Goal: Transaction & Acquisition: Purchase product/service

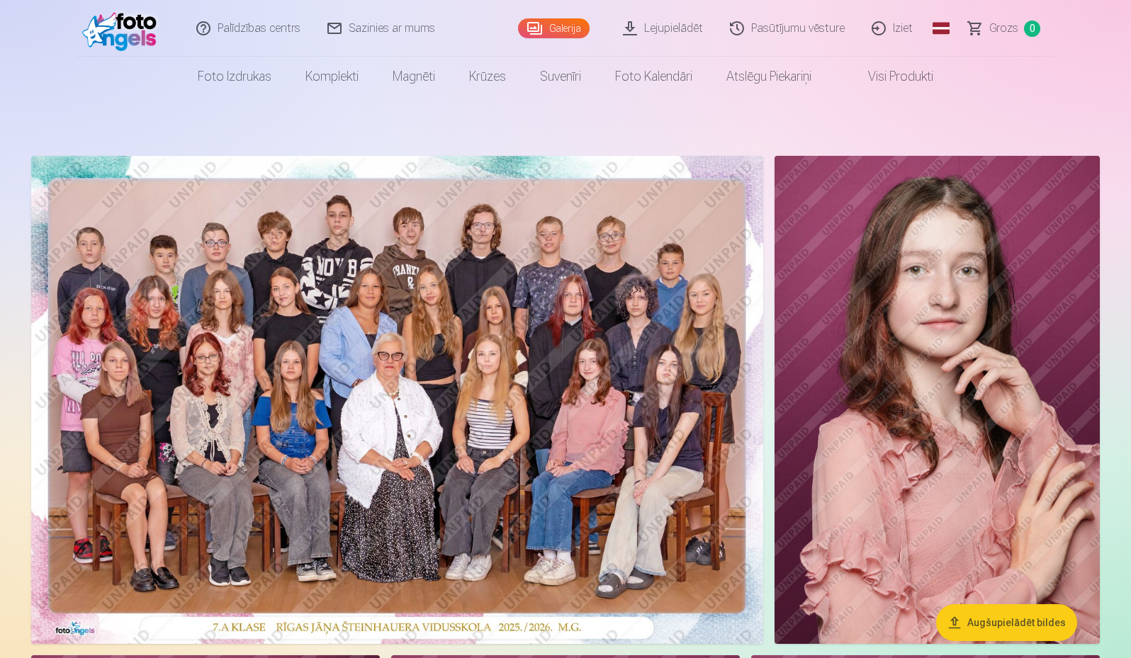
click at [1091, 489] on img at bounding box center [936, 400] width 325 height 488
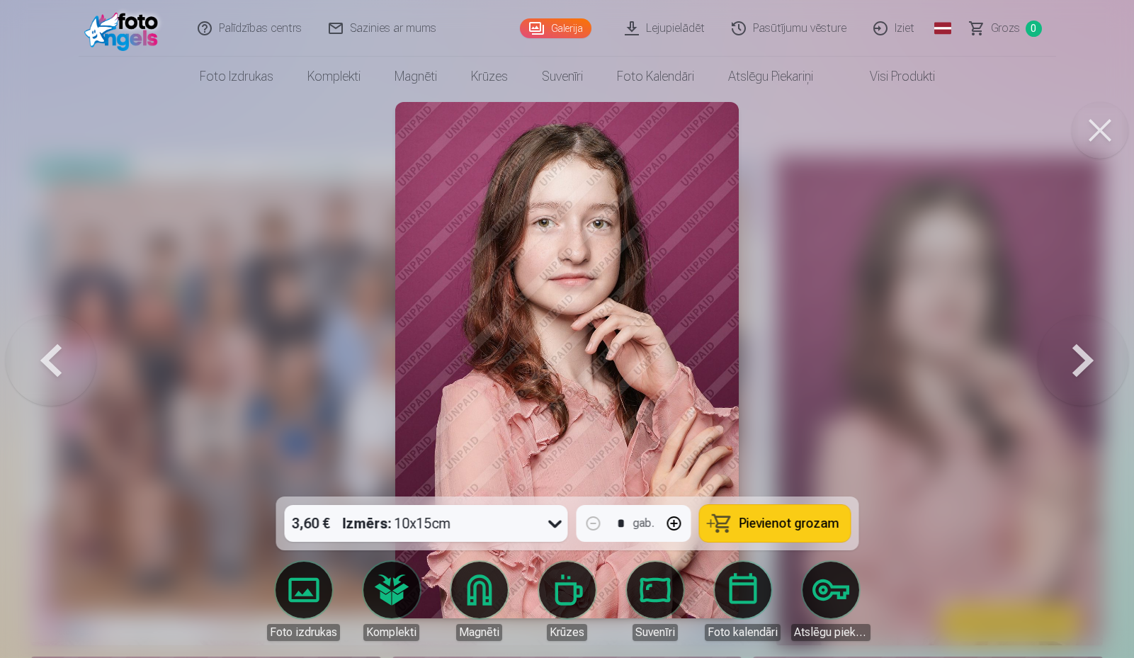
click at [1083, 143] on button at bounding box center [1100, 130] width 57 height 57
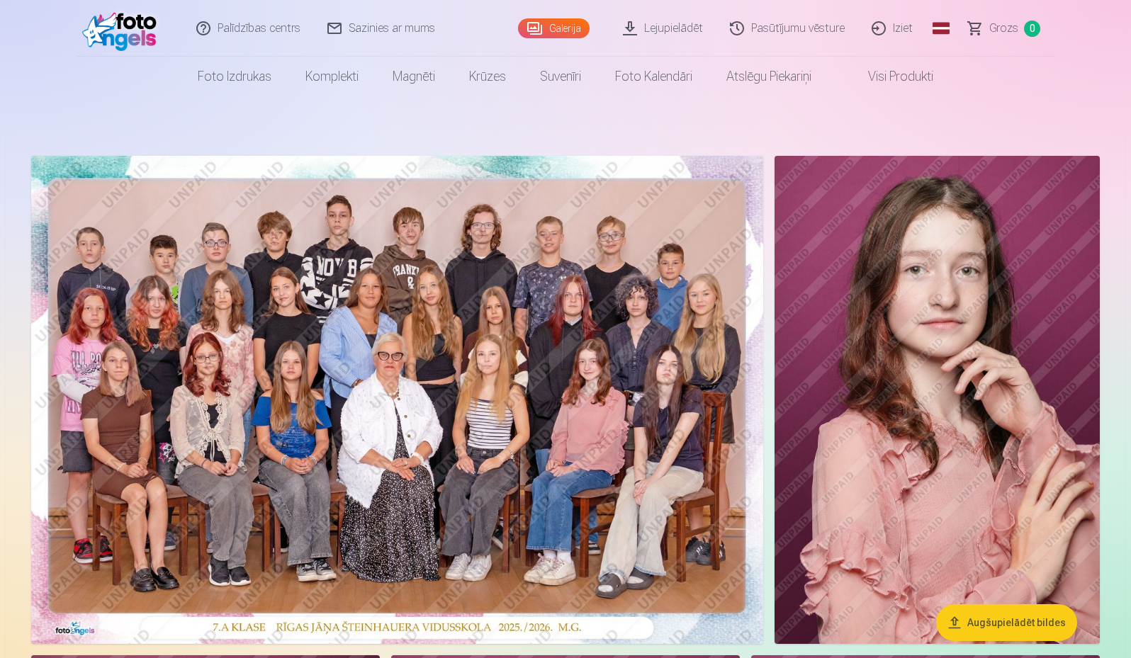
click at [417, 388] on img at bounding box center [397, 400] width 732 height 488
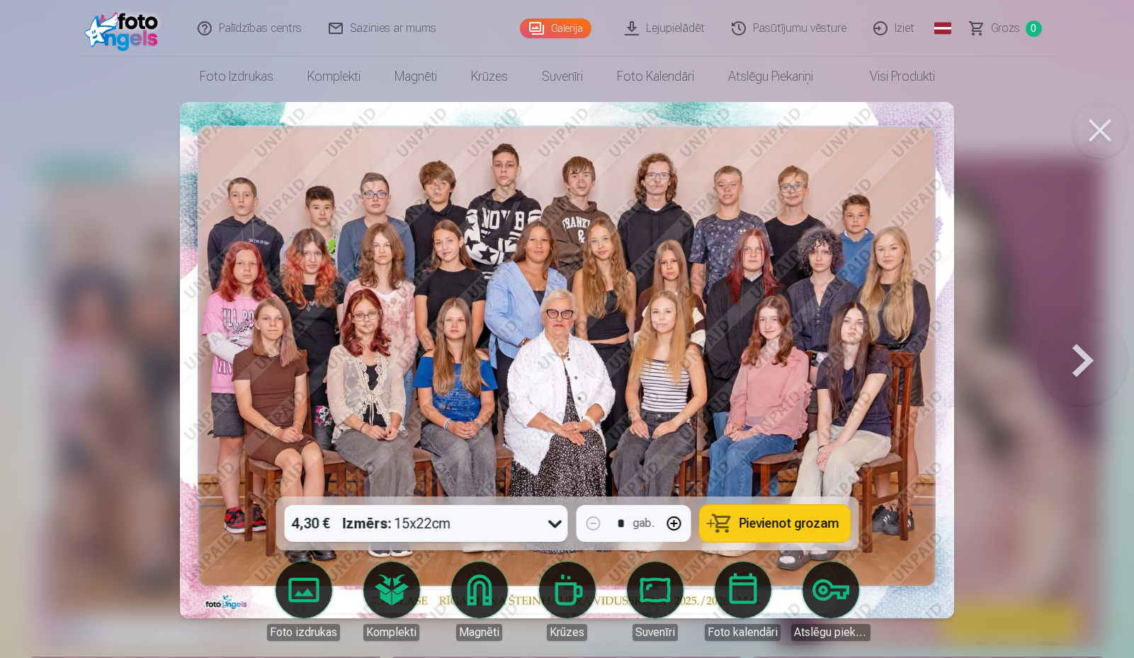
click at [789, 519] on span "Pievienot grozam" at bounding box center [789, 523] width 100 height 13
click at [1107, 125] on button at bounding box center [1100, 130] width 57 height 57
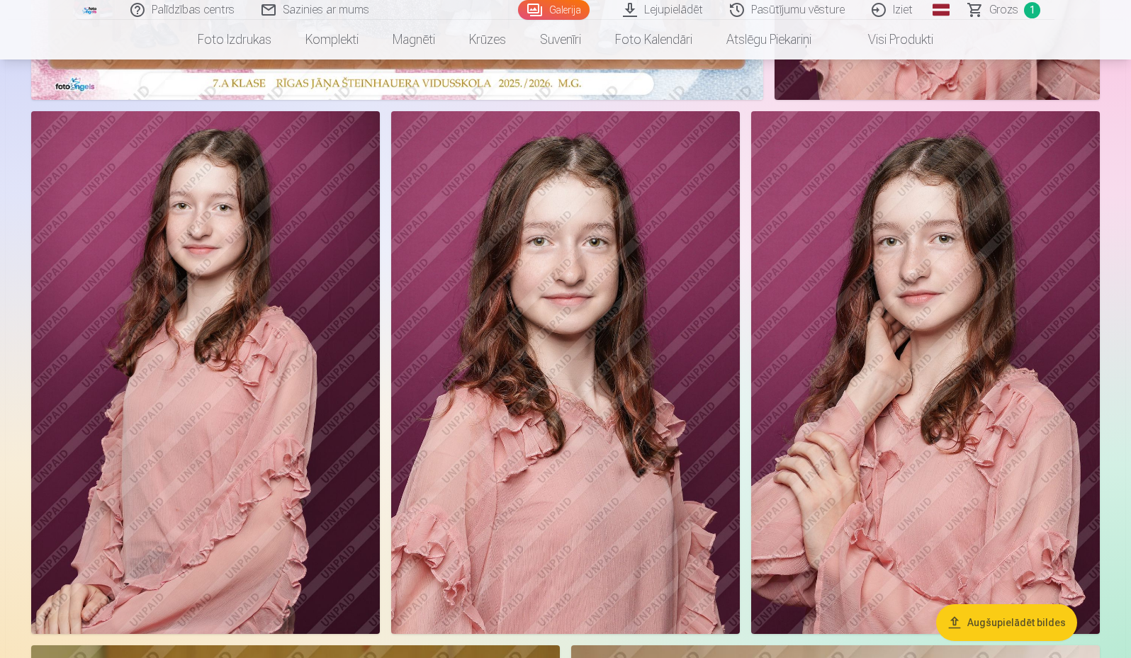
scroll to position [567, 0]
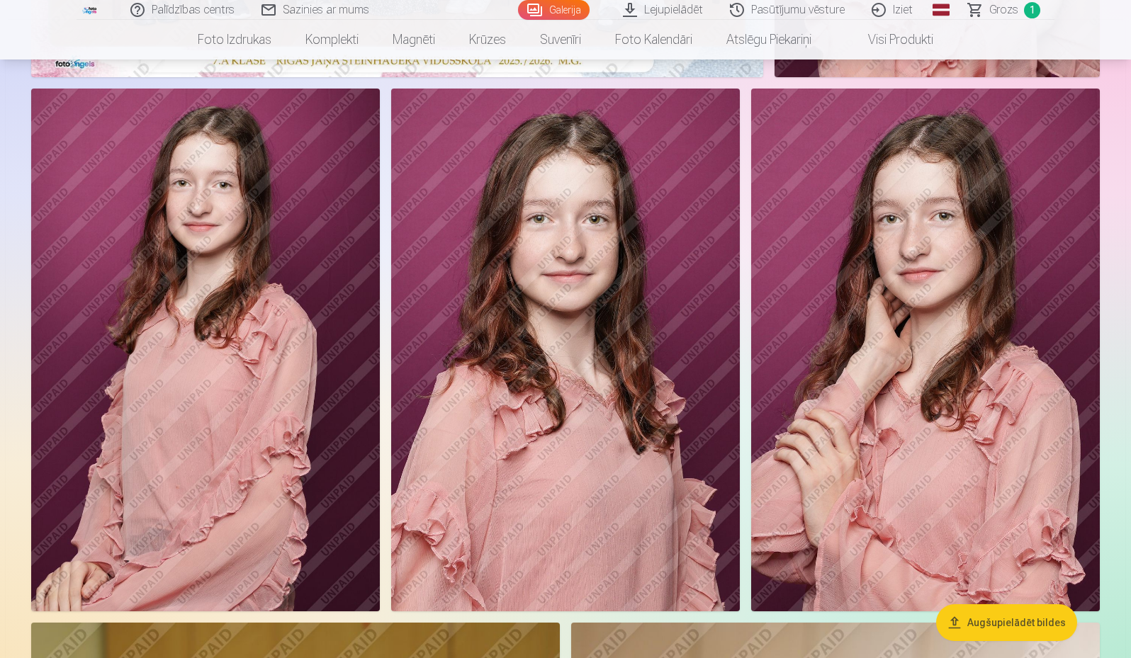
click at [872, 337] on img at bounding box center [925, 350] width 349 height 523
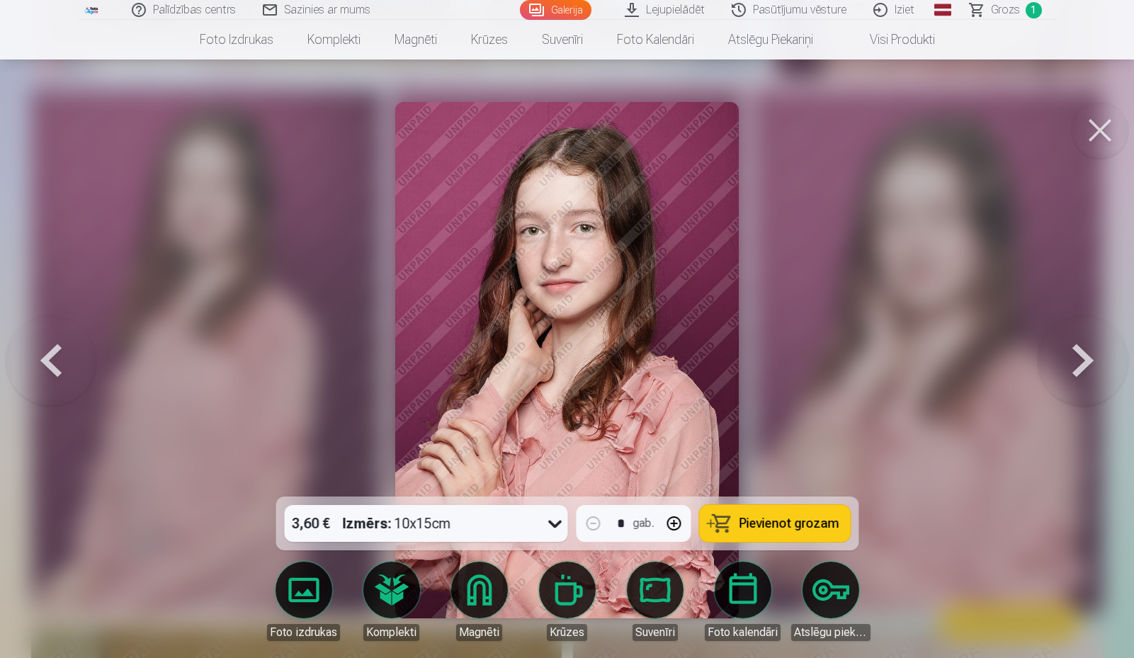
click at [741, 517] on button "Pievienot grozam" at bounding box center [774, 523] width 151 height 37
click at [1100, 129] on button at bounding box center [1100, 130] width 57 height 57
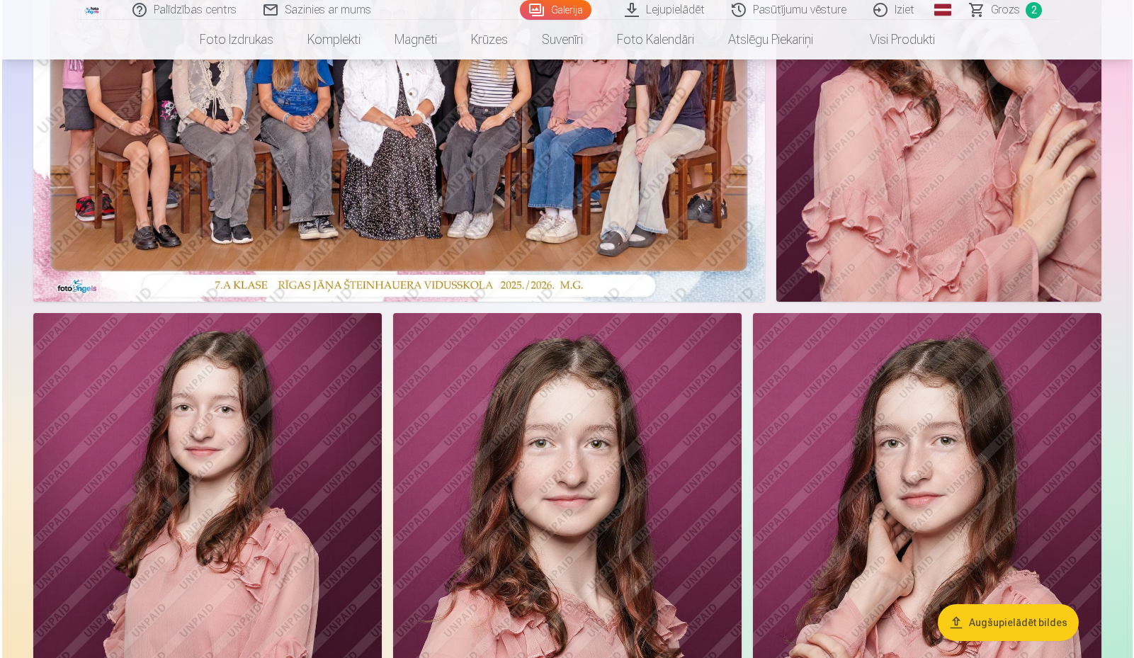
scroll to position [496, 0]
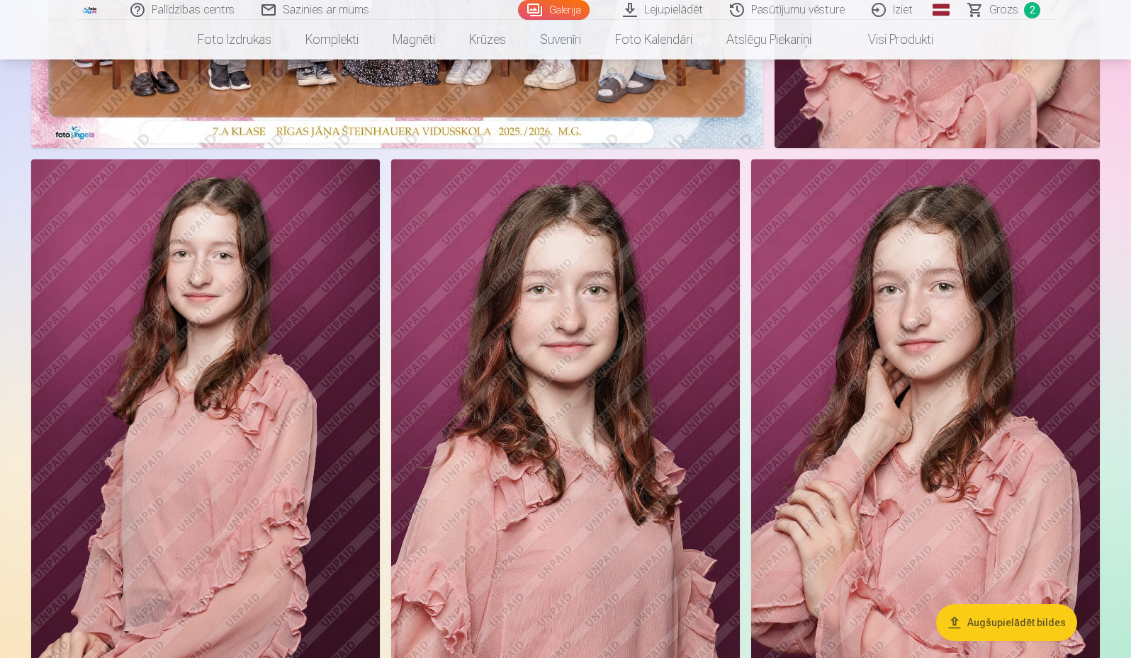
click at [541, 361] on img at bounding box center [565, 420] width 349 height 523
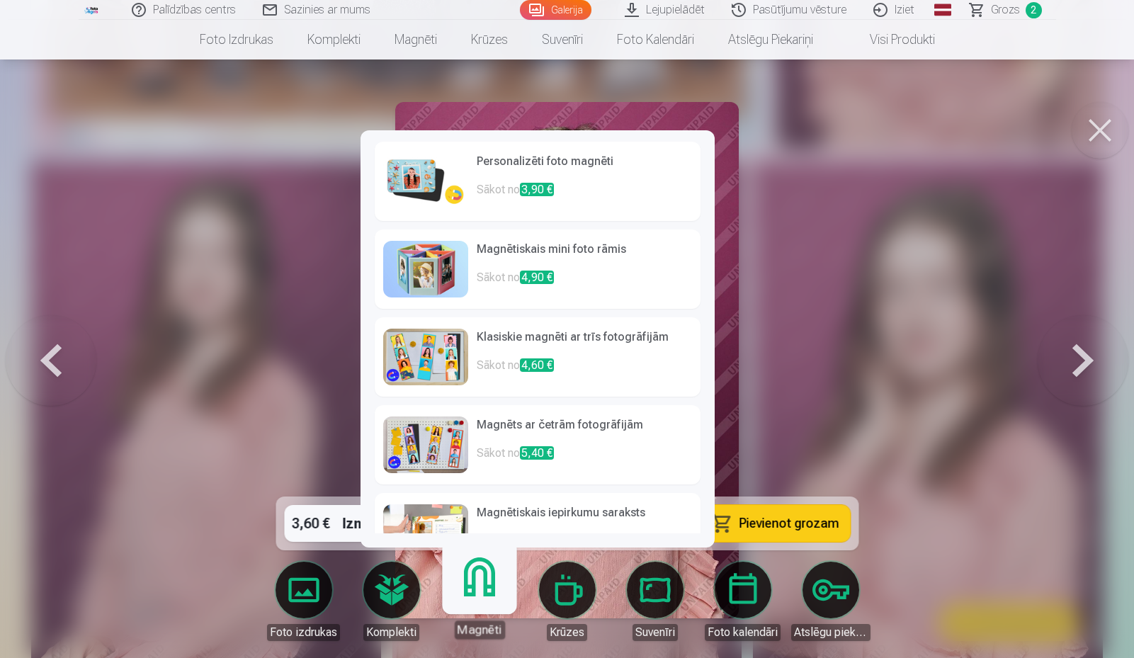
click at [485, 187] on p "Sākot no 3,90 €" at bounding box center [584, 195] width 215 height 28
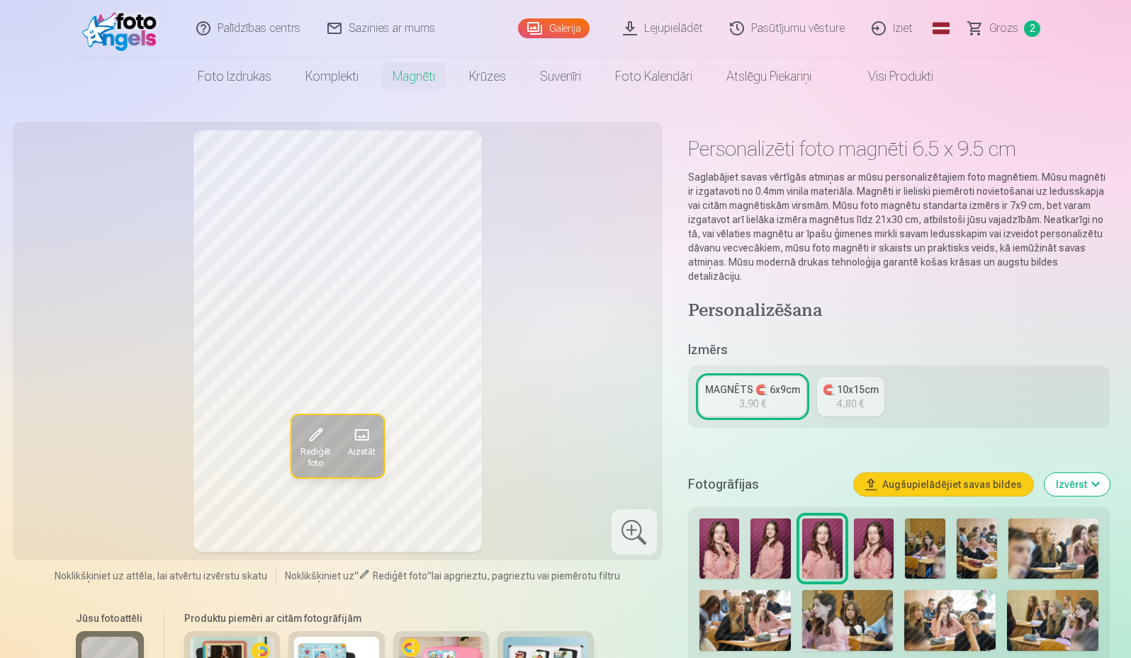
click at [843, 383] on div "🧲 10x15cm" at bounding box center [851, 390] width 56 height 14
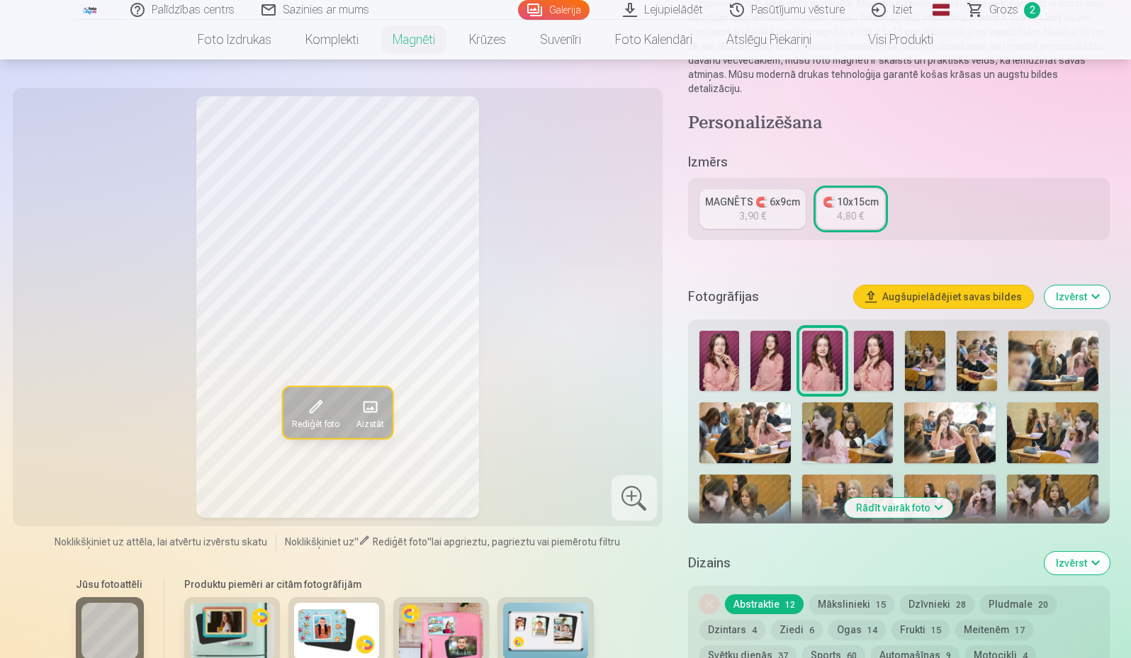
scroll to position [213, 0]
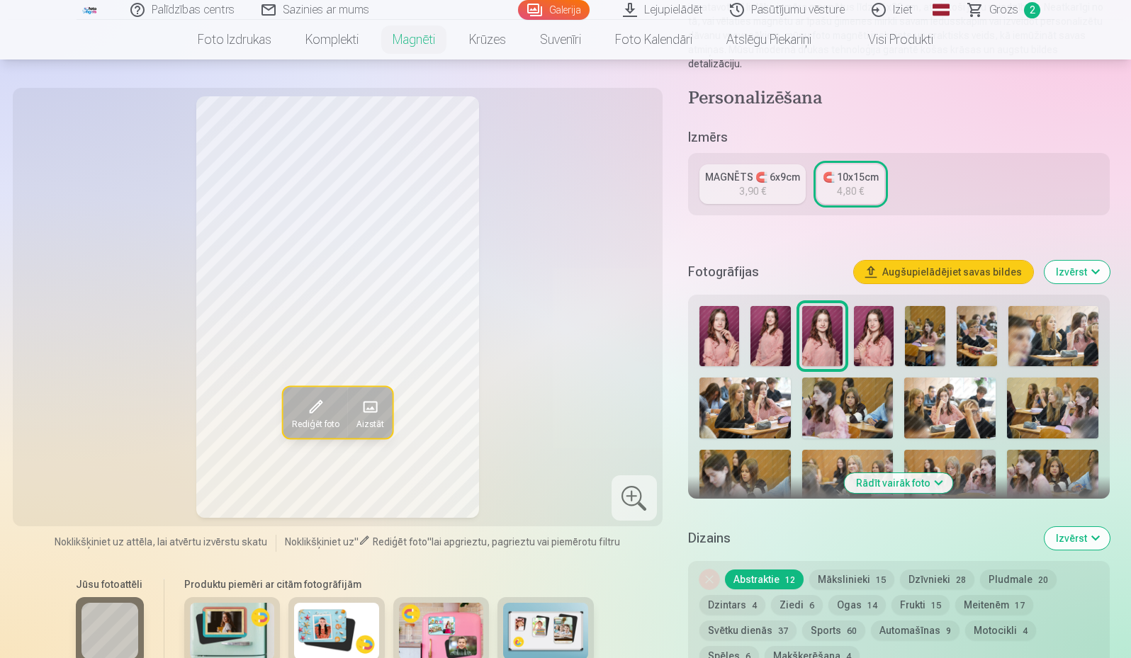
click at [903, 473] on button "Rādīt vairāk foto" at bounding box center [899, 483] width 108 height 20
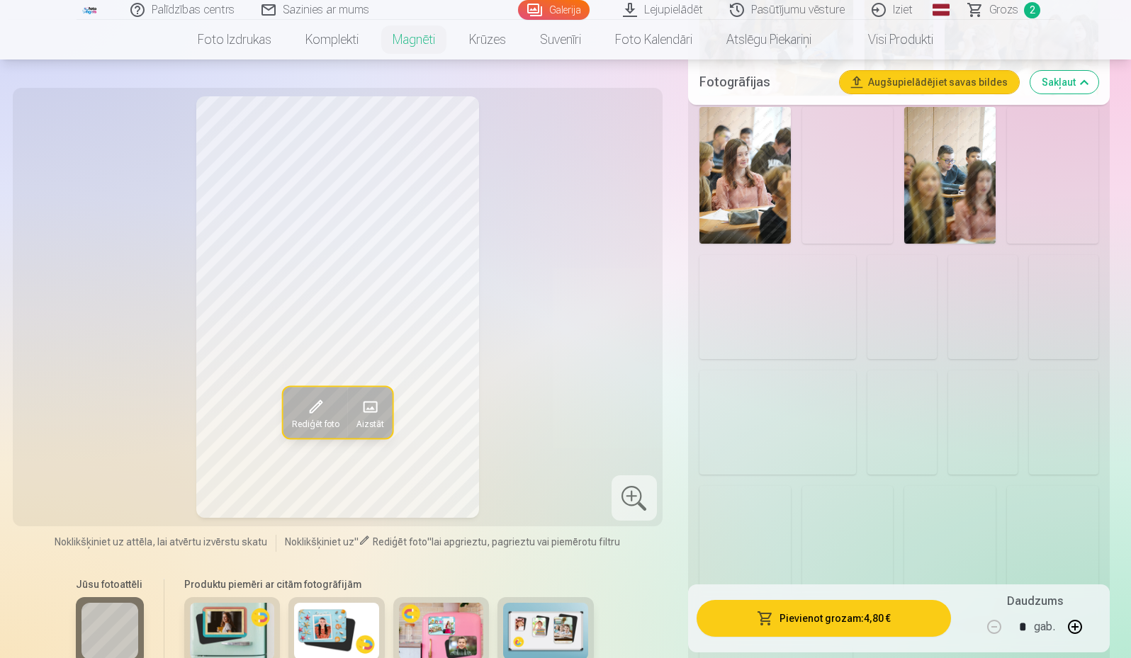
scroll to position [1063, 0]
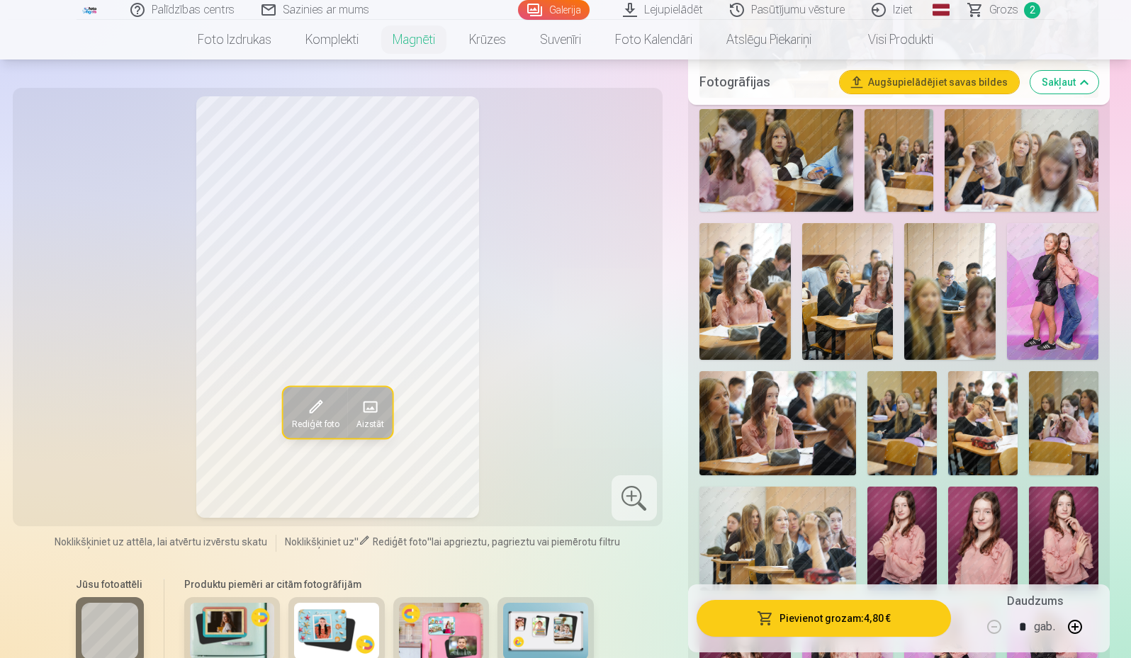
click at [750, 292] on img at bounding box center [744, 291] width 91 height 137
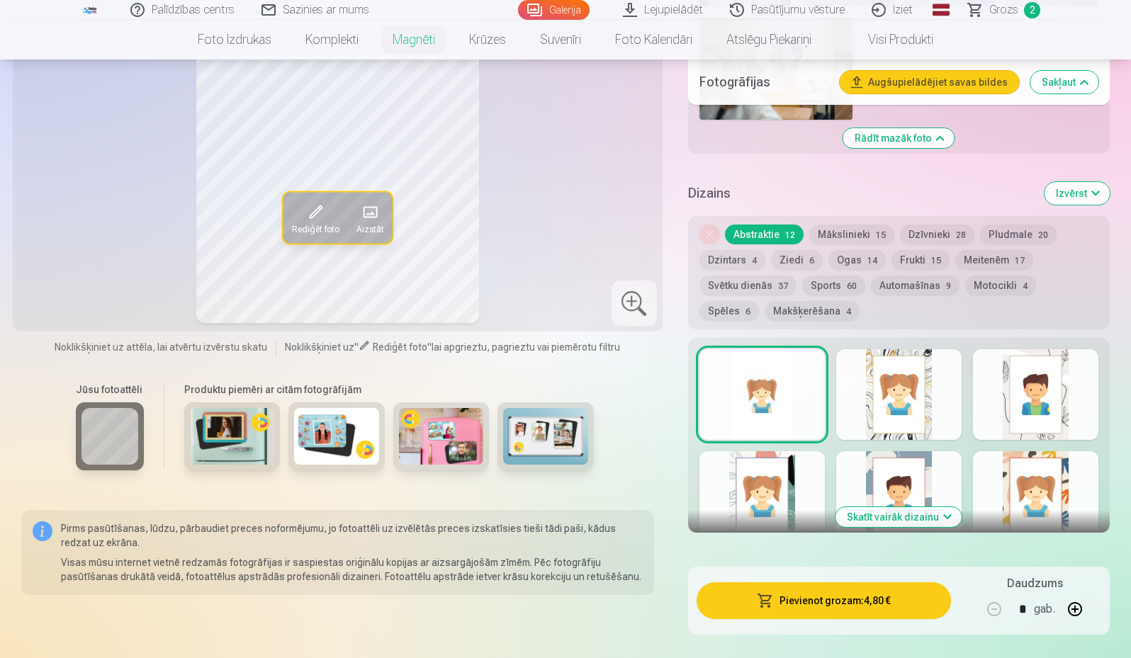
scroll to position [1771, 0]
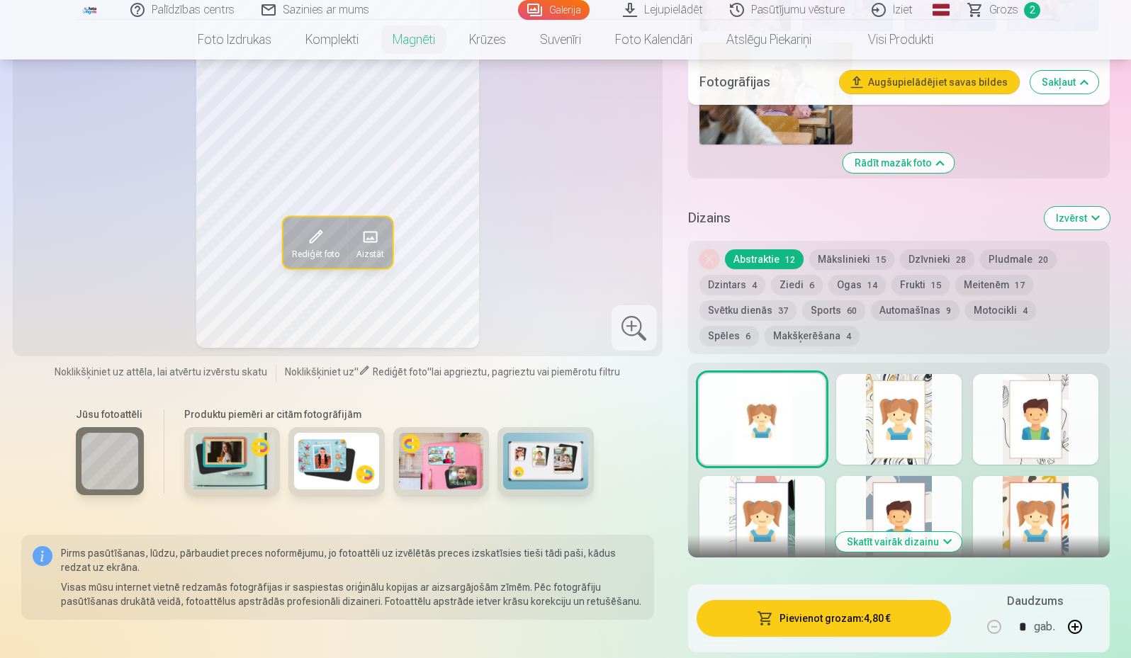
click at [793, 275] on button "Ziedi 6" at bounding box center [797, 285] width 52 height 20
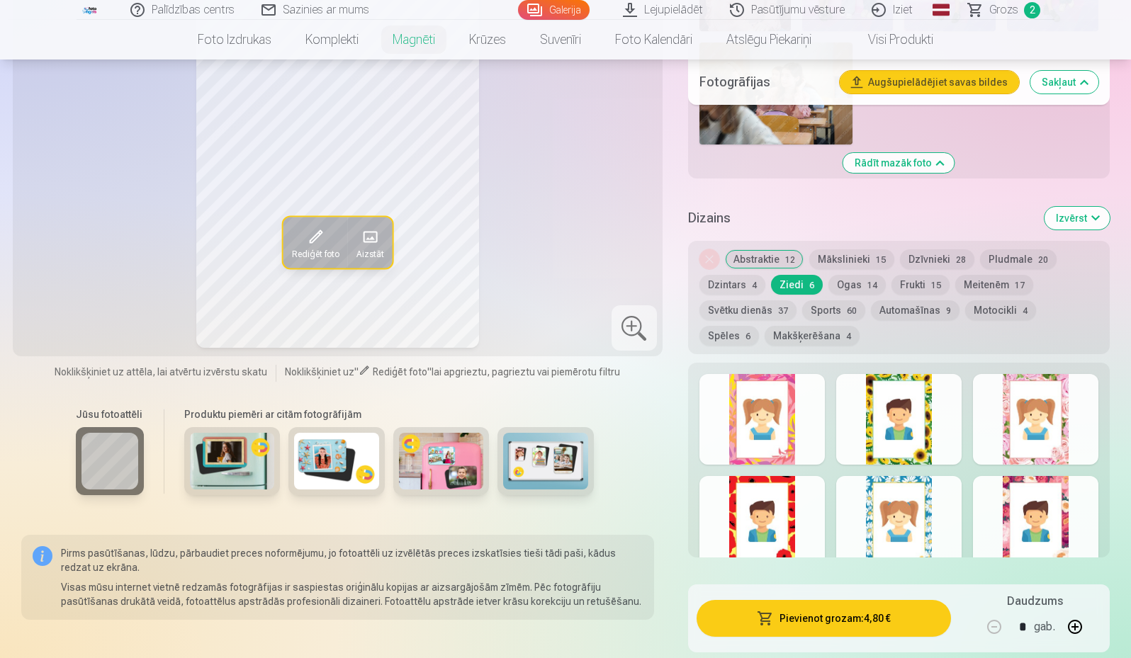
click at [743, 496] on div at bounding box center [761, 521] width 125 height 91
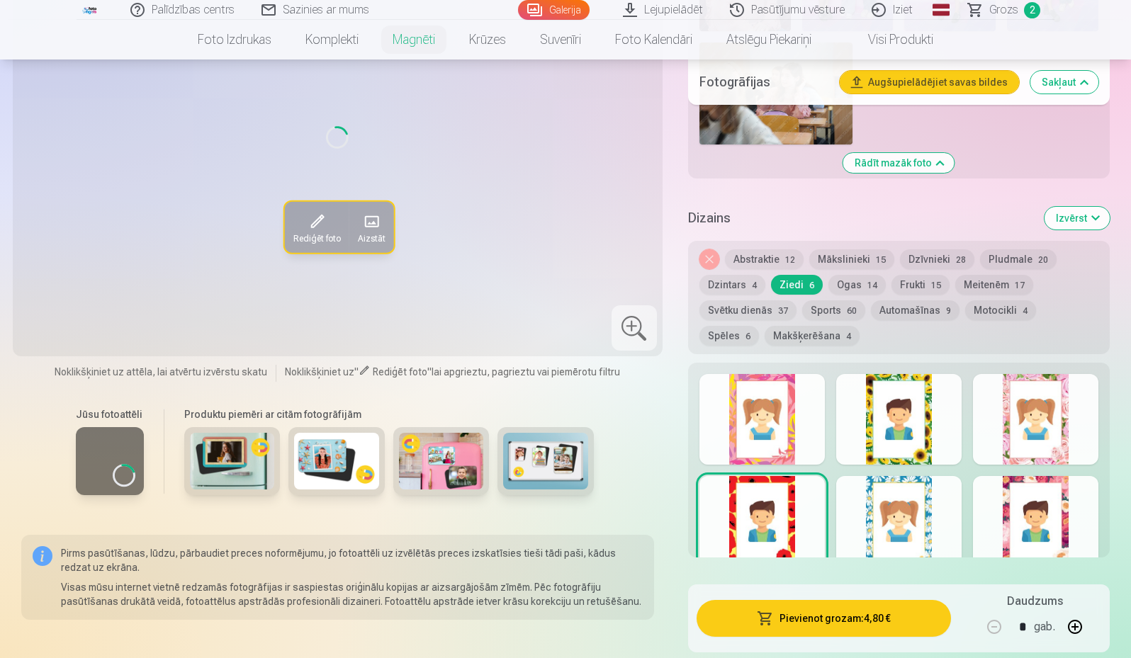
scroll to position [1701, 0]
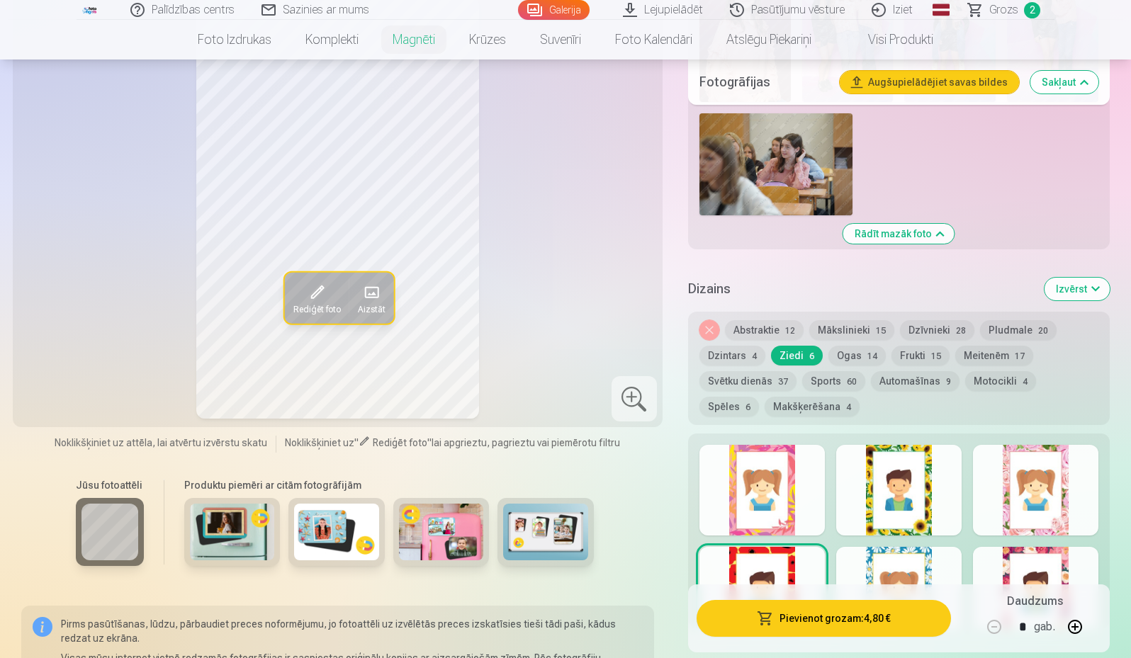
click at [774, 493] on div at bounding box center [761, 490] width 125 height 91
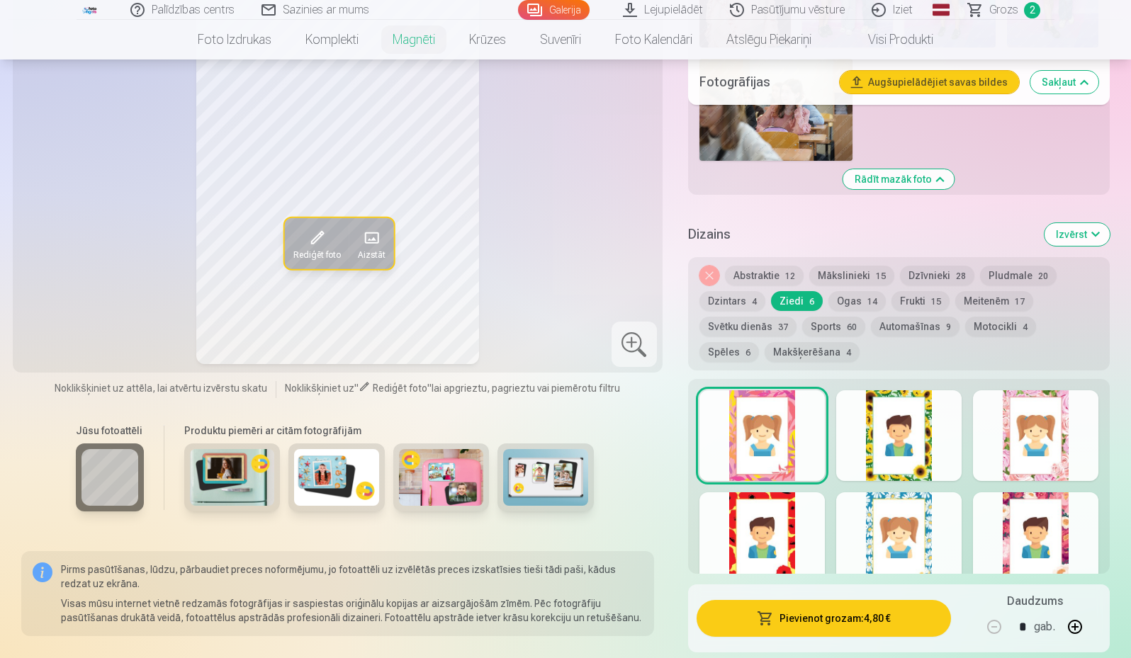
scroll to position [1771, 0]
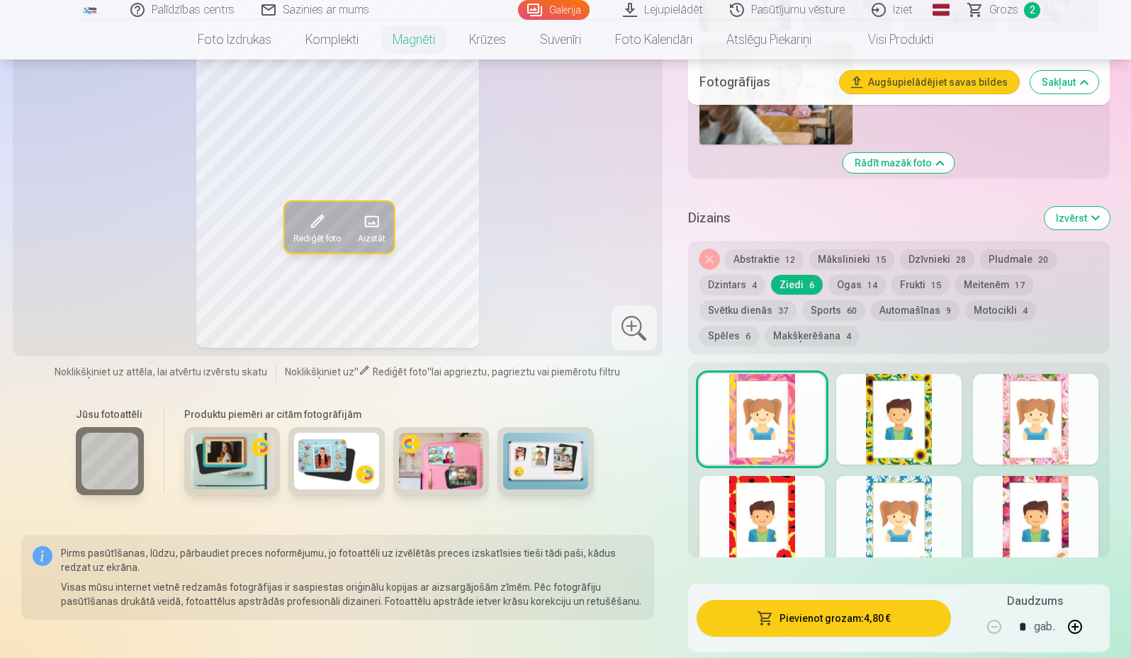
click at [887, 504] on div at bounding box center [898, 521] width 125 height 91
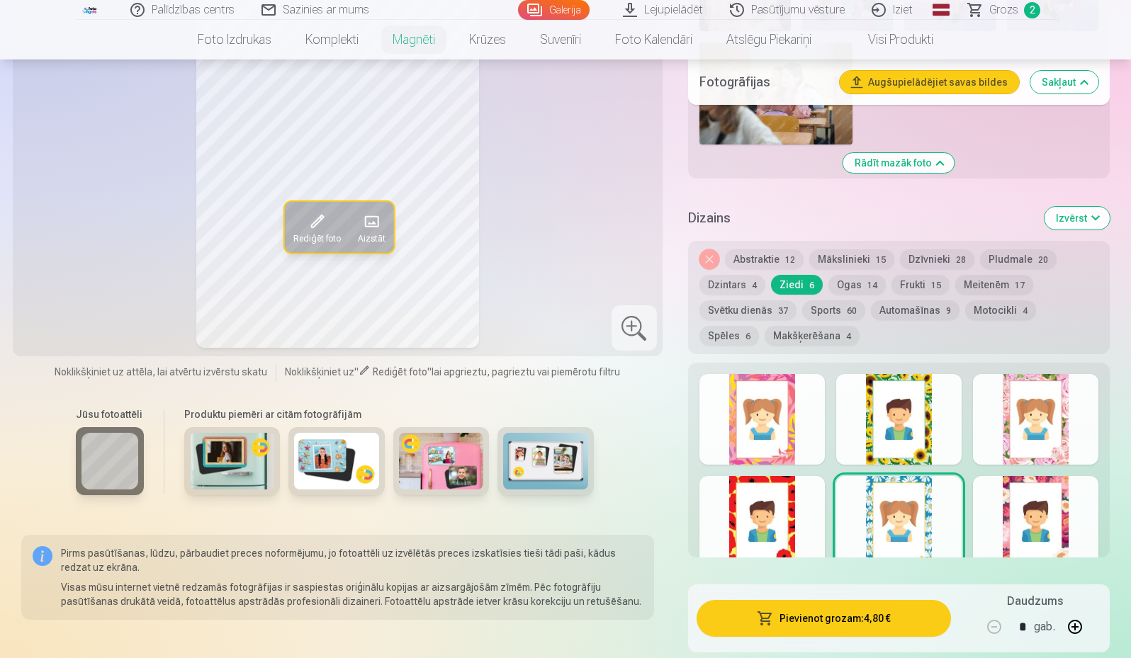
scroll to position [1842, 0]
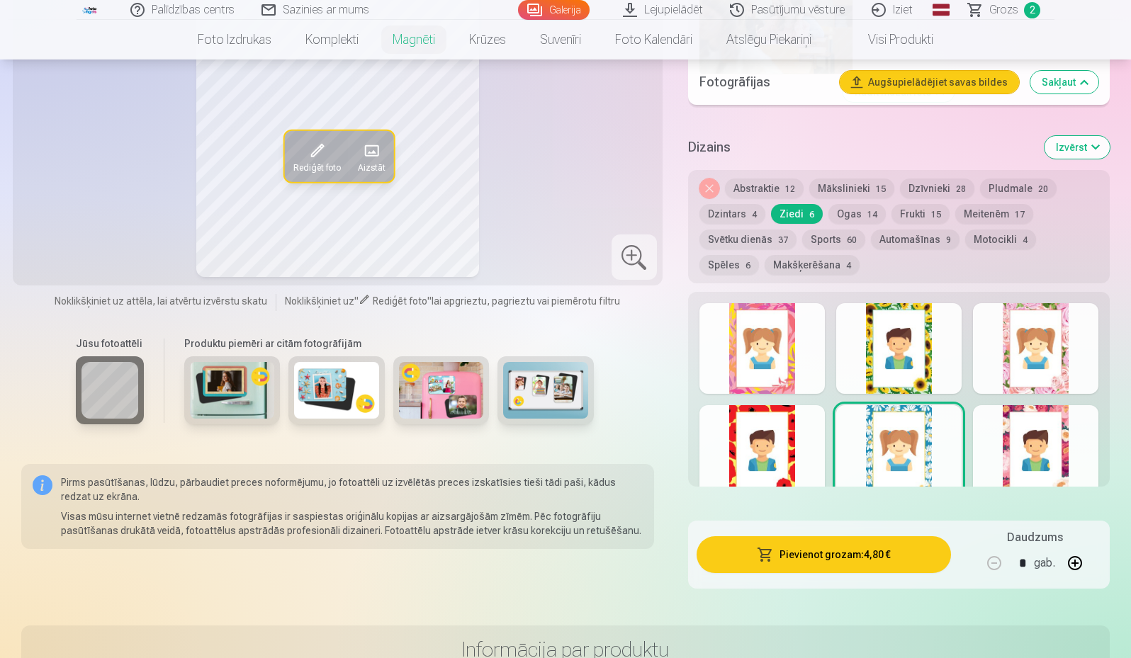
click at [1044, 407] on div at bounding box center [1035, 450] width 125 height 91
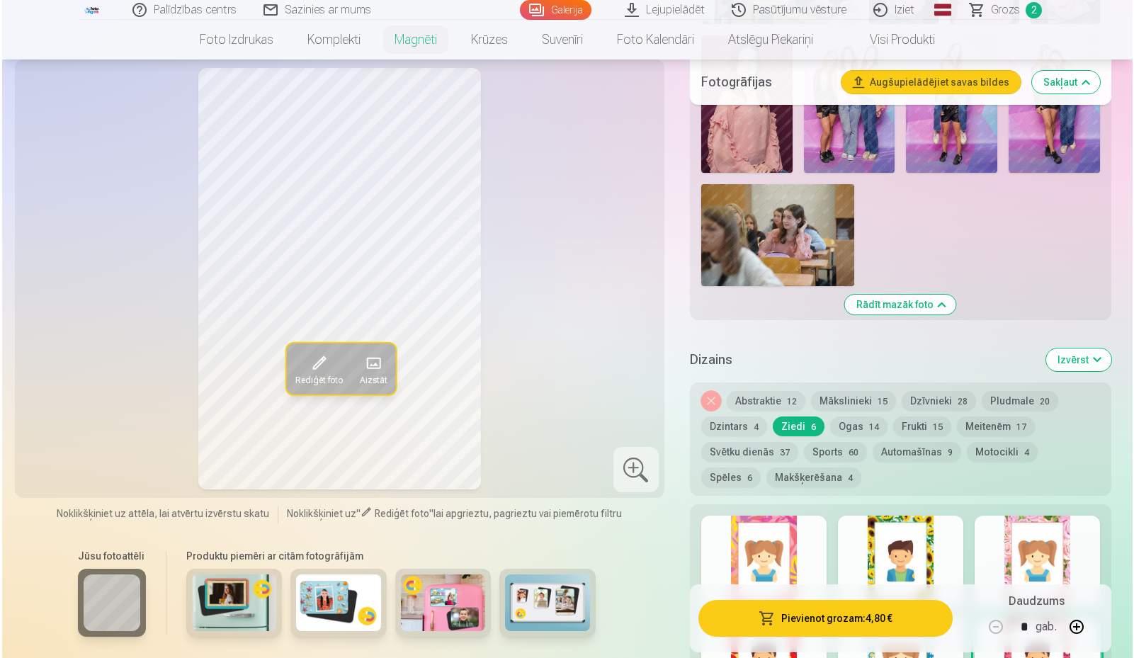
scroll to position [1559, 0]
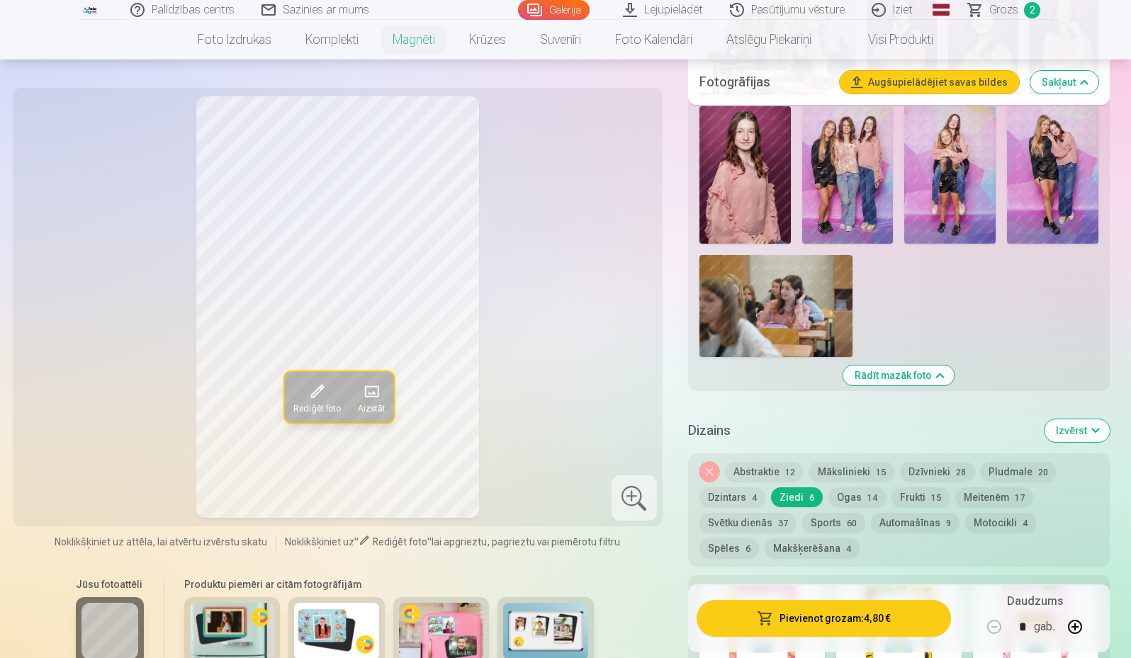
click at [875, 629] on button "Pievienot grozam : 4,80 €" at bounding box center [824, 618] width 254 height 37
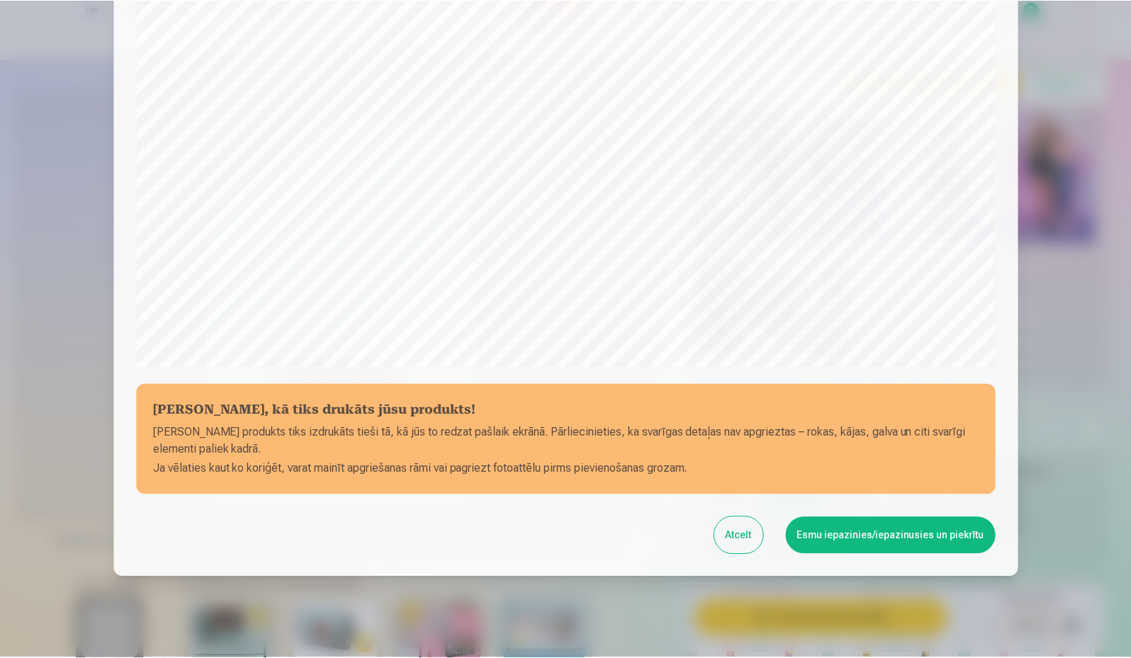
scroll to position [362, 0]
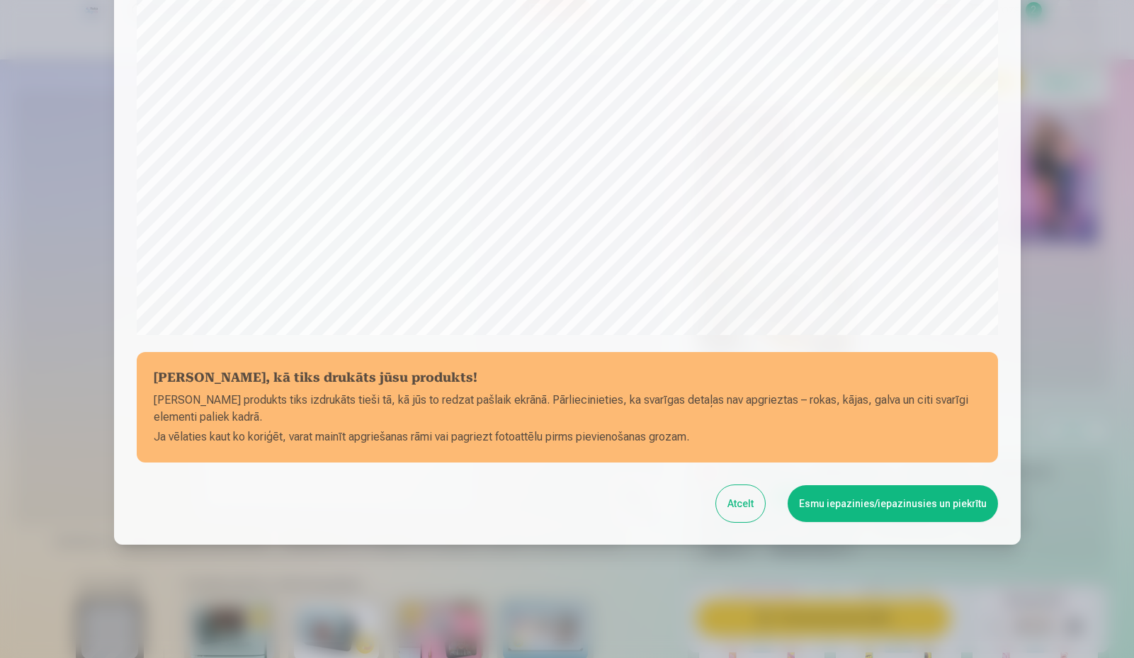
click at [905, 509] on button "Esmu iepazinies/iepazinusies un piekrītu" at bounding box center [893, 503] width 210 height 37
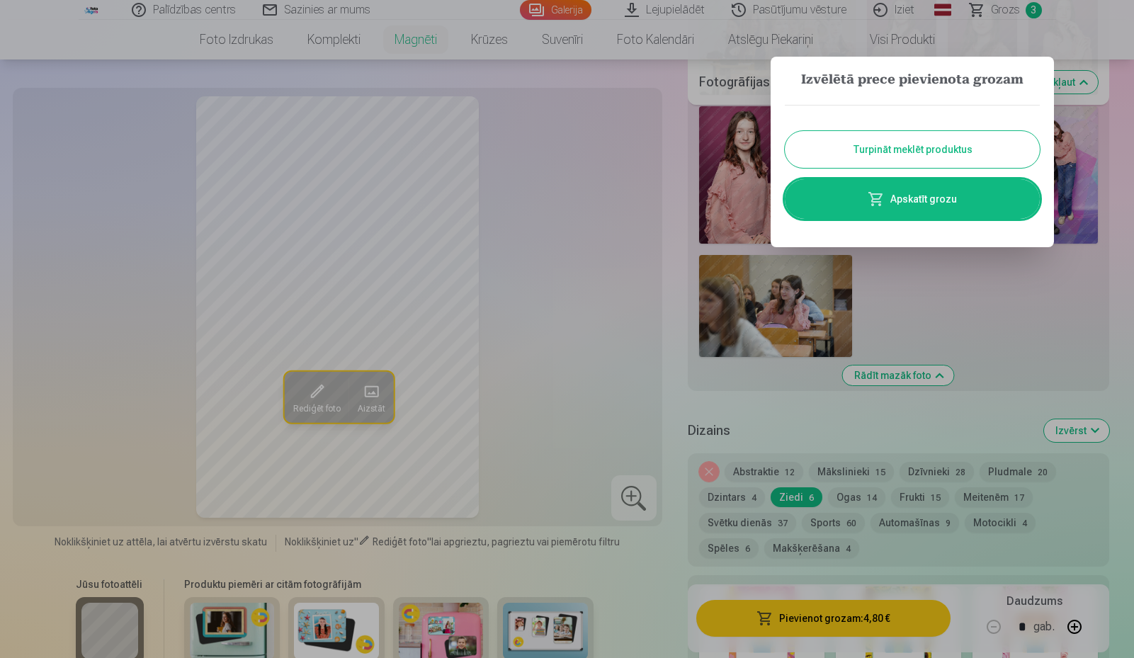
click at [660, 136] on div at bounding box center [567, 329] width 1134 height 658
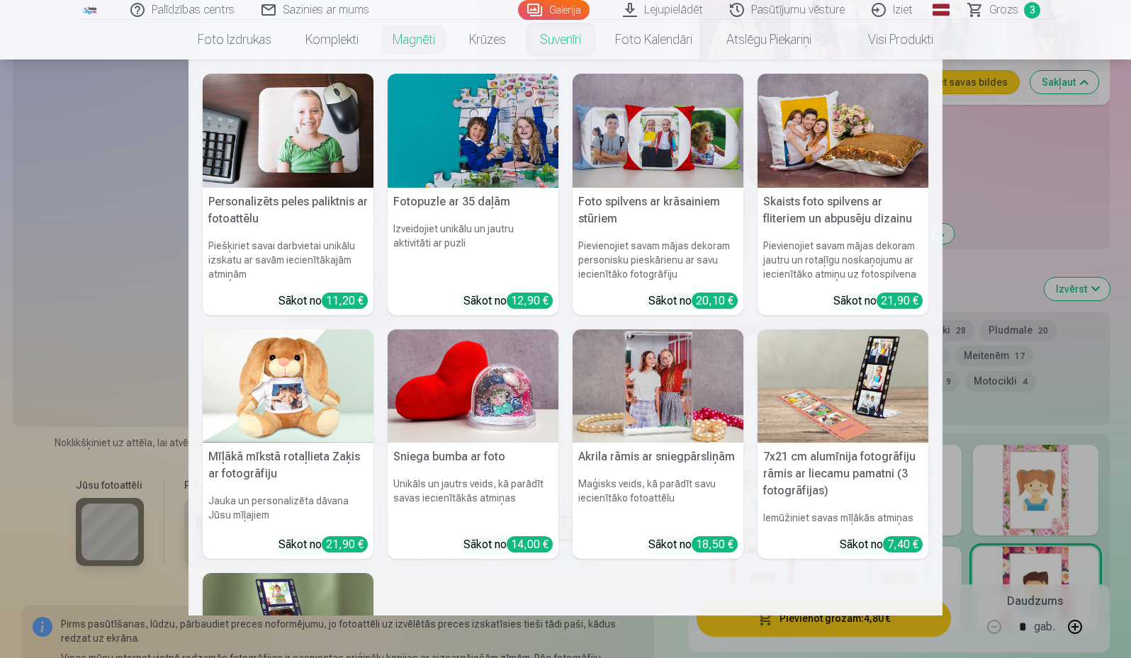
scroll to position [1630, 0]
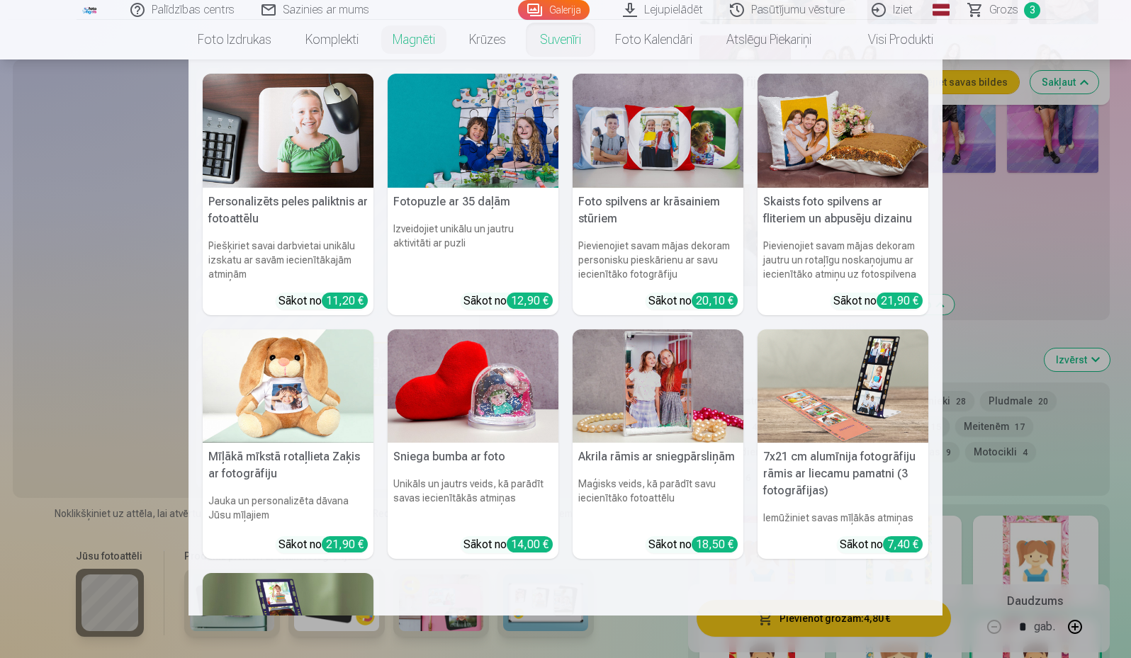
click at [502, 141] on img at bounding box center [473, 131] width 171 height 114
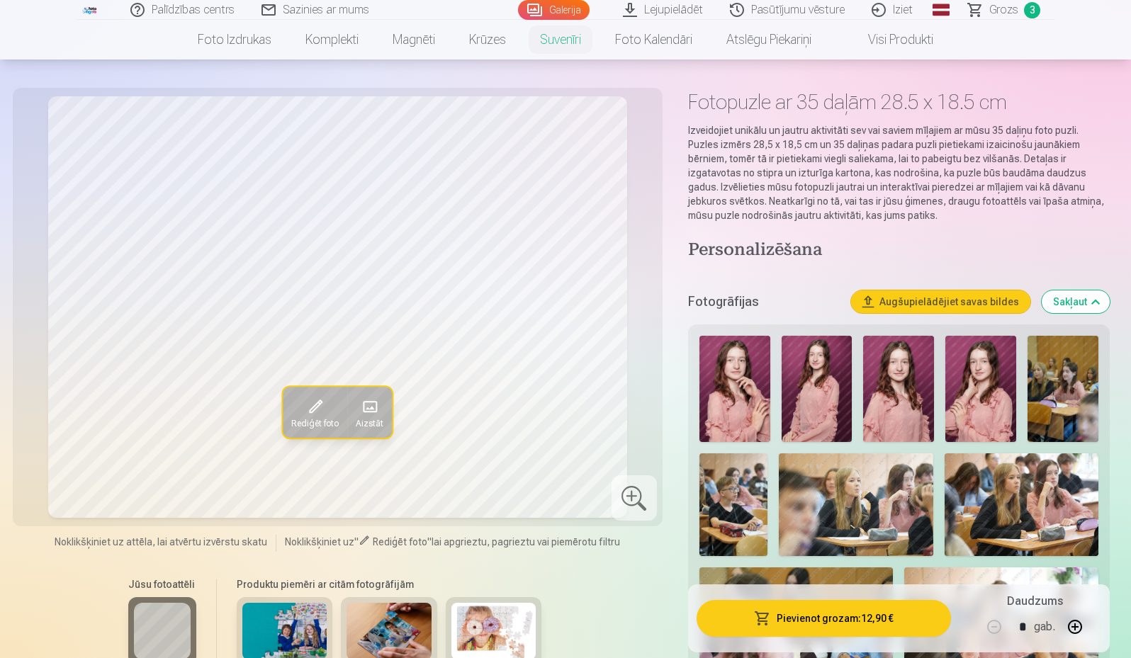
scroll to position [71, 0]
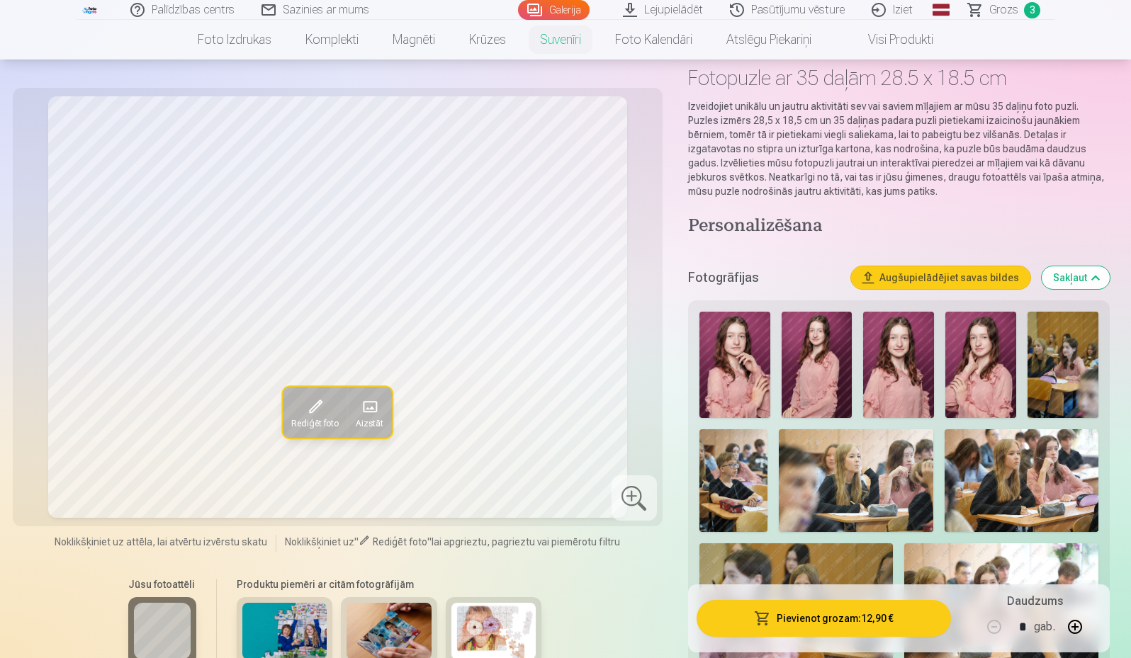
click at [929, 378] on img at bounding box center [898, 365] width 71 height 106
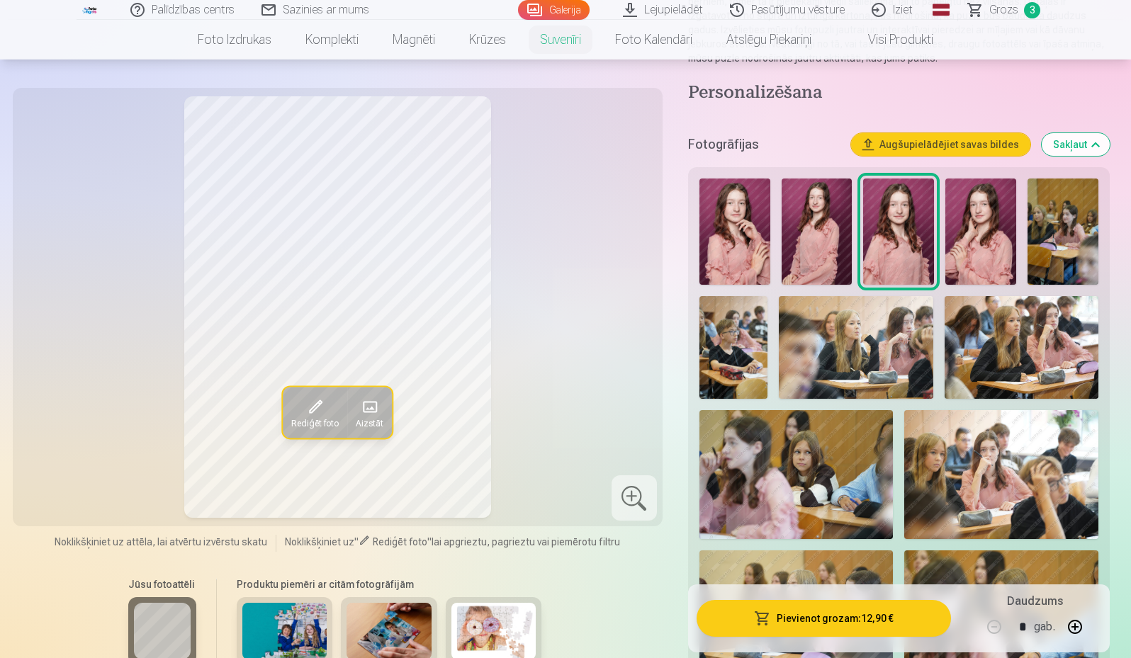
scroll to position [213, 0]
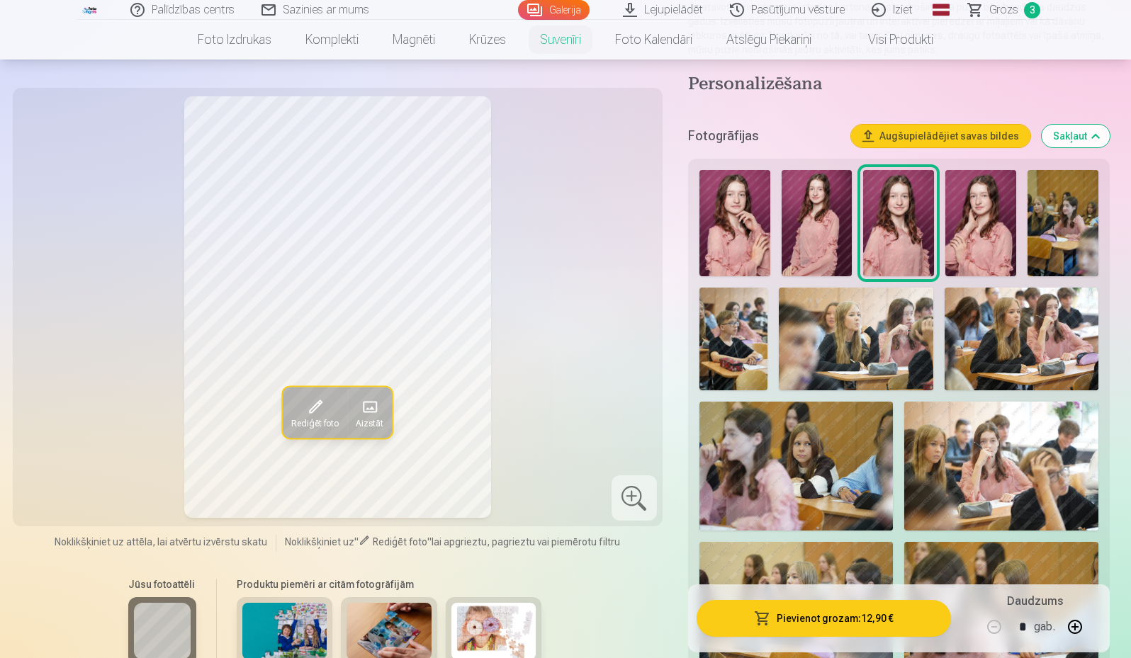
click at [1027, 308] on img at bounding box center [1022, 339] width 154 height 103
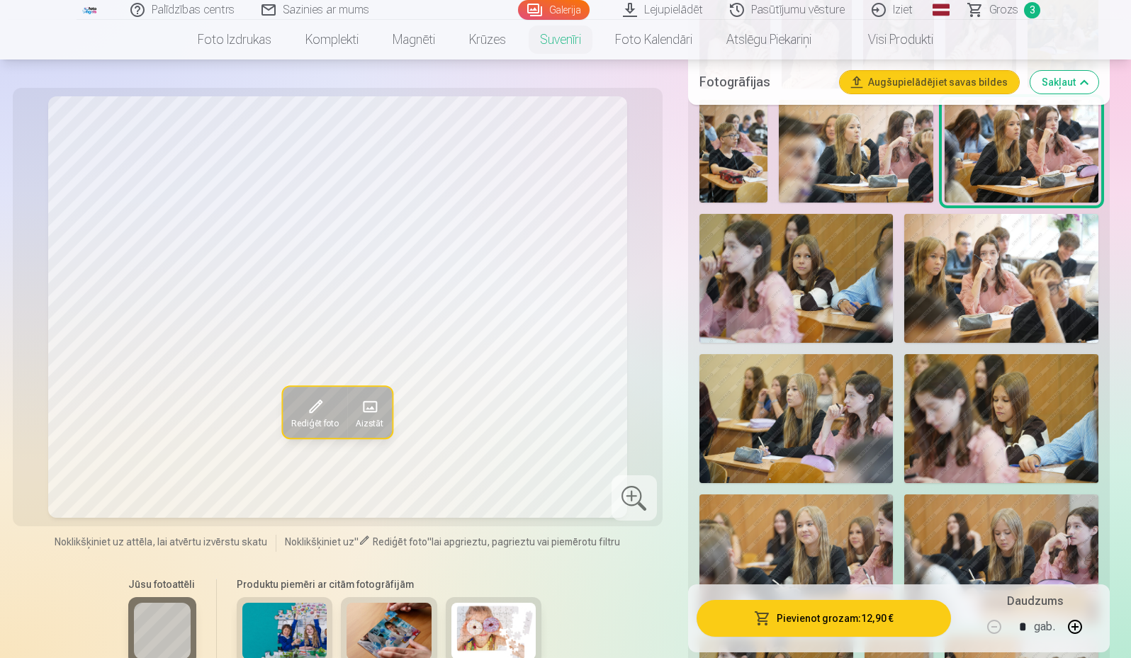
scroll to position [425, 0]
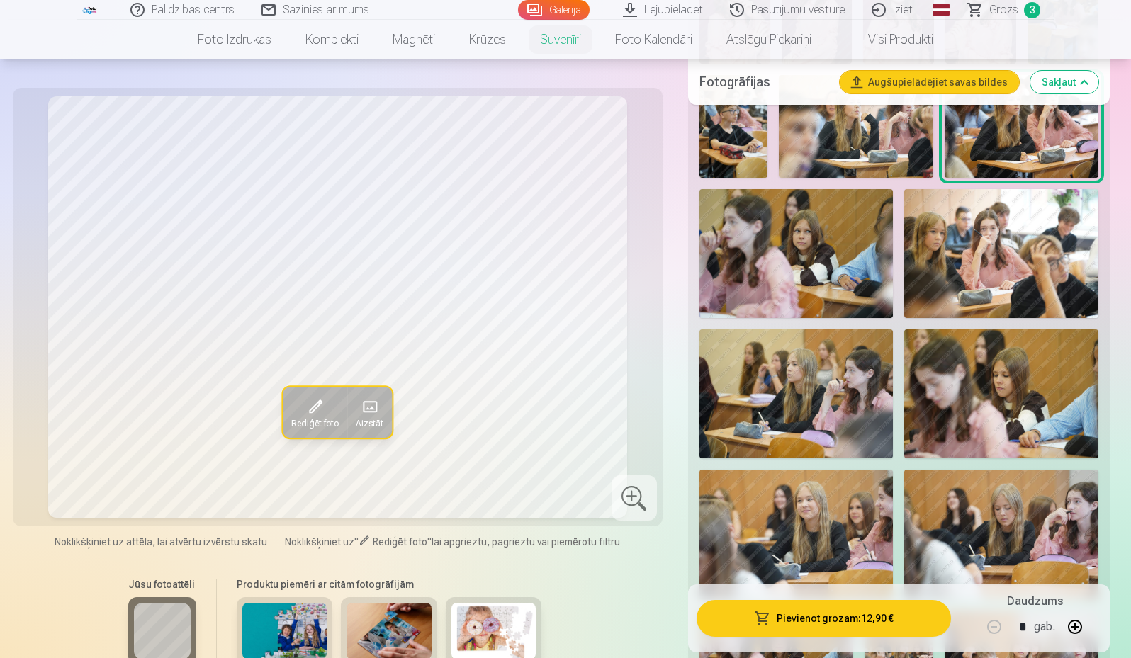
click at [993, 273] on img at bounding box center [1001, 253] width 194 height 129
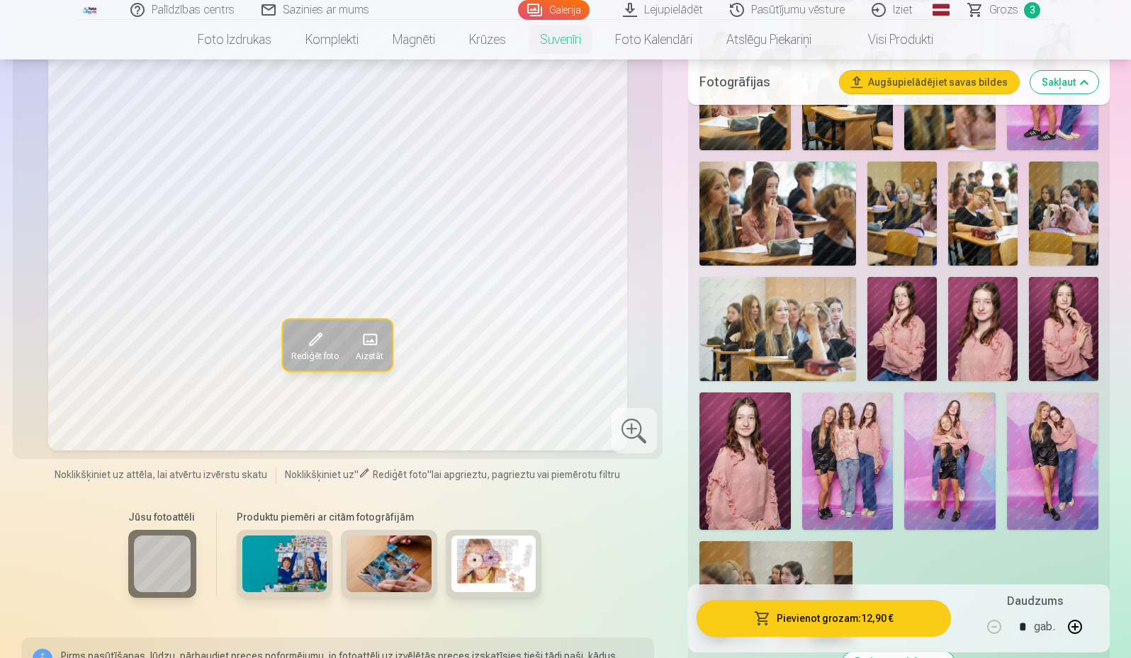
scroll to position [1205, 0]
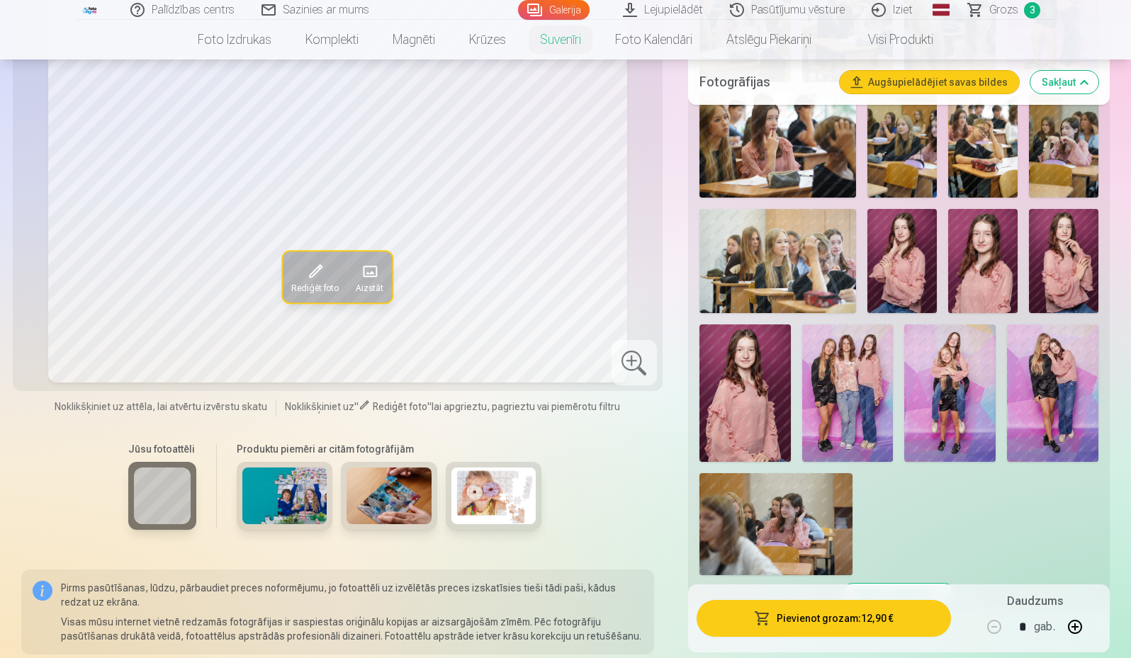
click at [833, 379] on img at bounding box center [847, 393] width 91 height 137
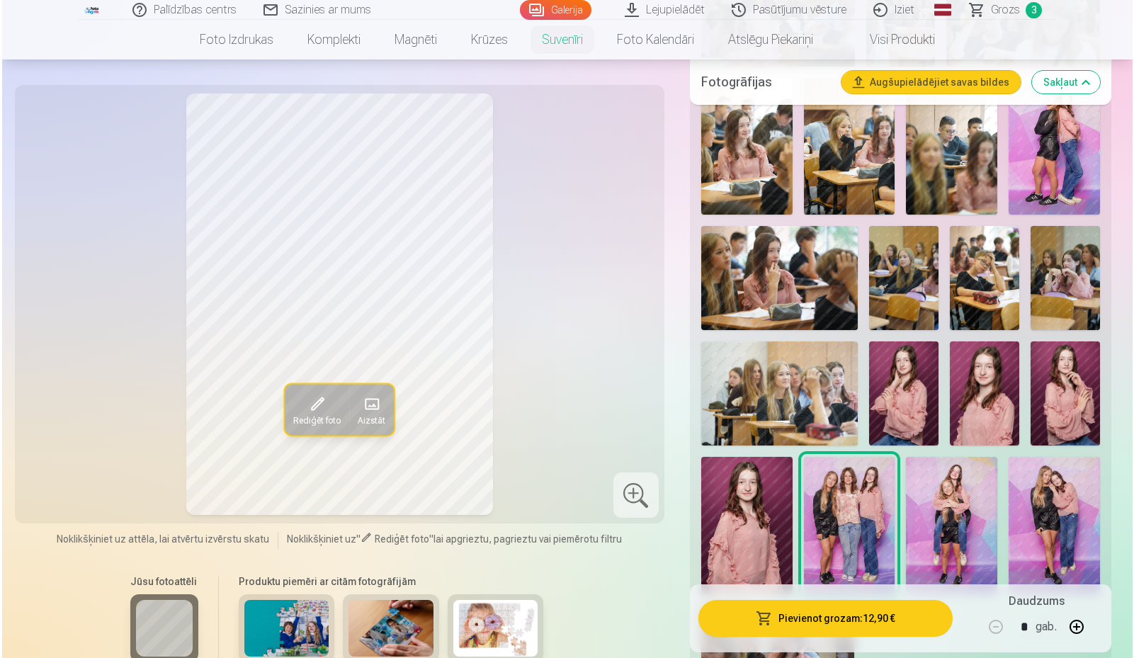
scroll to position [1063, 0]
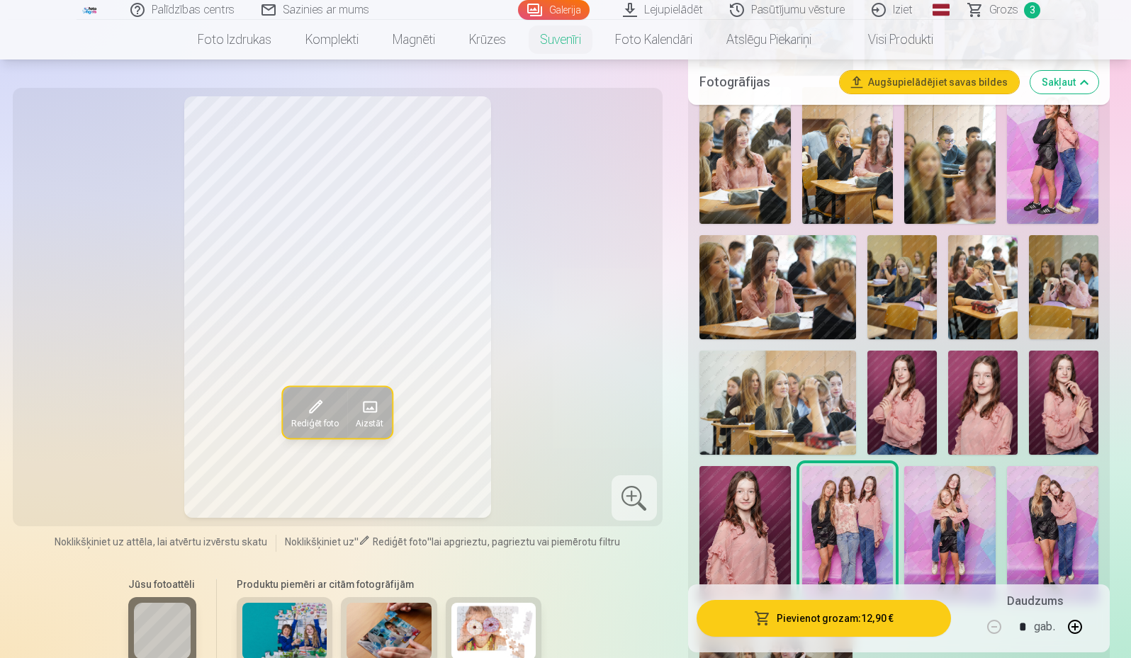
click at [859, 625] on button "Pievienot grozam : 12,90 €" at bounding box center [824, 618] width 254 height 37
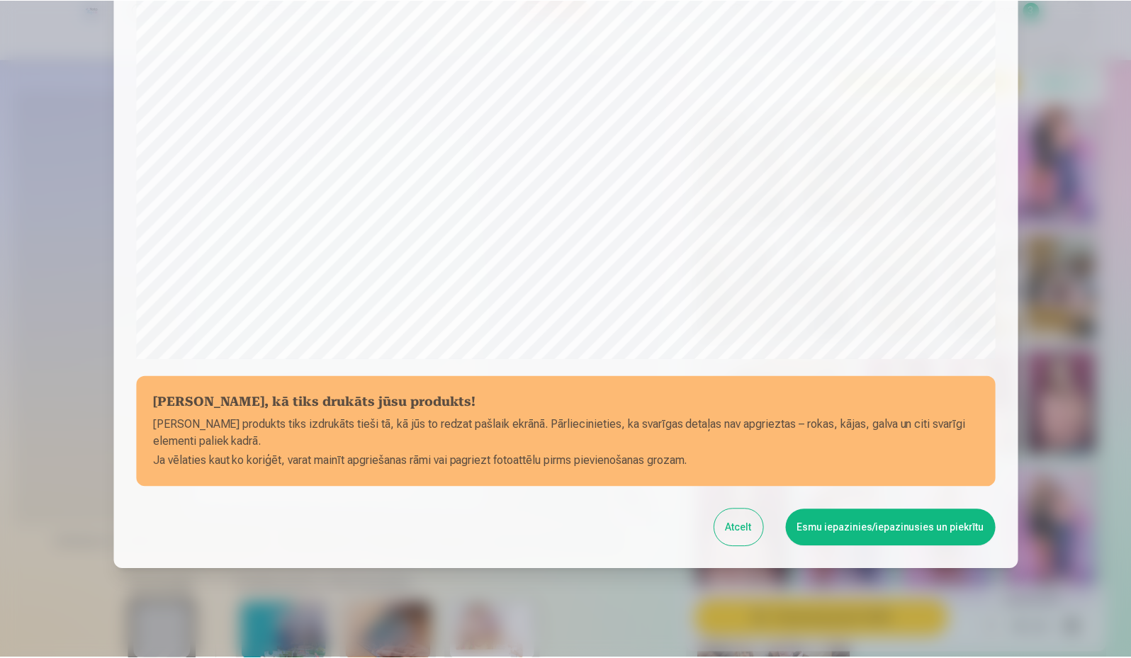
scroll to position [362, 0]
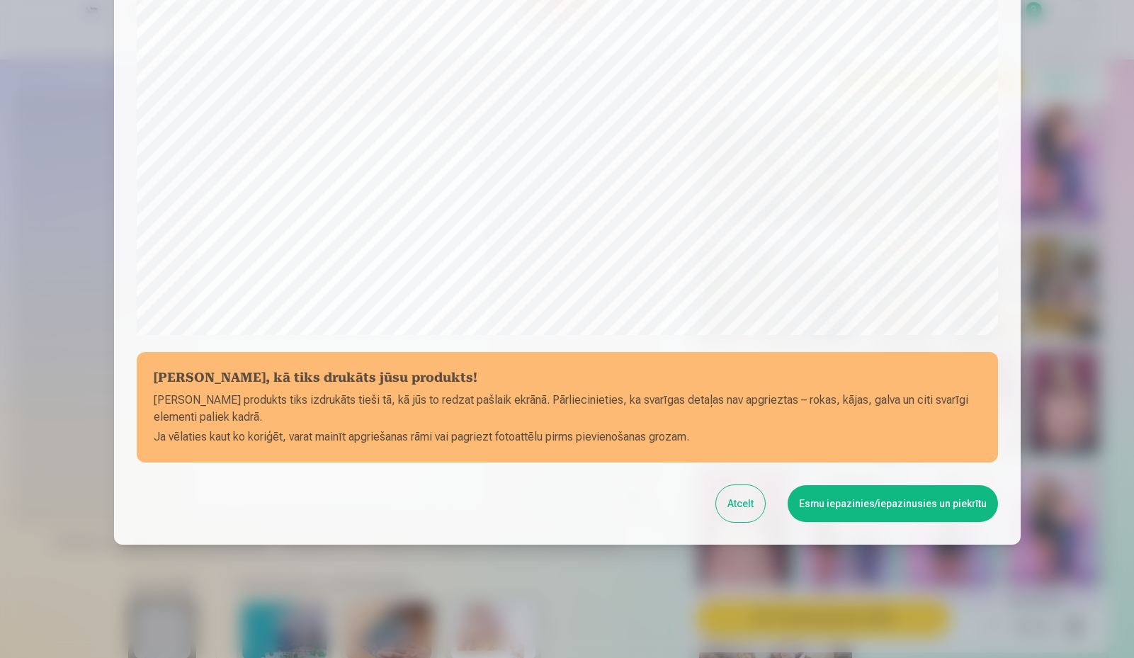
click at [888, 502] on button "Esmu iepazinies/iepazinusies un piekrītu" at bounding box center [893, 503] width 210 height 37
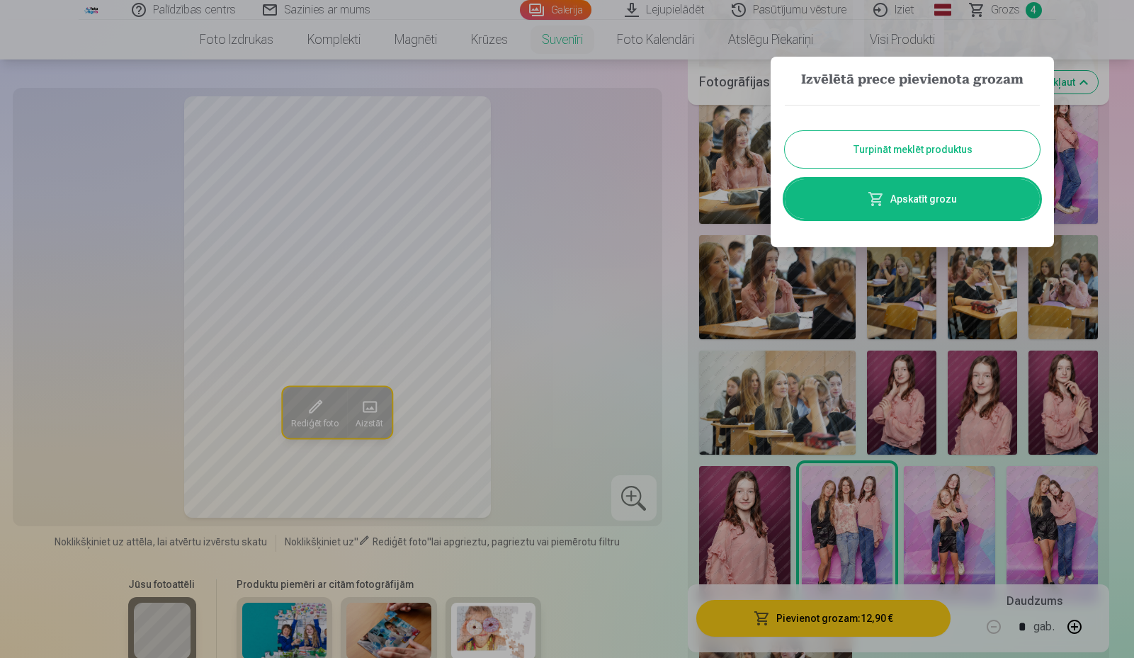
click at [631, 106] on div at bounding box center [567, 329] width 1134 height 658
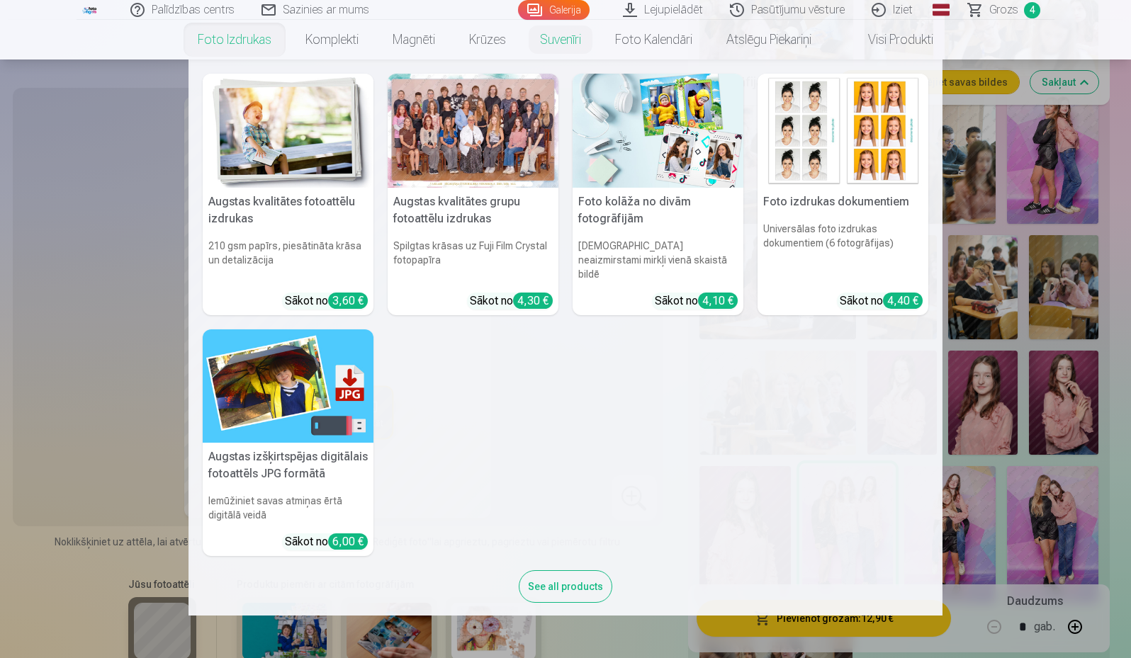
click at [891, 227] on h6 "Universālas foto izdrukas dokumentiem (6 fotogrāfijas)" at bounding box center [842, 251] width 171 height 71
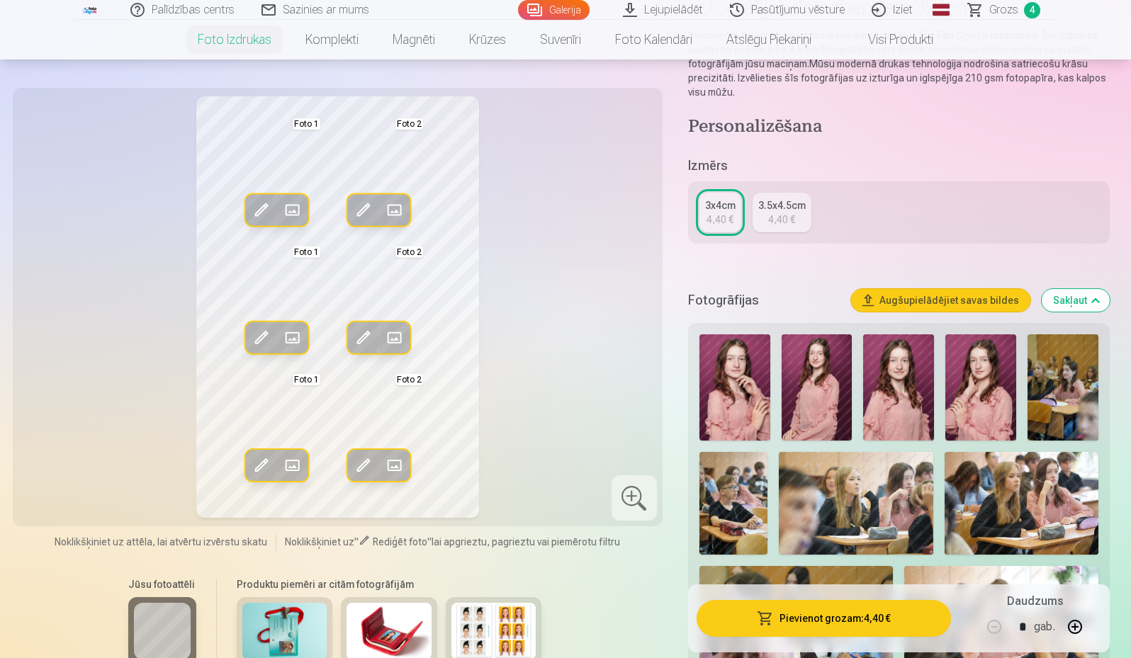
scroll to position [213, 0]
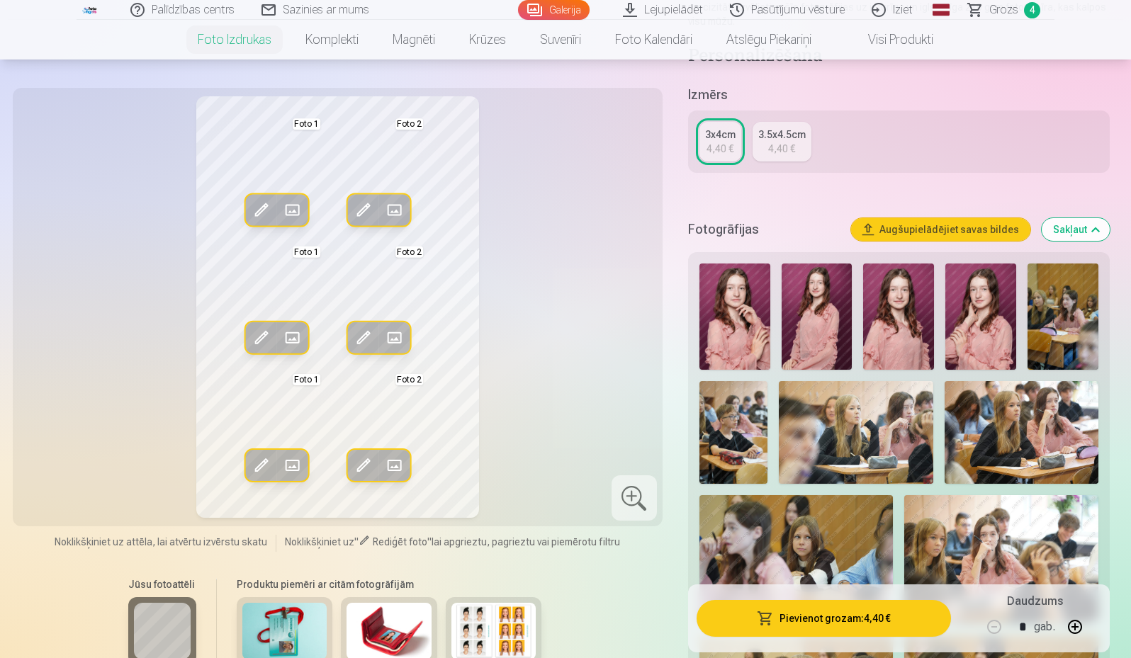
click at [779, 140] on div "3.5x4.5cm" at bounding box center [781, 135] width 47 height 14
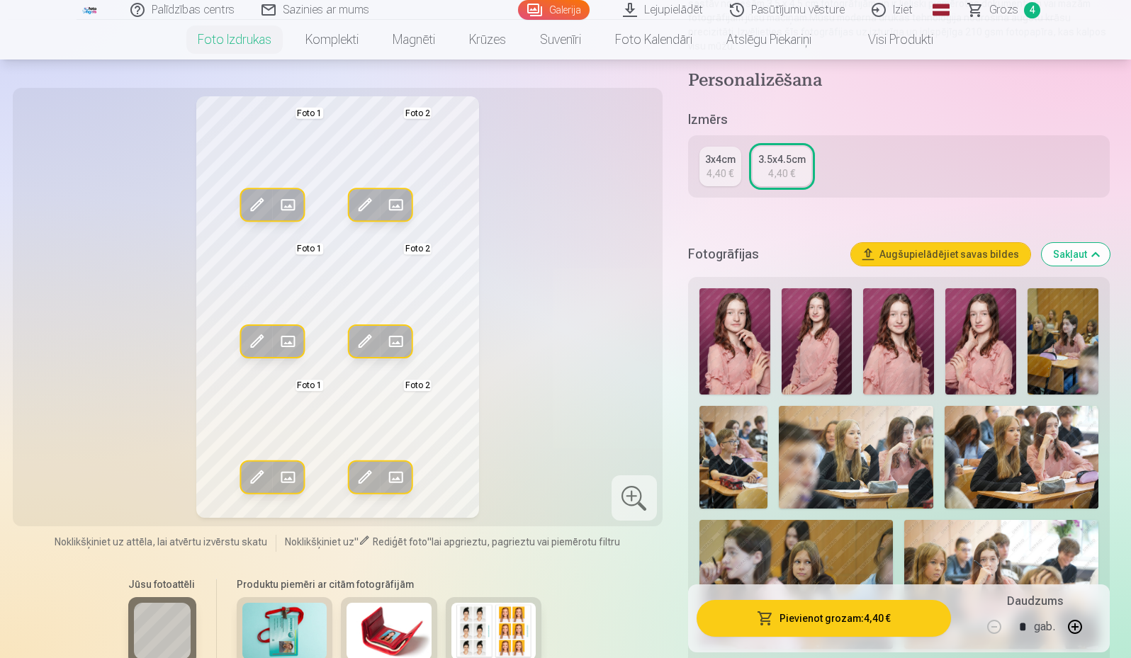
scroll to position [213, 0]
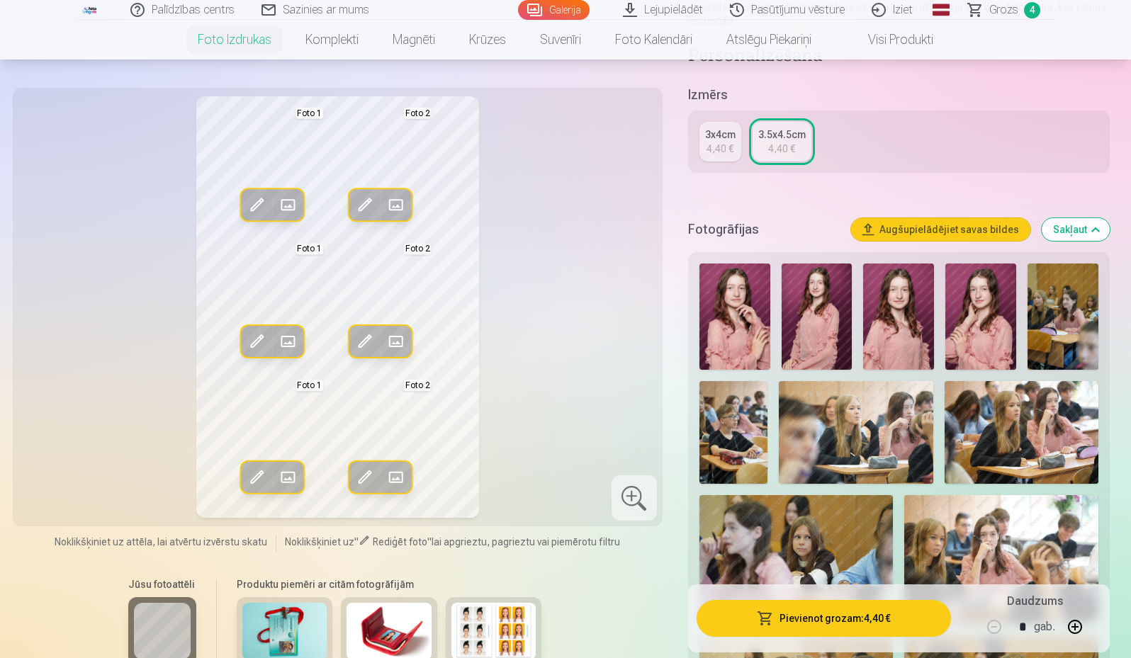
click at [810, 328] on img at bounding box center [817, 317] width 71 height 106
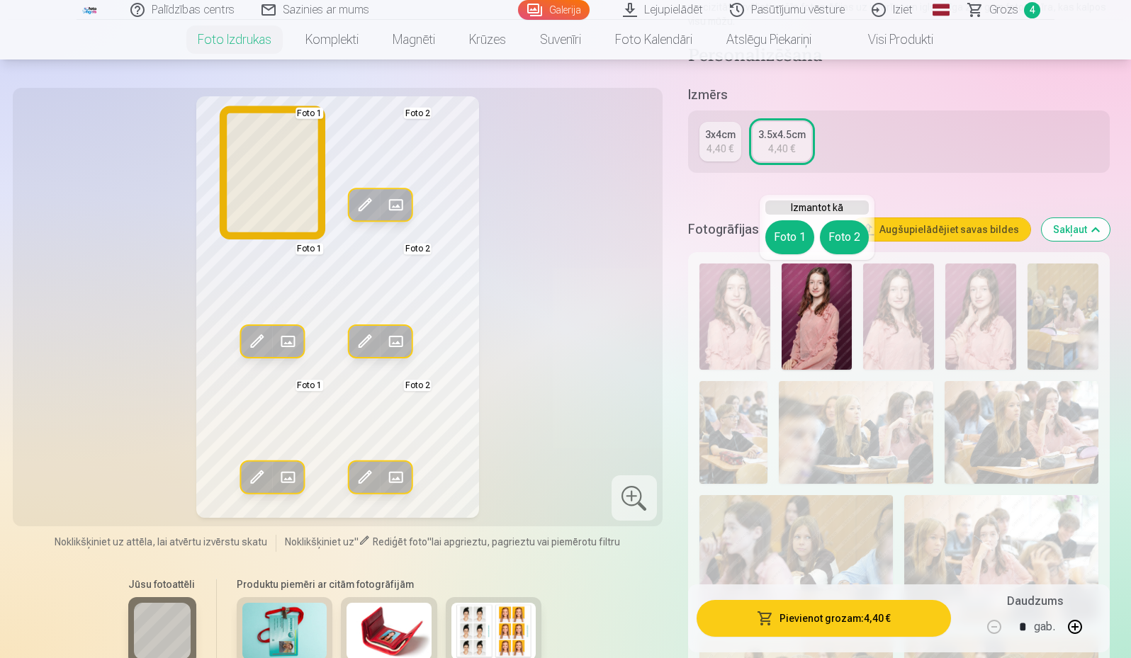
click at [783, 235] on button "Foto 1" at bounding box center [789, 237] width 49 height 34
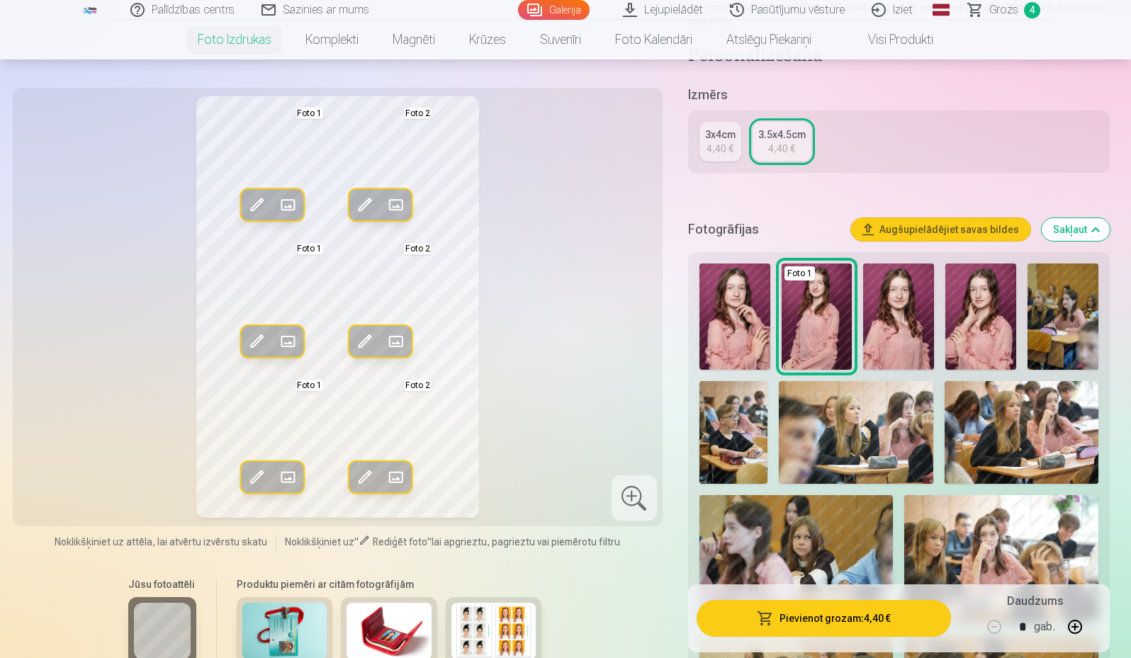
click at [906, 335] on img at bounding box center [898, 317] width 71 height 106
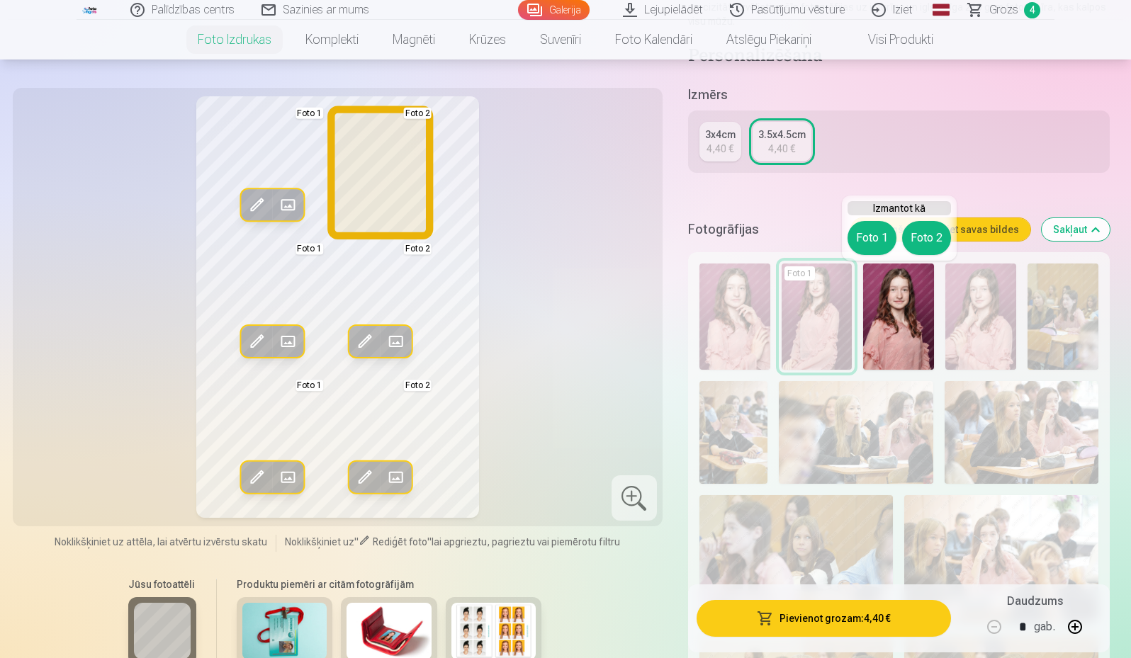
click at [932, 241] on button "Foto 2" at bounding box center [926, 238] width 49 height 34
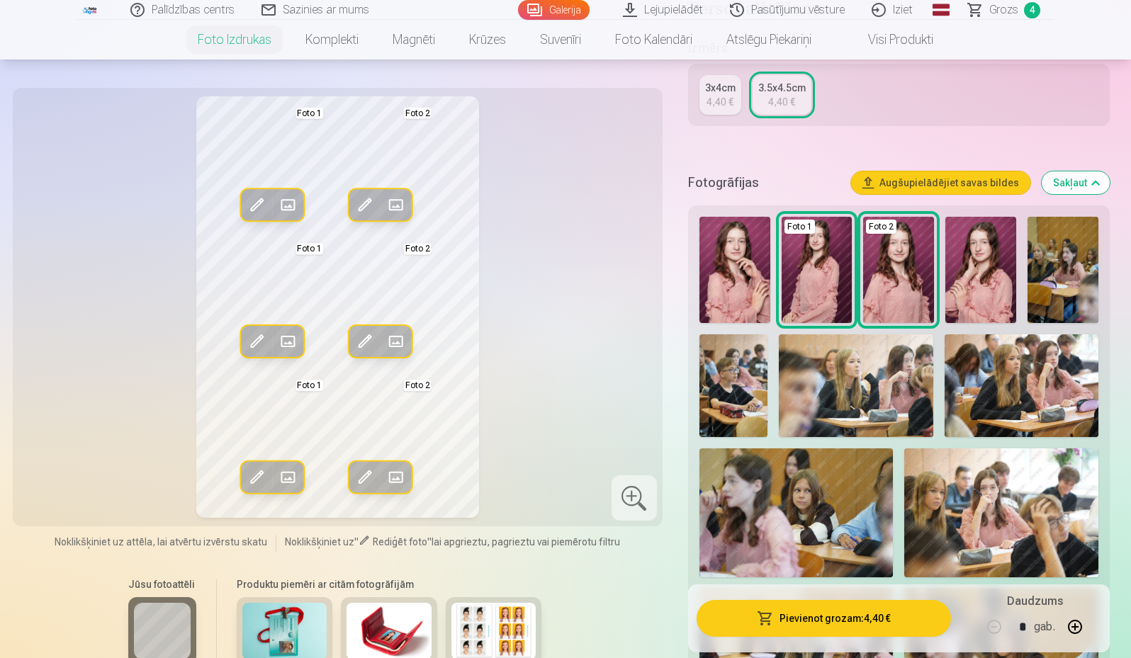
scroll to position [283, 0]
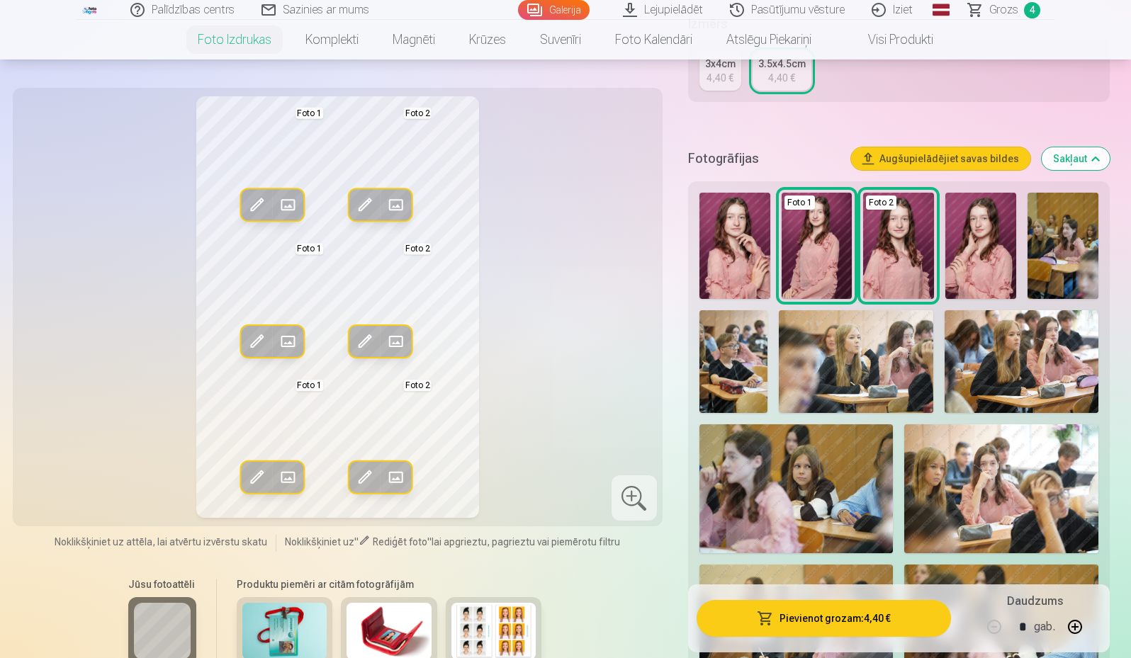
click at [1066, 249] on img at bounding box center [1062, 246] width 71 height 106
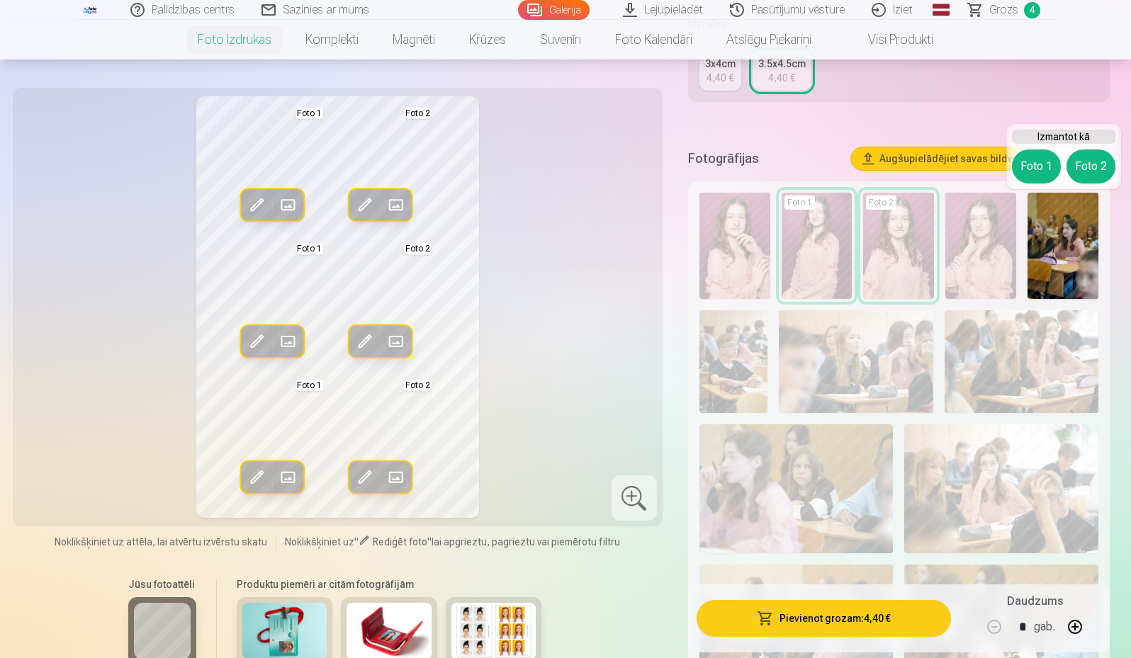
click at [558, 298] on div "Rediģēt foto Aizstāt Foto 1 Rediģēt foto Aizstāt Foto 2 Rediģēt foto Aizstāt Fo…" at bounding box center [337, 307] width 633 height 422
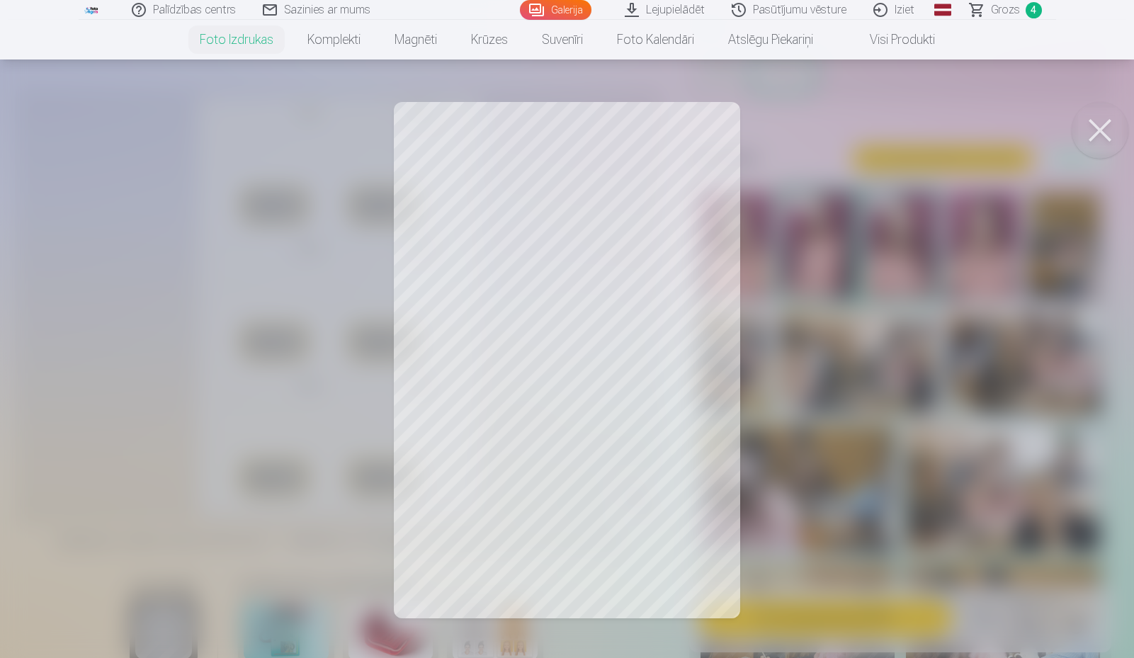
click at [497, 356] on div at bounding box center [567, 329] width 1134 height 658
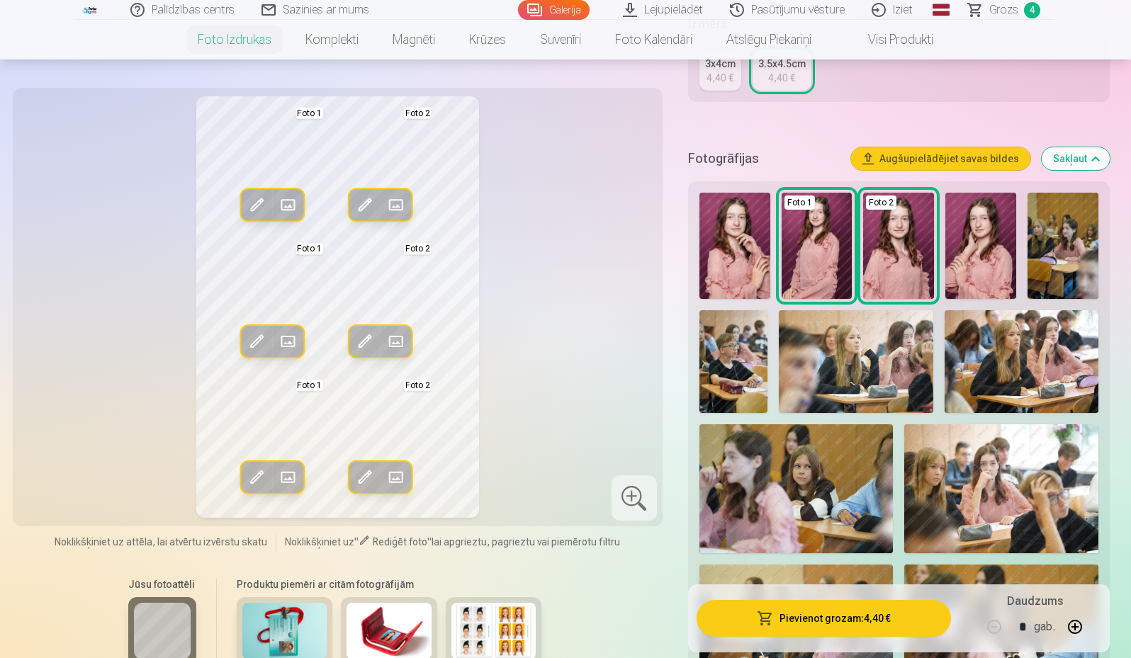
click at [259, 344] on span at bounding box center [256, 341] width 23 height 23
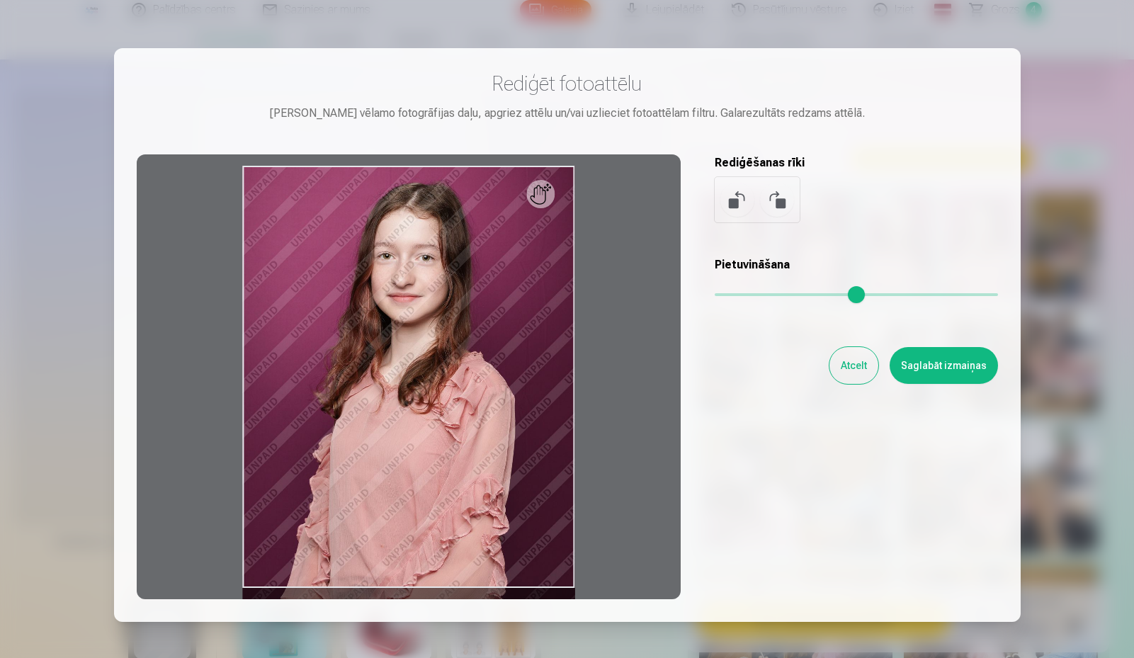
click at [846, 358] on button "Atcelt" at bounding box center [854, 365] width 49 height 37
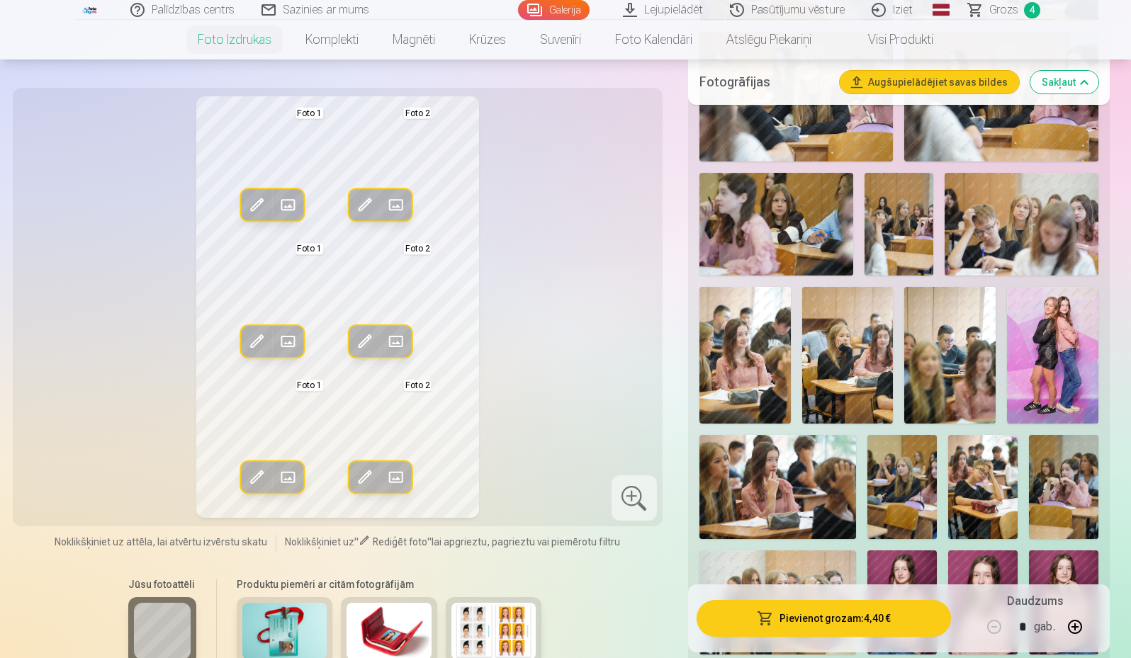
scroll to position [992, 0]
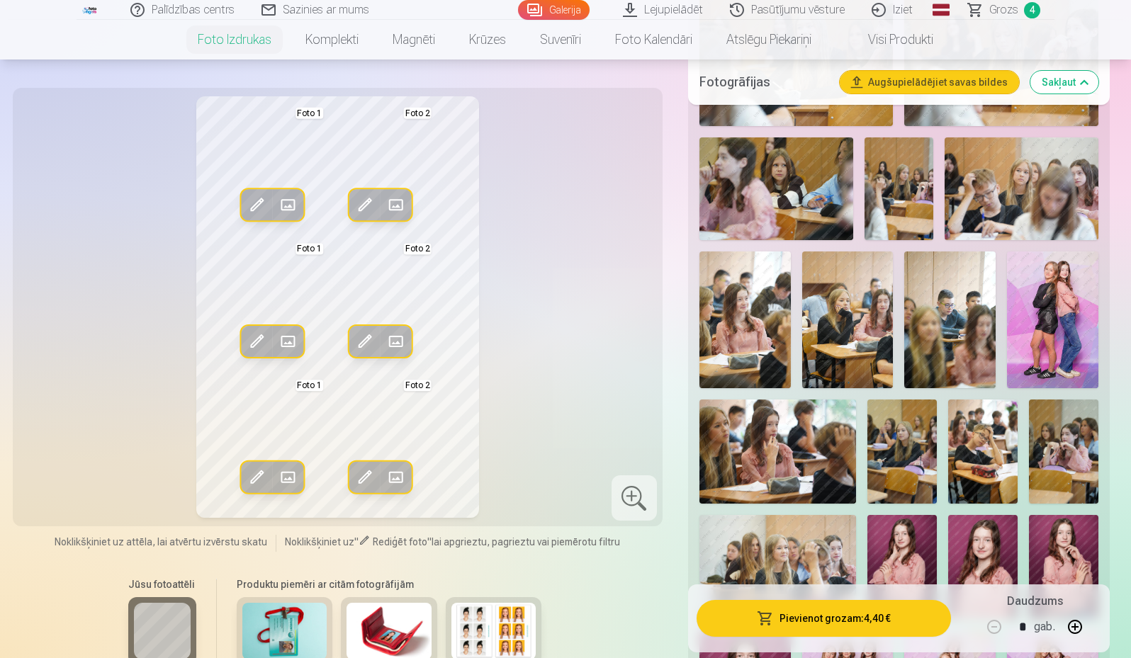
click at [1068, 340] on img at bounding box center [1052, 320] width 91 height 137
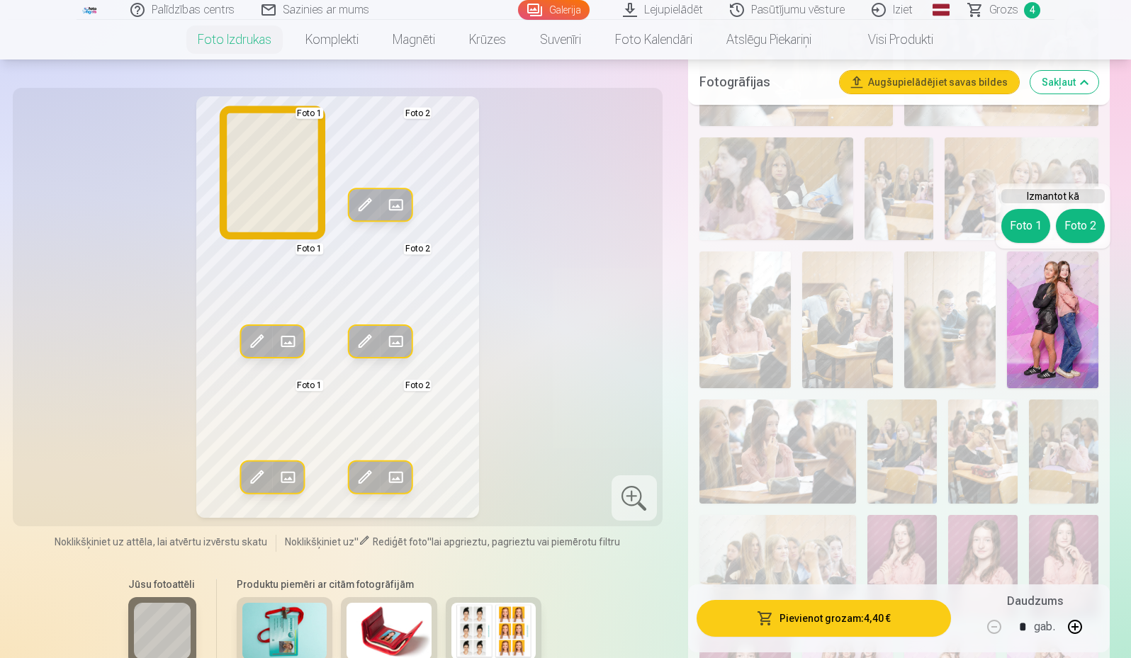
click at [1025, 229] on button "Foto 1" at bounding box center [1025, 226] width 49 height 34
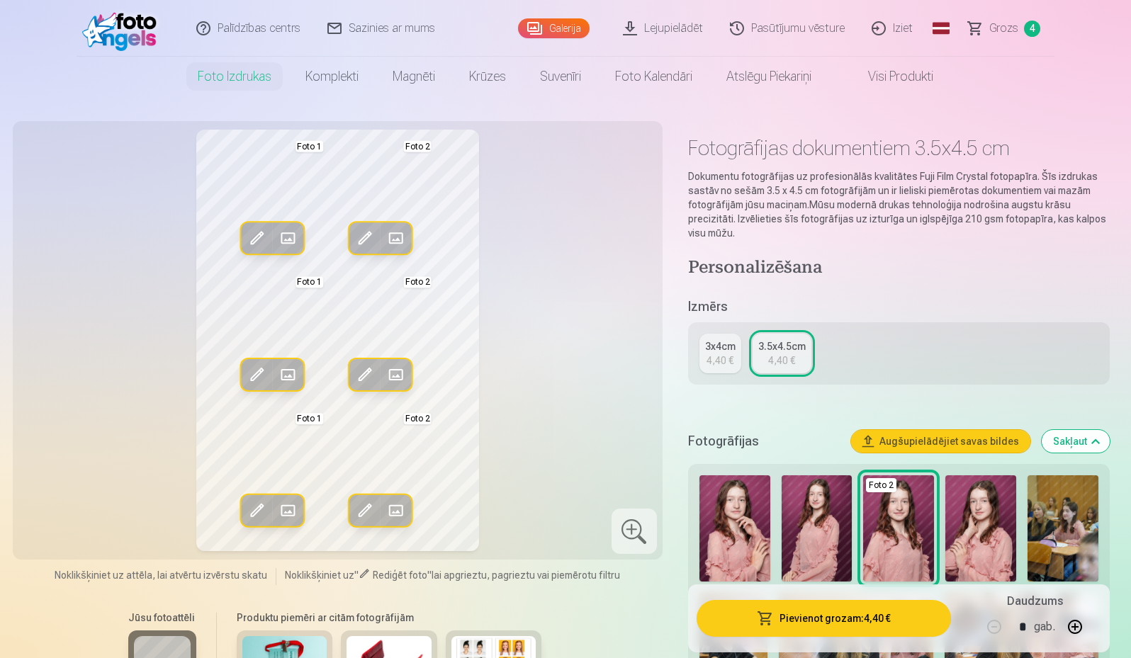
scroll to position [0, 0]
click at [726, 361] on div "4,40 €" at bounding box center [719, 361] width 27 height 14
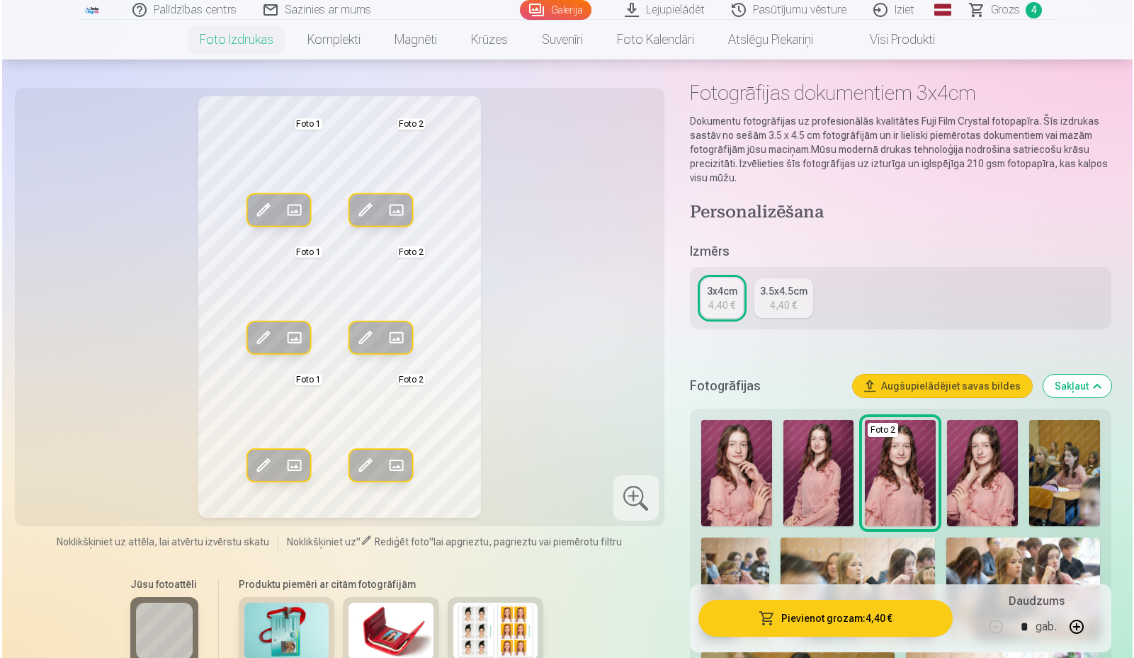
scroll to position [71, 0]
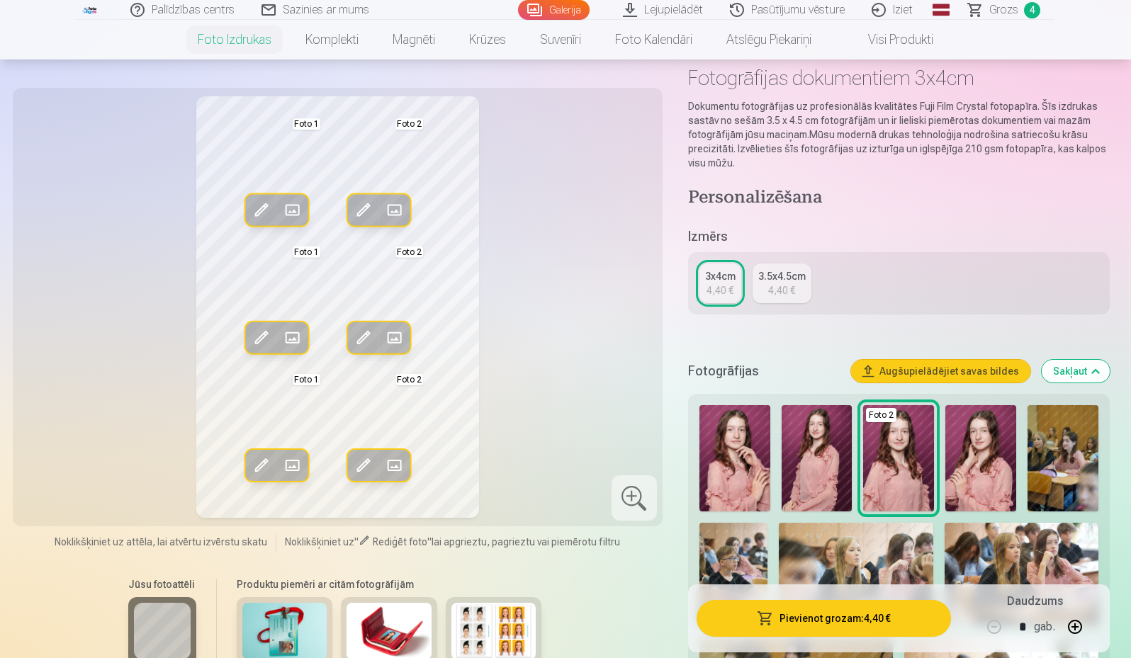
click at [806, 620] on button "Pievienot grozam : 4,40 €" at bounding box center [824, 618] width 254 height 37
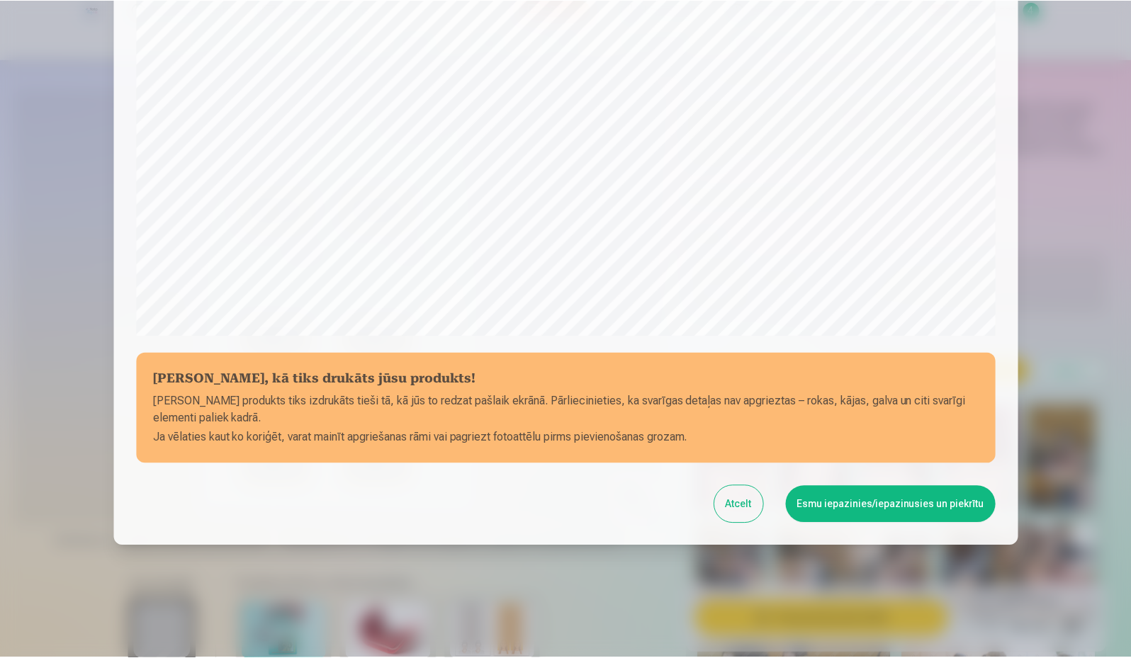
scroll to position [362, 0]
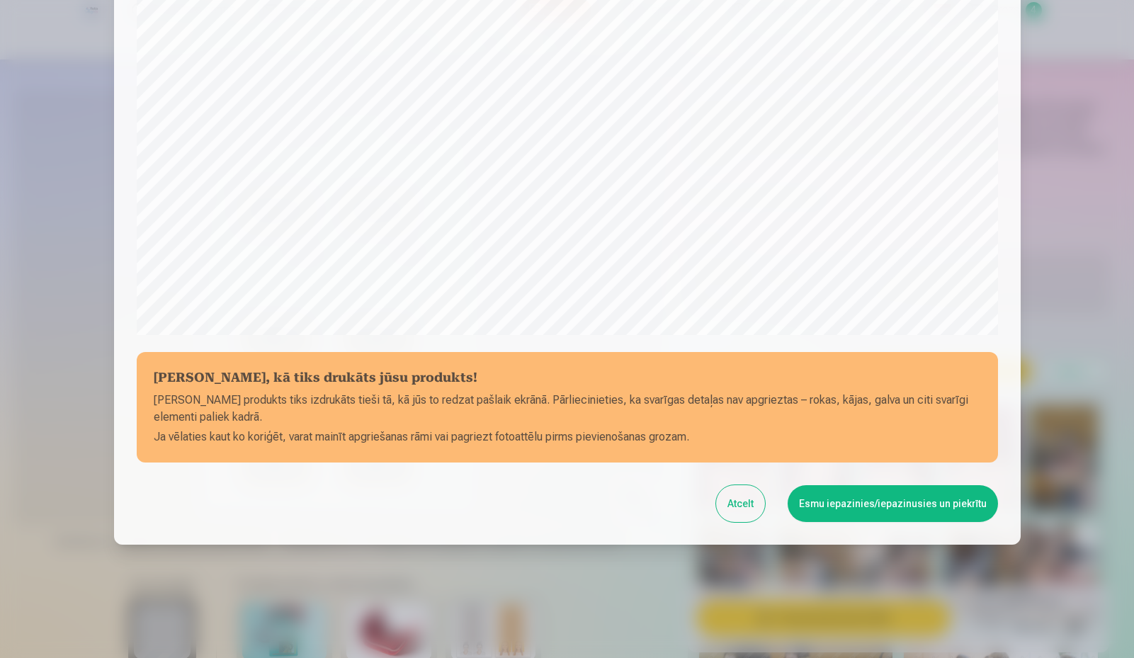
click at [875, 497] on button "Esmu iepazinies/iepazinusies un piekrītu" at bounding box center [893, 503] width 210 height 37
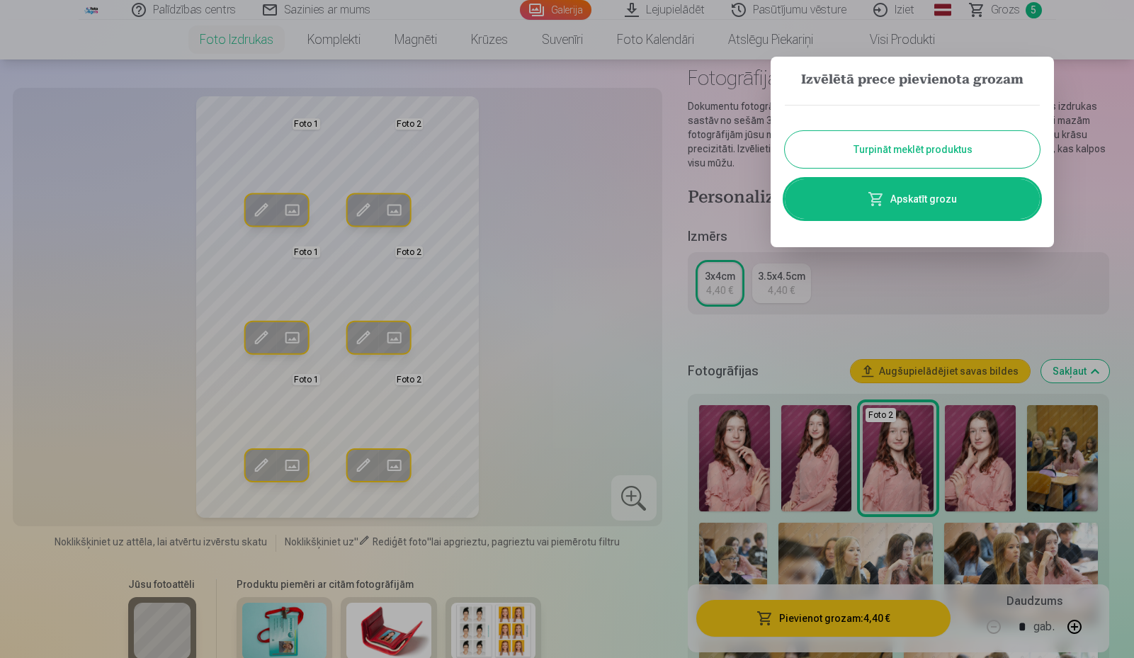
click at [599, 234] on div at bounding box center [567, 329] width 1134 height 658
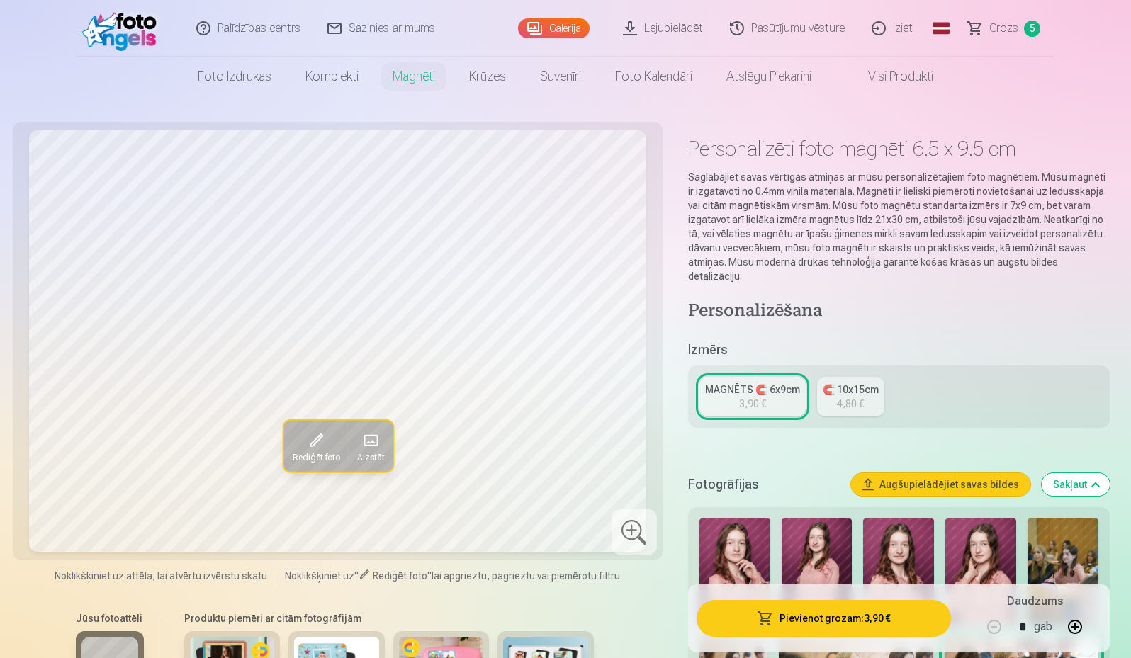
scroll to position [496, 0]
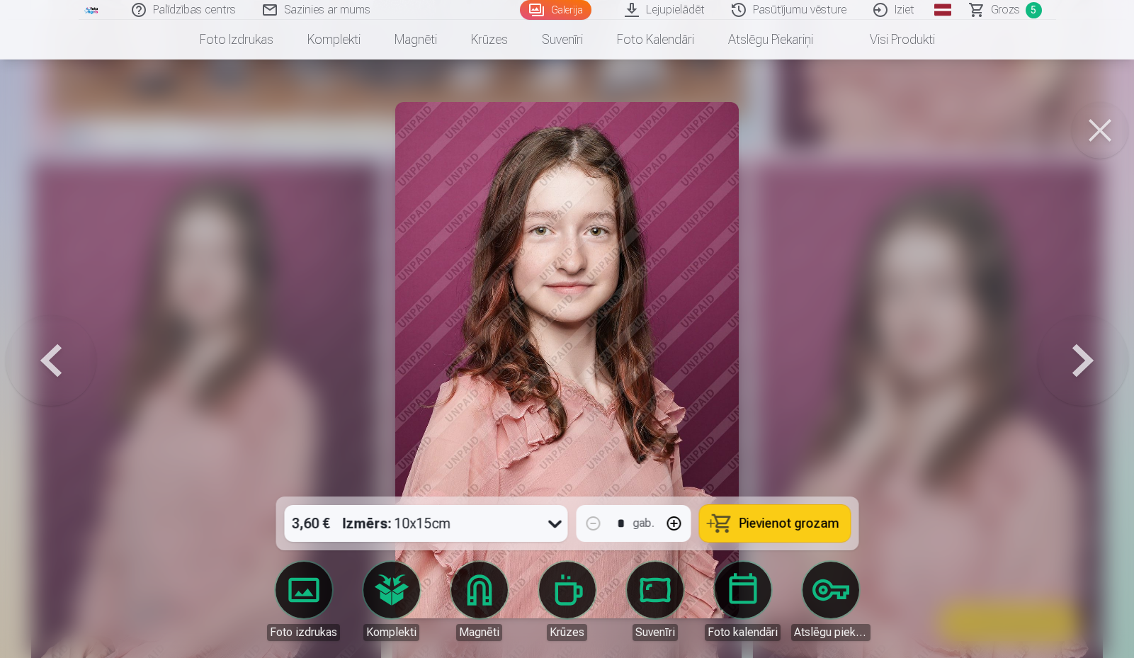
click at [1107, 136] on button at bounding box center [1100, 130] width 57 height 57
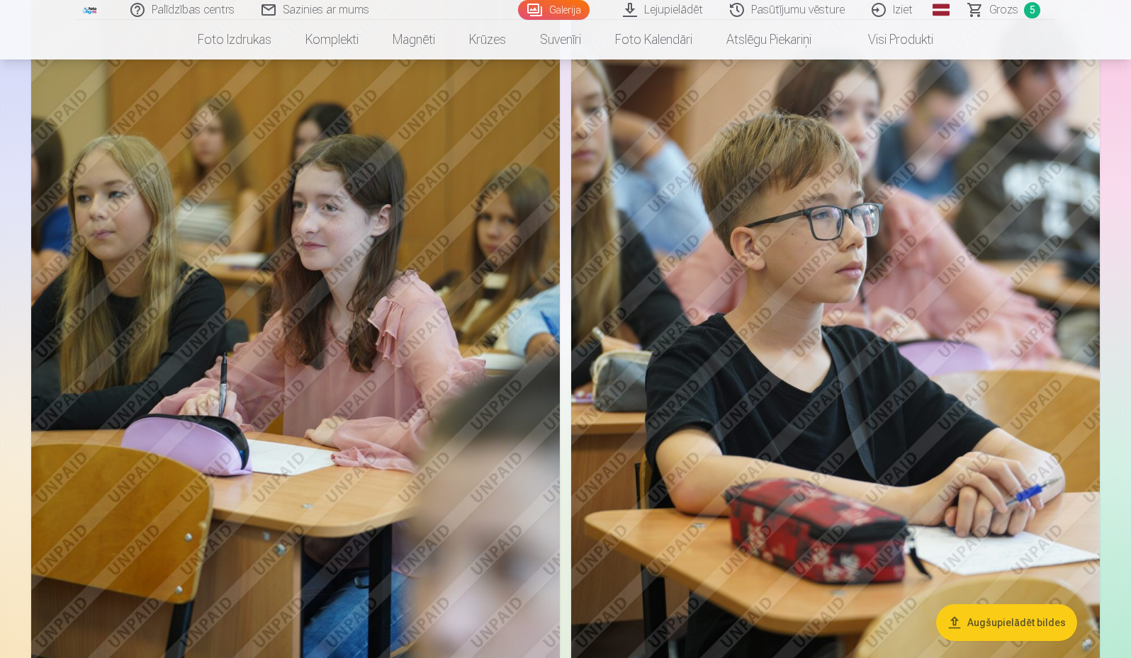
scroll to position [1275, 0]
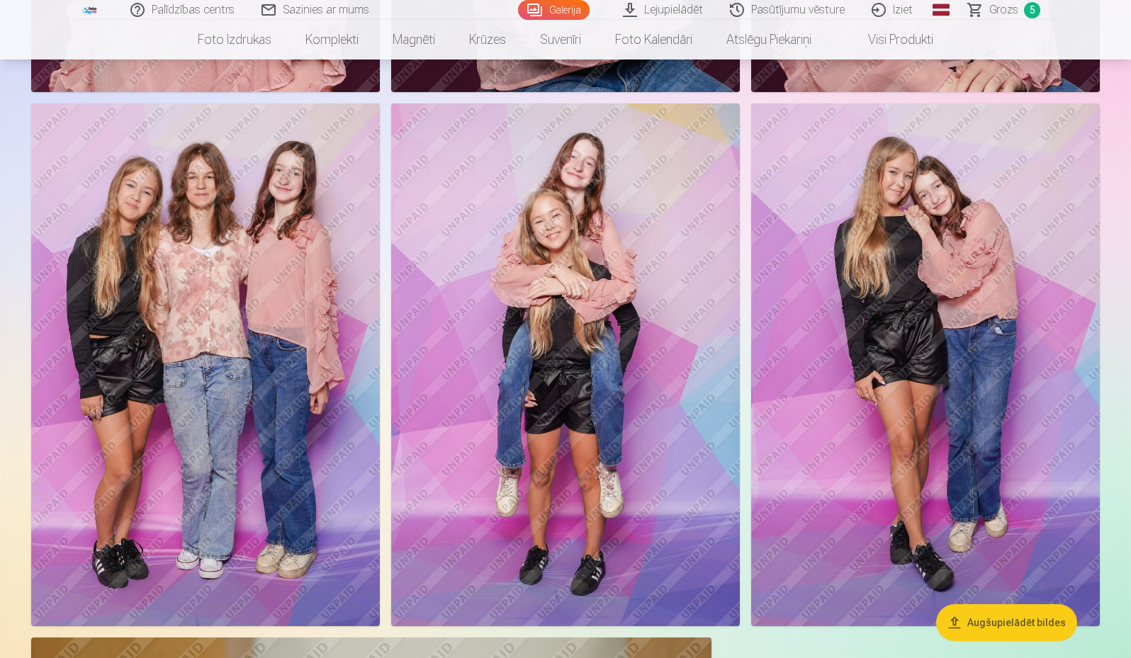
click at [1025, 415] on img at bounding box center [925, 364] width 349 height 523
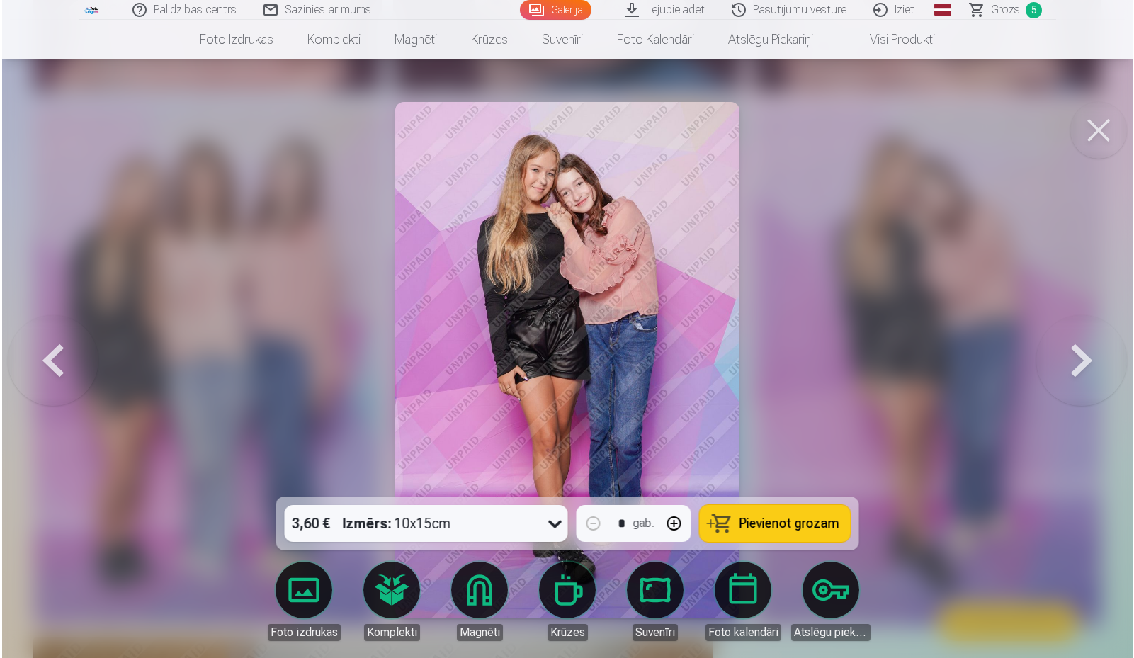
scroll to position [11585, 0]
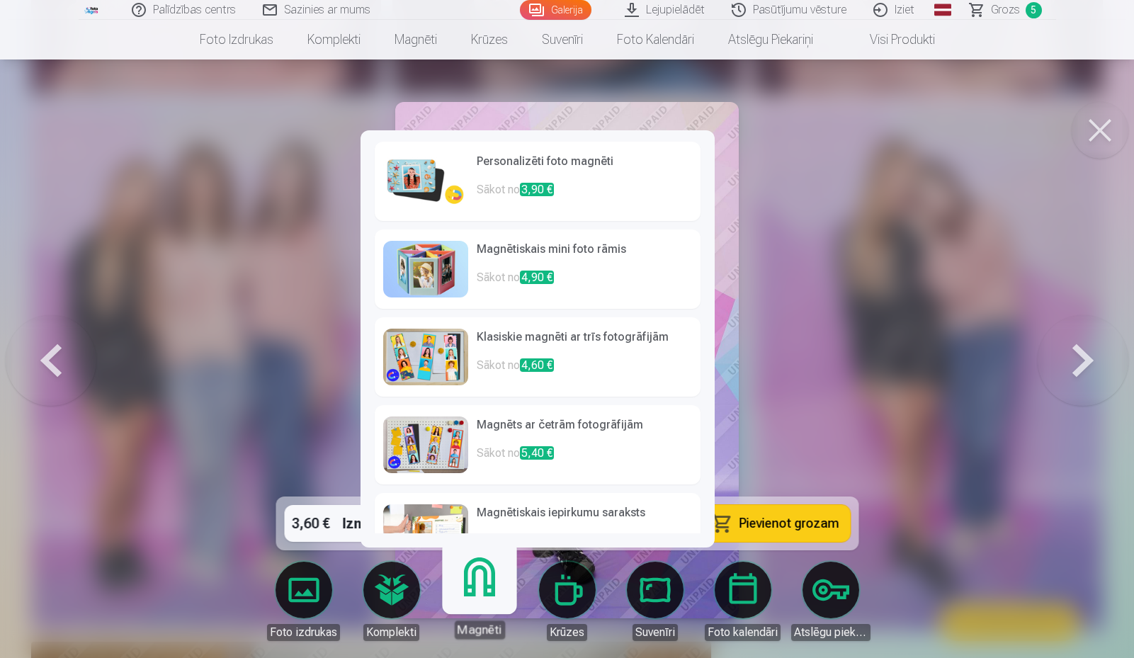
click at [580, 180] on h6 "Personalizēti foto magnēti" at bounding box center [584, 167] width 215 height 28
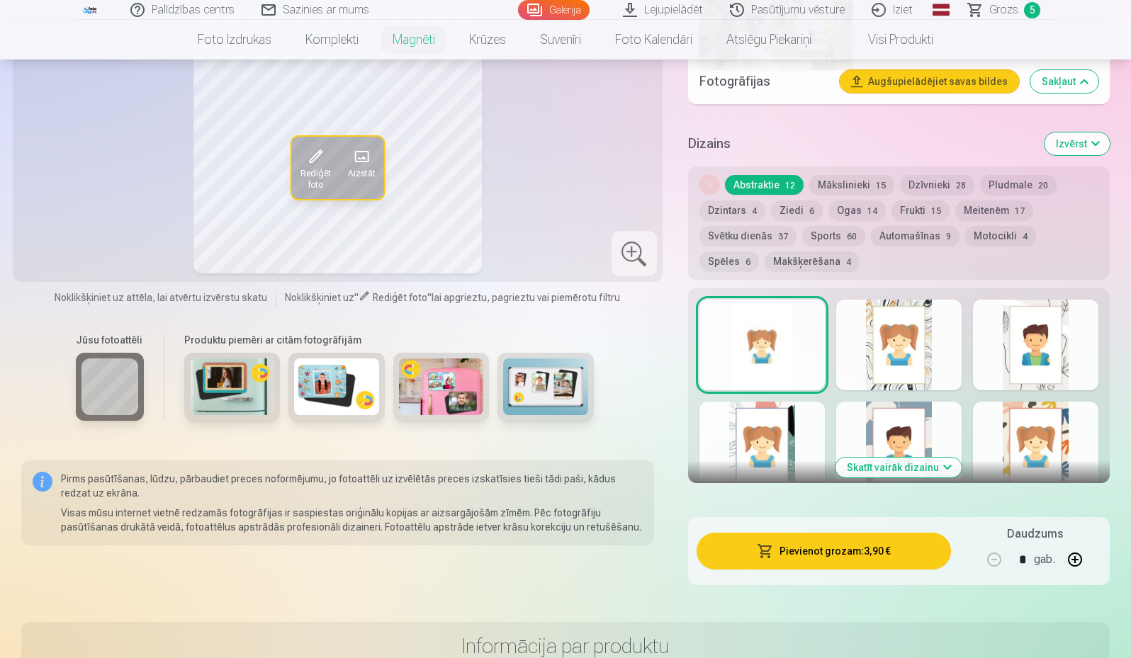
scroll to position [1842, 0]
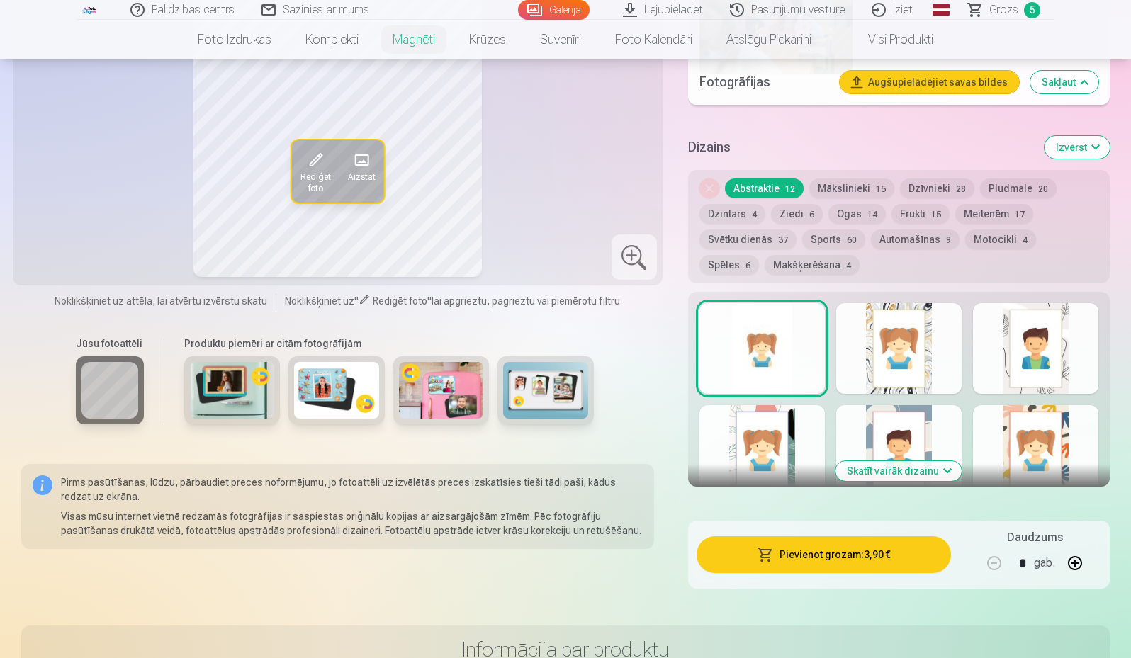
click at [794, 204] on button "Ziedi 6" at bounding box center [797, 214] width 52 height 20
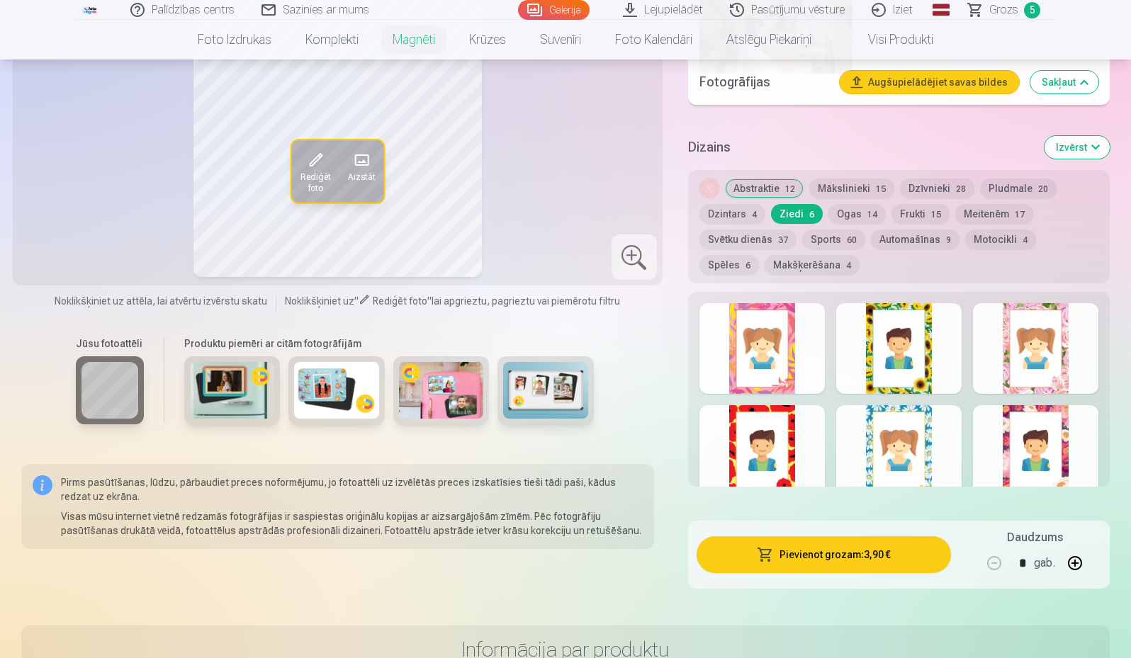
click at [1033, 325] on div at bounding box center [1035, 348] width 125 height 91
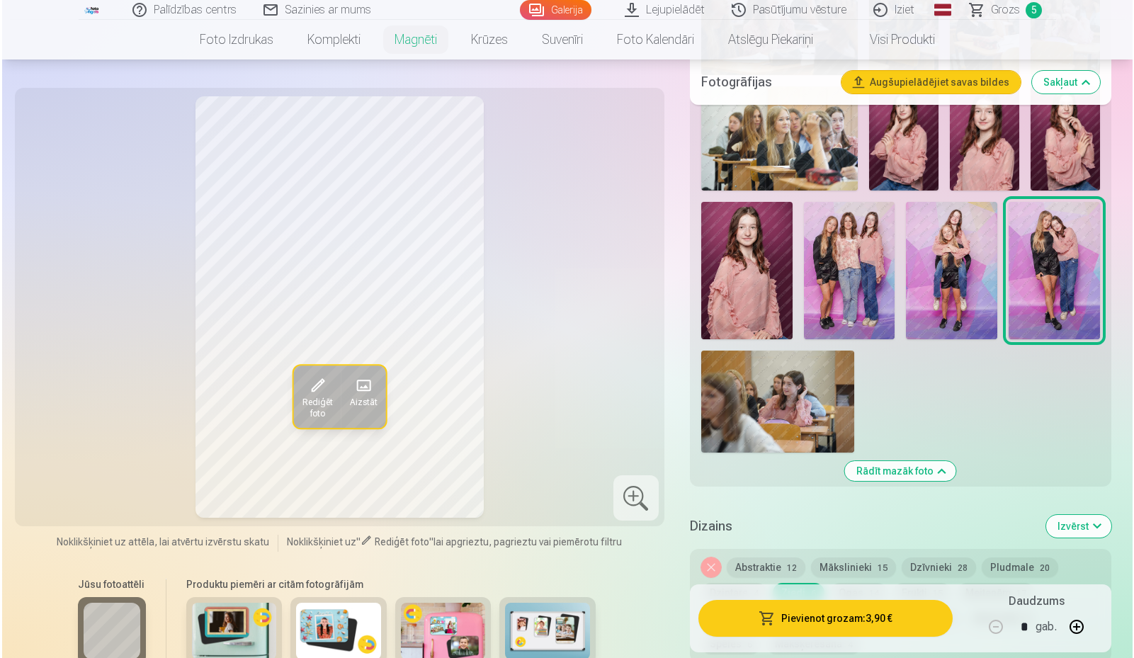
scroll to position [1488, 0]
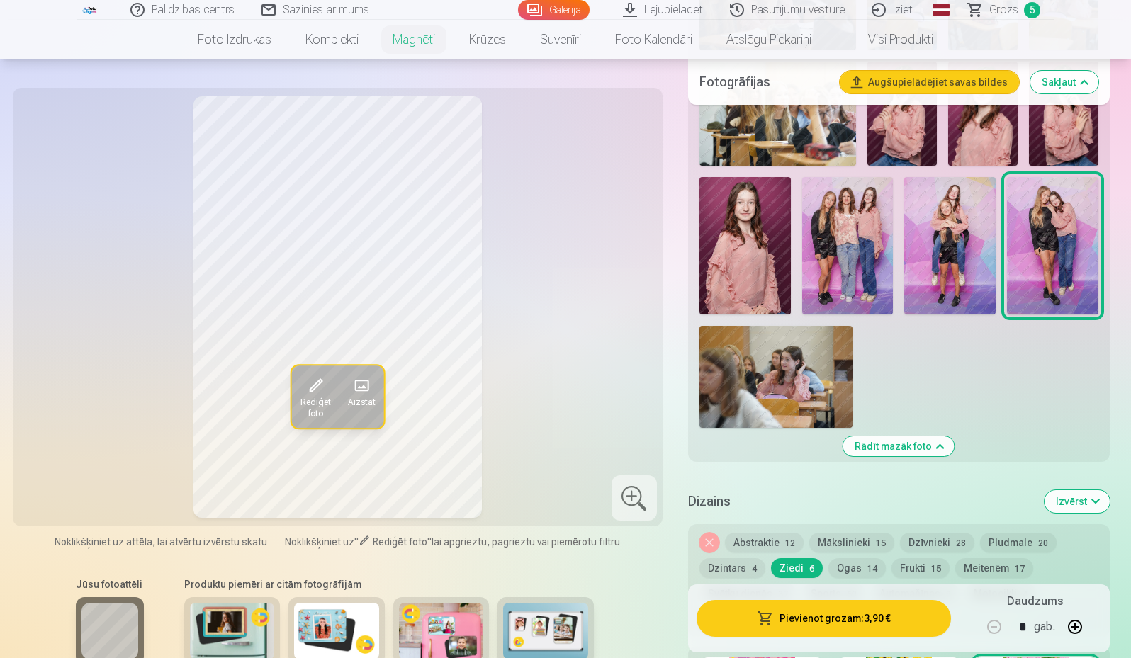
click at [838, 616] on button "Pievienot grozam : 3,90 €" at bounding box center [824, 618] width 254 height 37
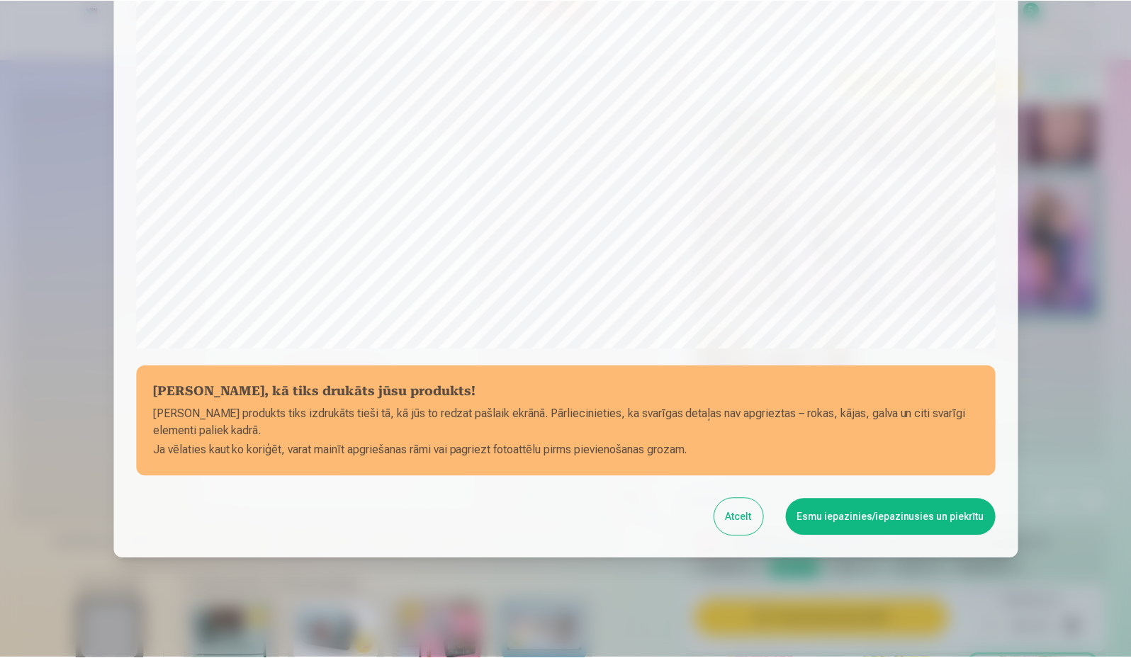
scroll to position [362, 0]
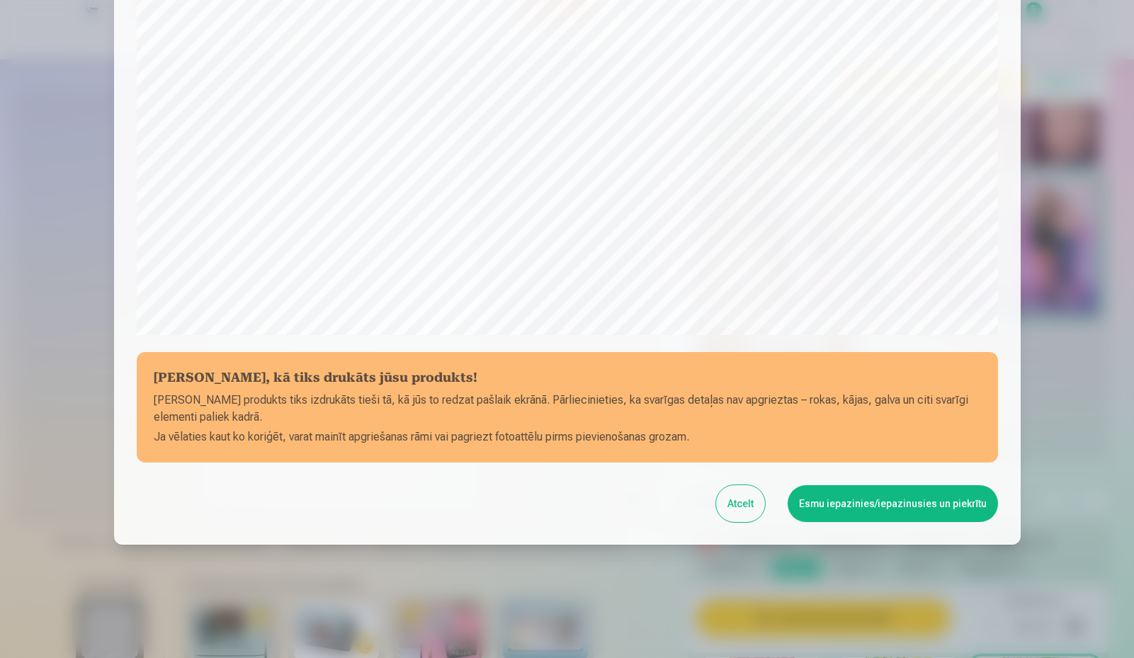
click at [901, 512] on button "Esmu iepazinies/iepazinusies un piekrītu" at bounding box center [893, 503] width 210 height 37
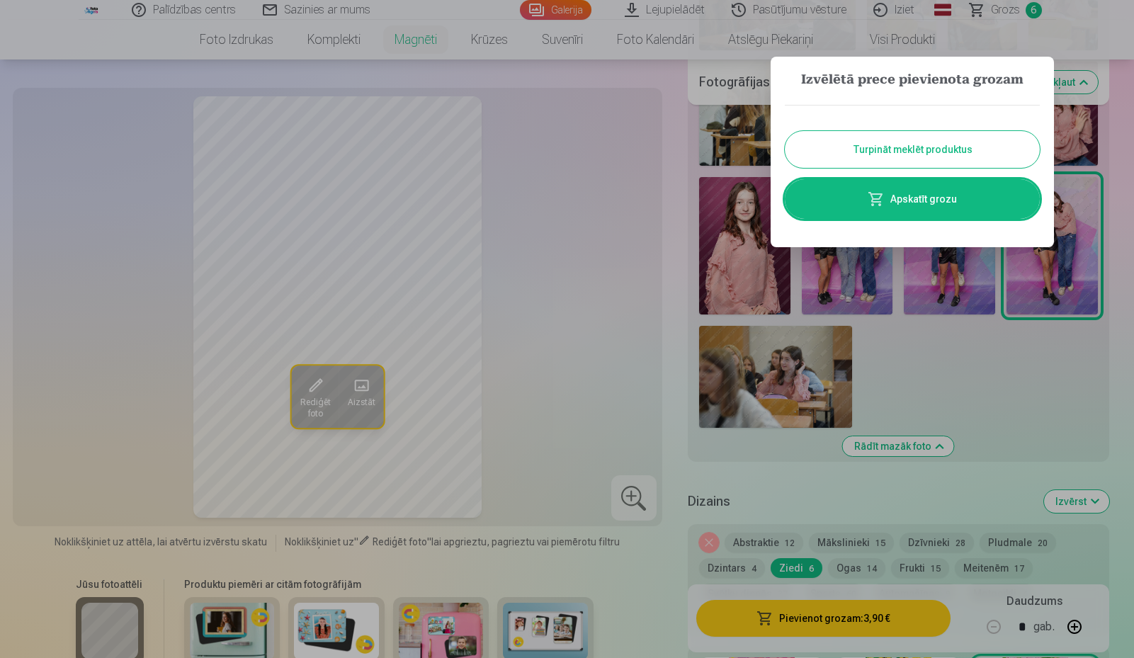
click at [670, 245] on div at bounding box center [567, 329] width 1134 height 658
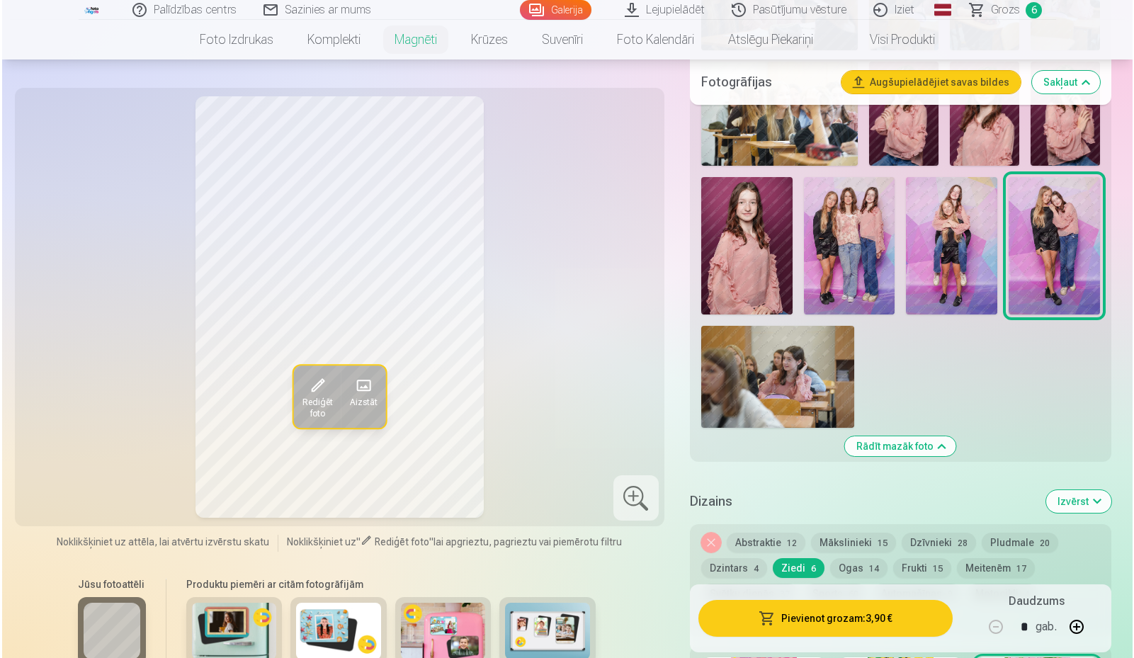
scroll to position [6497, 0]
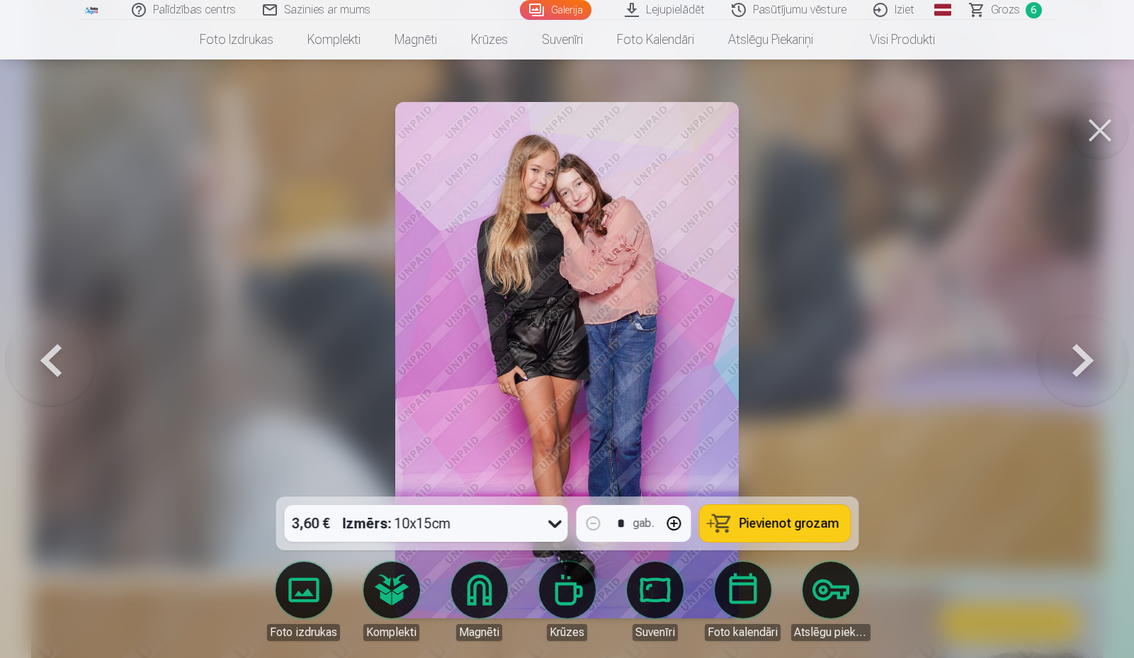
click at [1100, 139] on button at bounding box center [1100, 130] width 57 height 57
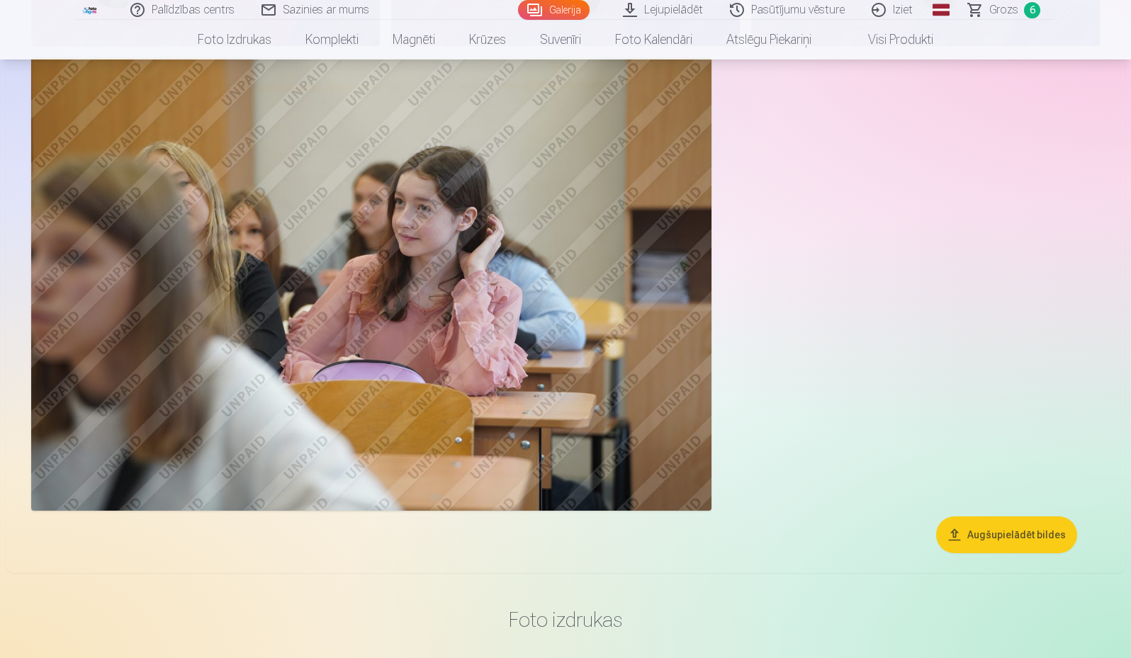
scroll to position [11933, 0]
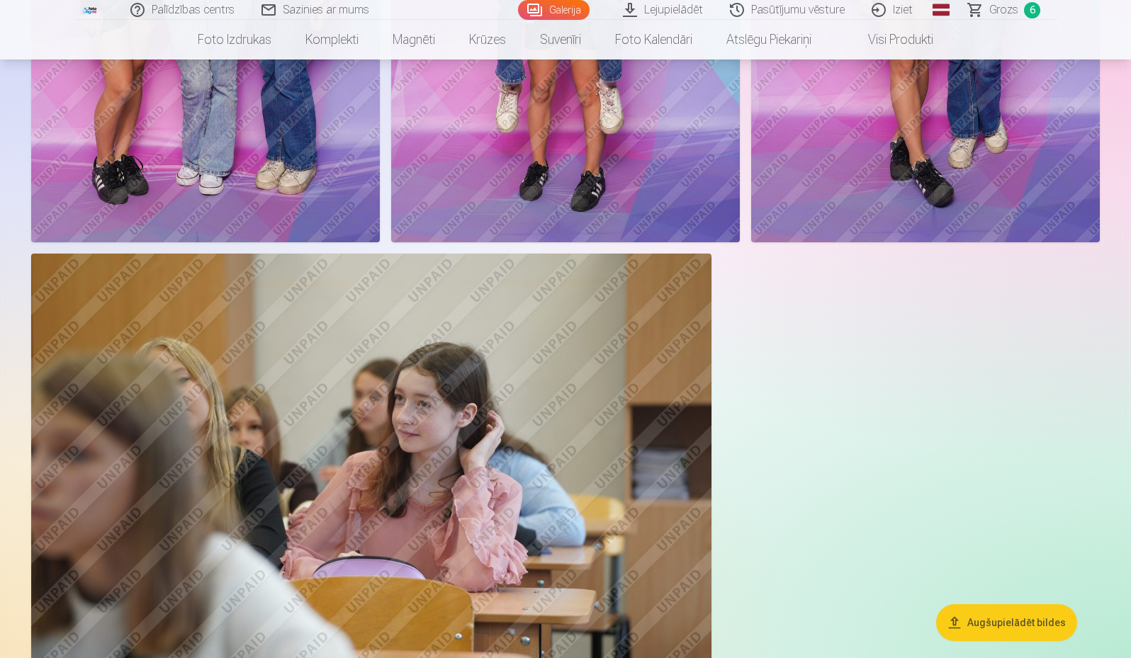
click at [1020, 18] on link "Grozs 6" at bounding box center [1004, 10] width 99 height 20
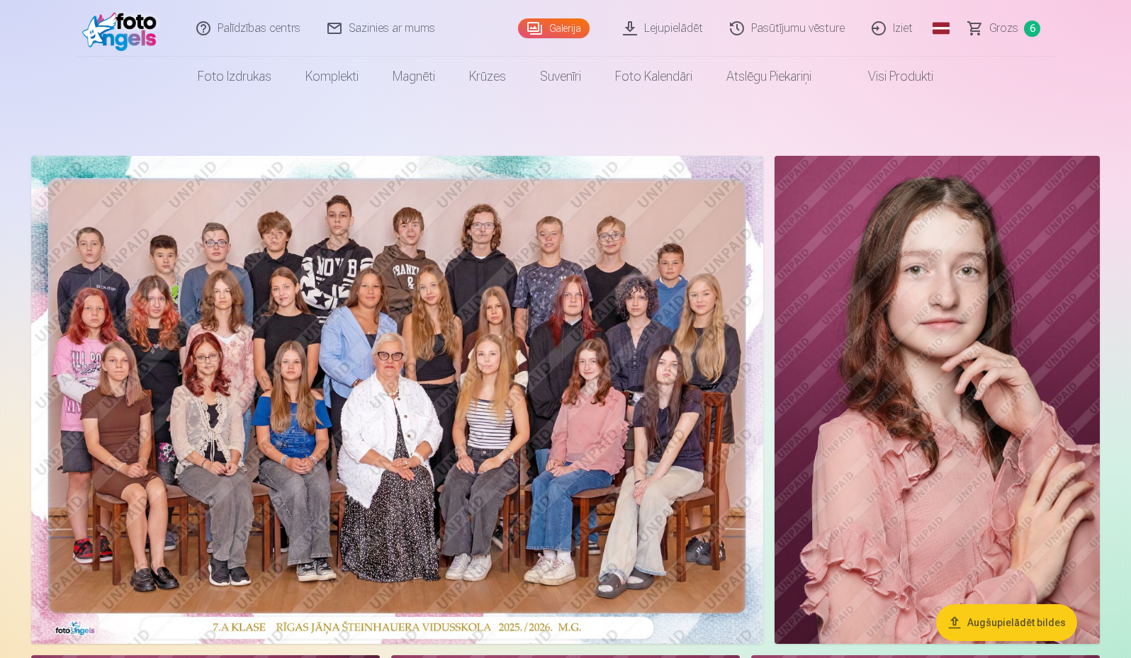
click at [1025, 30] on span "6" at bounding box center [1032, 29] width 16 height 16
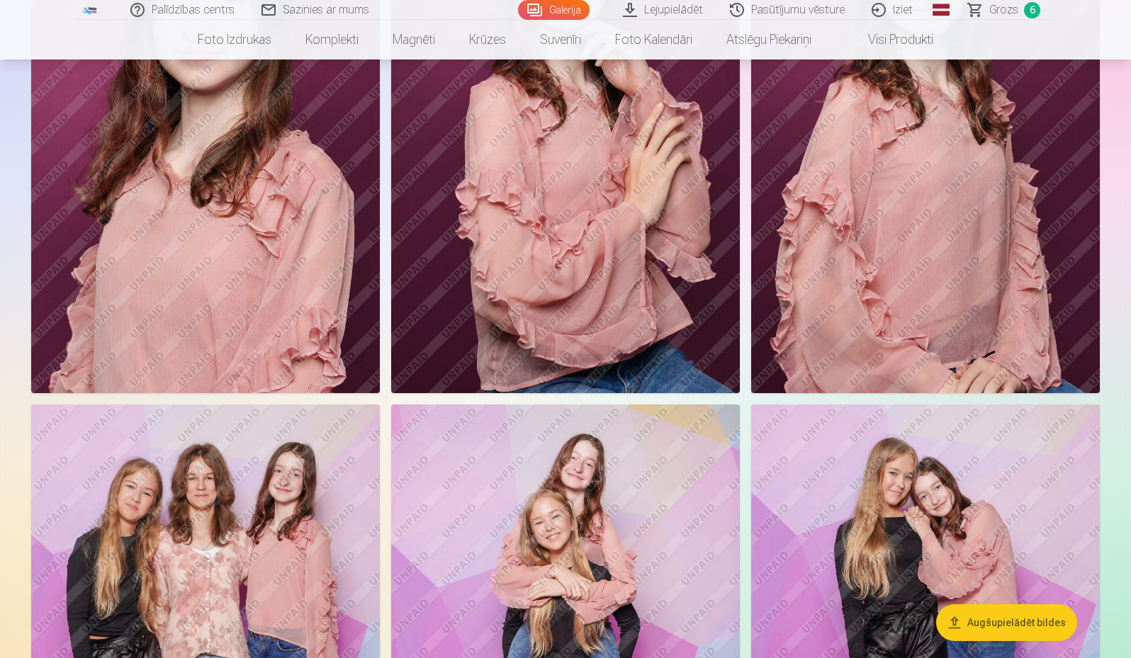
scroll to position [11053, 0]
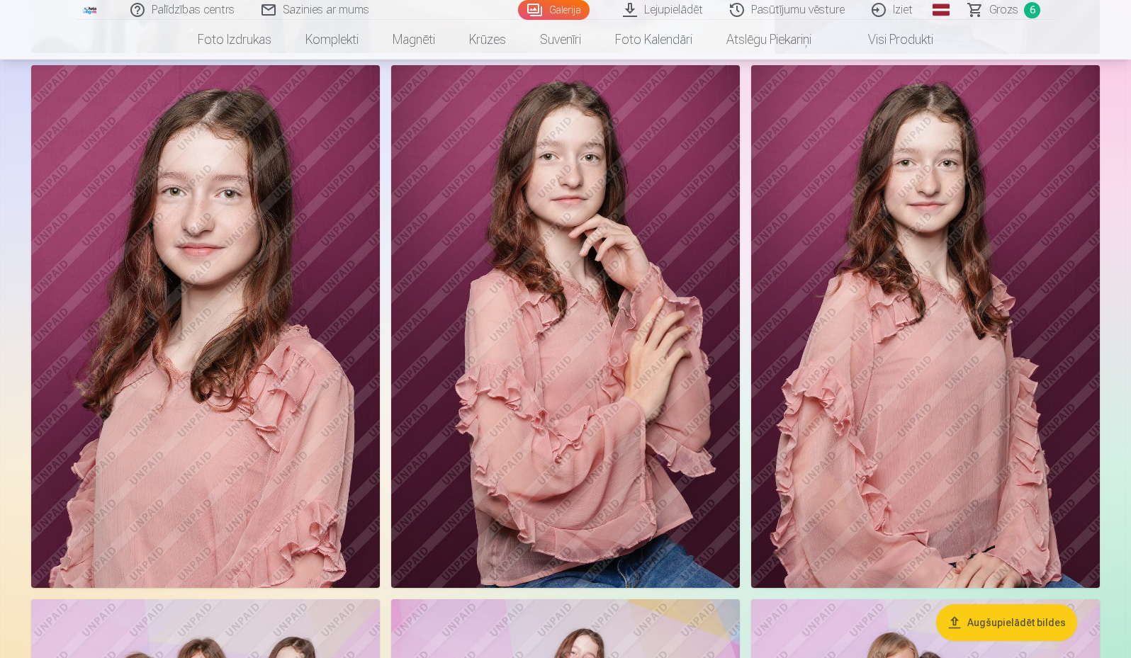
click at [1003, 2] on span "Grozs" at bounding box center [1003, 9] width 29 height 17
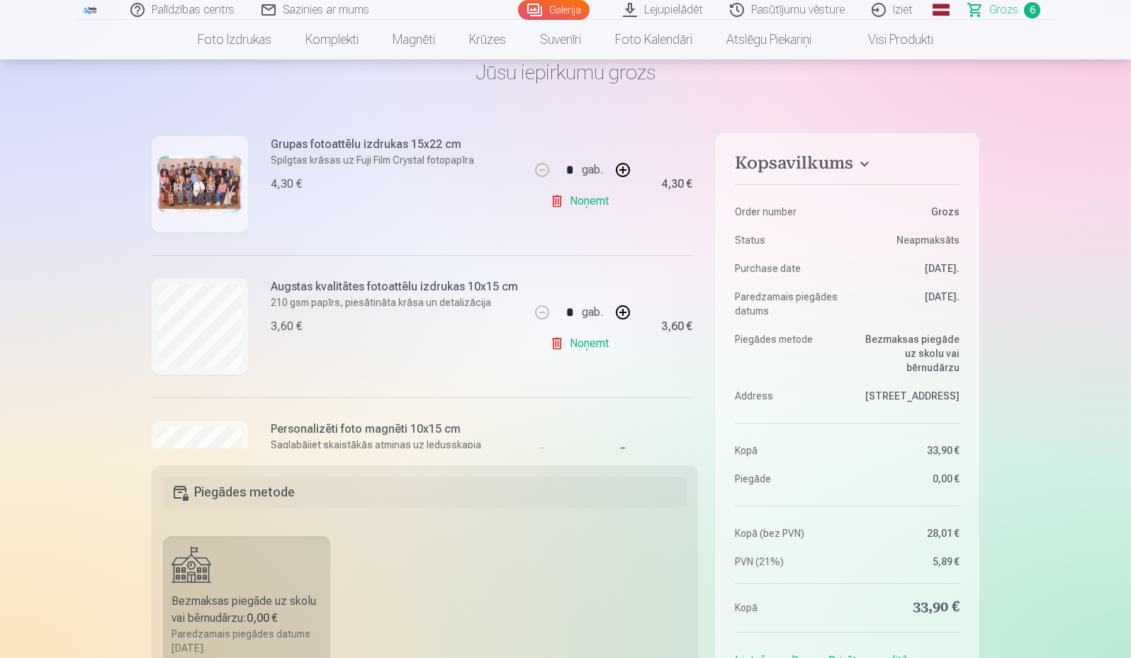
scroll to position [354, 0]
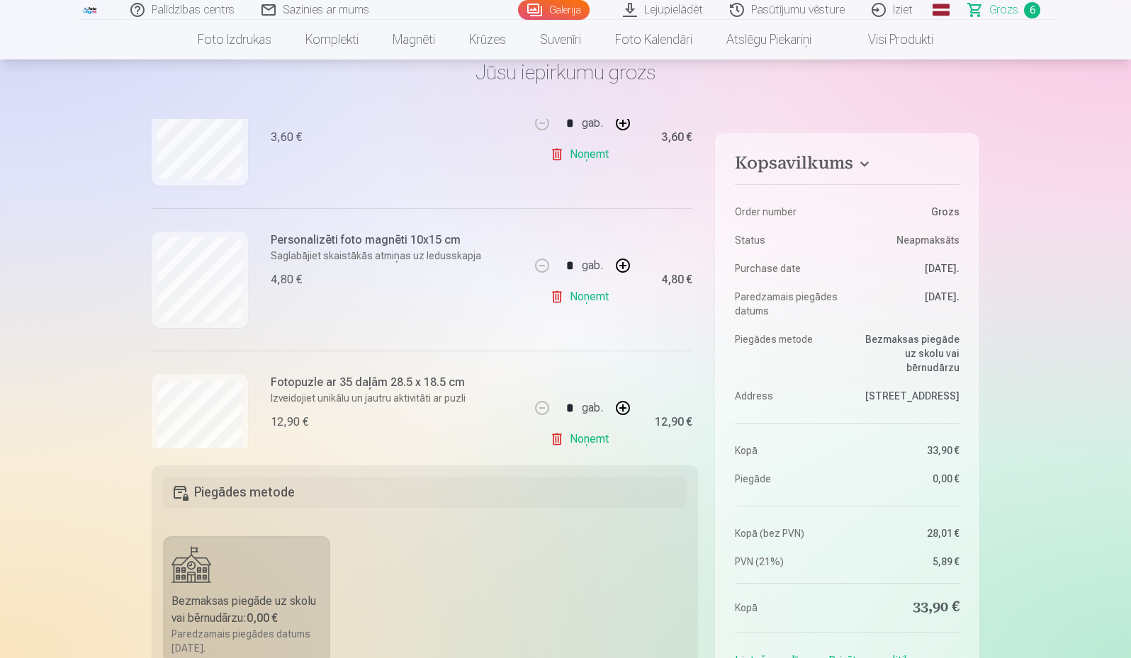
click at [586, 294] on link "Noņemt" at bounding box center [582, 297] width 64 height 28
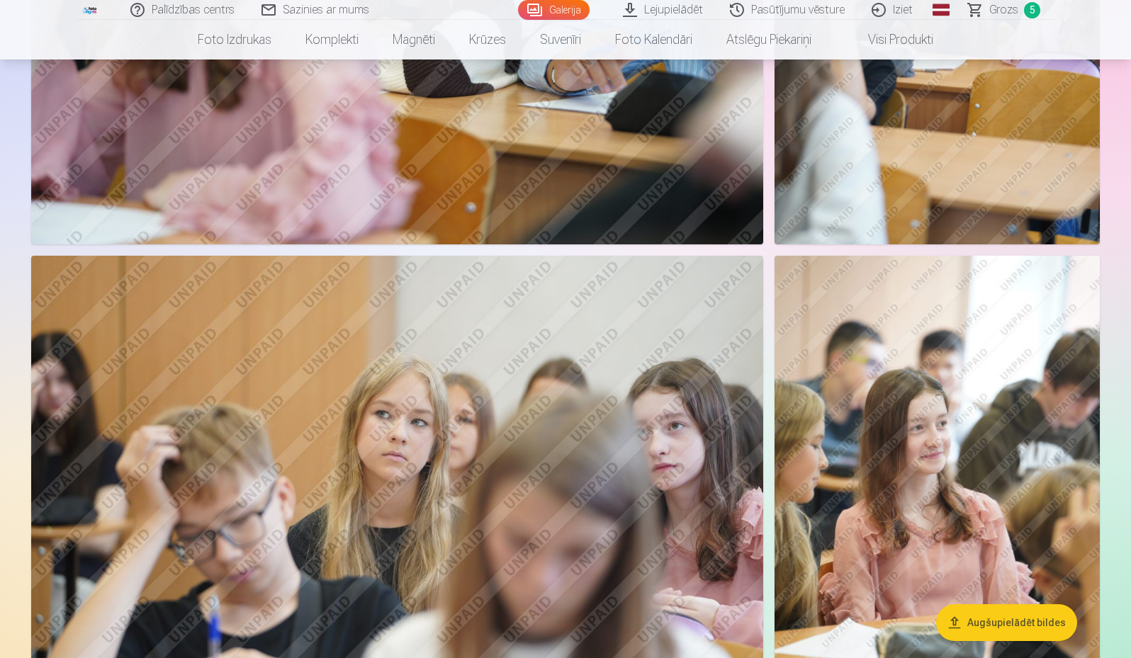
scroll to position [8157, 0]
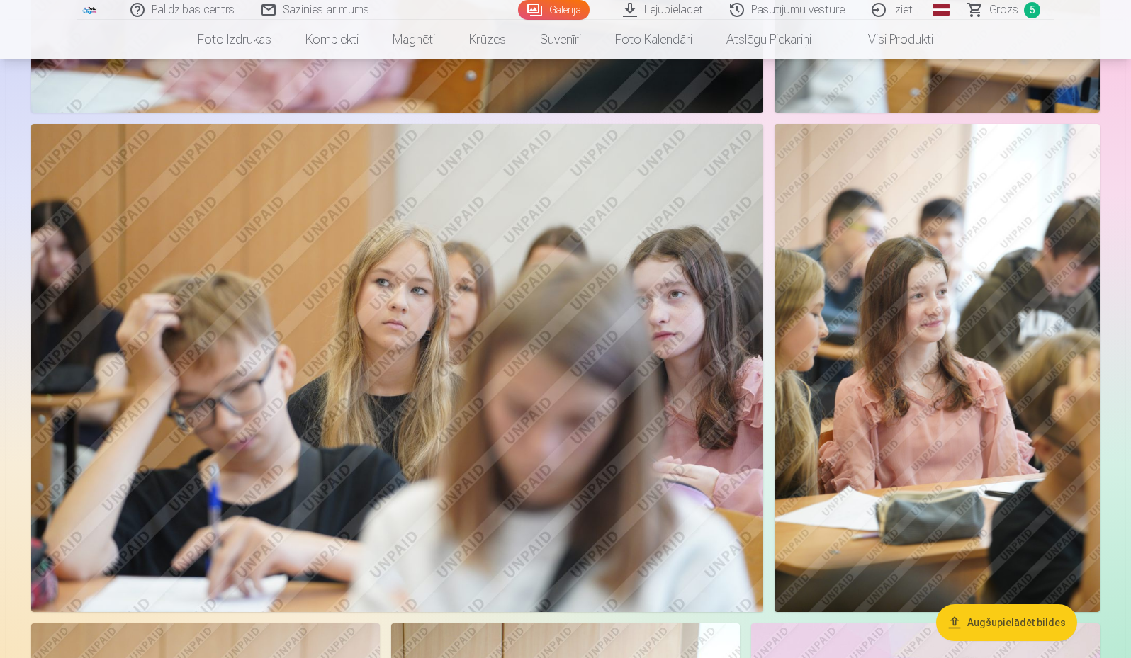
click at [980, 409] on img at bounding box center [936, 368] width 325 height 488
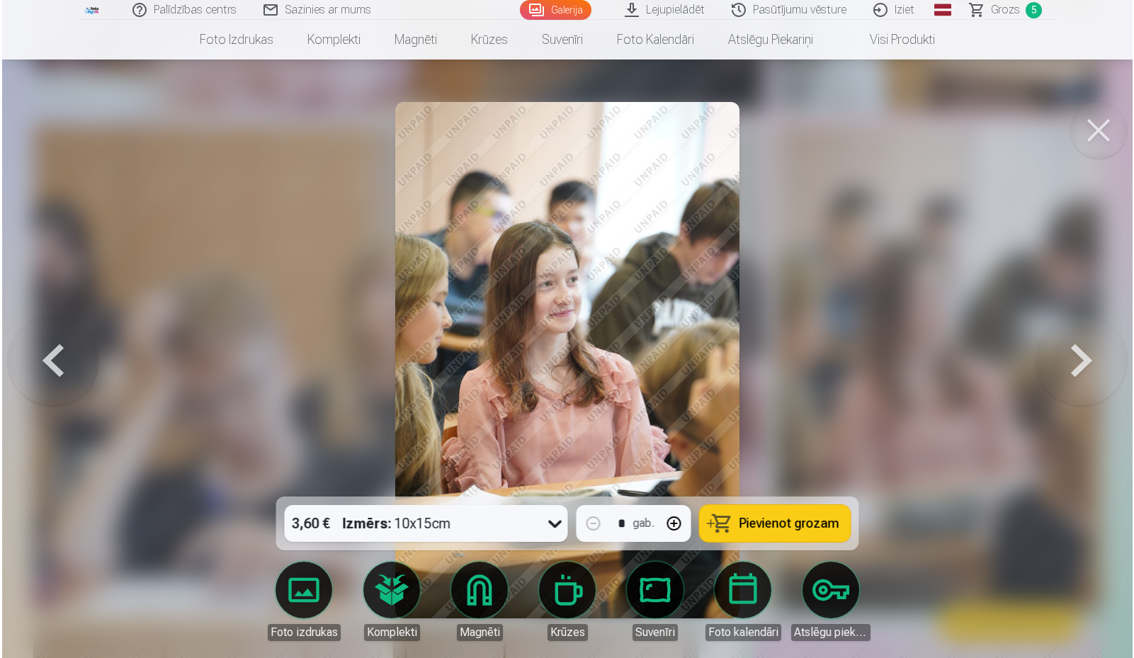
scroll to position [8182, 0]
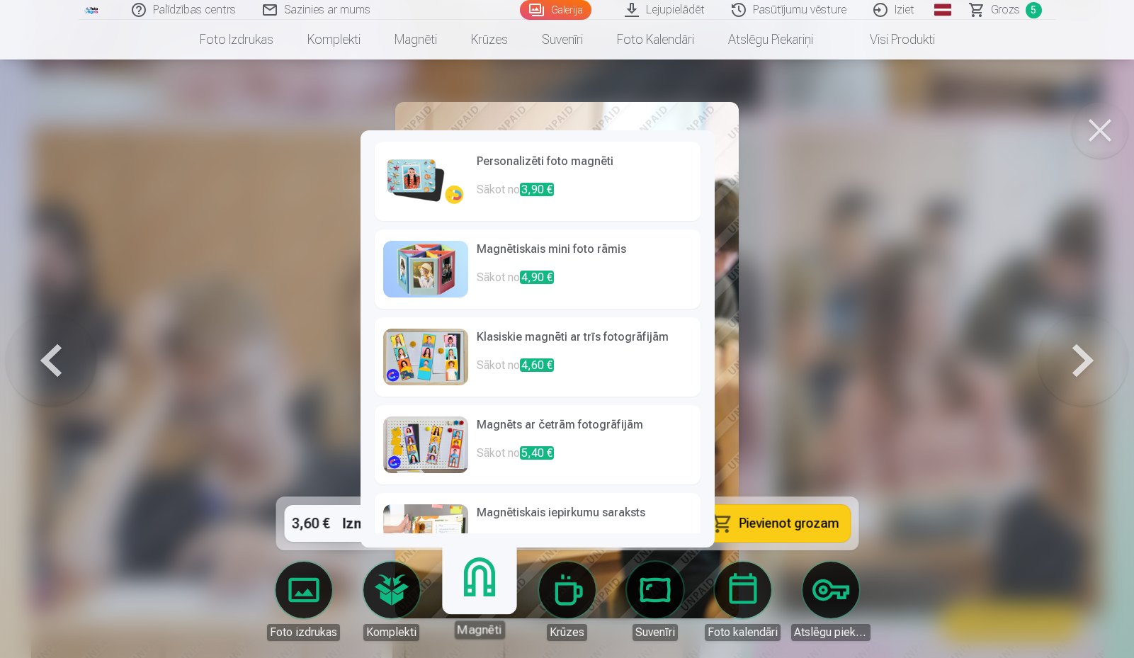
click at [500, 186] on p "Sākot no 3,90 €" at bounding box center [584, 195] width 215 height 28
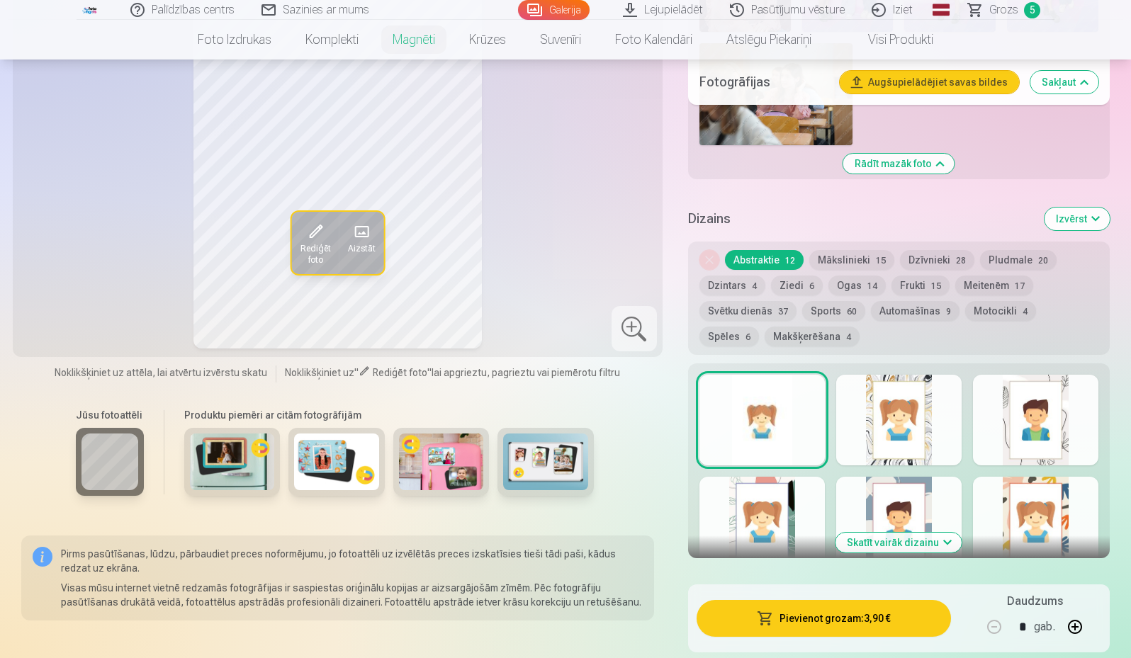
scroll to position [1771, 0]
click at [934, 532] on button "Skatīt vairāk dizainu" at bounding box center [898, 542] width 126 height 20
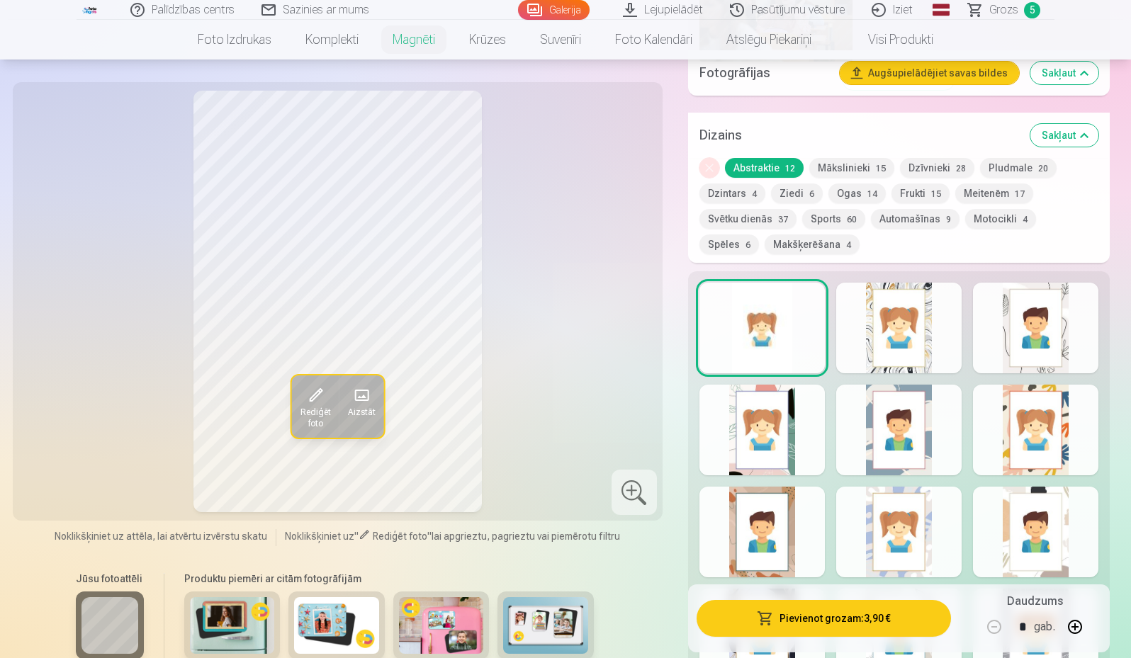
scroll to position [1842, 0]
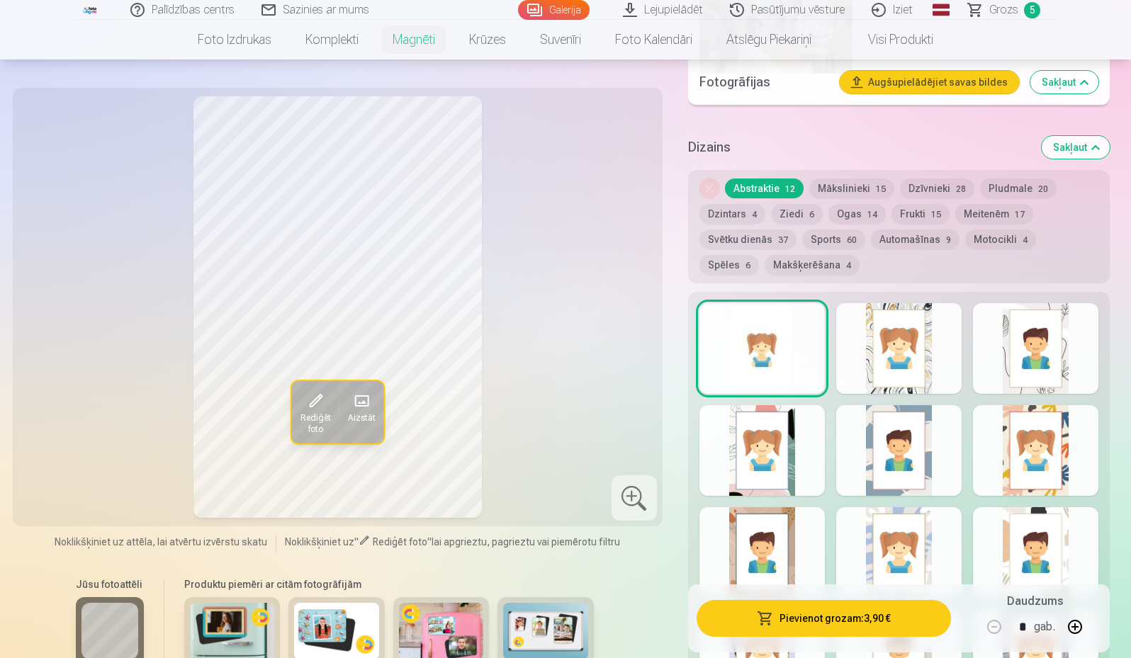
click at [789, 204] on button "Ziedi 6" at bounding box center [797, 214] width 52 height 20
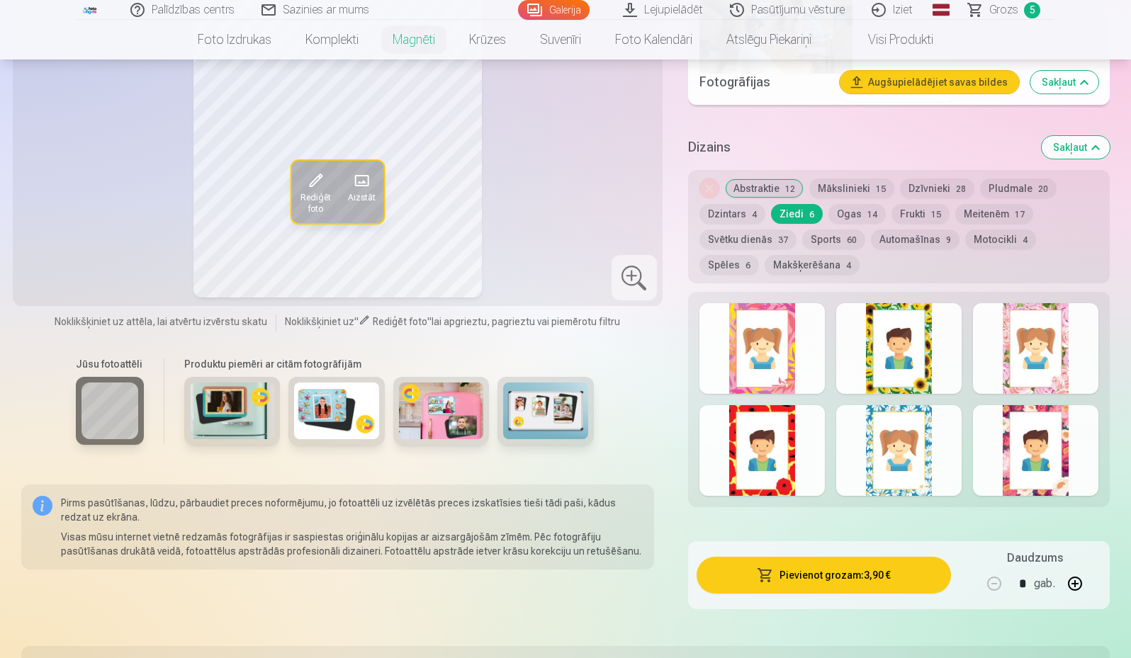
click at [1067, 419] on div at bounding box center [1035, 450] width 125 height 91
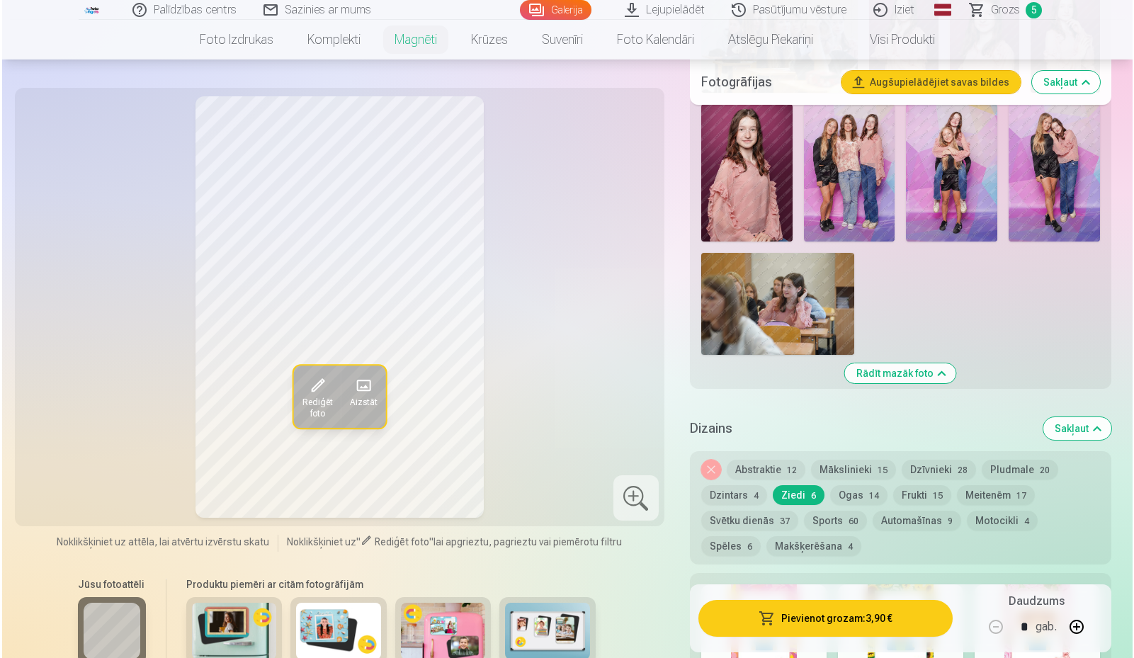
scroll to position [1559, 0]
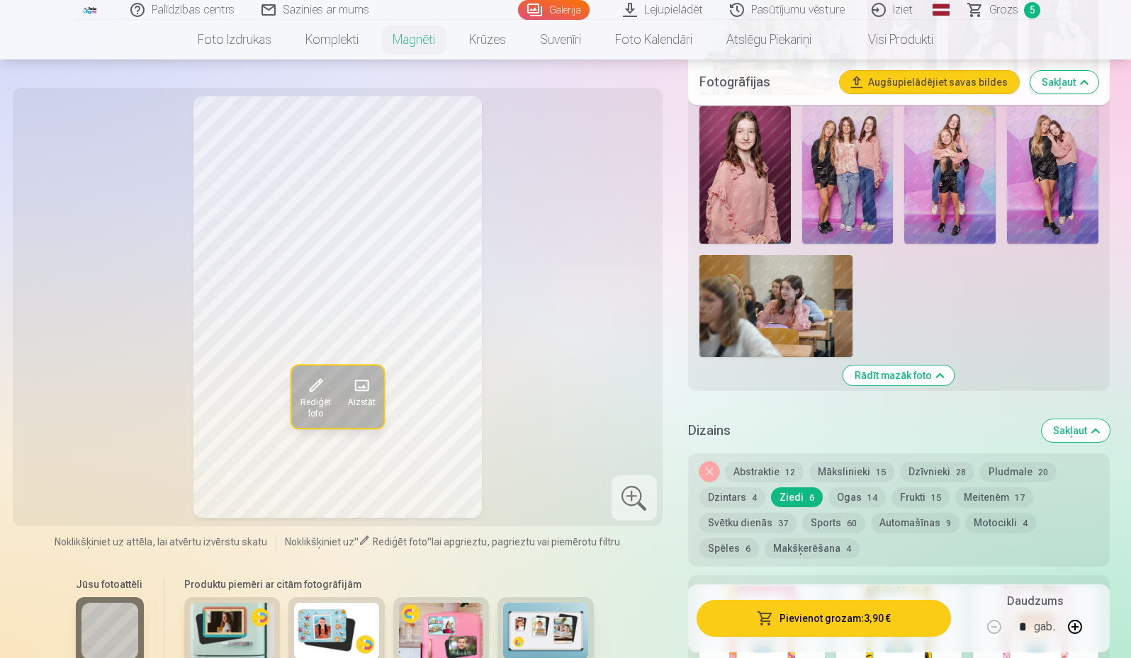
click at [816, 625] on button "Pievienot grozam : 3,90 €" at bounding box center [824, 618] width 254 height 37
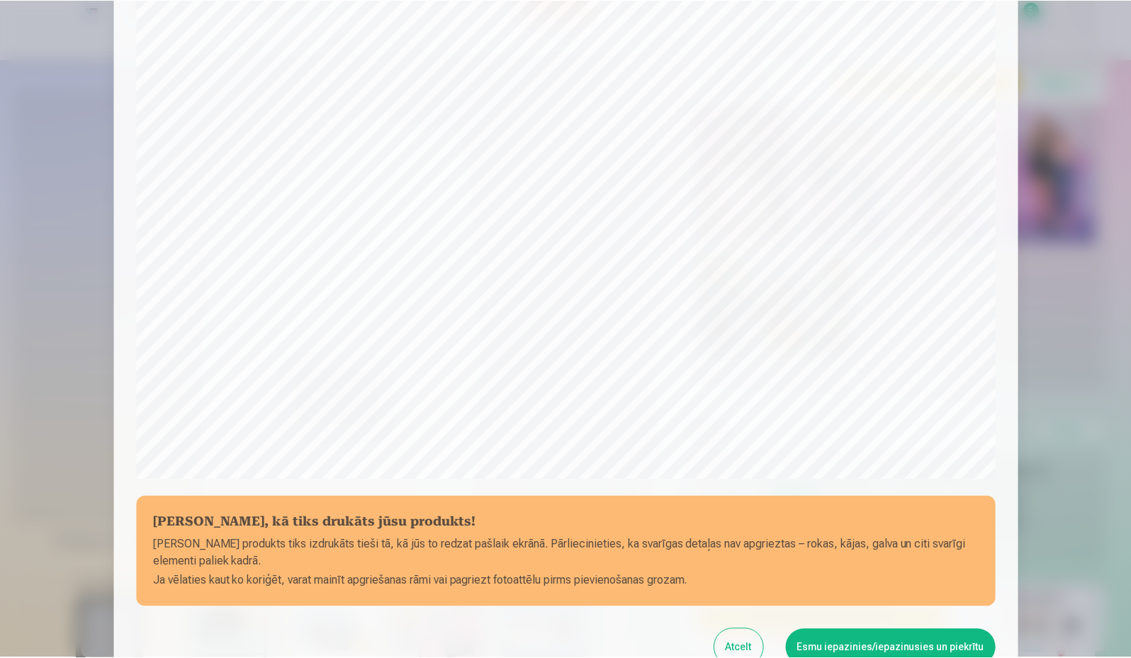
scroll to position [362, 0]
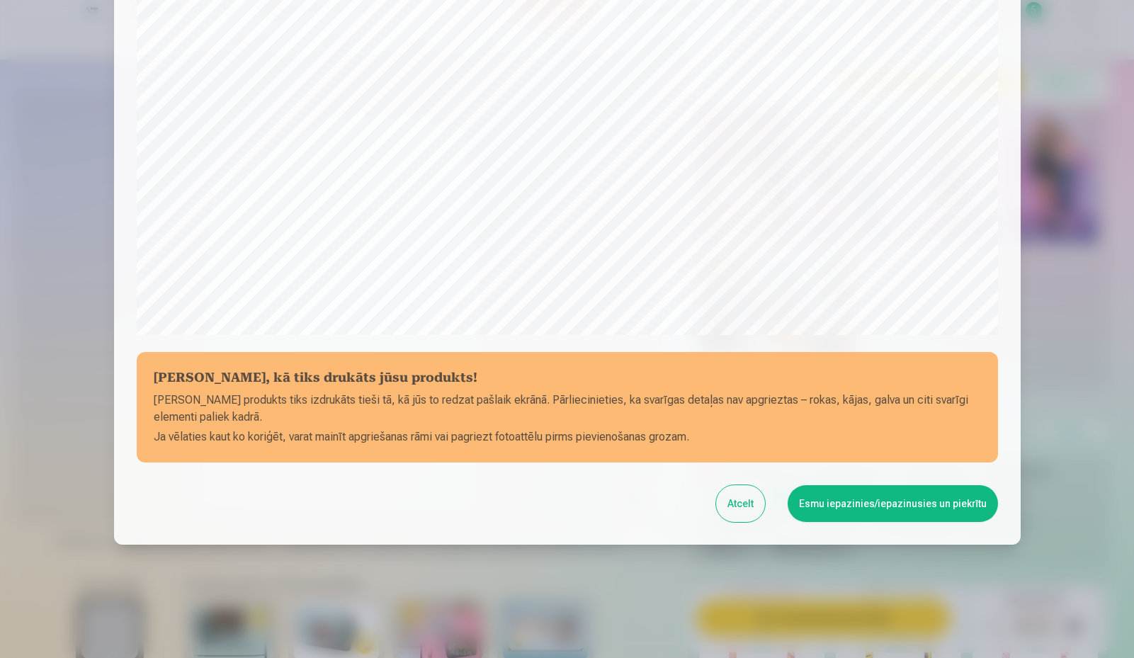
click at [904, 504] on button "Esmu iepazinies/iepazinusies un piekrītu" at bounding box center [893, 503] width 210 height 37
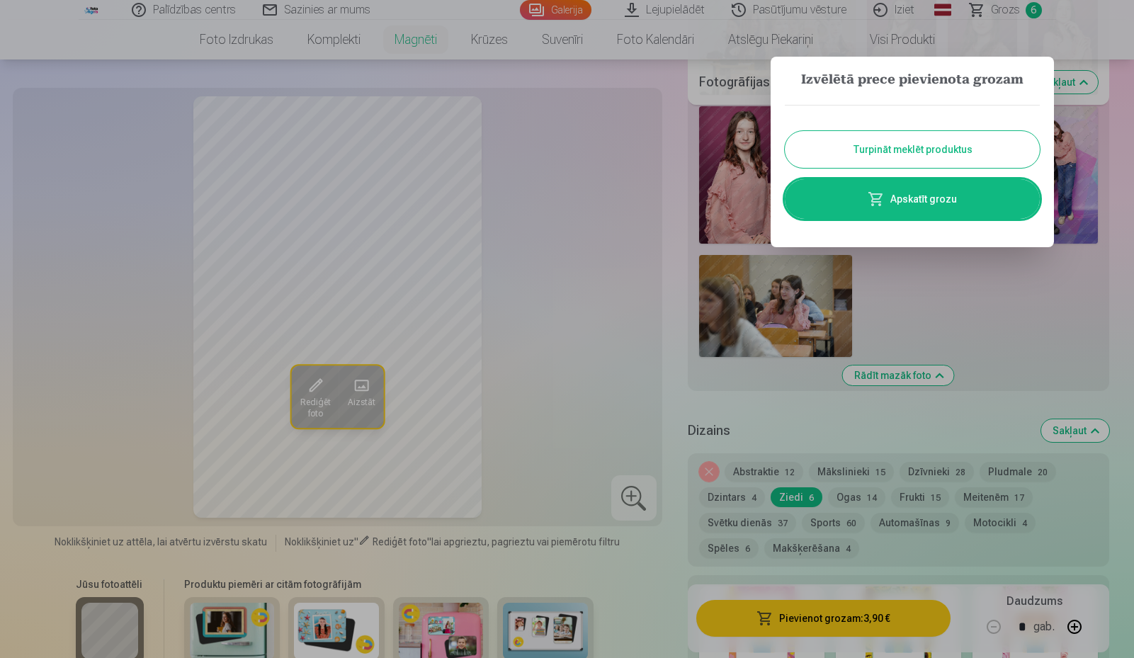
click at [893, 194] on link "Apskatīt grozu" at bounding box center [912, 199] width 255 height 40
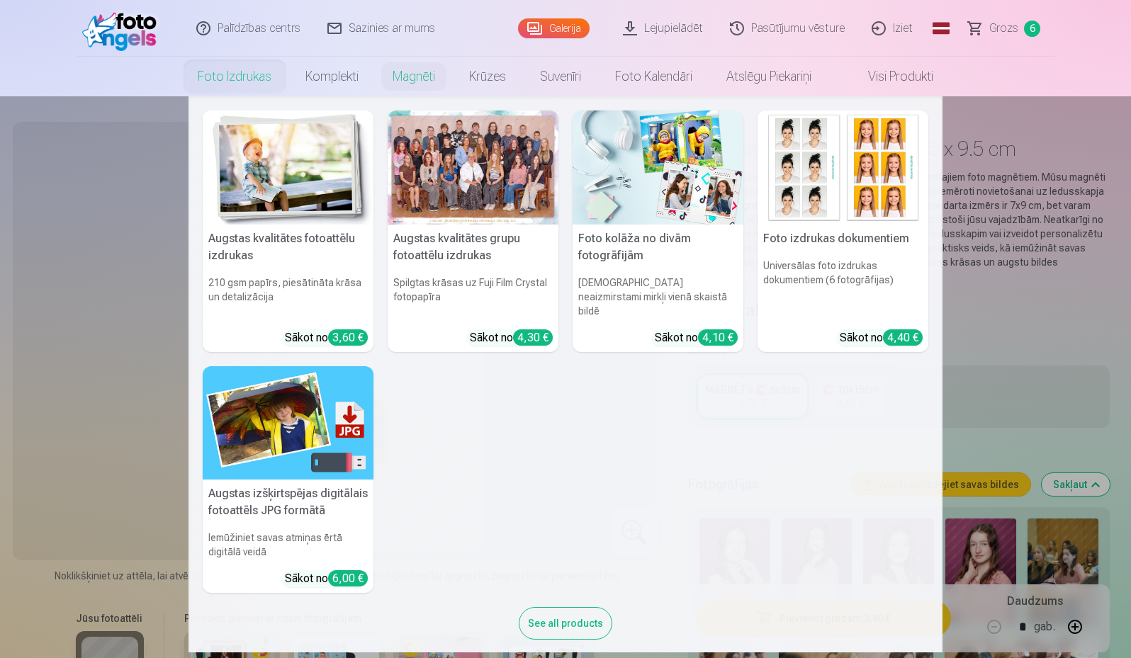
click at [231, 77] on link "Foto izdrukas" at bounding box center [235, 77] width 108 height 40
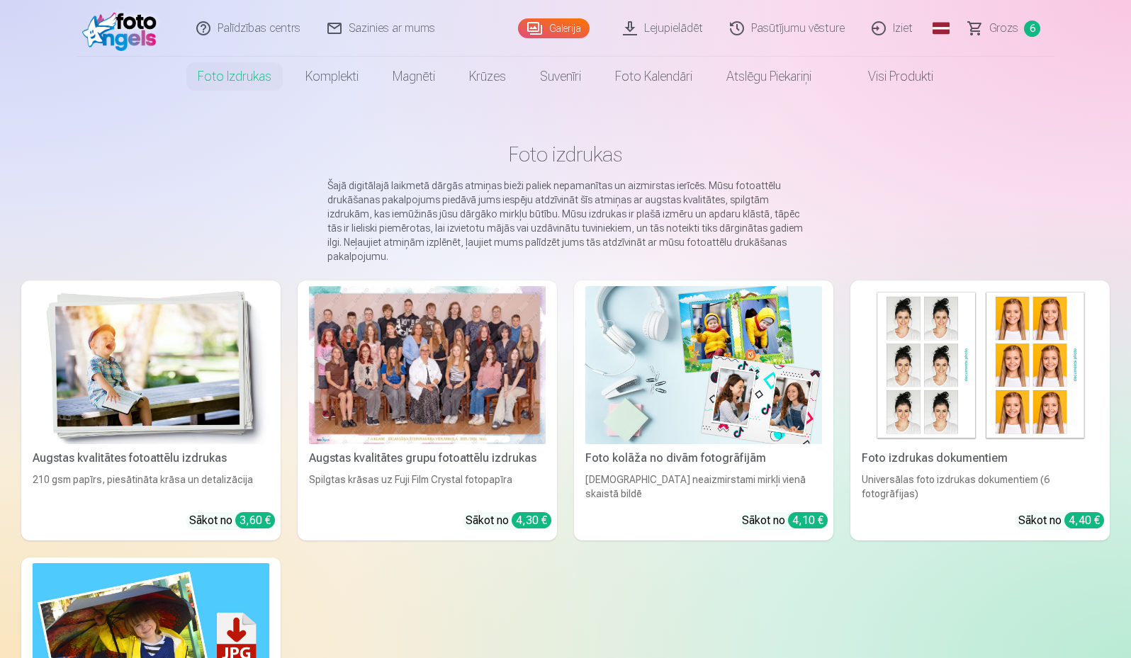
click at [910, 69] on link "Visi produkti" at bounding box center [889, 77] width 122 height 40
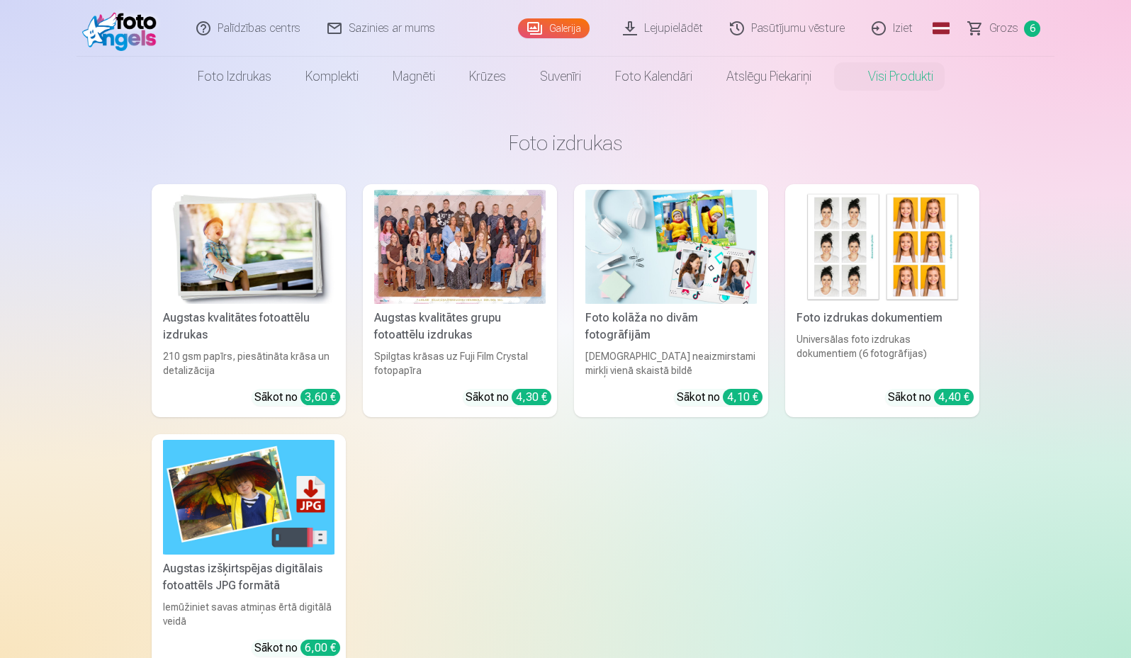
click at [106, 28] on img at bounding box center [122, 28] width 81 height 45
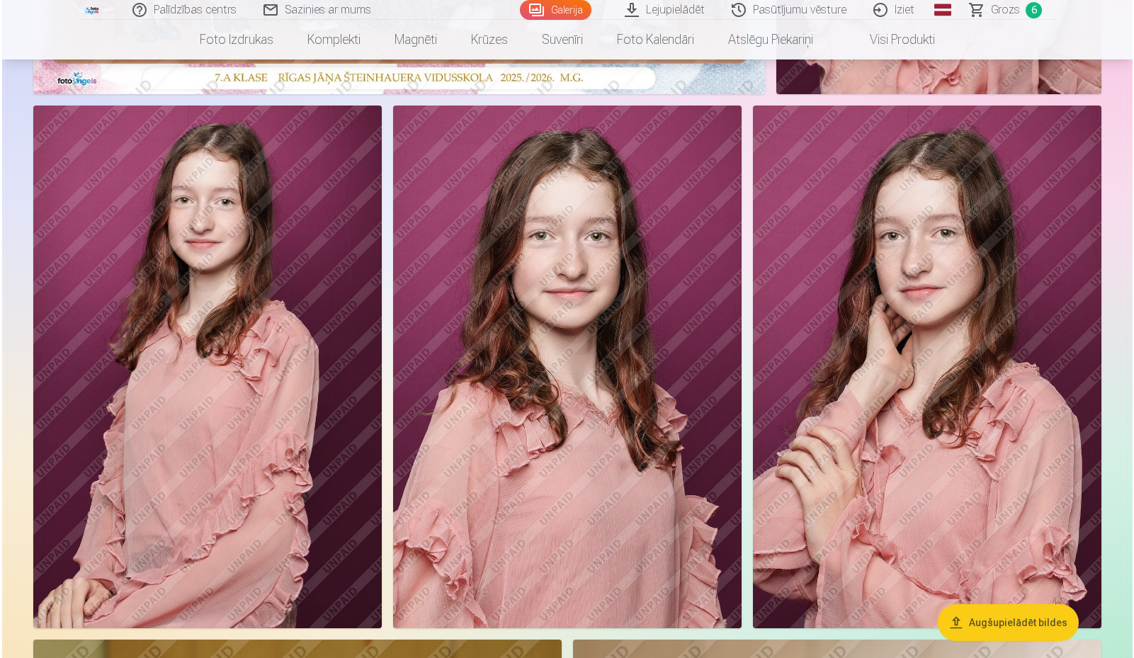
scroll to position [567, 0]
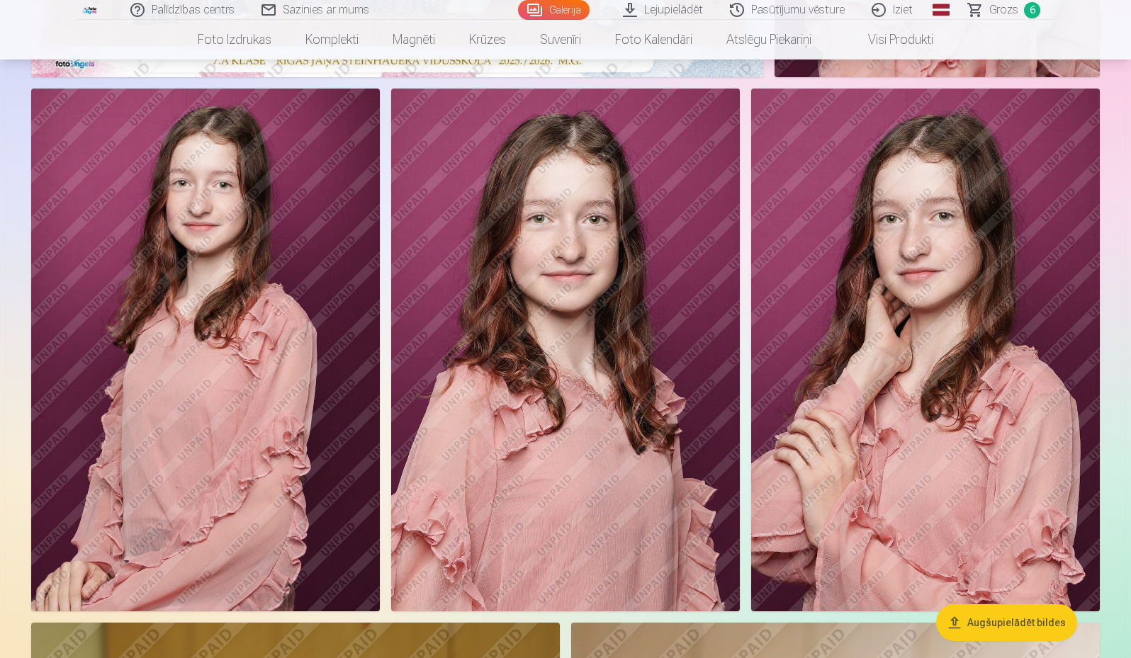
click at [1023, 619] on button "Augšupielādēt bildes" at bounding box center [1006, 622] width 141 height 37
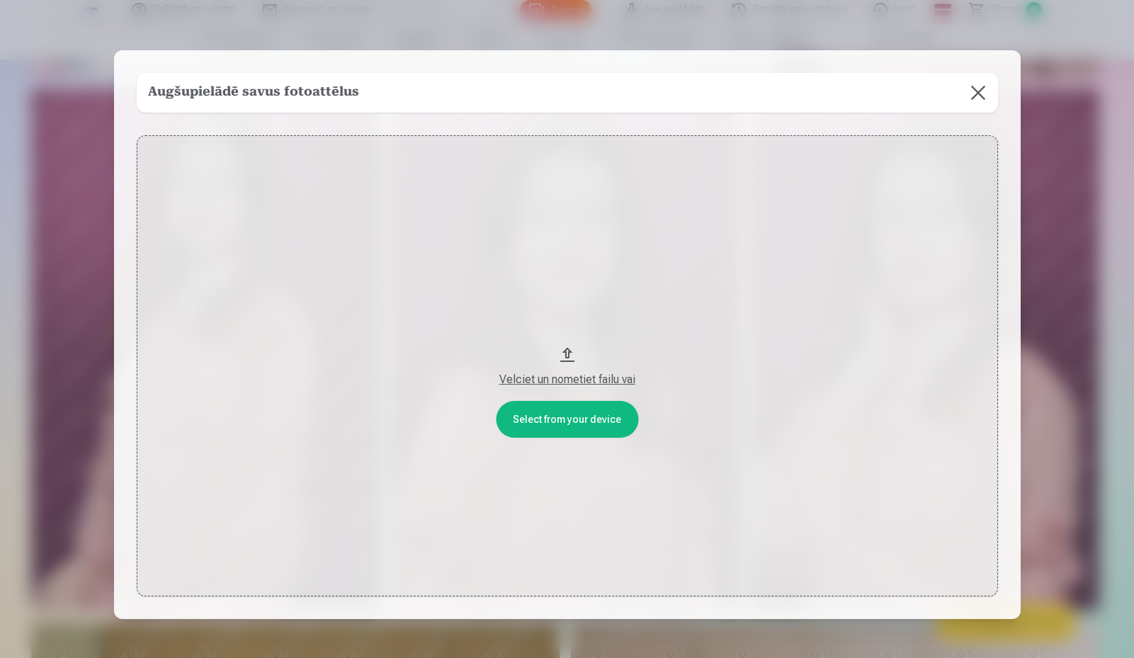
click at [316, 86] on h5 "Augšupielādē savus fotoattēlus" at bounding box center [253, 93] width 211 height 20
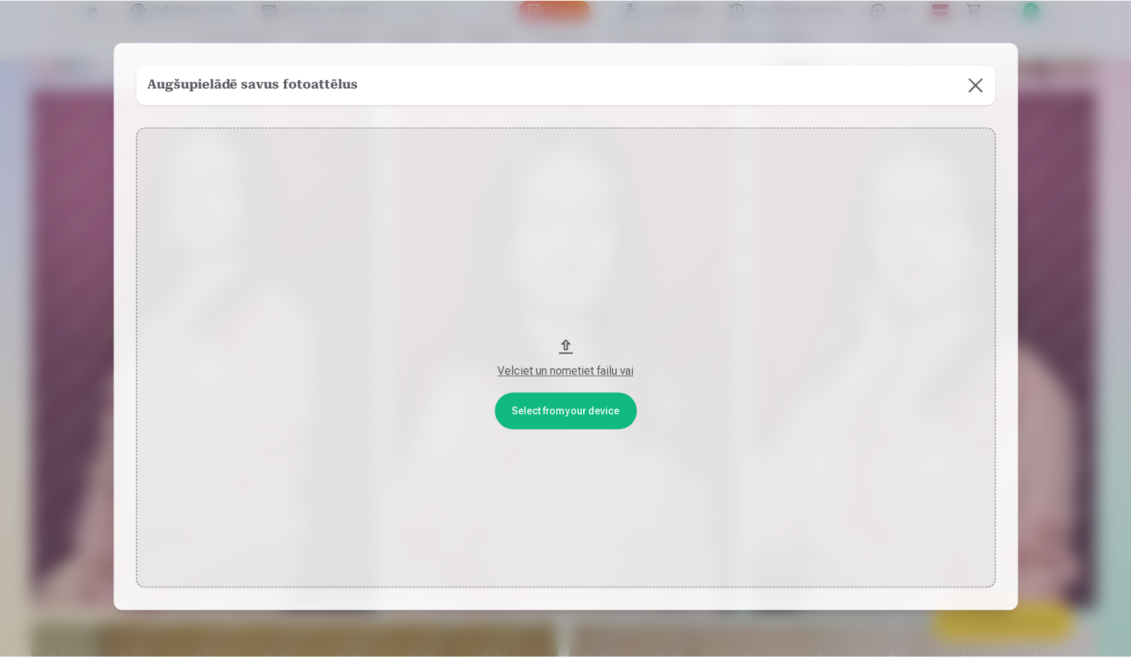
scroll to position [0, 0]
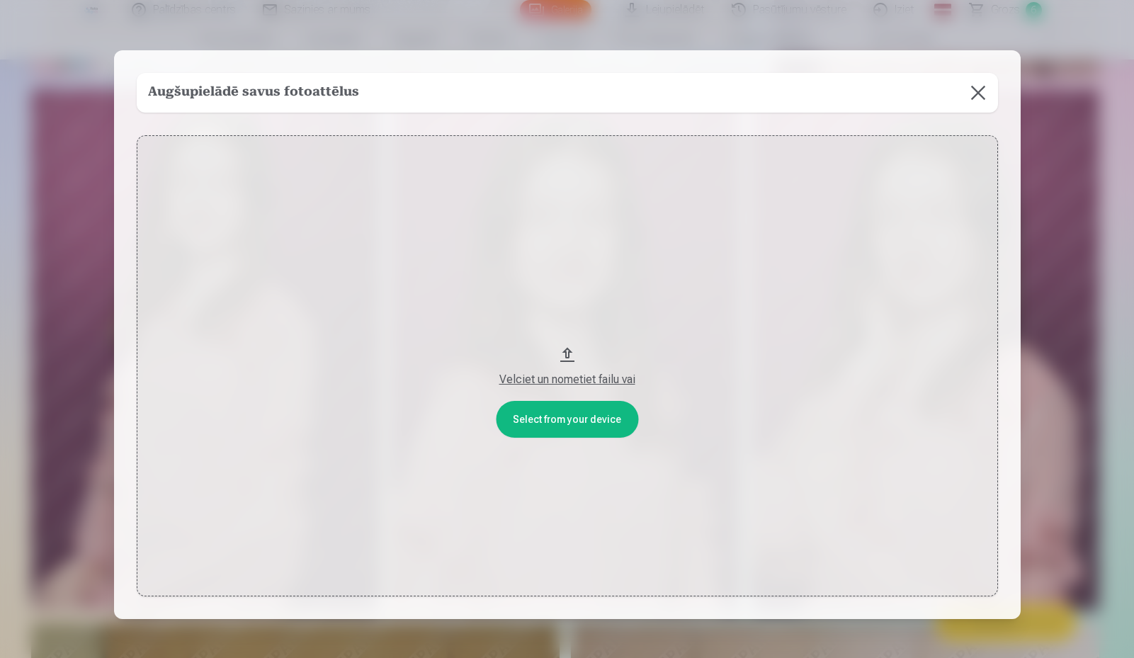
click at [554, 383] on div "Velciet un nometiet failu vai" at bounding box center [567, 379] width 833 height 17
click at [979, 94] on button at bounding box center [979, 93] width 40 height 40
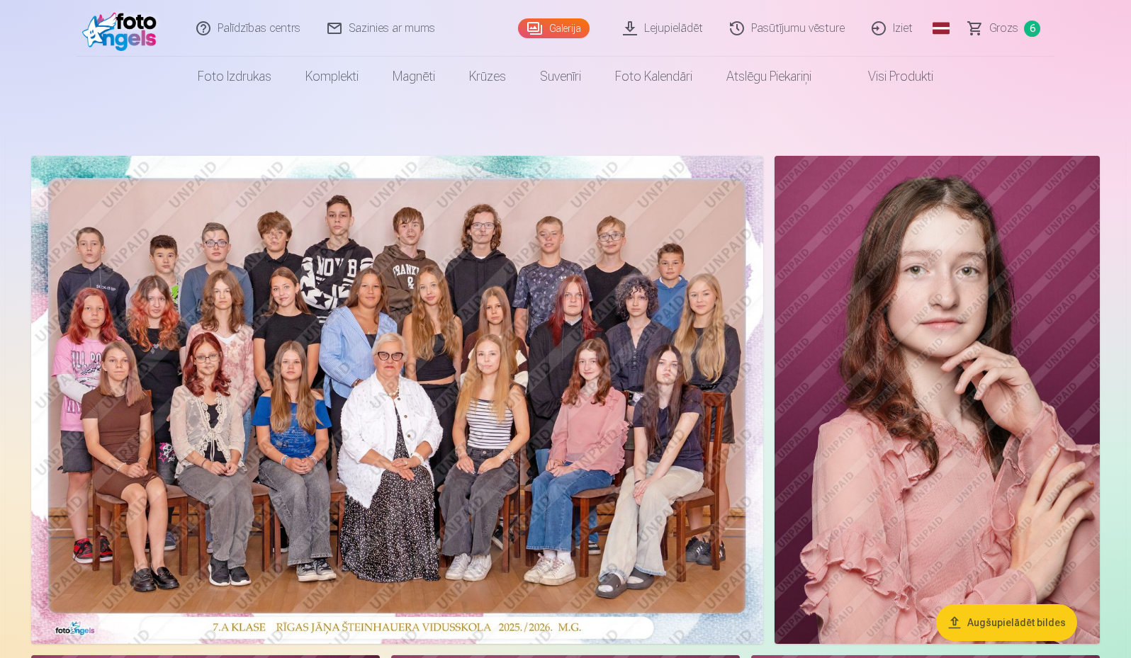
click at [1003, 30] on span "Grozs" at bounding box center [1003, 28] width 29 height 17
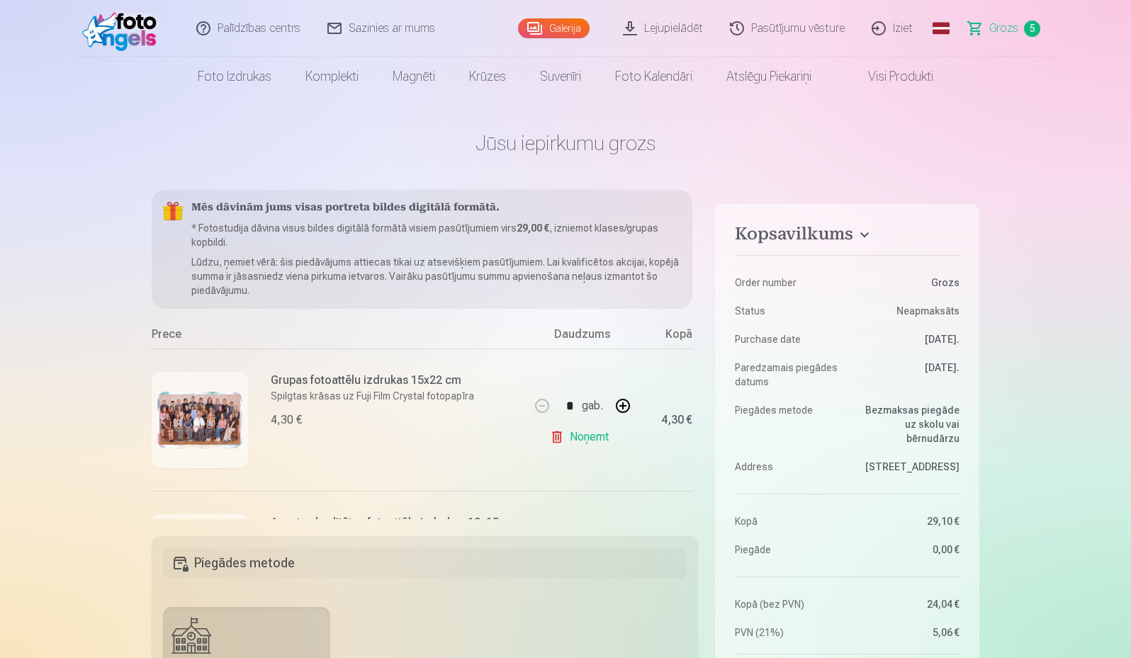
click at [662, 24] on link "Lejupielādēt" at bounding box center [663, 28] width 107 height 57
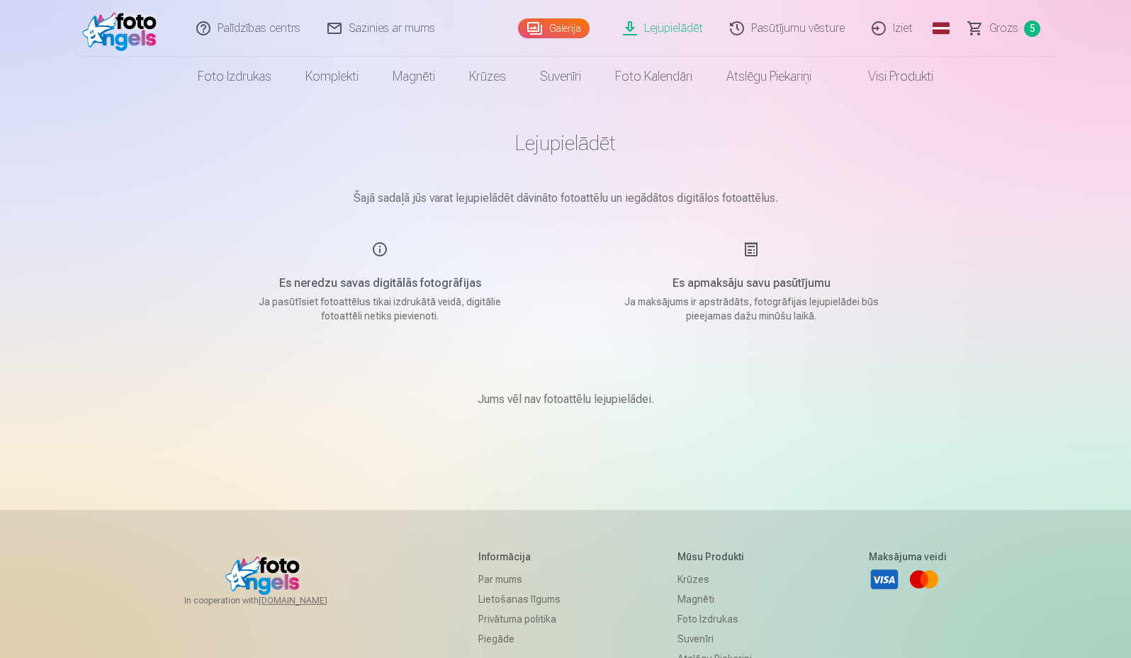
click at [543, 28] on link "Galerija" at bounding box center [554, 28] width 72 height 20
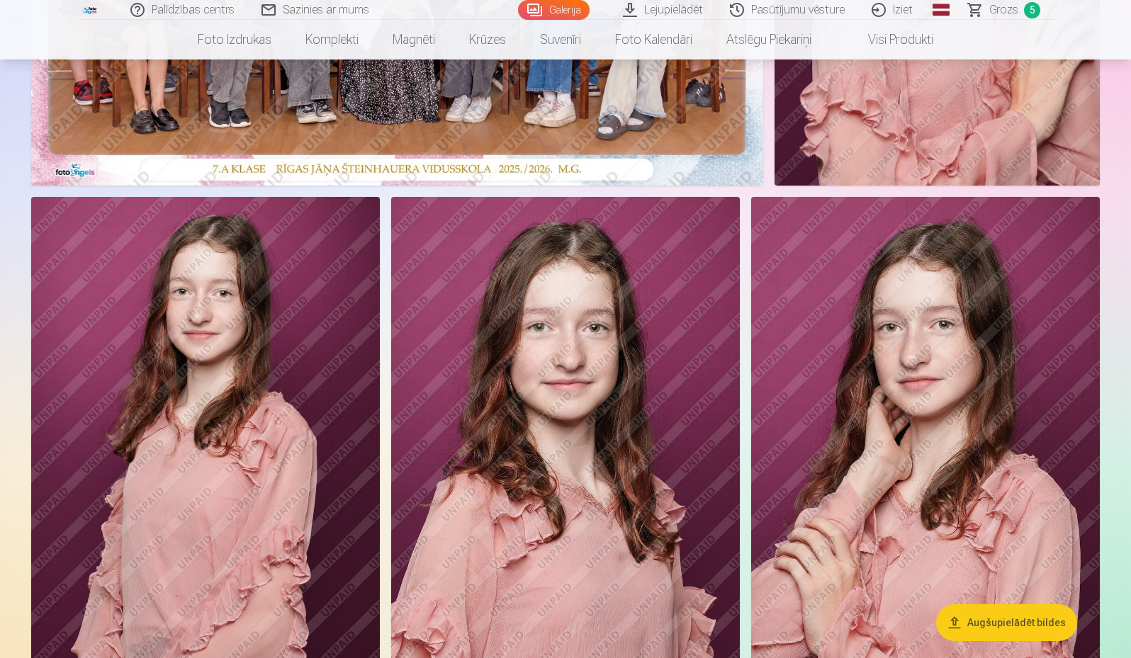
scroll to position [425, 0]
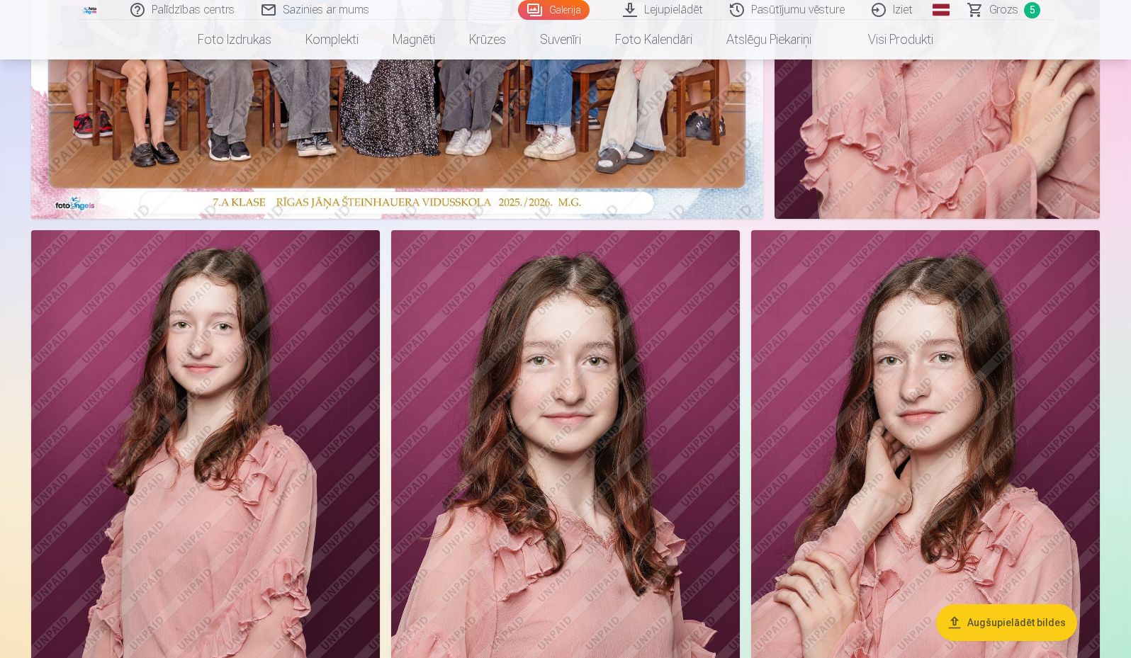
click at [986, 10] on link "Grozs 5" at bounding box center [1004, 10] width 99 height 20
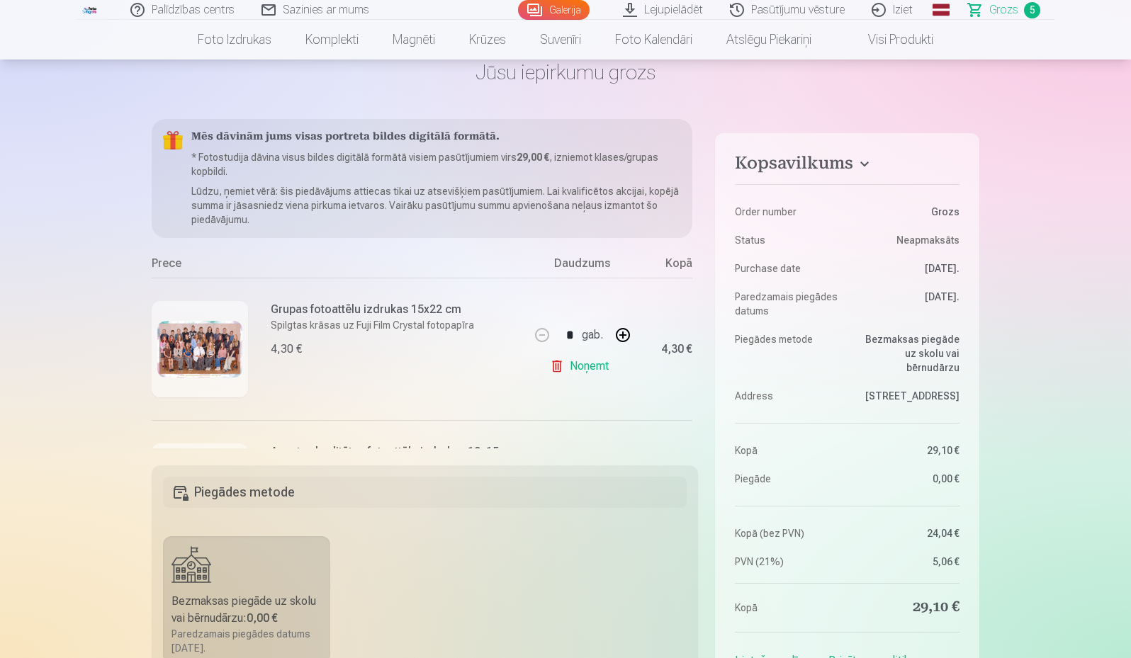
click at [558, 9] on link "Galerija" at bounding box center [554, 10] width 72 height 20
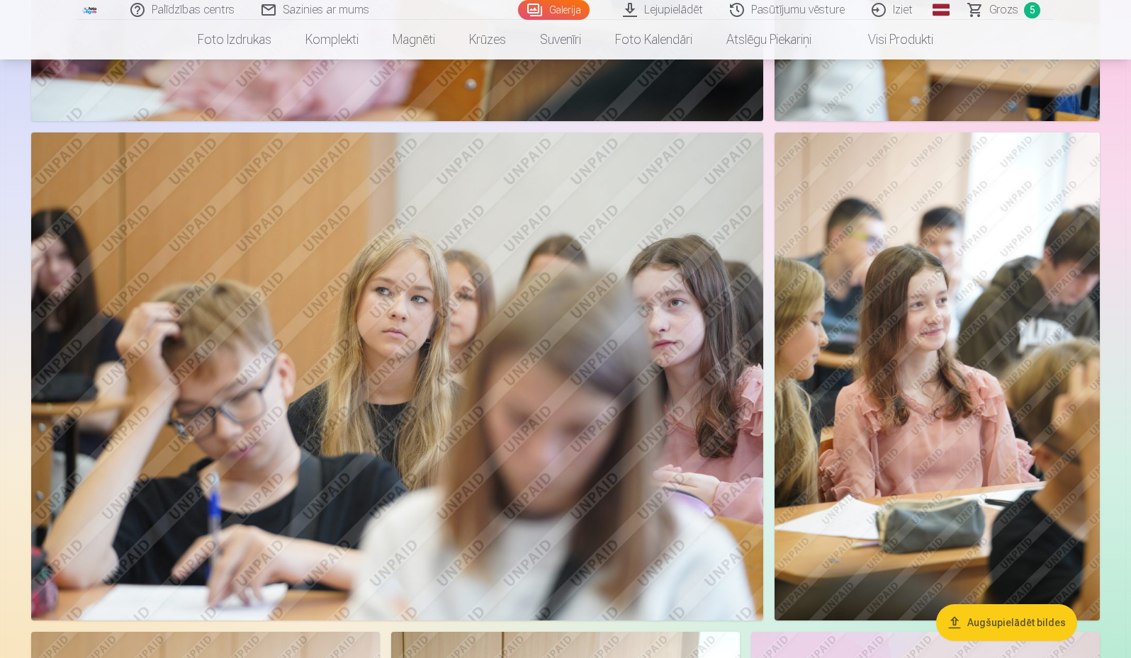
click at [954, 368] on img at bounding box center [936, 376] width 325 height 488
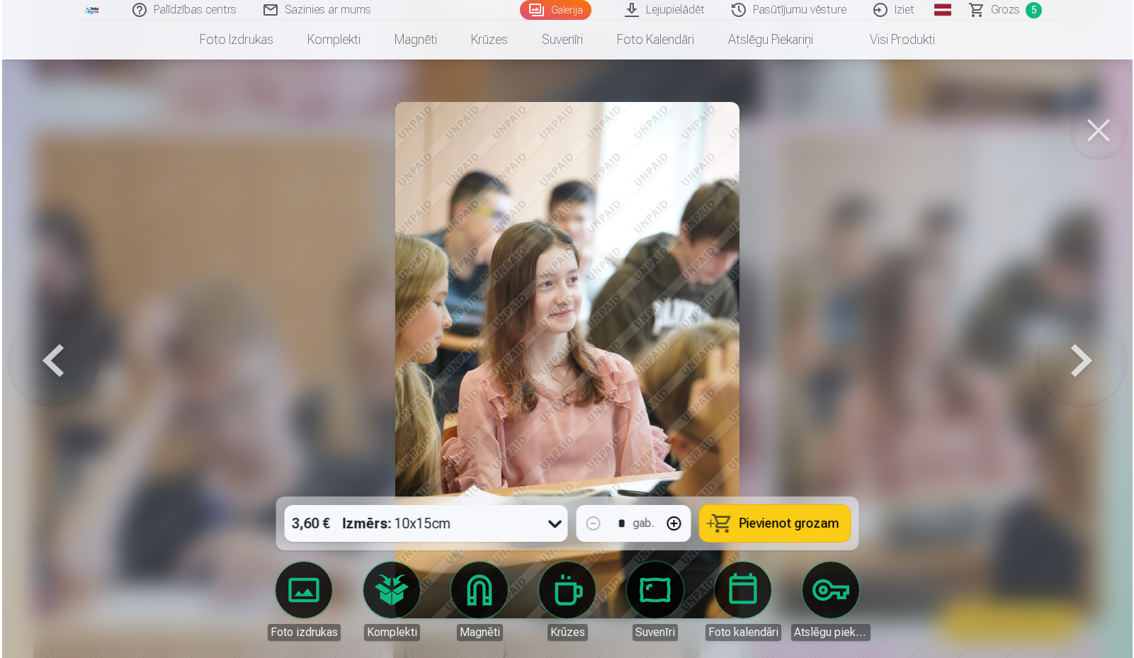
scroll to position [8173, 0]
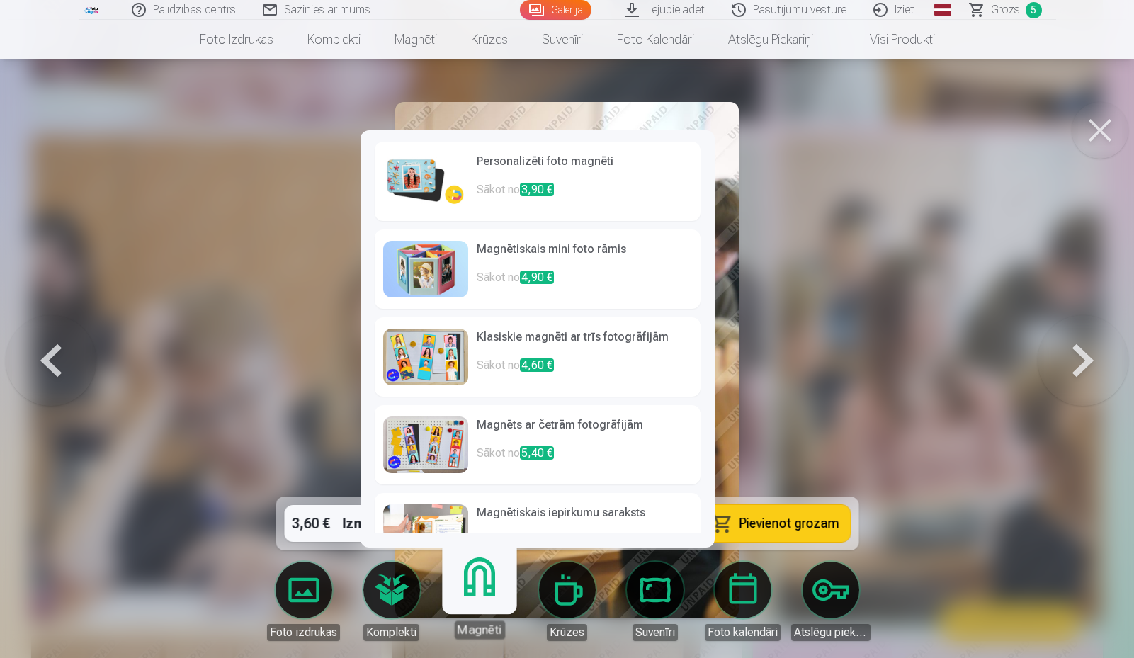
click at [485, 582] on link "Magnēti" at bounding box center [479, 595] width 87 height 87
click at [486, 169] on h6 "Personalizēti foto magnēti" at bounding box center [584, 167] width 215 height 28
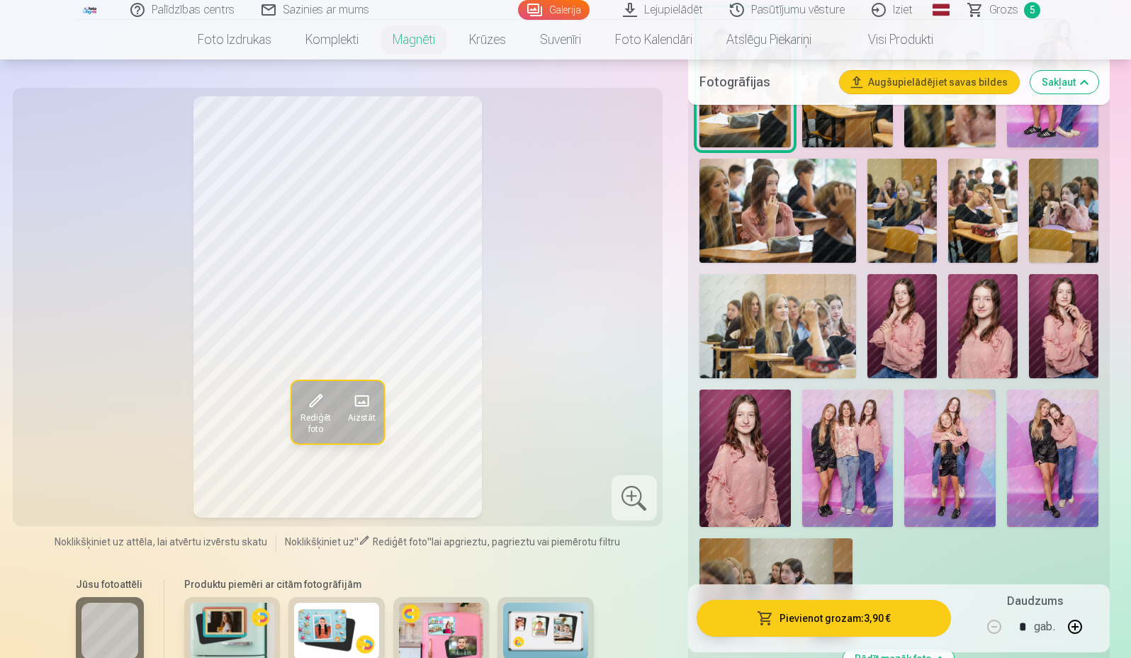
scroll to position [1701, 0]
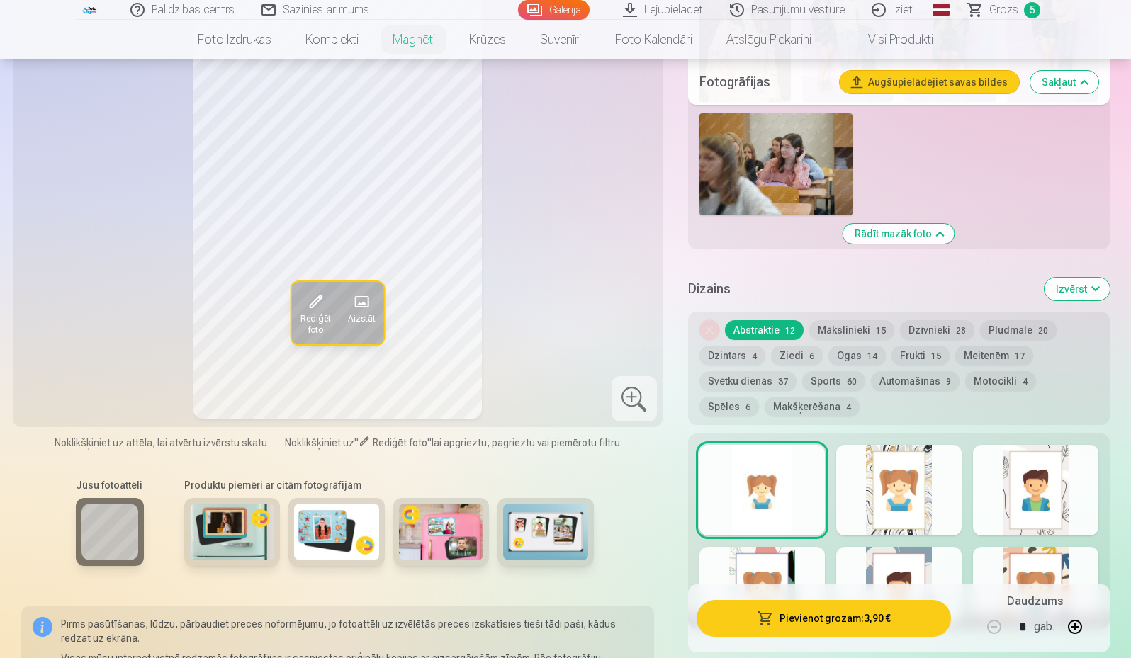
click at [859, 346] on button "Ogas 14" at bounding box center [856, 356] width 57 height 20
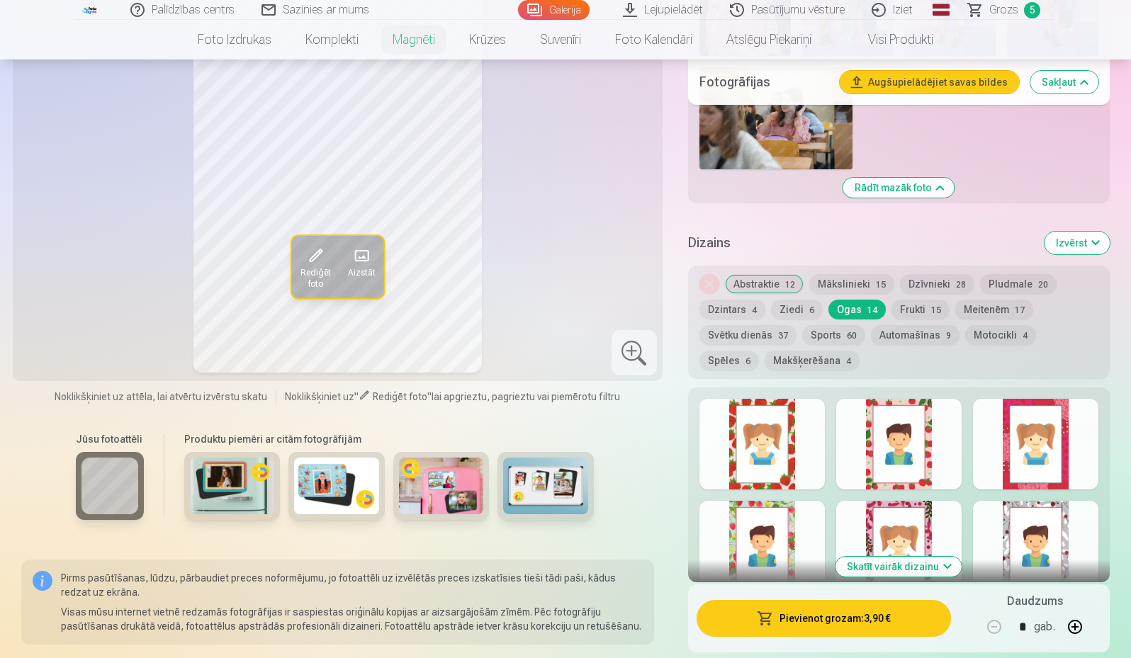
scroll to position [1771, 0]
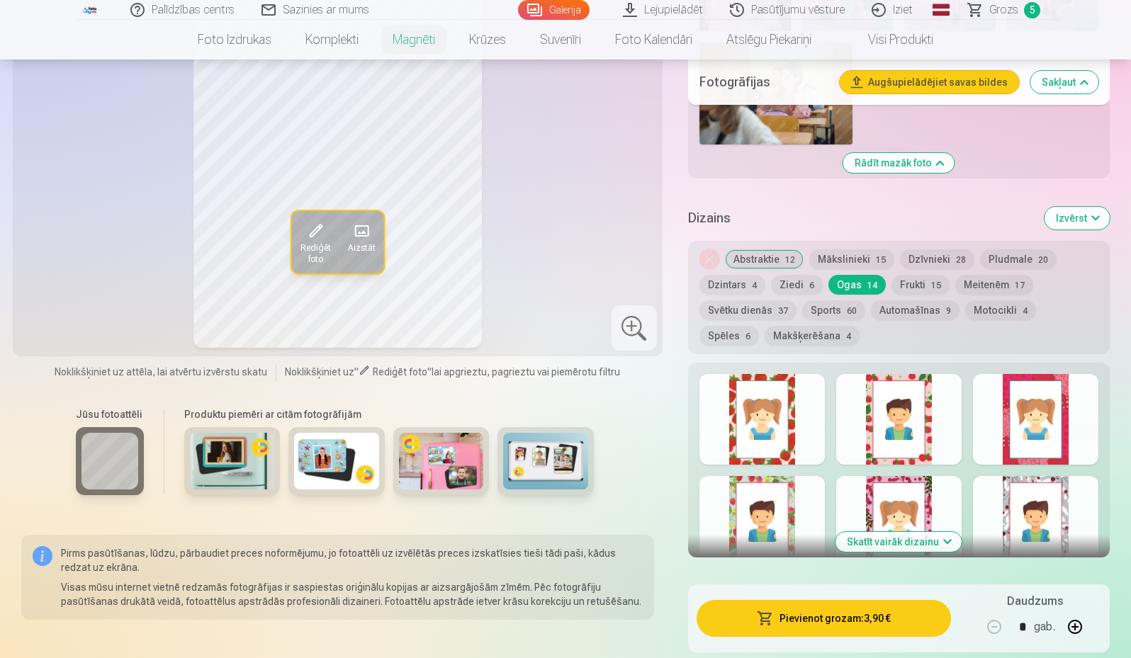
click at [908, 407] on div at bounding box center [898, 419] width 125 height 91
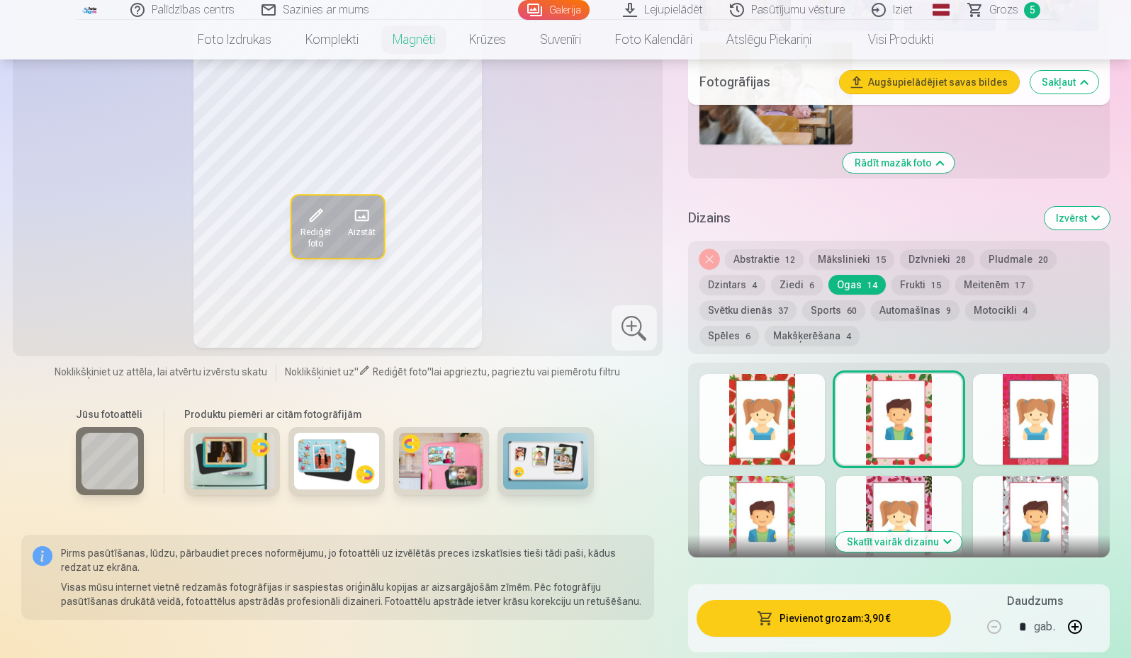
click at [916, 532] on button "Skatīt vairāk dizainu" at bounding box center [898, 542] width 126 height 20
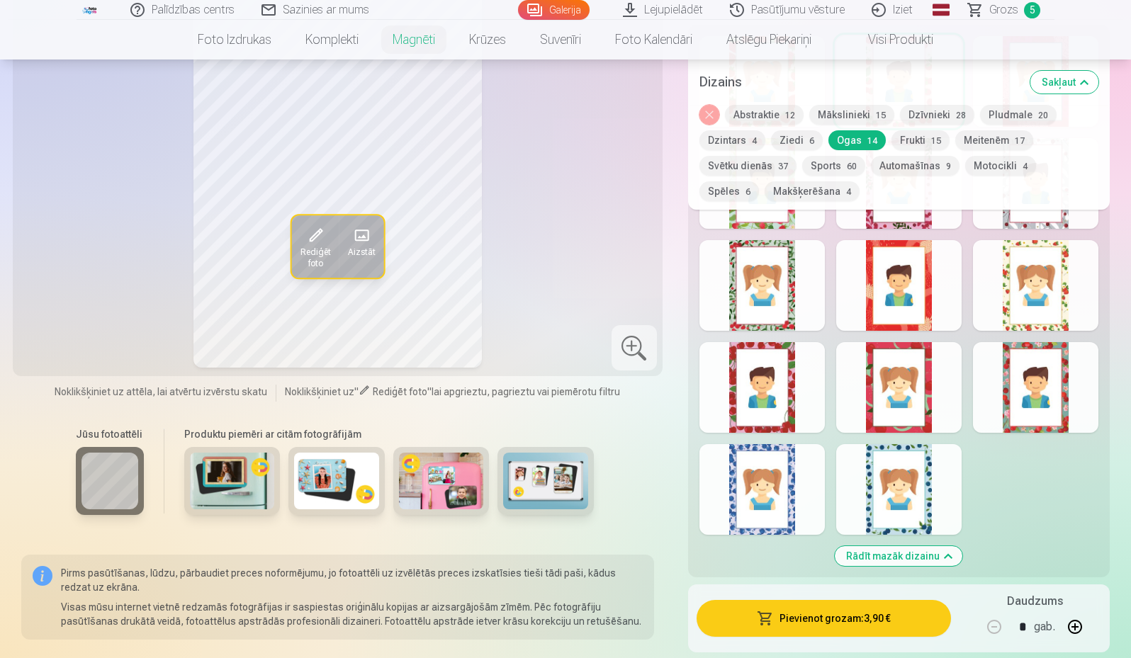
scroll to position [2126, 0]
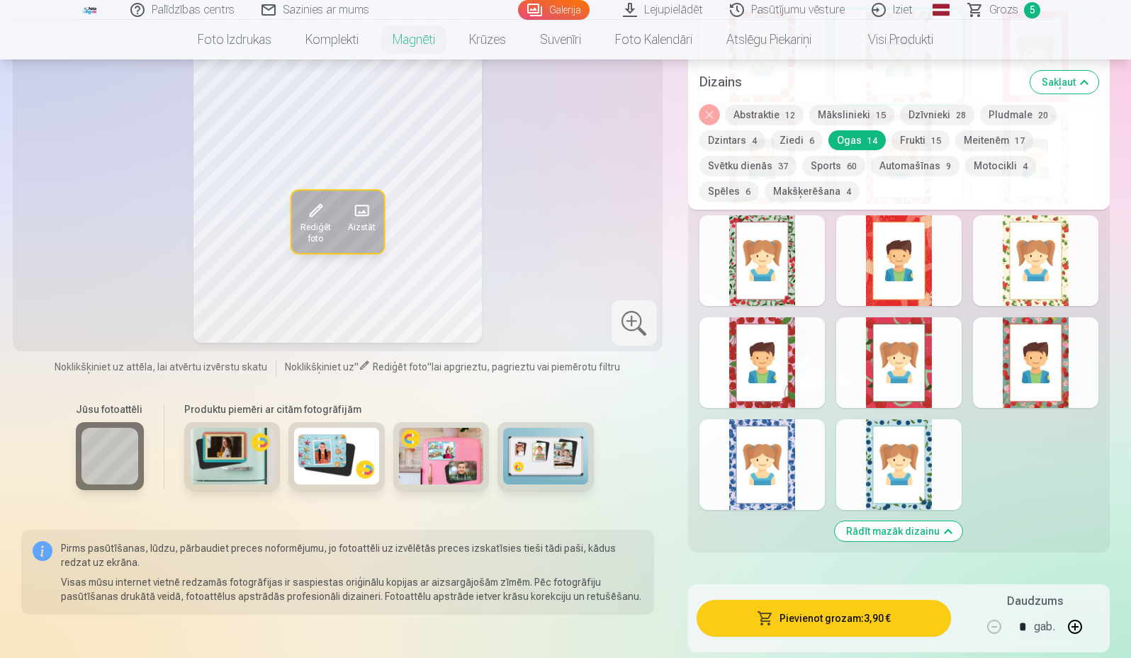
click at [772, 343] on div at bounding box center [761, 362] width 125 height 91
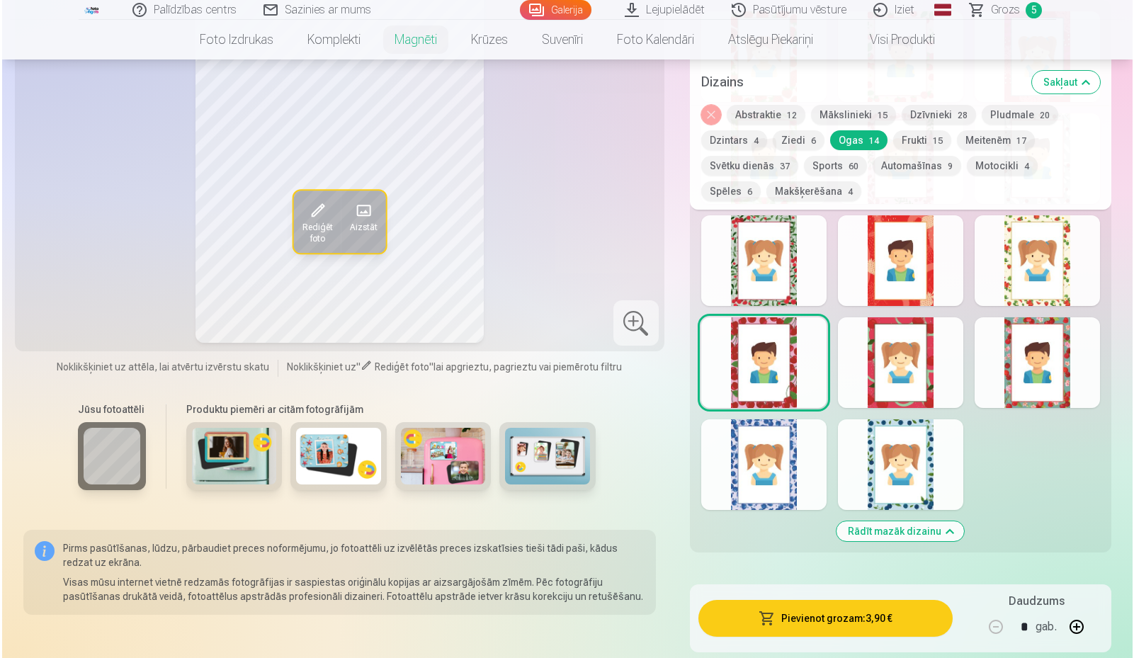
scroll to position [1984, 0]
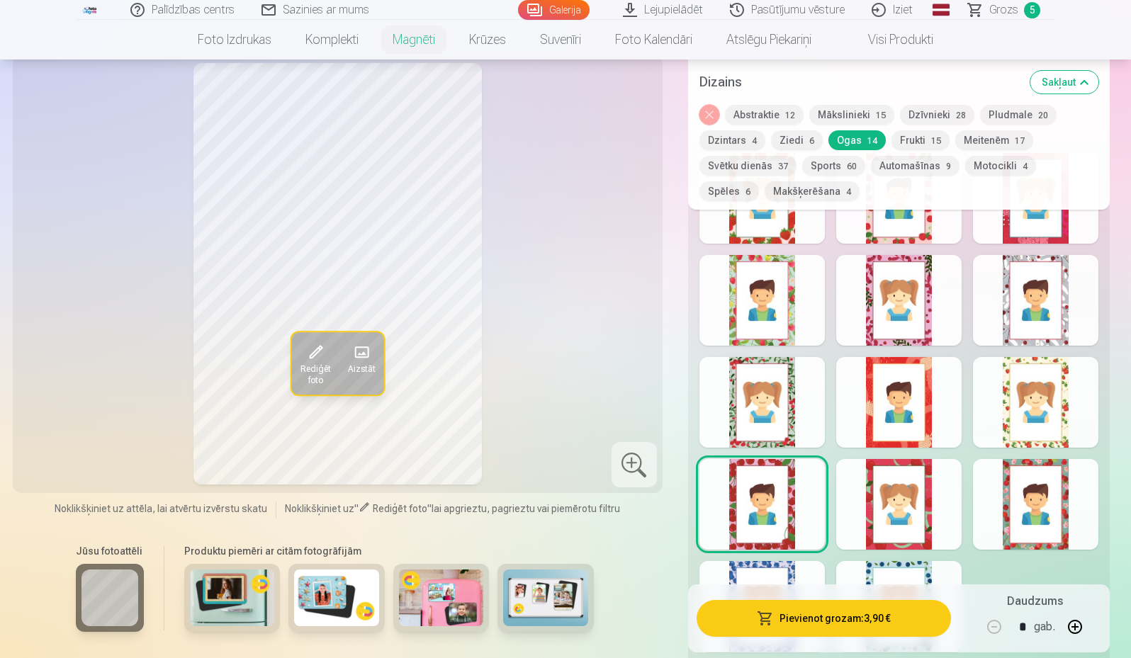
click at [838, 615] on button "Pievienot grozam : 3,90 €" at bounding box center [824, 618] width 254 height 37
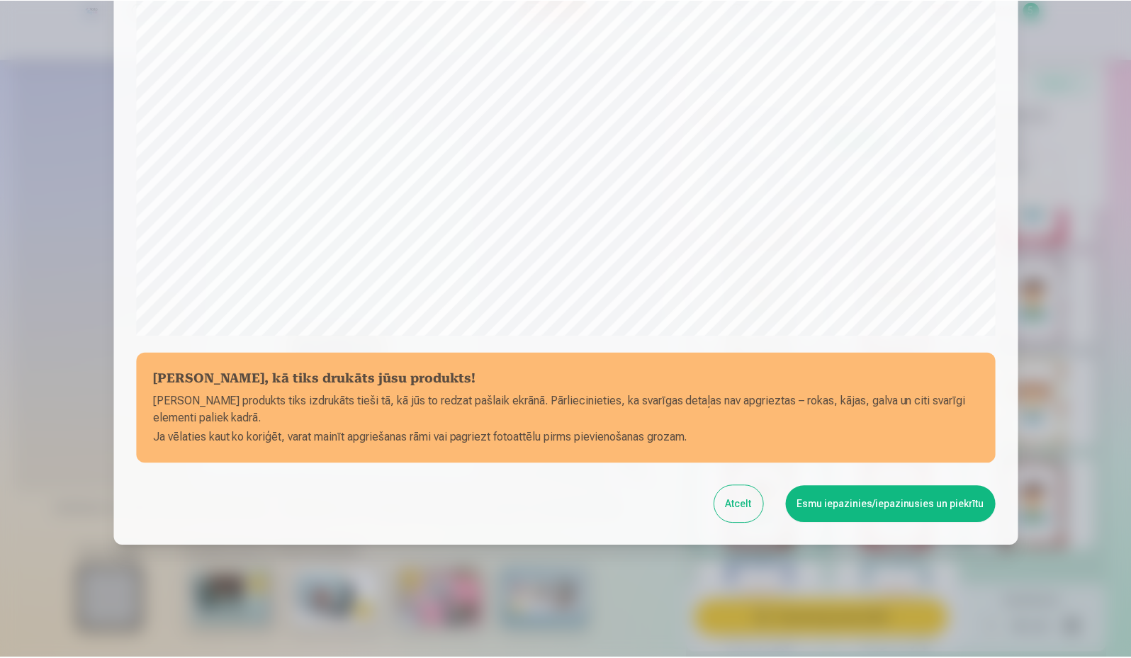
scroll to position [362, 0]
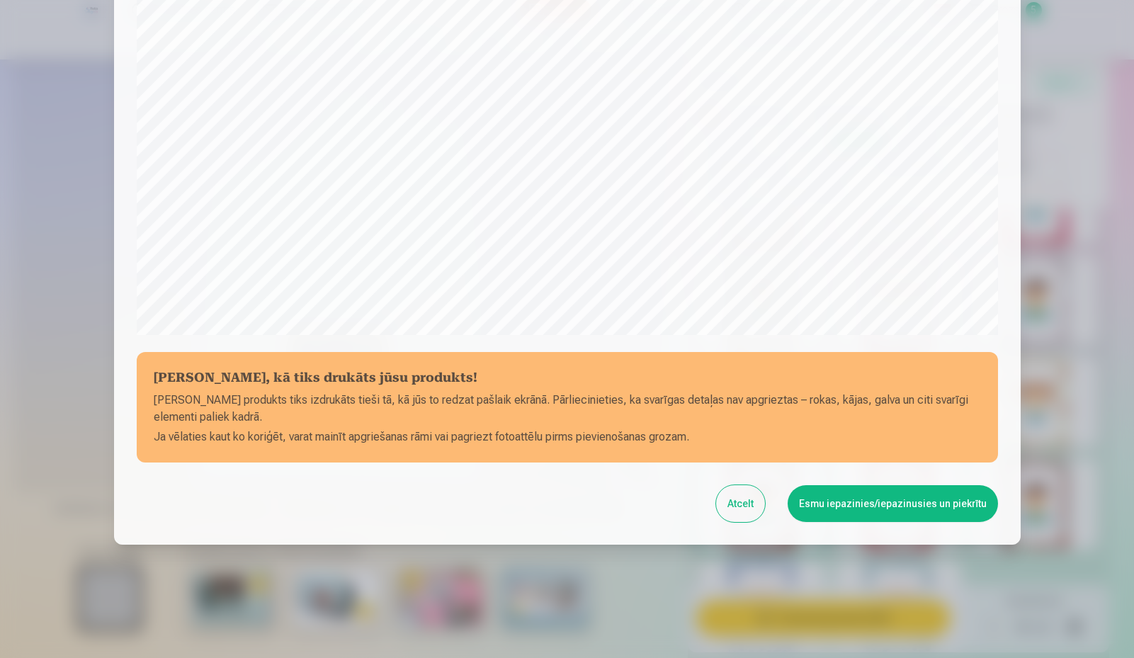
click at [883, 505] on button "Esmu iepazinies/iepazinusies un piekrītu" at bounding box center [893, 503] width 210 height 37
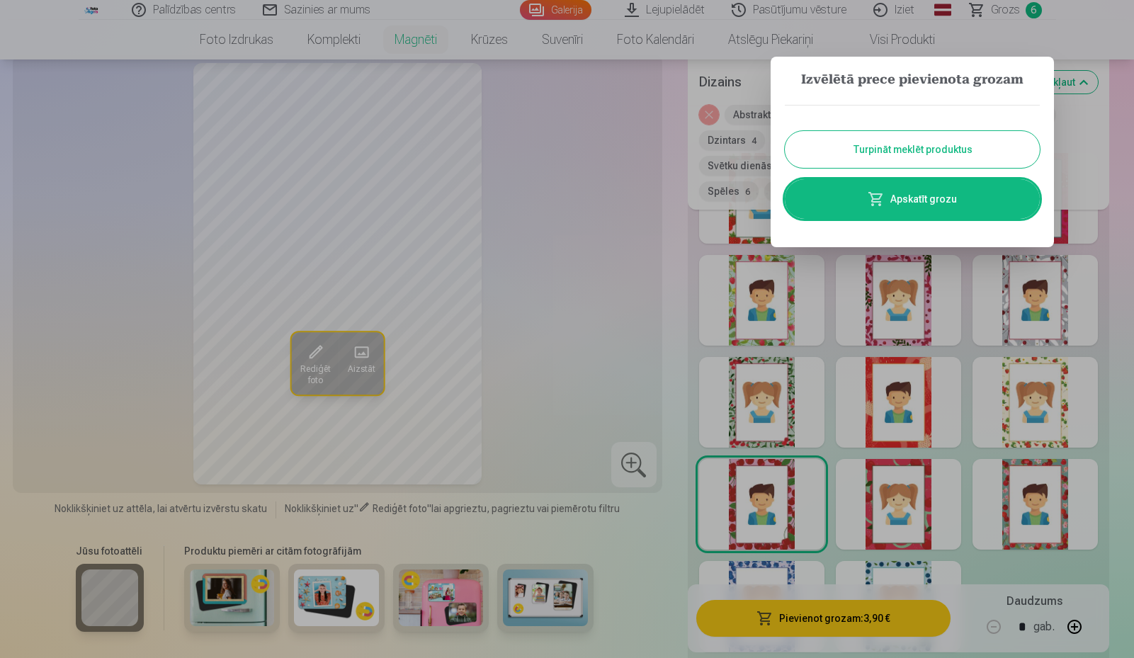
click at [905, 203] on link "Apskatīt grozu" at bounding box center [912, 199] width 255 height 40
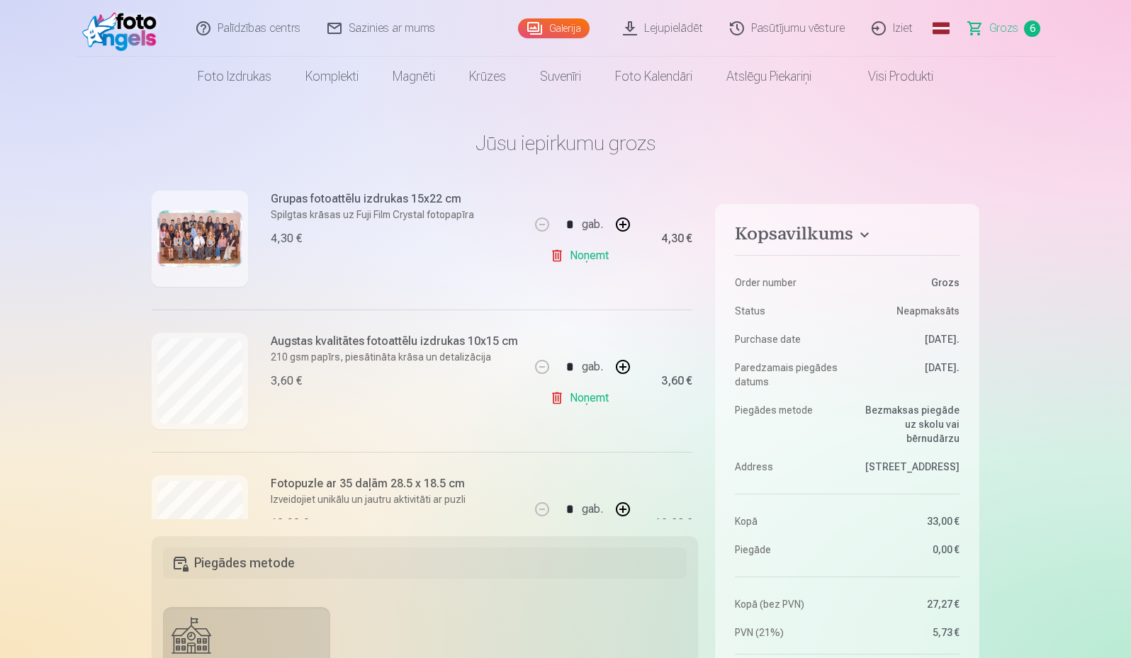
scroll to position [213, 0]
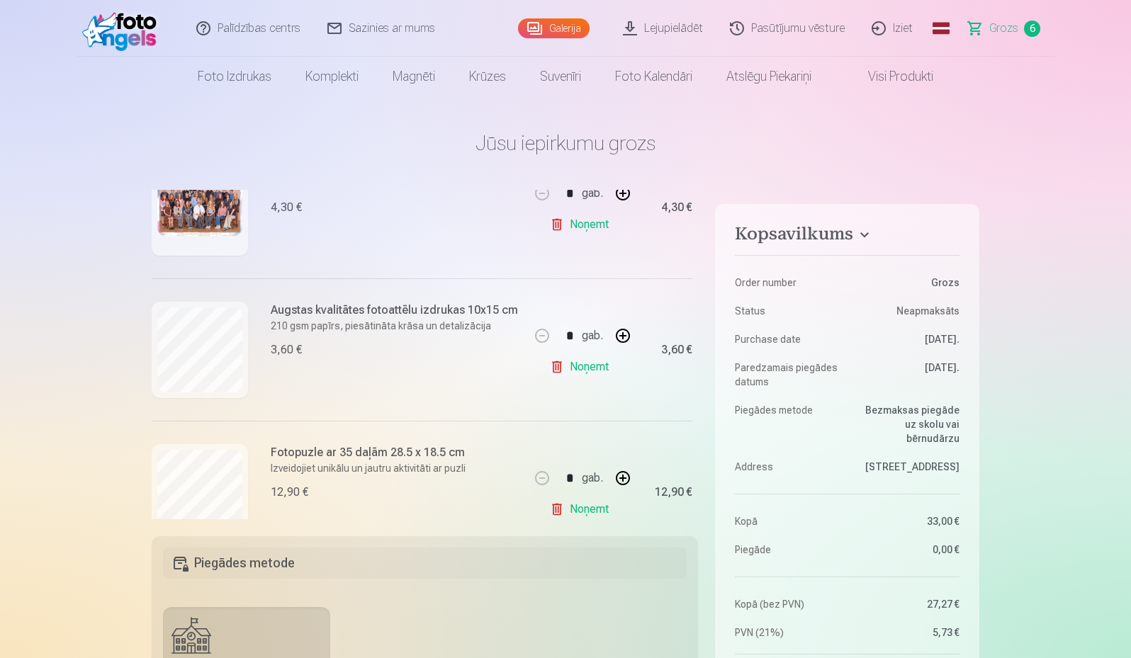
click at [545, 26] on link "Galerija" at bounding box center [554, 28] width 72 height 20
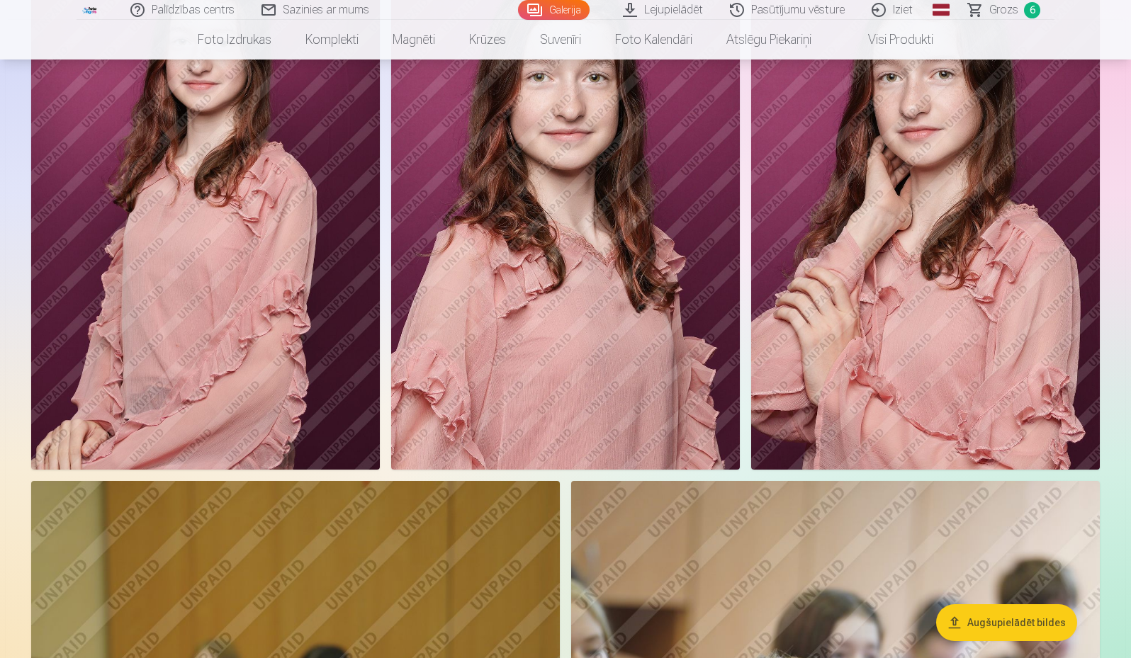
click at [992, 281] on img at bounding box center [925, 208] width 349 height 523
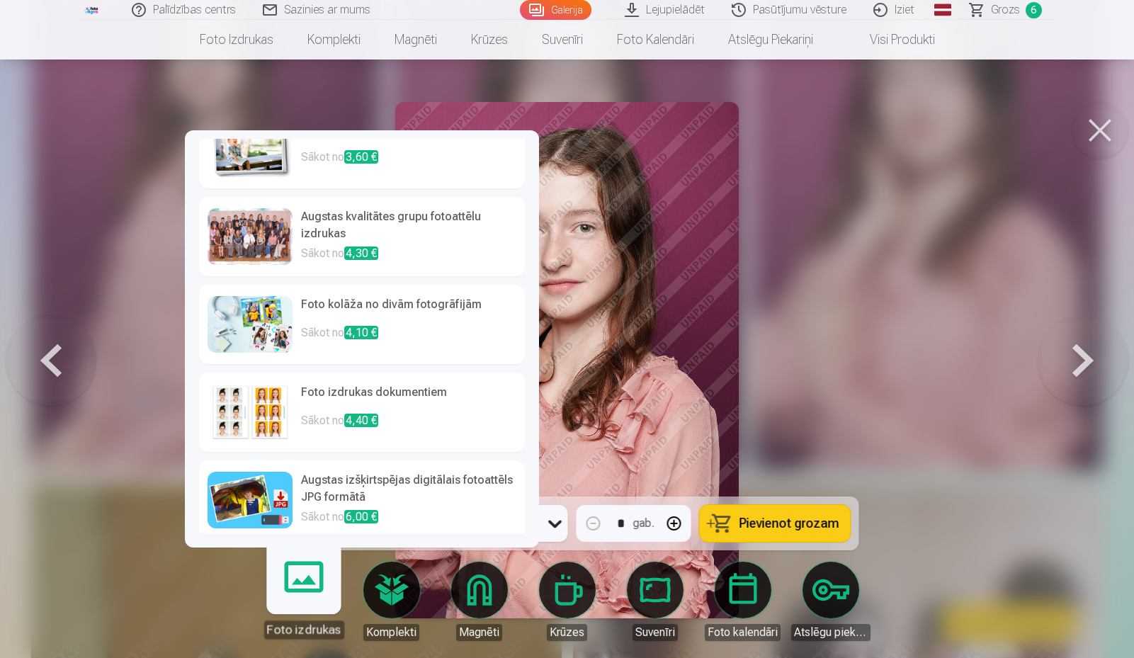
scroll to position [42, 0]
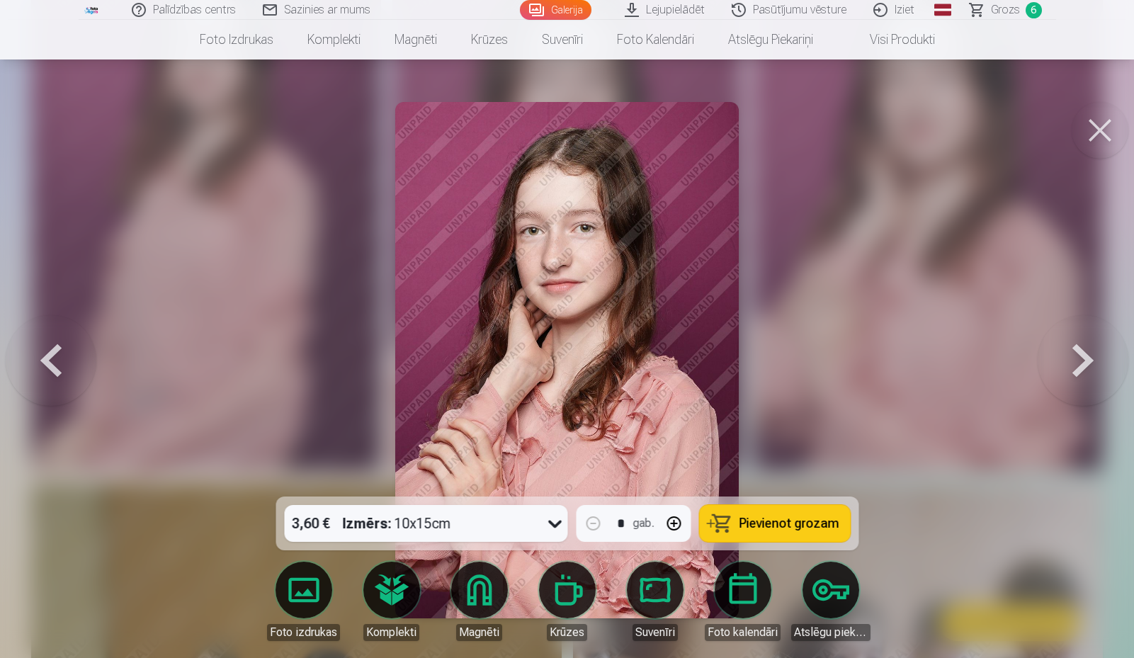
click at [1095, 118] on button at bounding box center [1100, 130] width 57 height 57
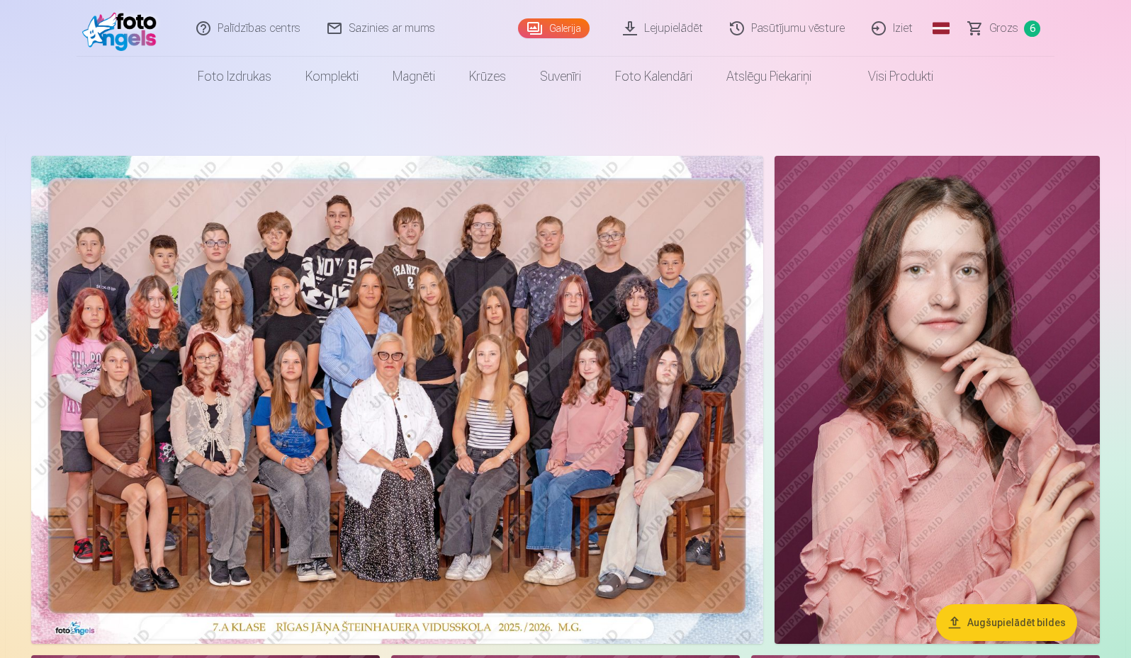
click at [896, 76] on link "Visi produkti" at bounding box center [889, 77] width 122 height 40
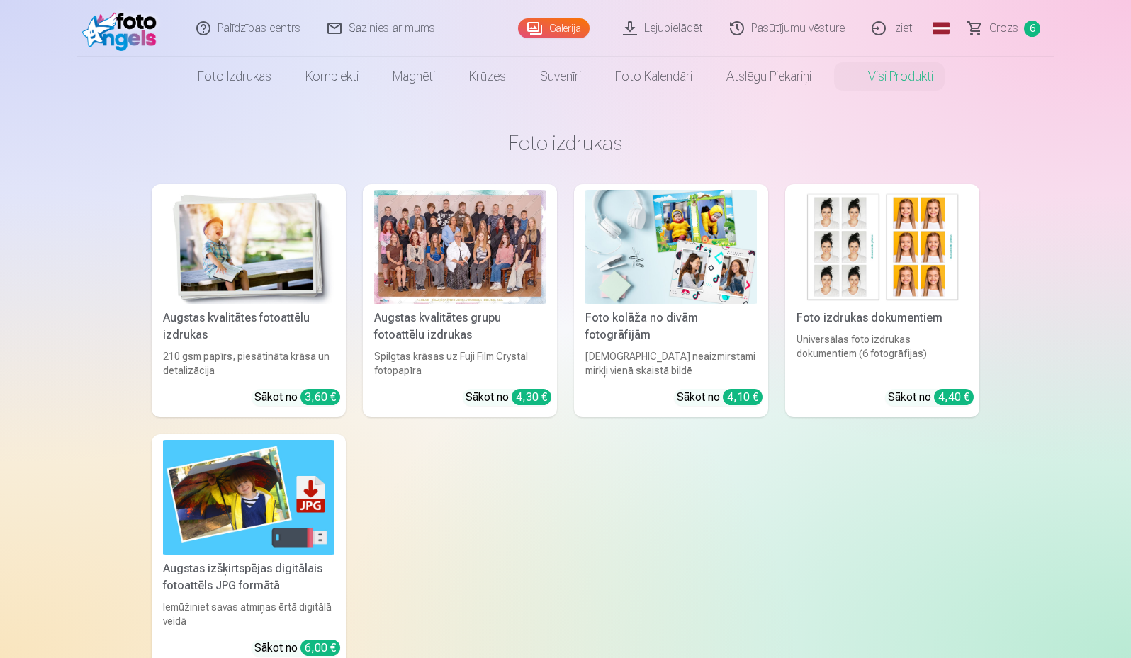
click at [653, 34] on link "Lejupielādēt" at bounding box center [663, 28] width 107 height 57
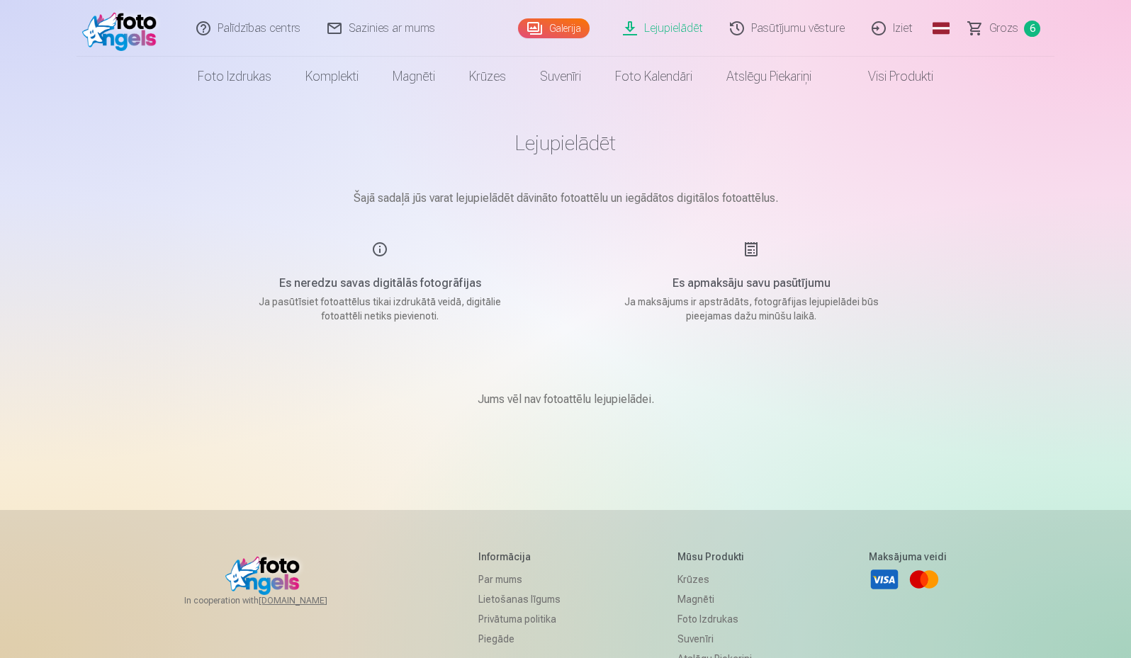
click at [562, 30] on link "Galerija" at bounding box center [554, 28] width 72 height 20
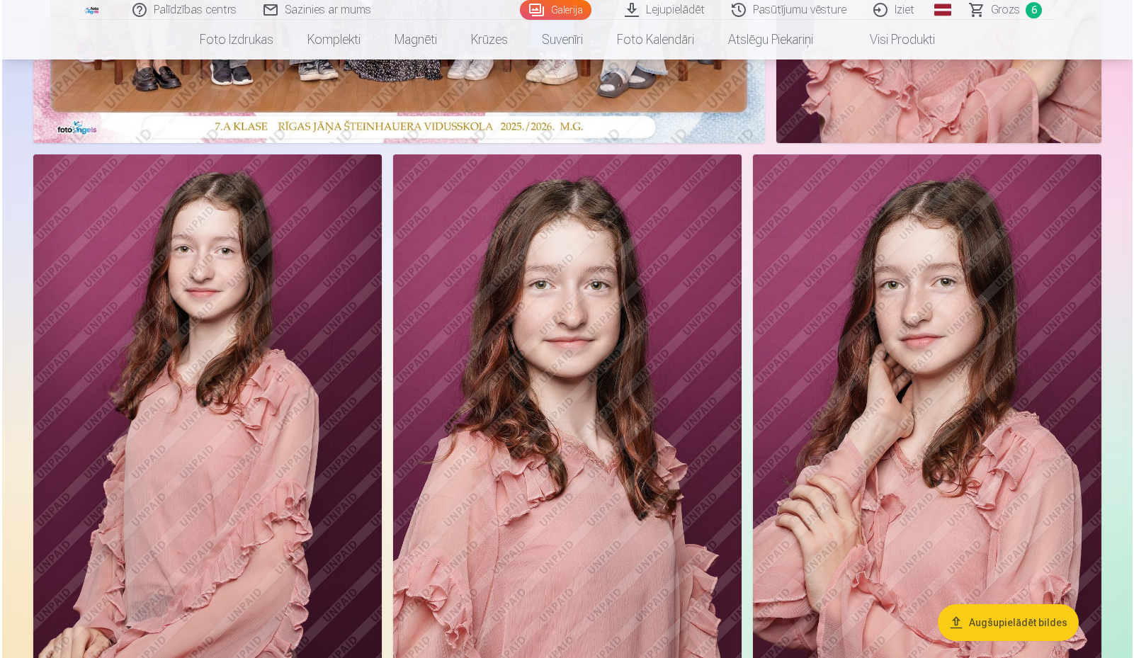
scroll to position [496, 0]
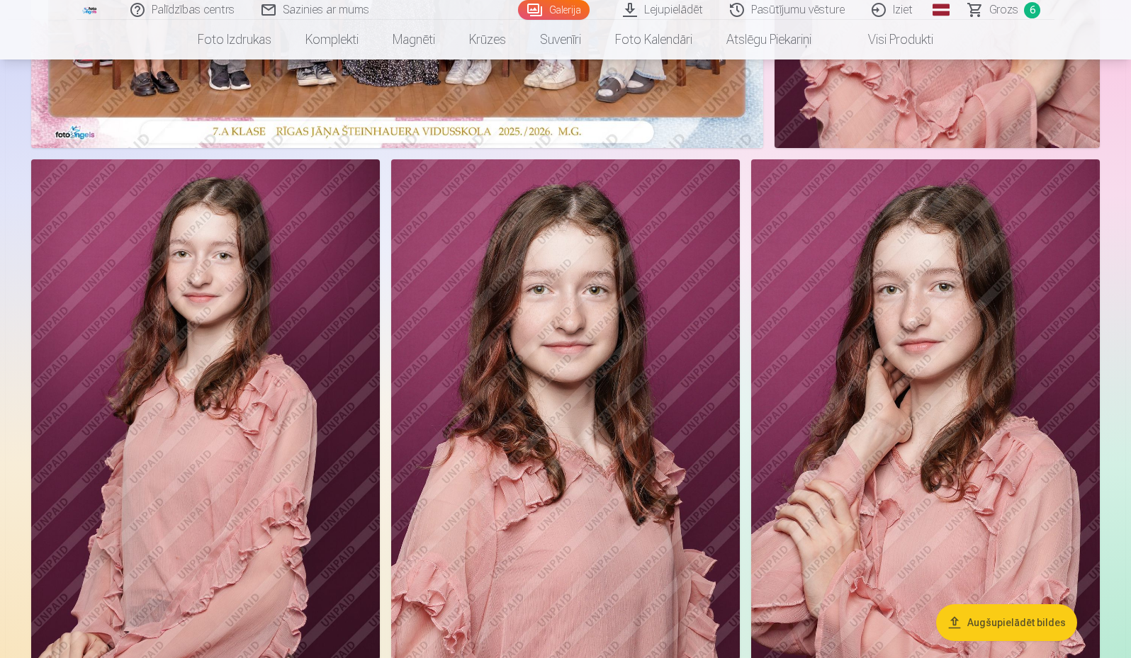
click at [947, 332] on img at bounding box center [925, 420] width 349 height 523
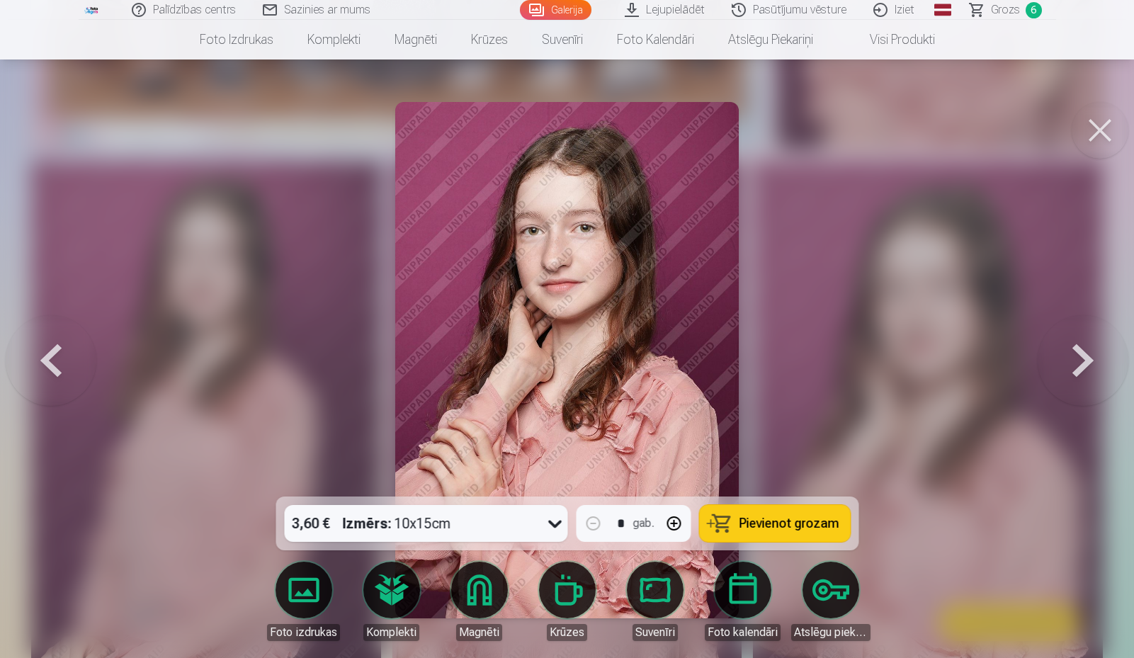
click at [304, 599] on link "Foto izdrukas" at bounding box center [303, 601] width 79 height 79
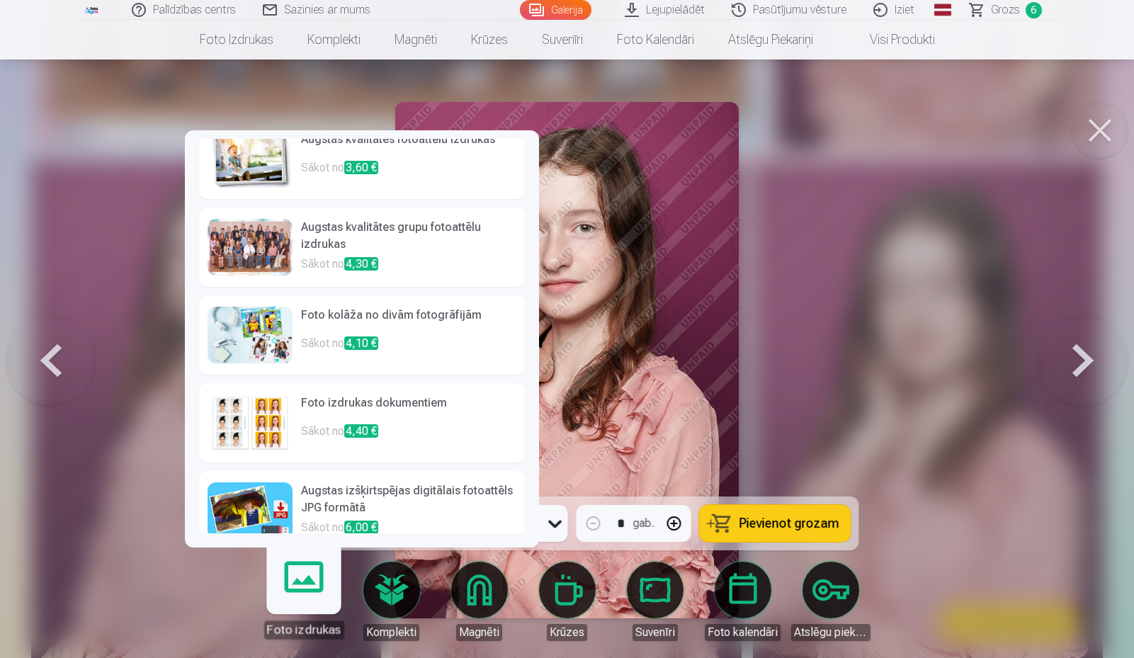
scroll to position [42, 0]
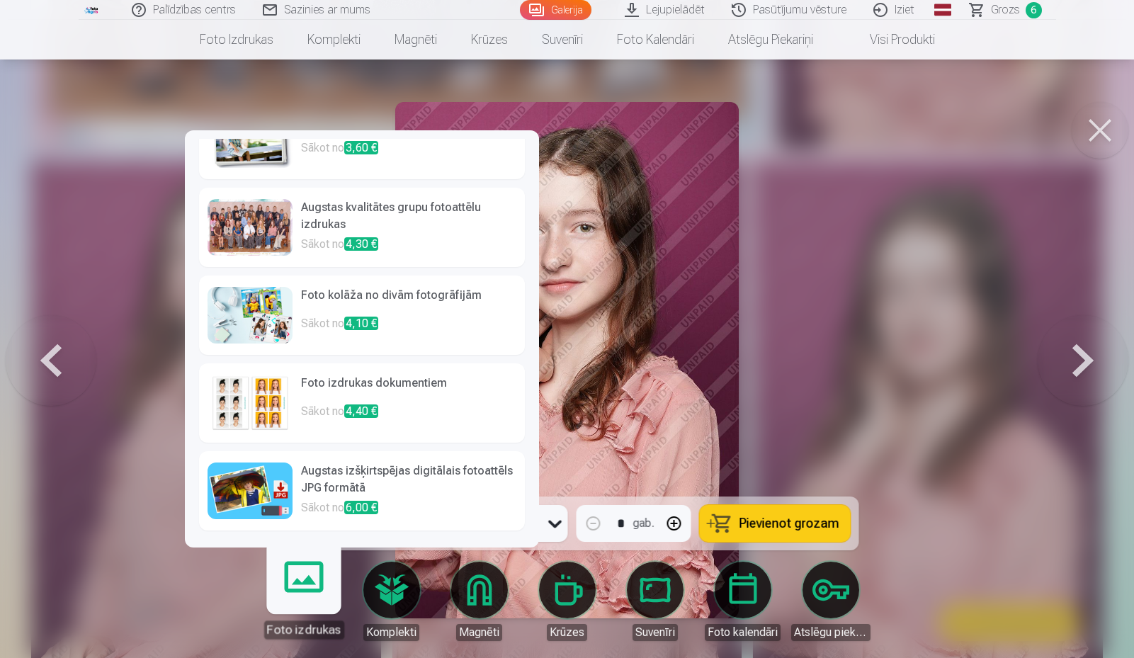
click at [297, 480] on link "Augstas izšķirtspējas digitālais fotoattēls JPG formātā Sākot no 6,00 €" at bounding box center [362, 490] width 326 height 79
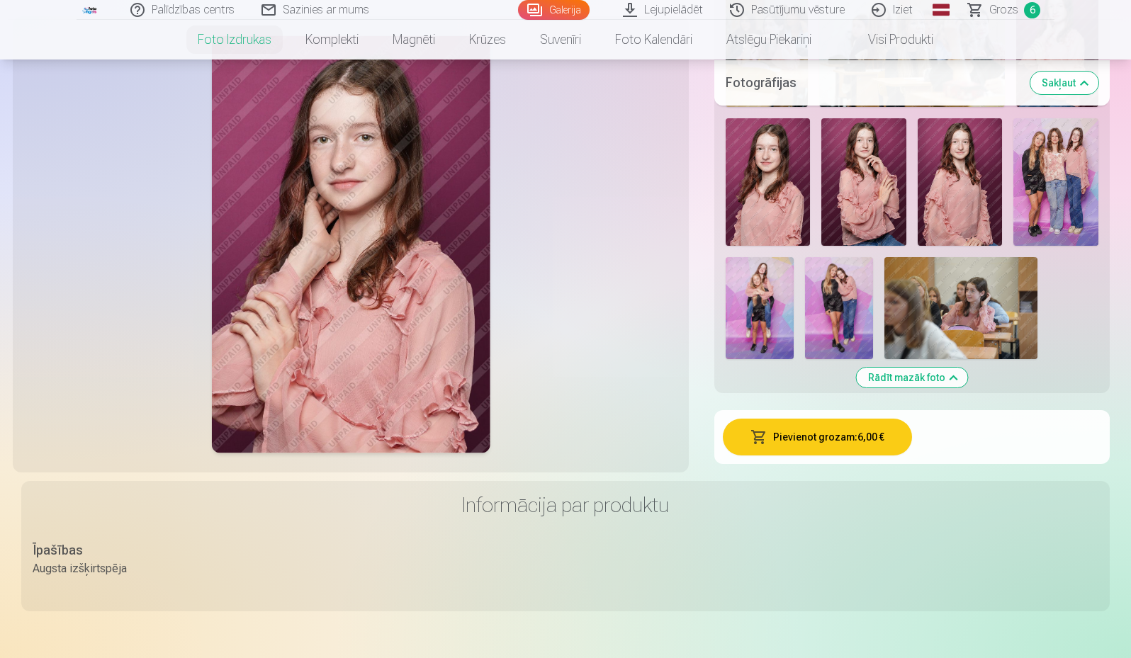
scroll to position [1701, 0]
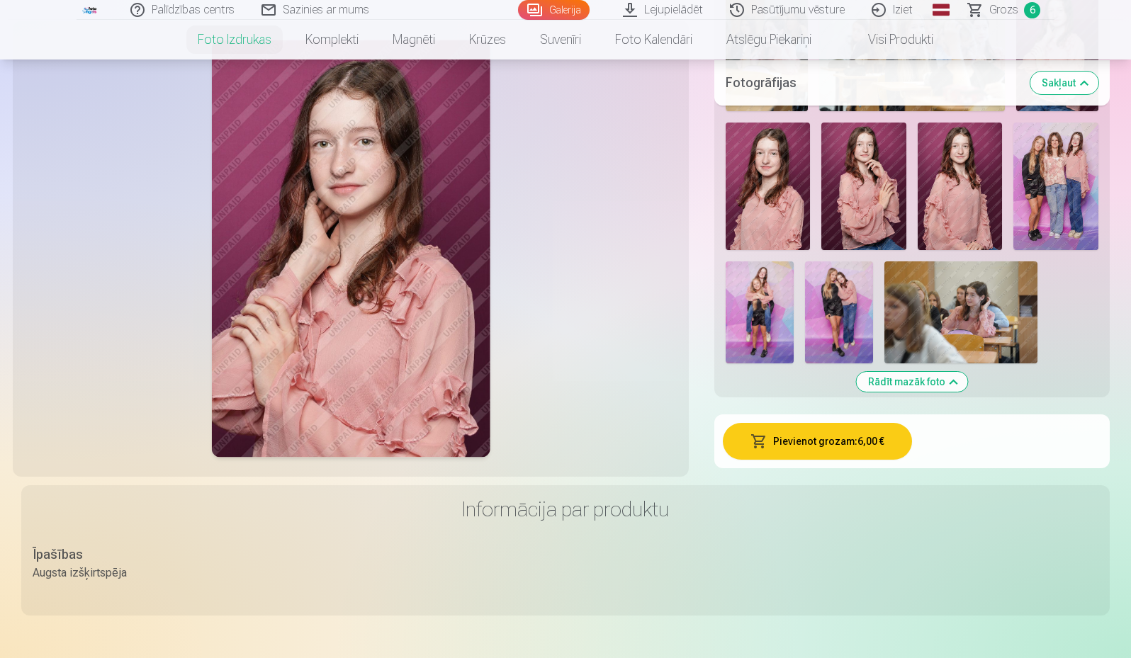
click at [833, 446] on button "Pievienot grozam : 6,00 €" at bounding box center [817, 441] width 189 height 37
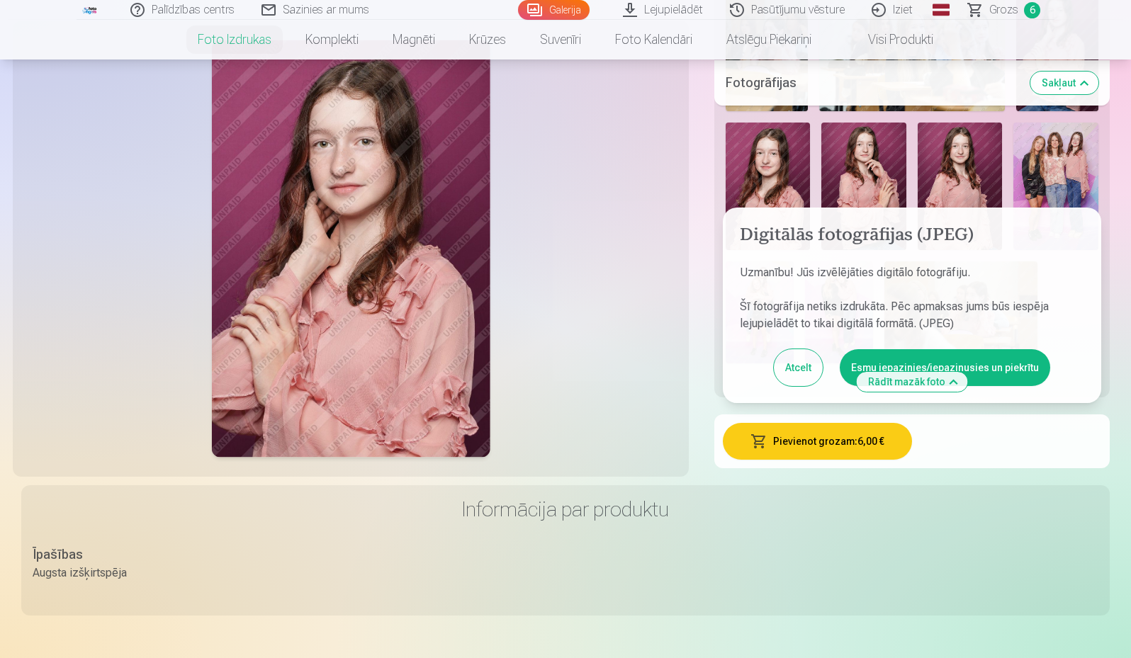
click at [1017, 375] on button "Esmu iepazinies/iepazinusies un piekrītu" at bounding box center [945, 367] width 210 height 37
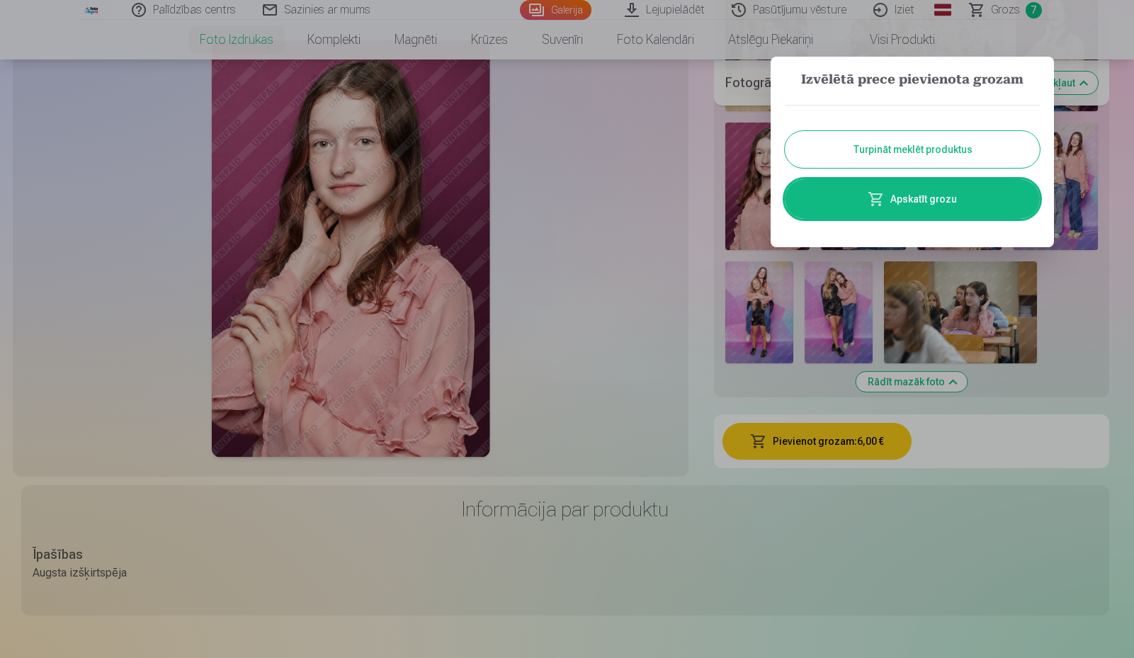
click at [972, 190] on link "Apskatīt grozu" at bounding box center [912, 199] width 255 height 40
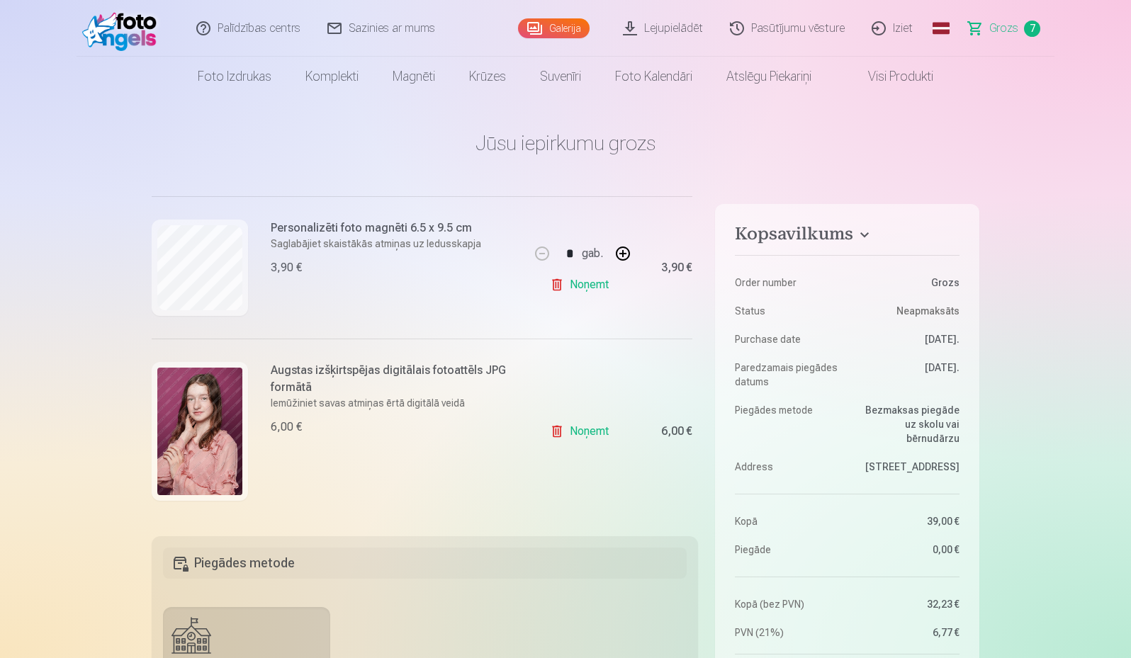
scroll to position [872, 0]
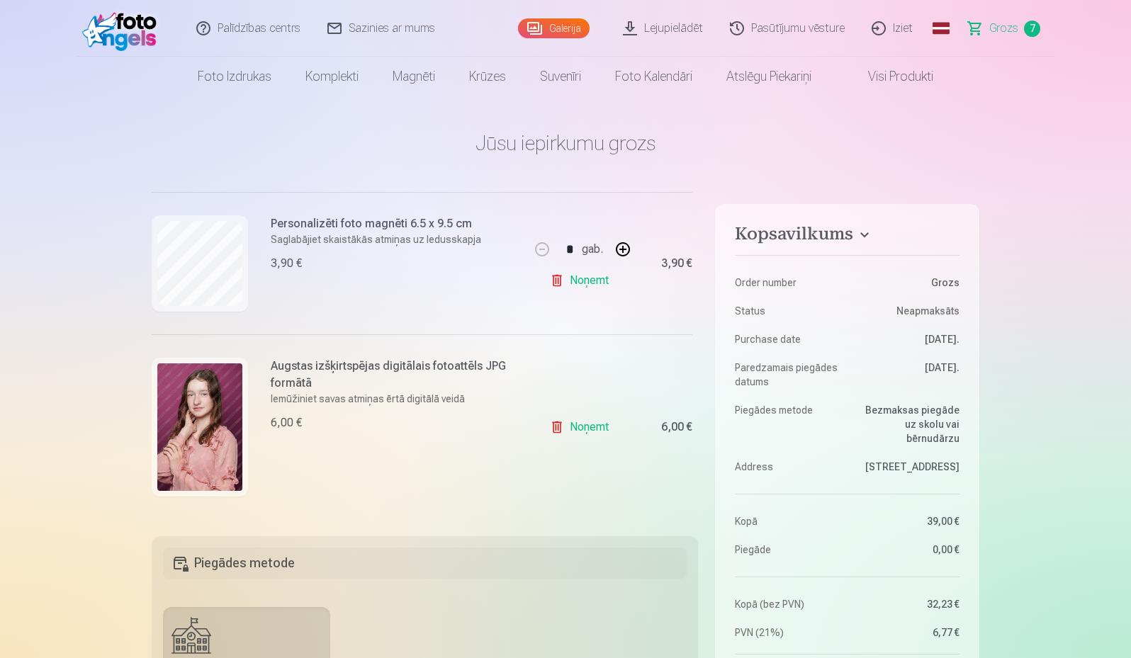
click at [584, 422] on link "Noņemt" at bounding box center [582, 427] width 64 height 28
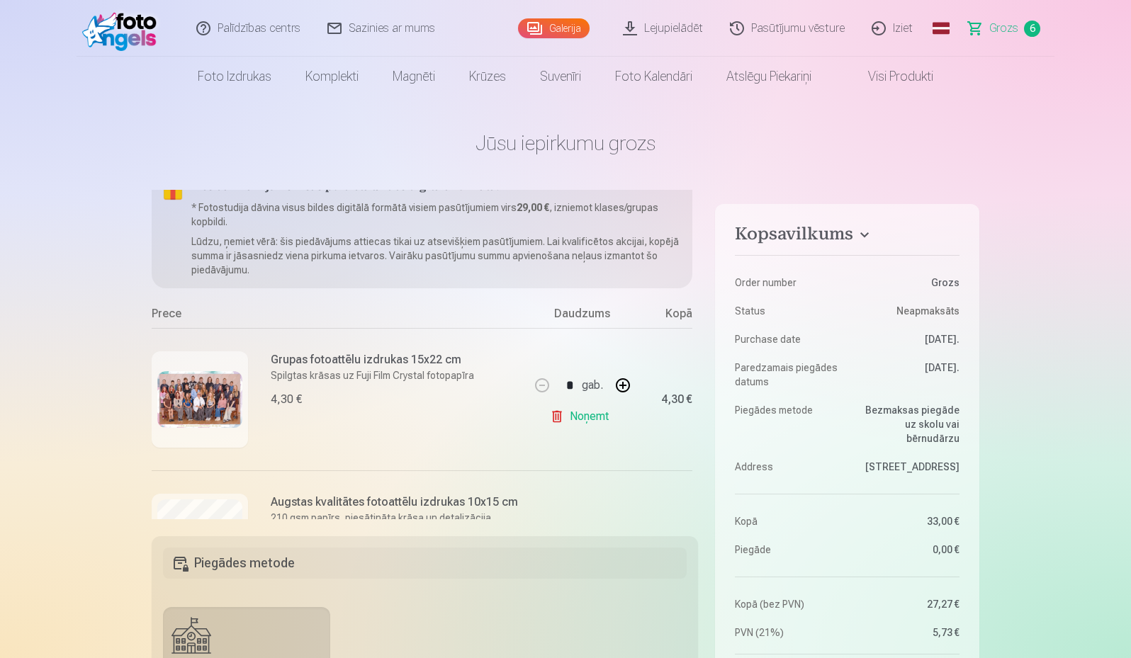
scroll to position [0, 0]
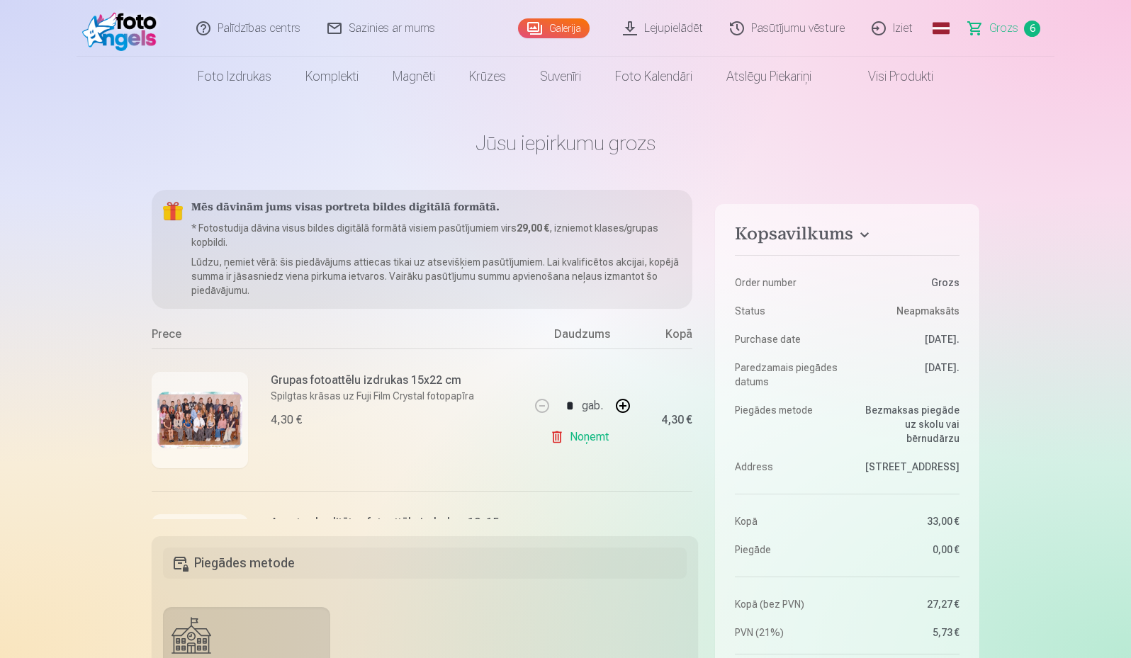
click at [558, 29] on link "Galerija" at bounding box center [554, 28] width 72 height 20
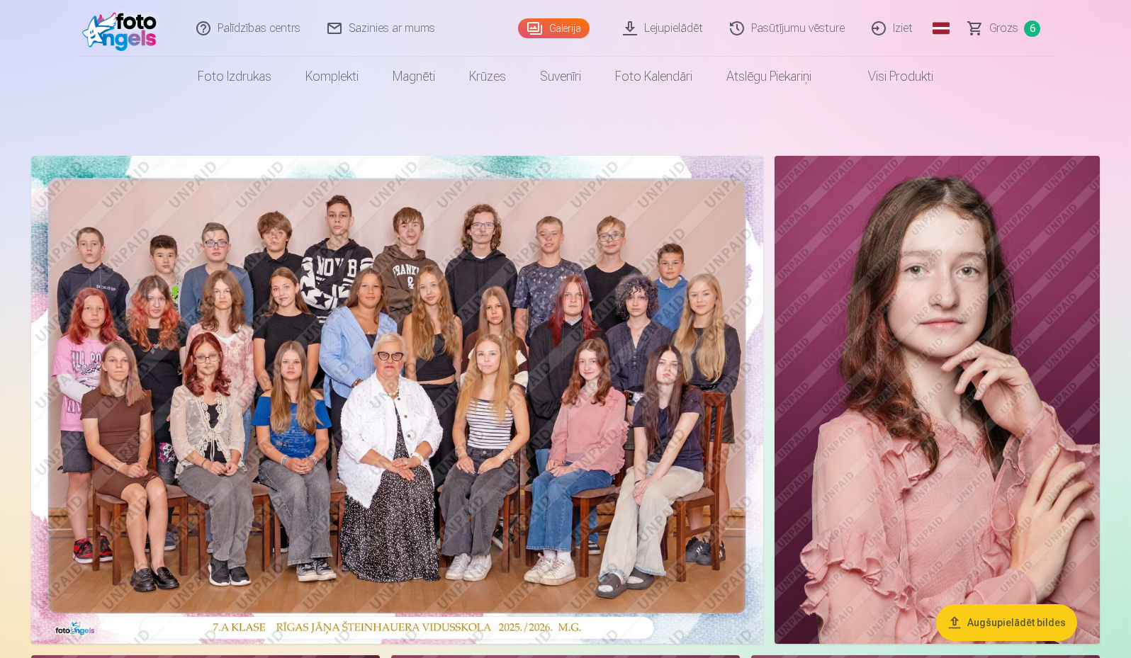
click at [1009, 26] on span "Grozs" at bounding box center [1003, 28] width 29 height 17
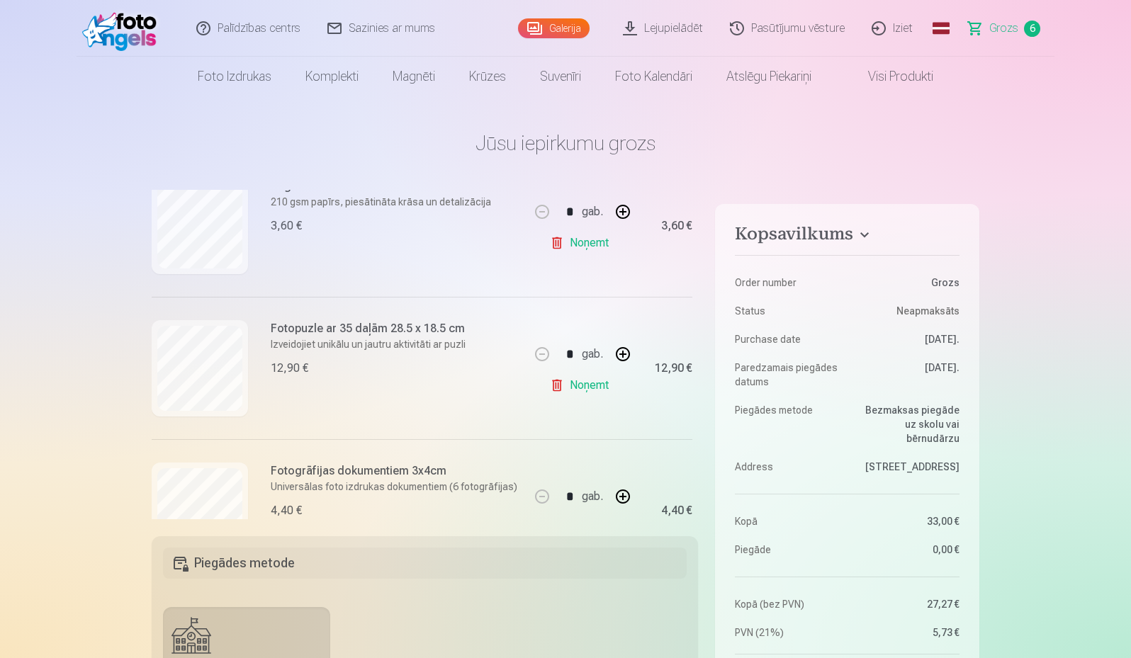
scroll to position [283, 0]
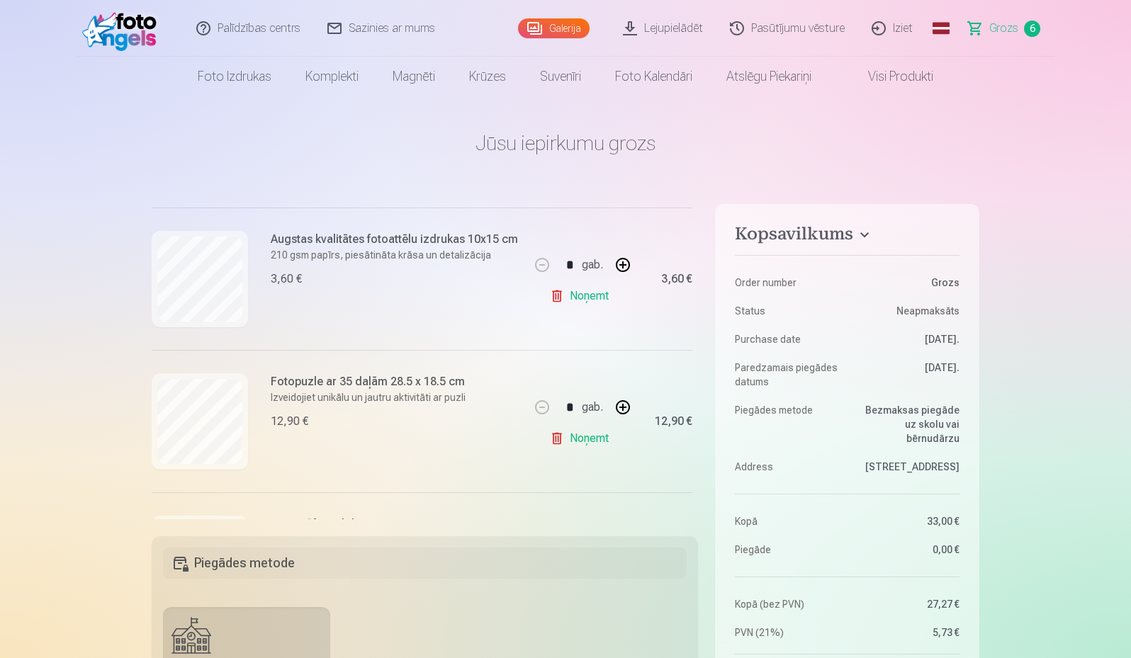
click at [577, 302] on link "Noņemt" at bounding box center [582, 296] width 64 height 28
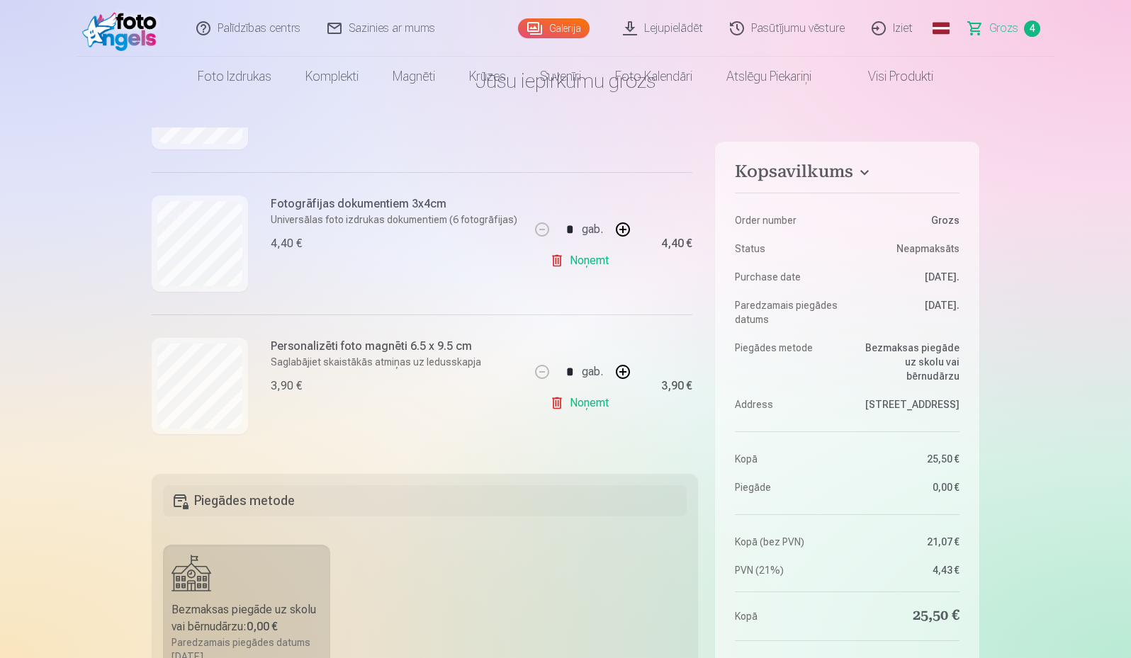
scroll to position [0, 0]
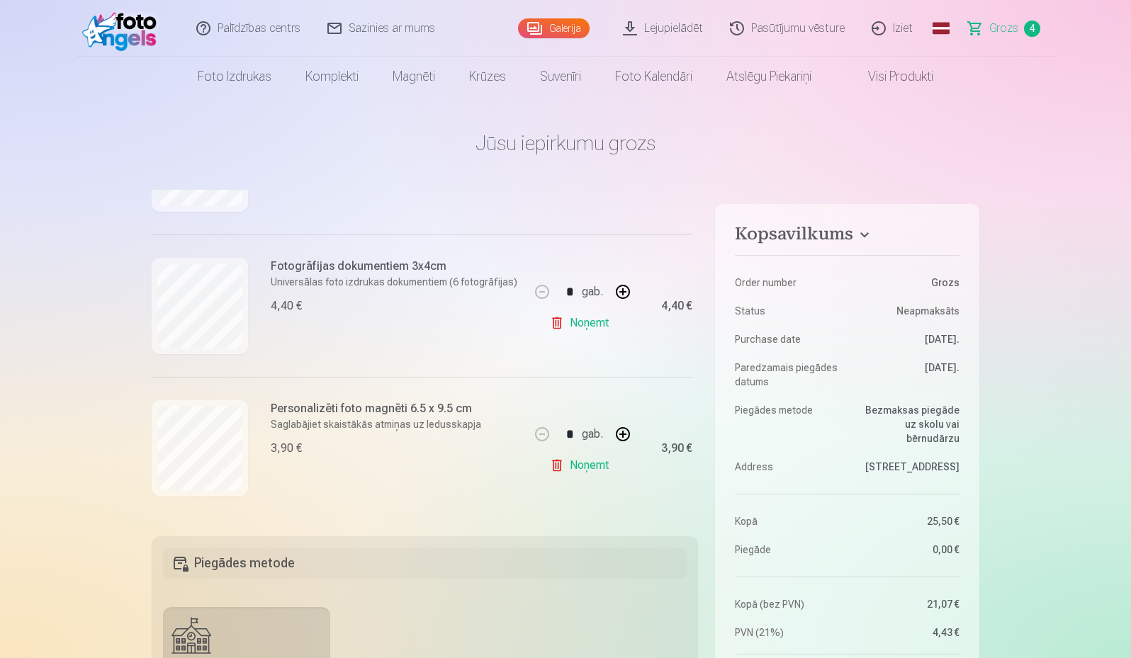
click at [558, 317] on link "Noņemt" at bounding box center [582, 323] width 64 height 28
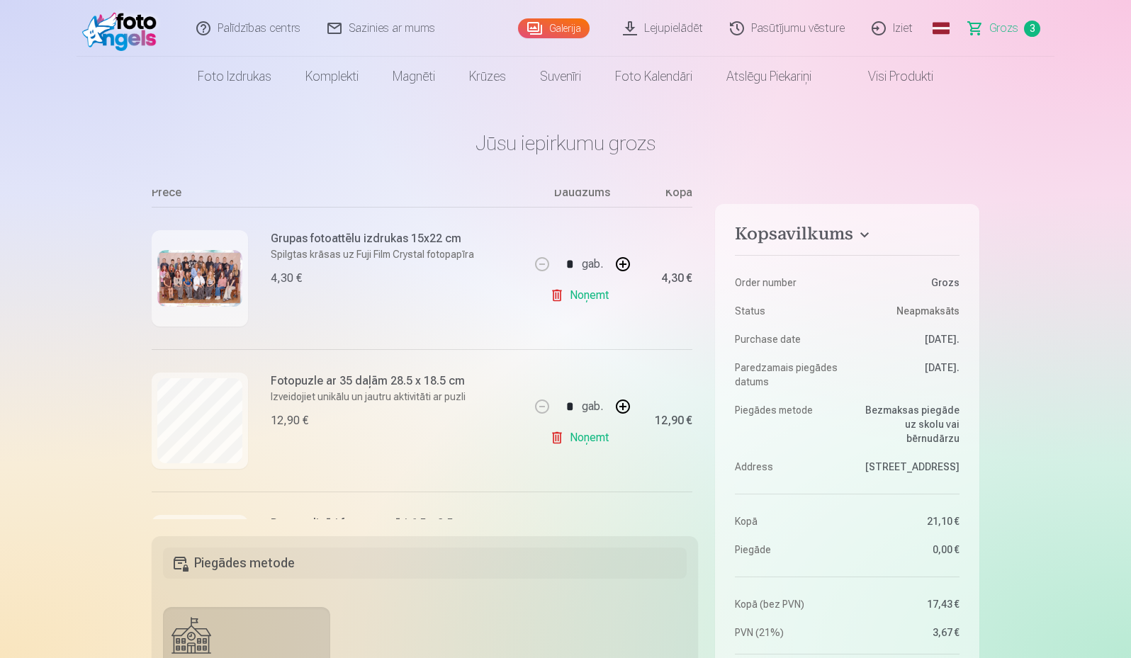
scroll to position [132, 0]
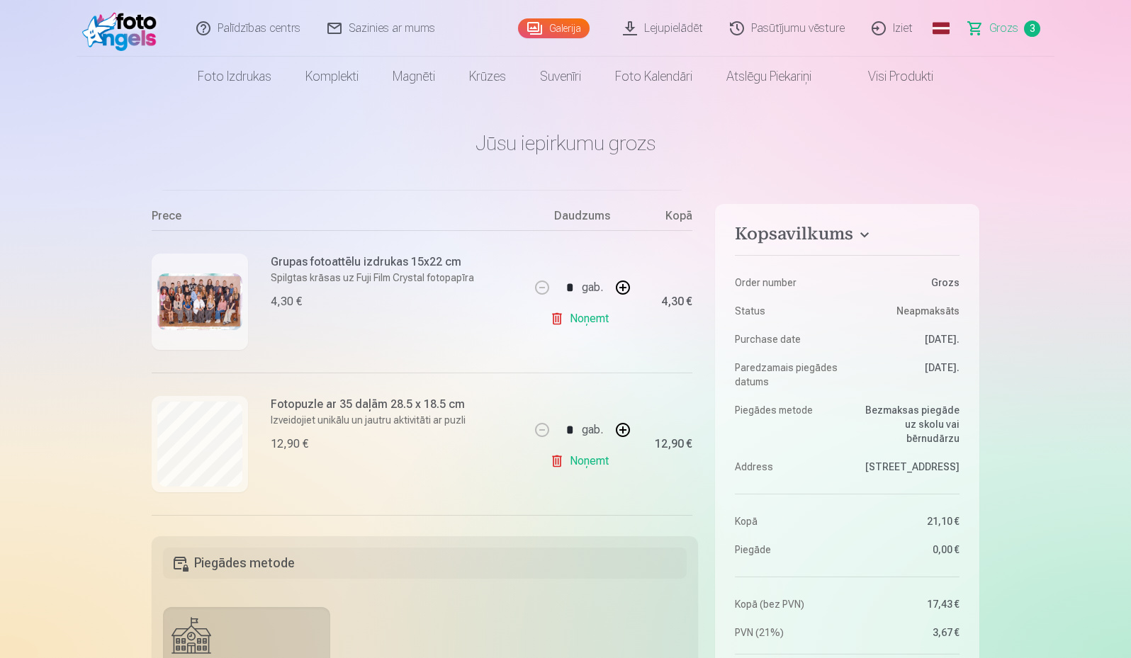
click at [533, 23] on link "Galerija" at bounding box center [554, 28] width 72 height 20
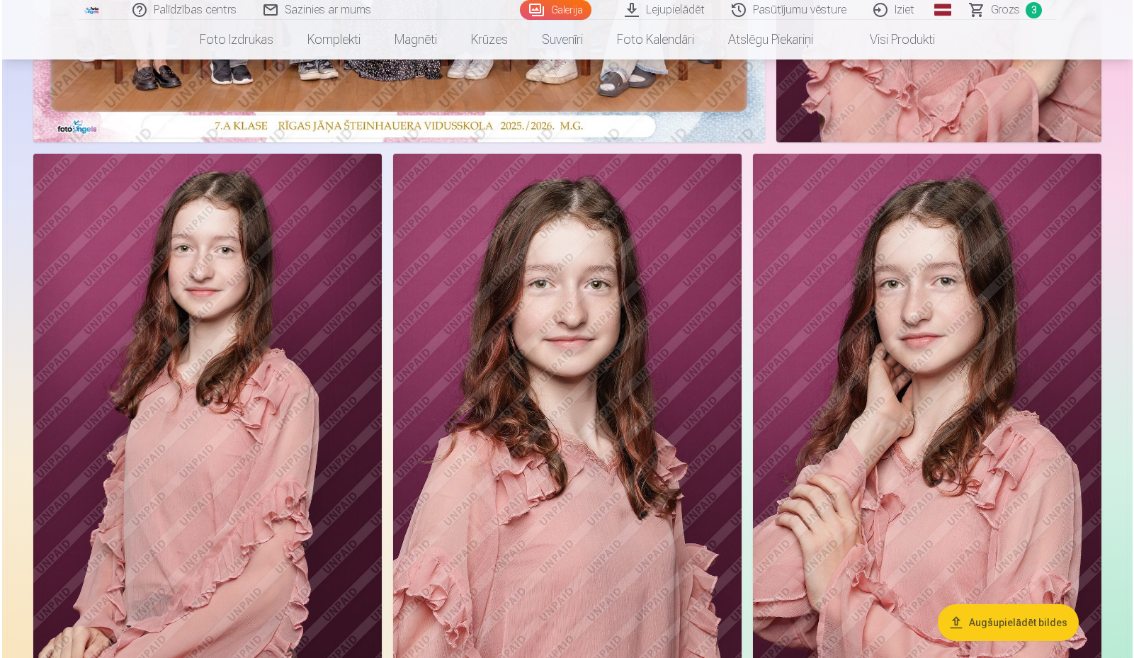
scroll to position [496, 0]
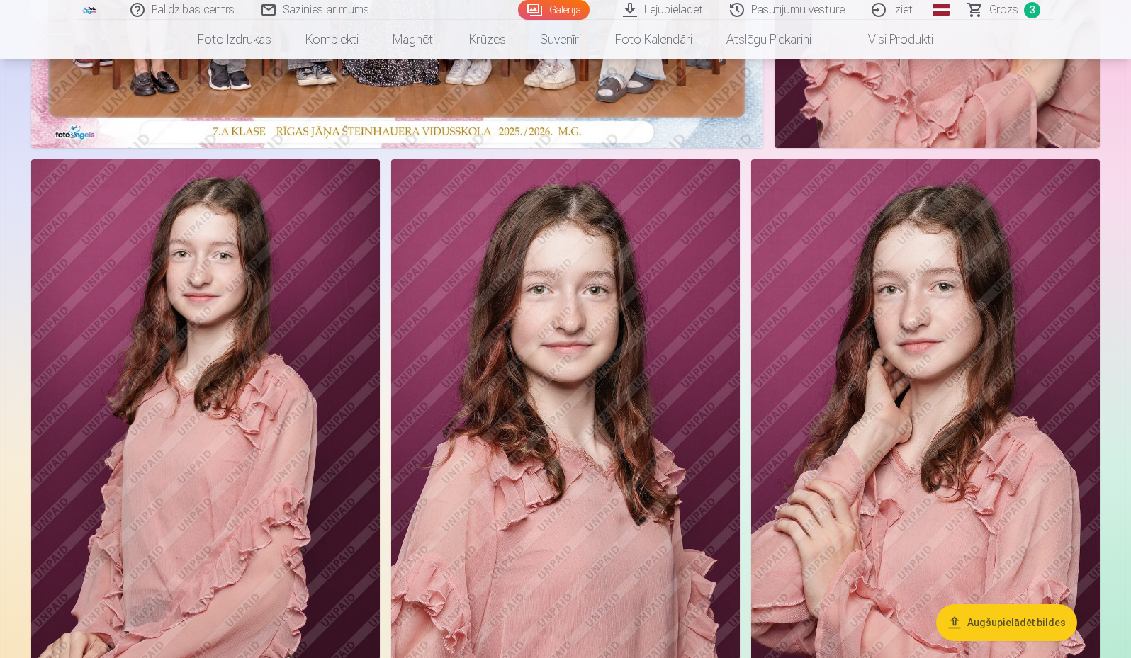
click at [529, 503] on img at bounding box center [565, 420] width 349 height 523
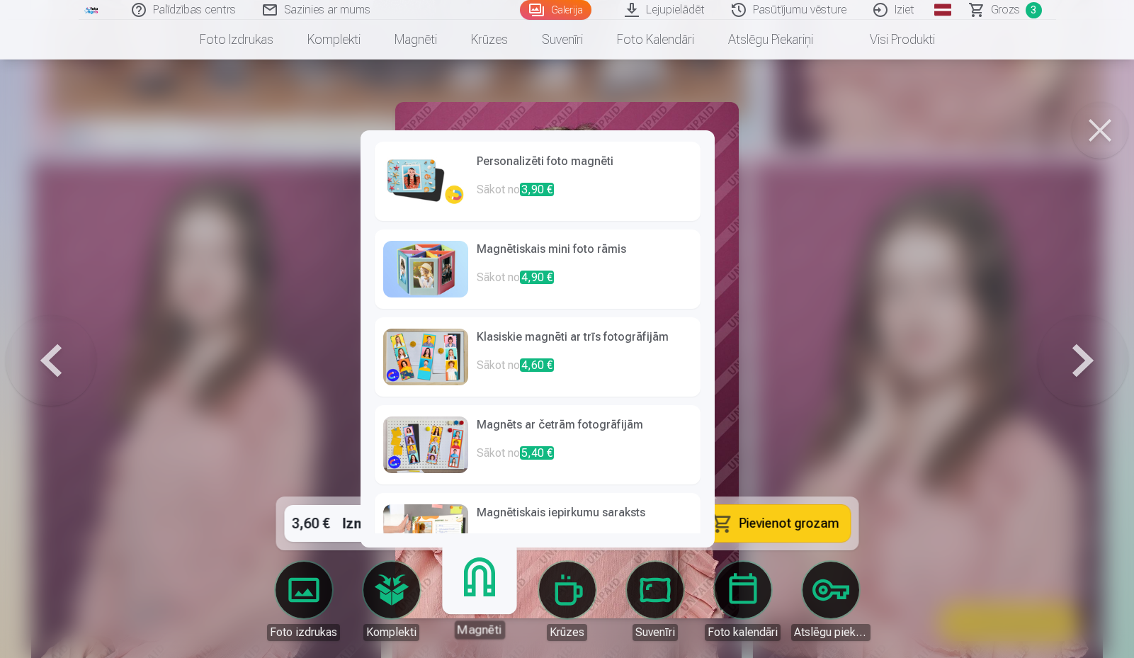
click at [500, 165] on h6 "Personalizēti foto magnēti" at bounding box center [584, 167] width 215 height 28
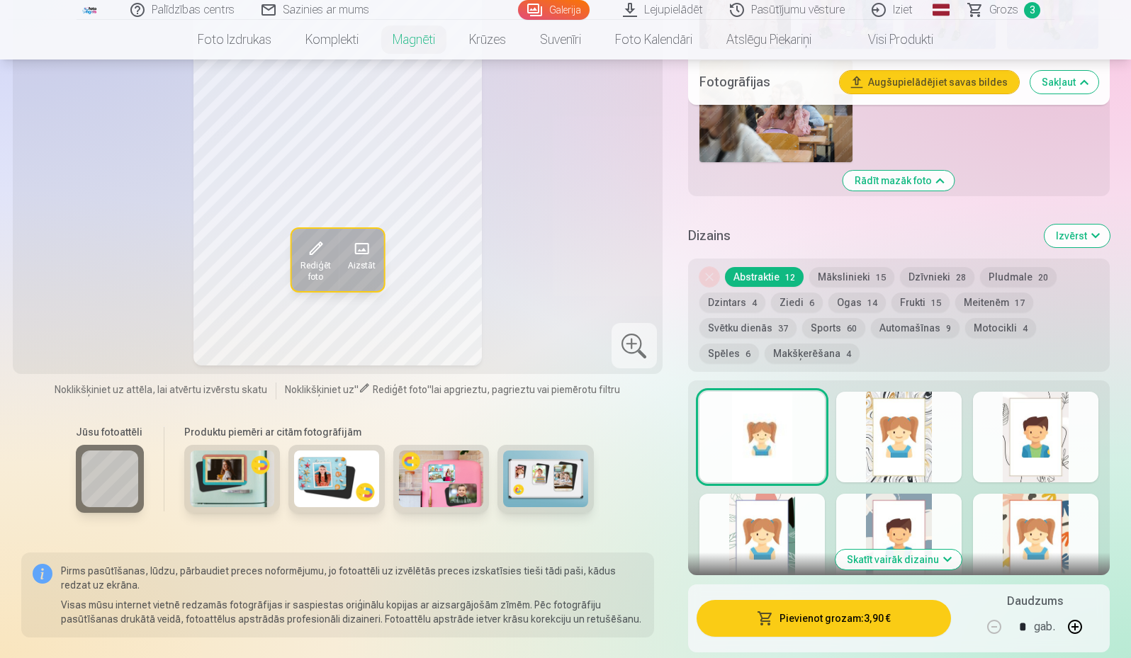
scroll to position [1701, 0]
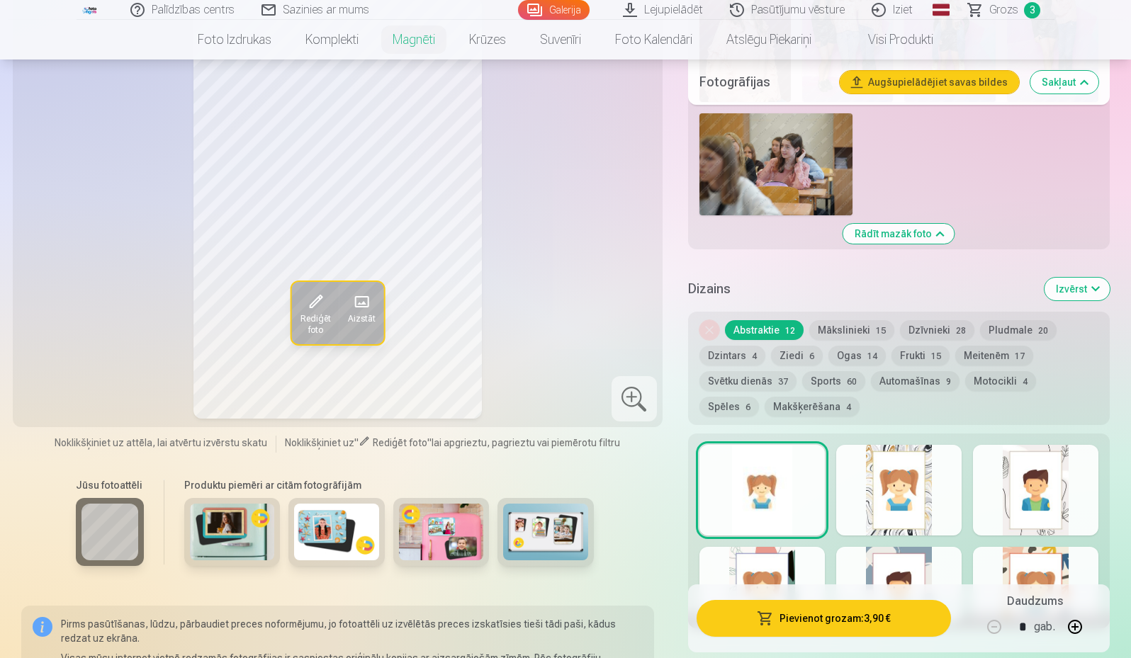
click at [791, 346] on button "Ziedi 6" at bounding box center [797, 356] width 52 height 20
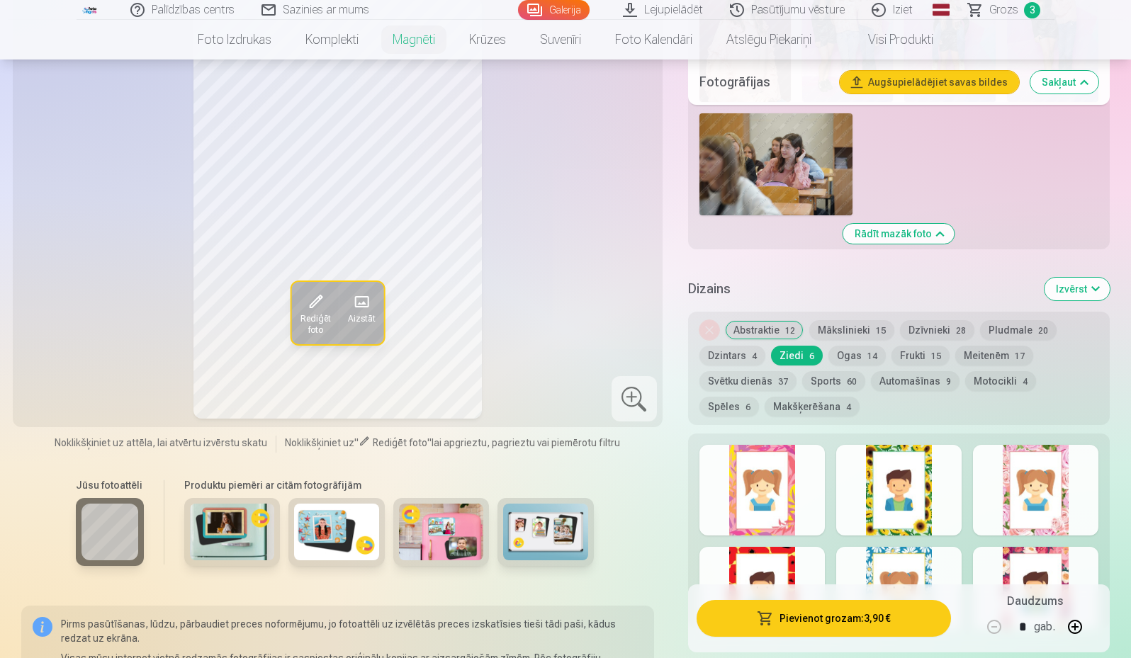
click at [985, 346] on button "Meitenēm 17" at bounding box center [994, 356] width 78 height 20
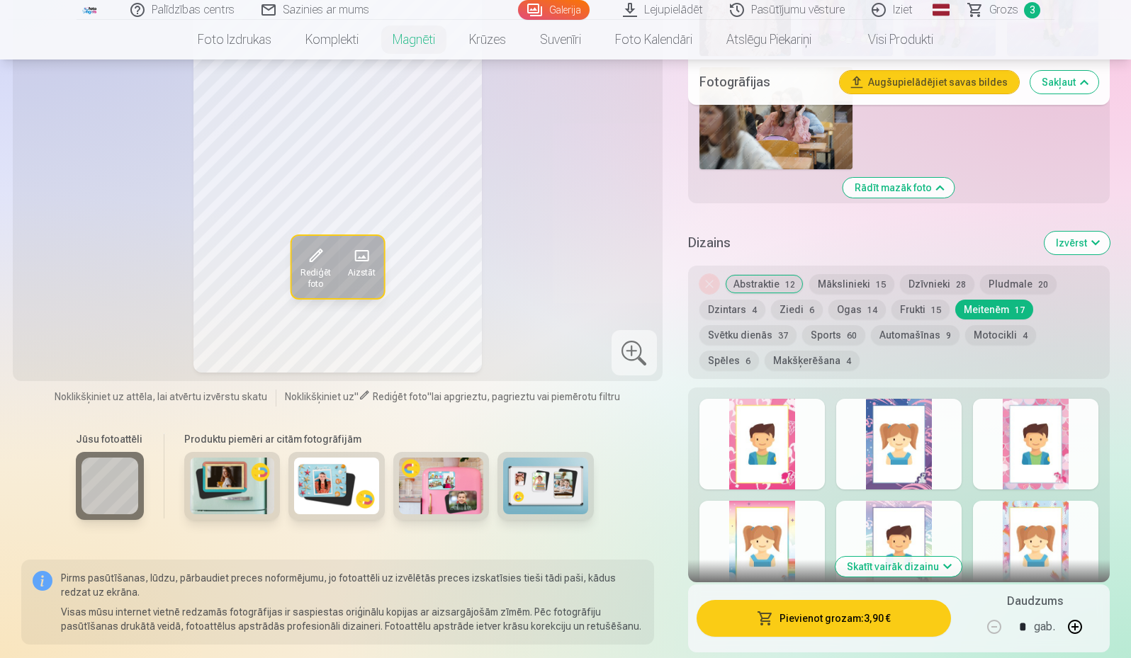
scroll to position [1771, 0]
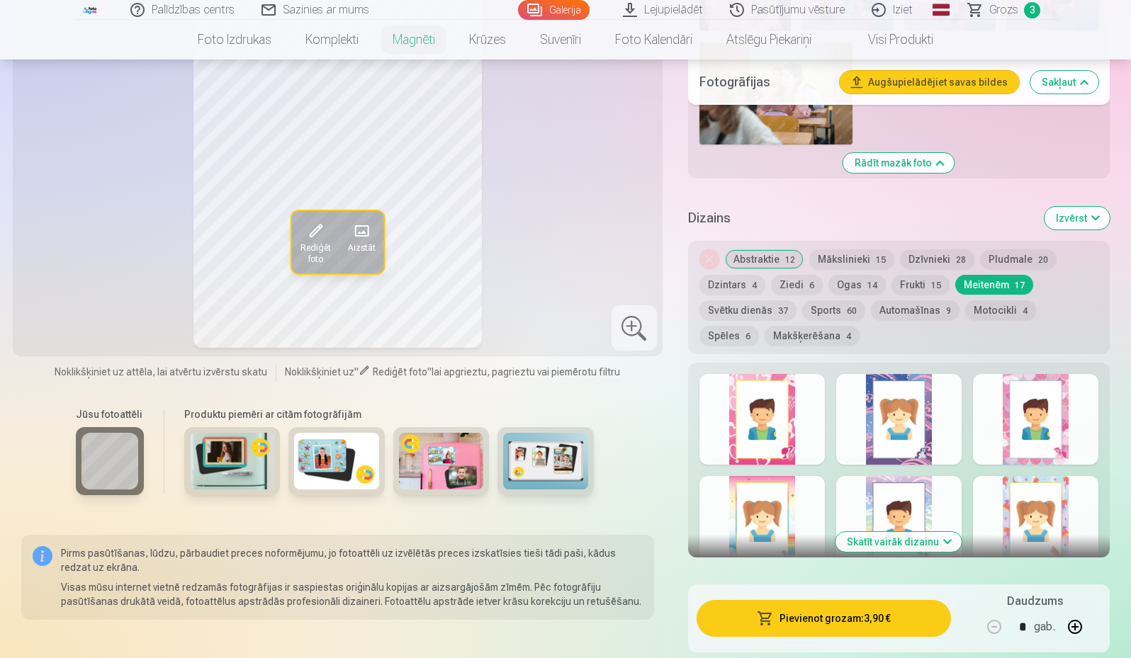
click at [875, 426] on div at bounding box center [898, 419] width 125 height 91
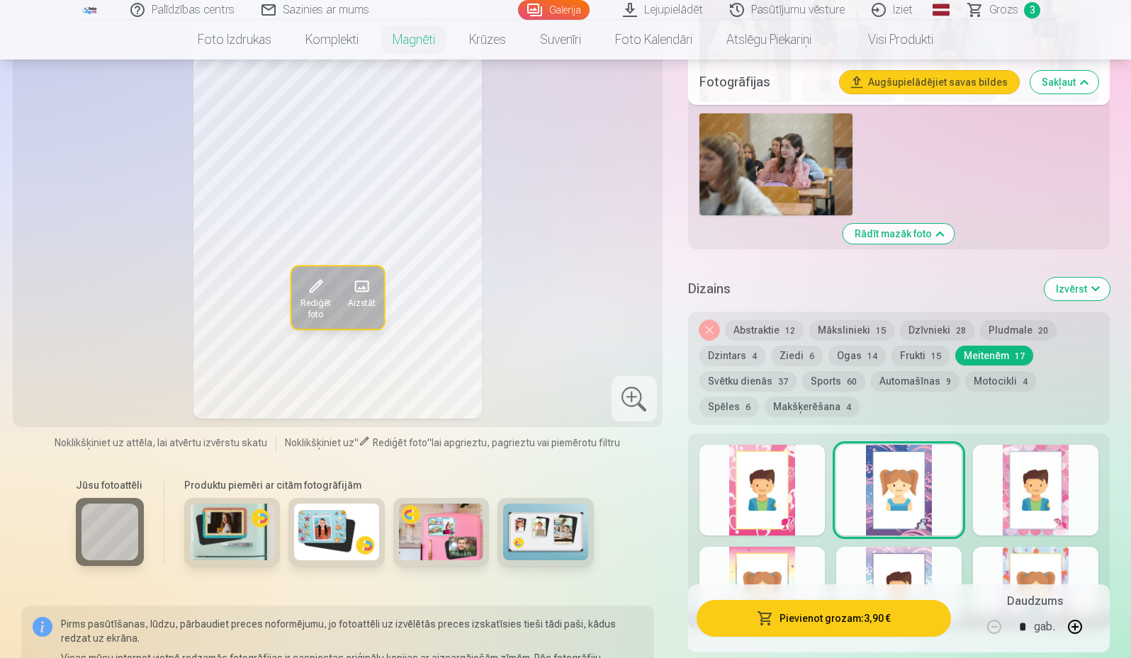
scroll to position [1630, 0]
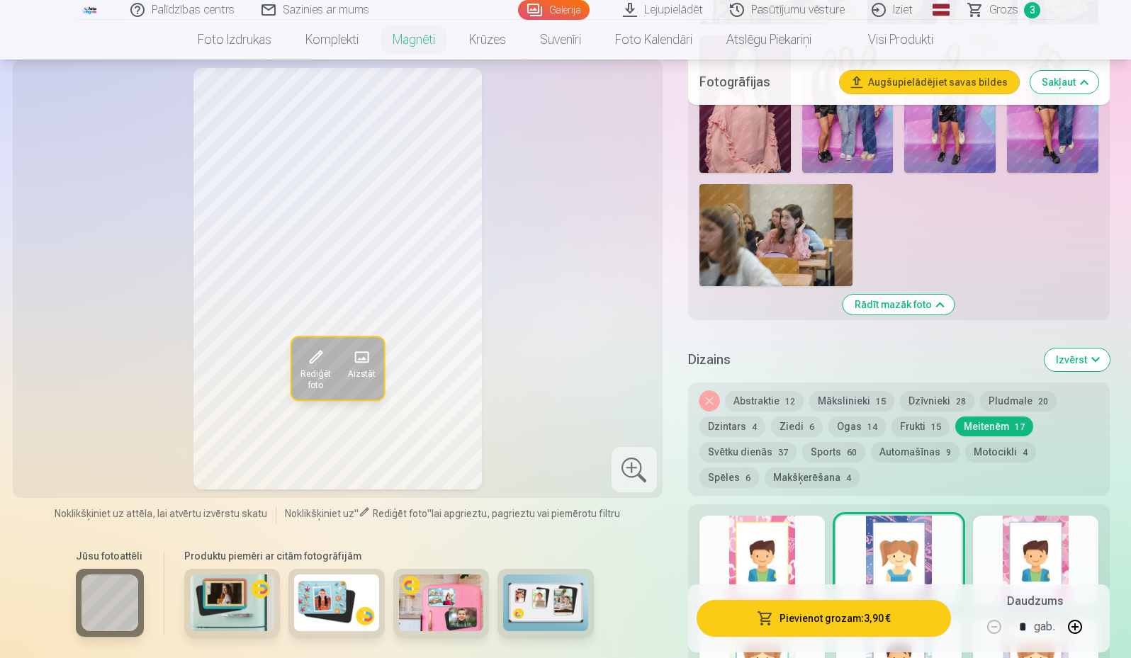
click at [908, 391] on button "Dzīvnieki 28" at bounding box center [937, 401] width 74 height 20
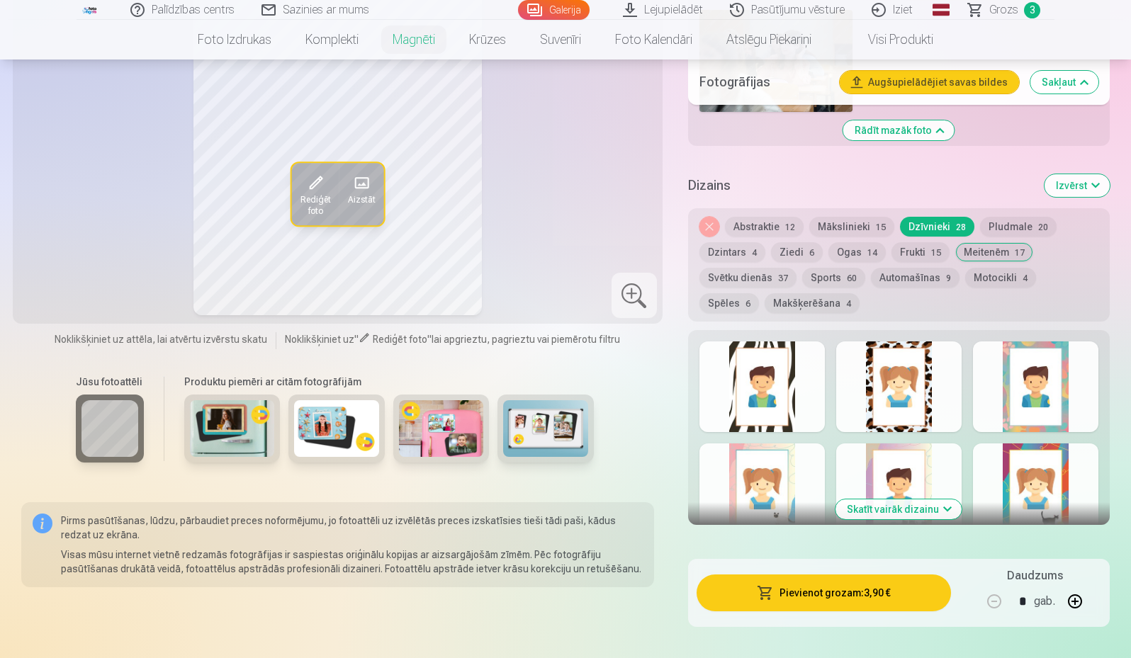
scroll to position [1842, 0]
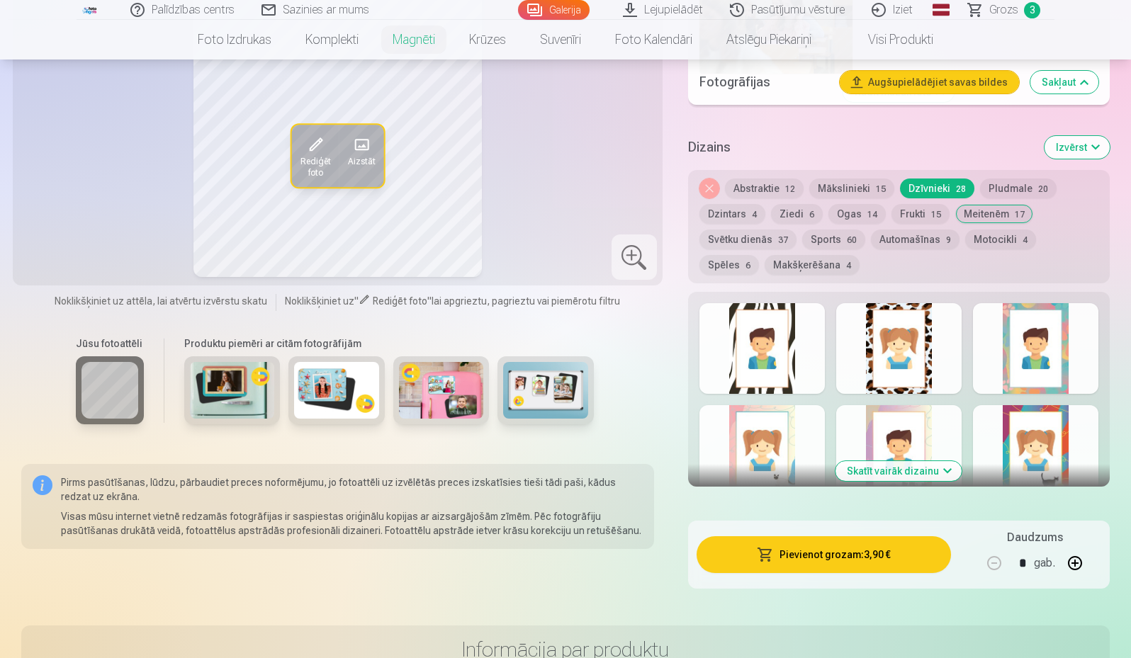
click at [893, 317] on div at bounding box center [898, 348] width 125 height 91
click at [1015, 319] on div at bounding box center [1035, 348] width 125 height 91
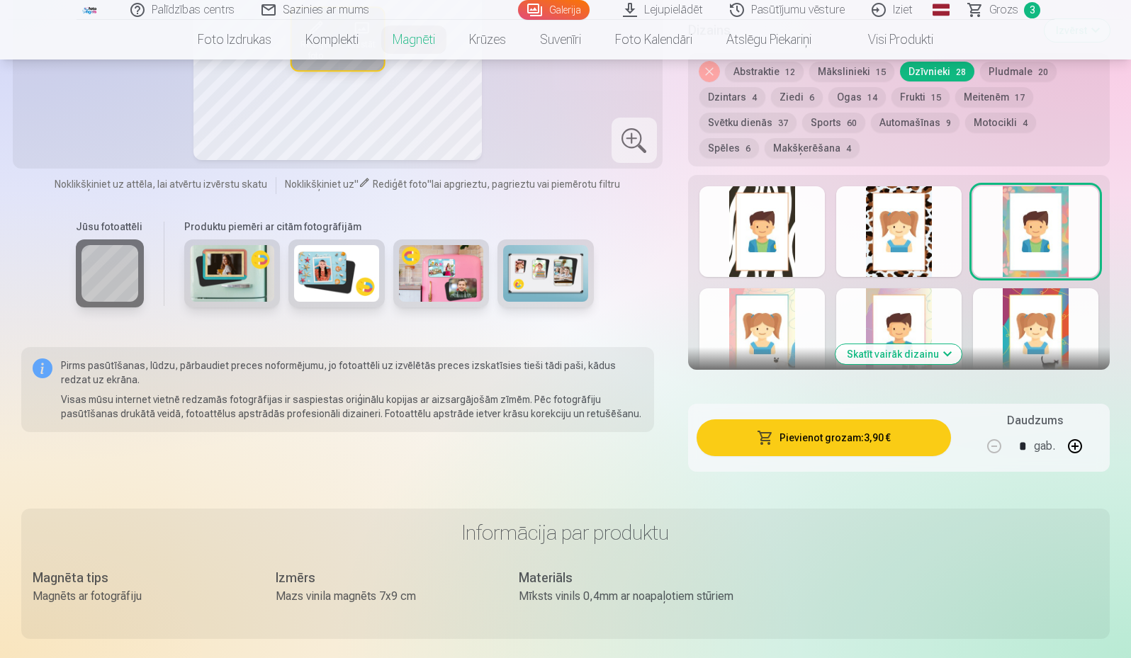
scroll to position [1984, 0]
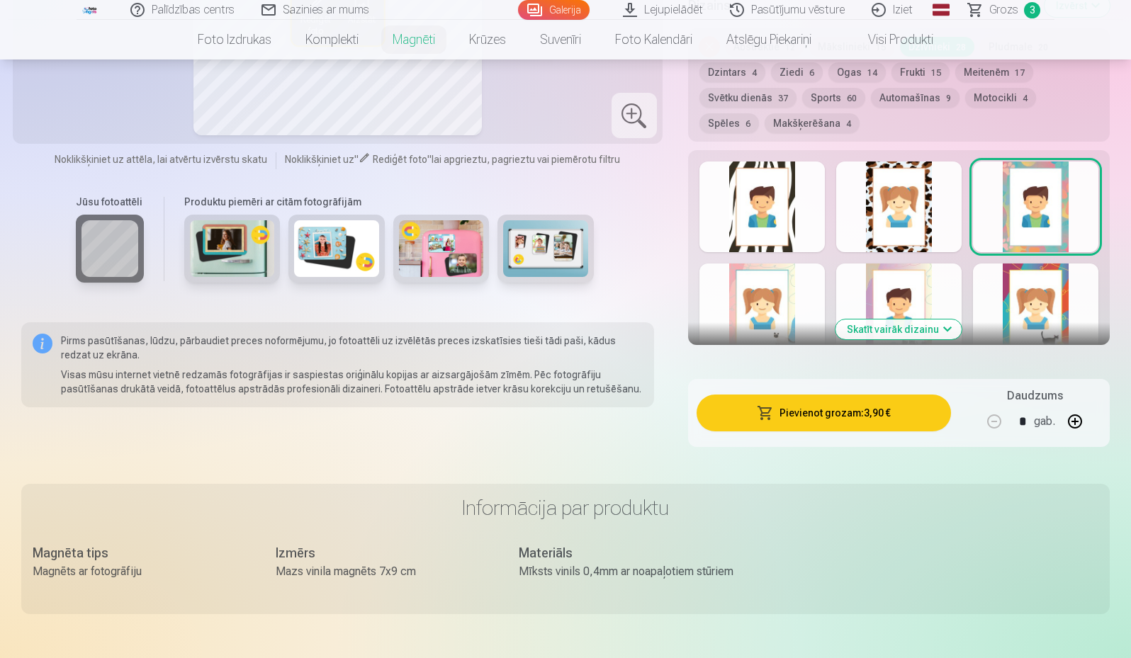
click at [927, 320] on button "Skatīt vairāk dizainu" at bounding box center [898, 330] width 126 height 20
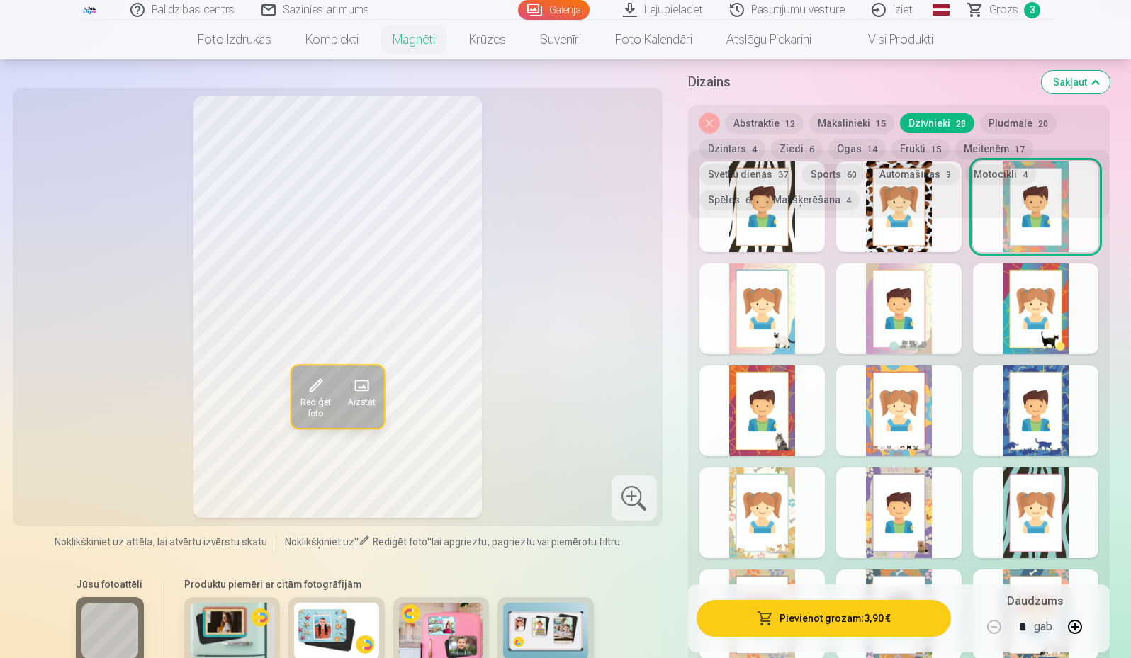
click at [773, 380] on div at bounding box center [761, 411] width 125 height 91
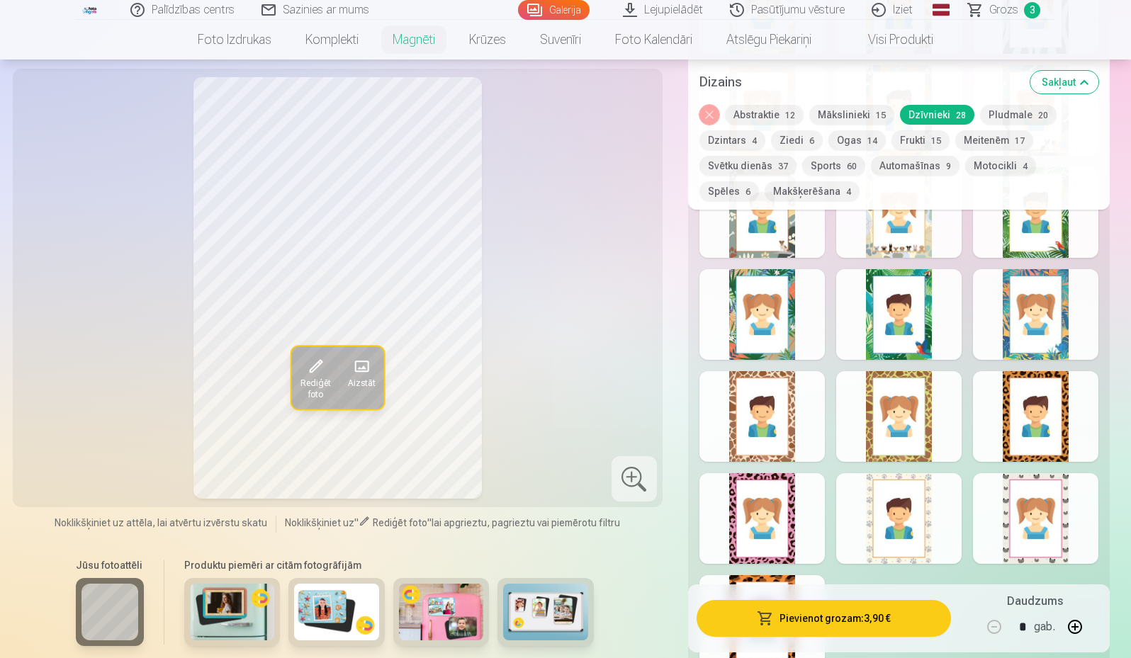
scroll to position [2551, 0]
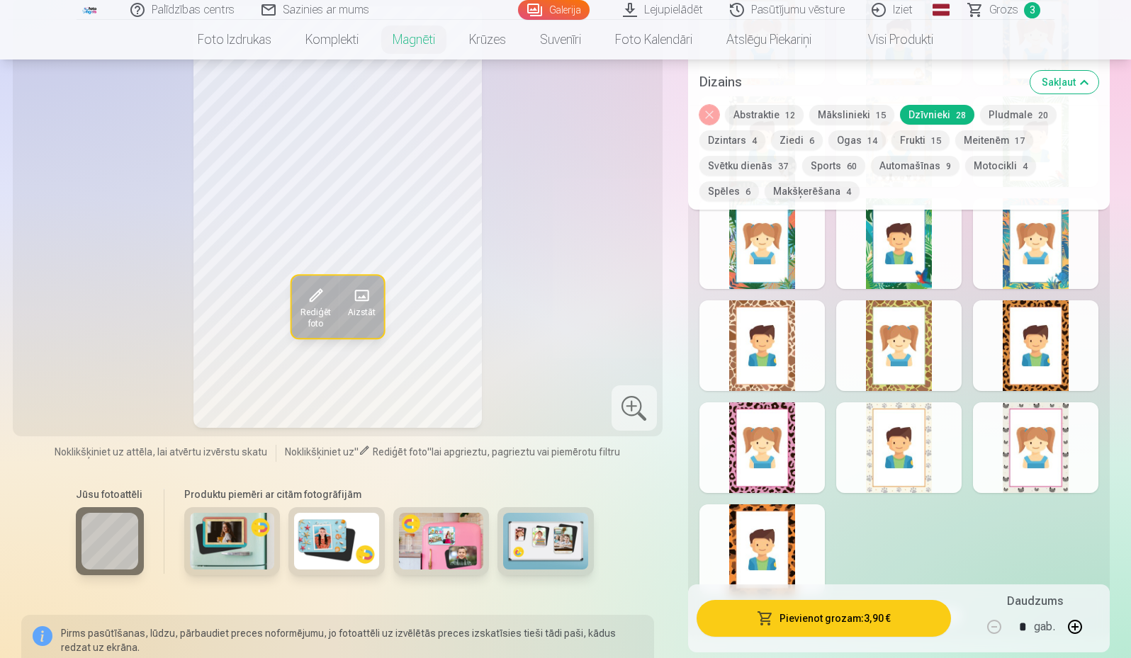
click at [786, 438] on div at bounding box center [761, 447] width 125 height 91
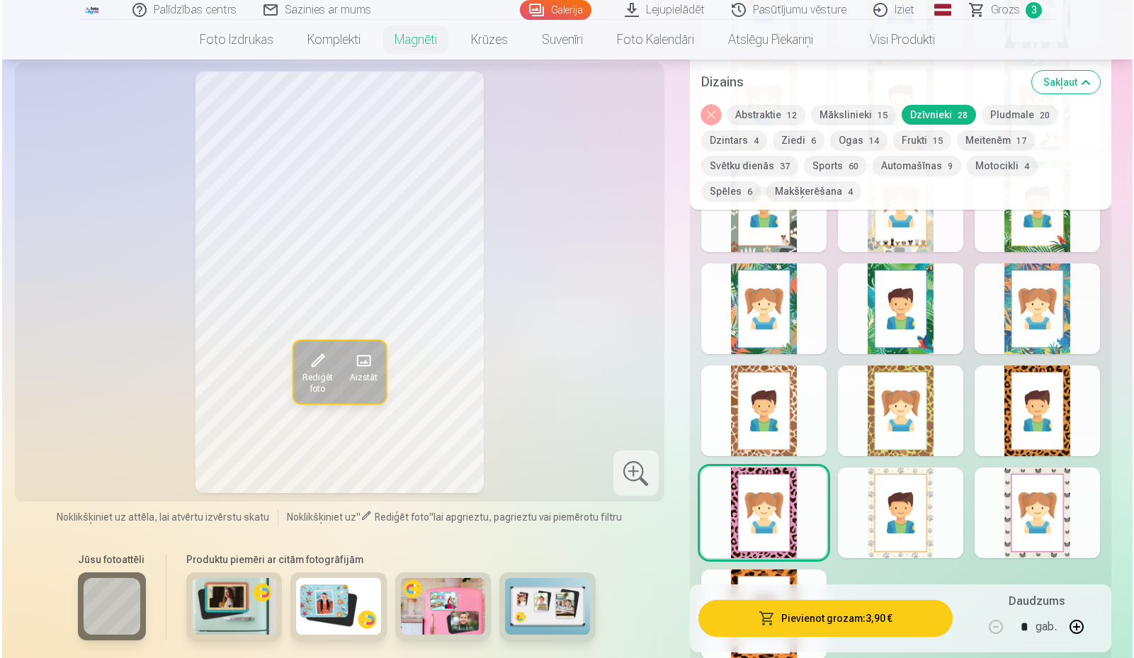
scroll to position [2338, 0]
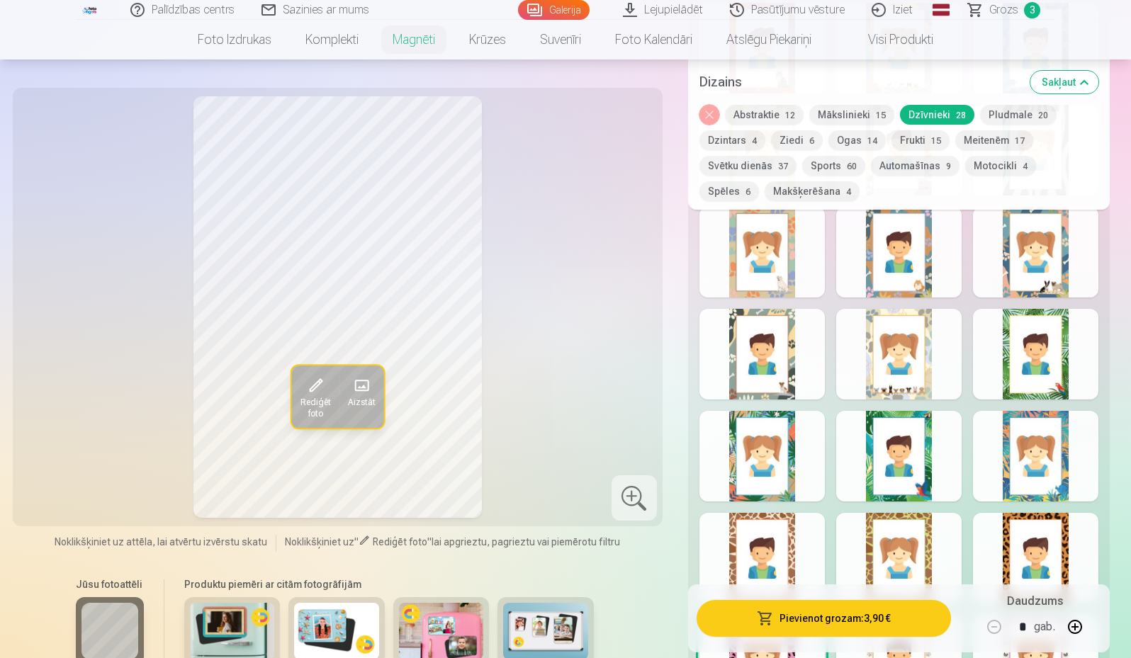
click at [884, 628] on button "Pievienot grozam : 3,90 €" at bounding box center [824, 618] width 254 height 37
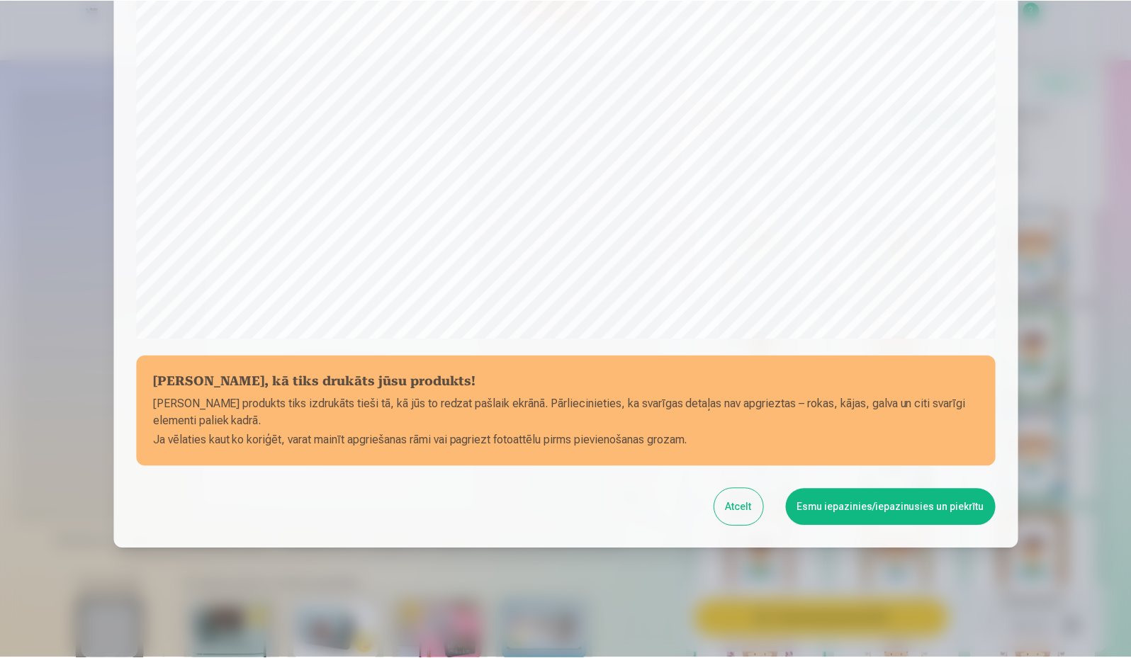
scroll to position [362, 0]
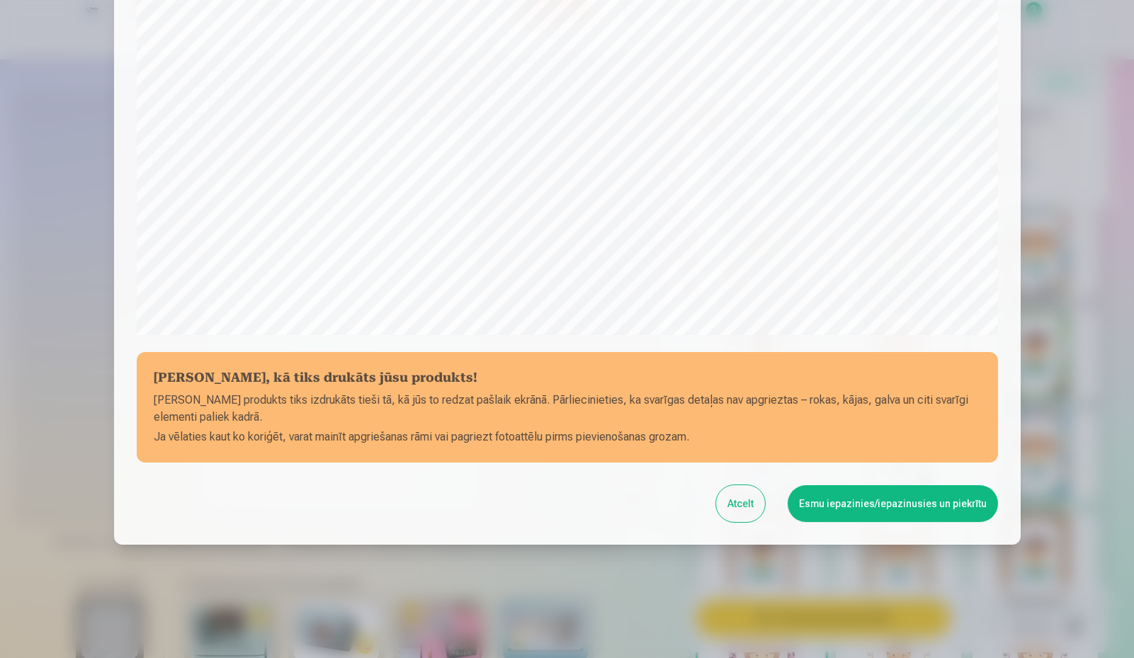
click at [925, 505] on button "Esmu iepazinies/iepazinusies un piekrītu" at bounding box center [893, 503] width 210 height 37
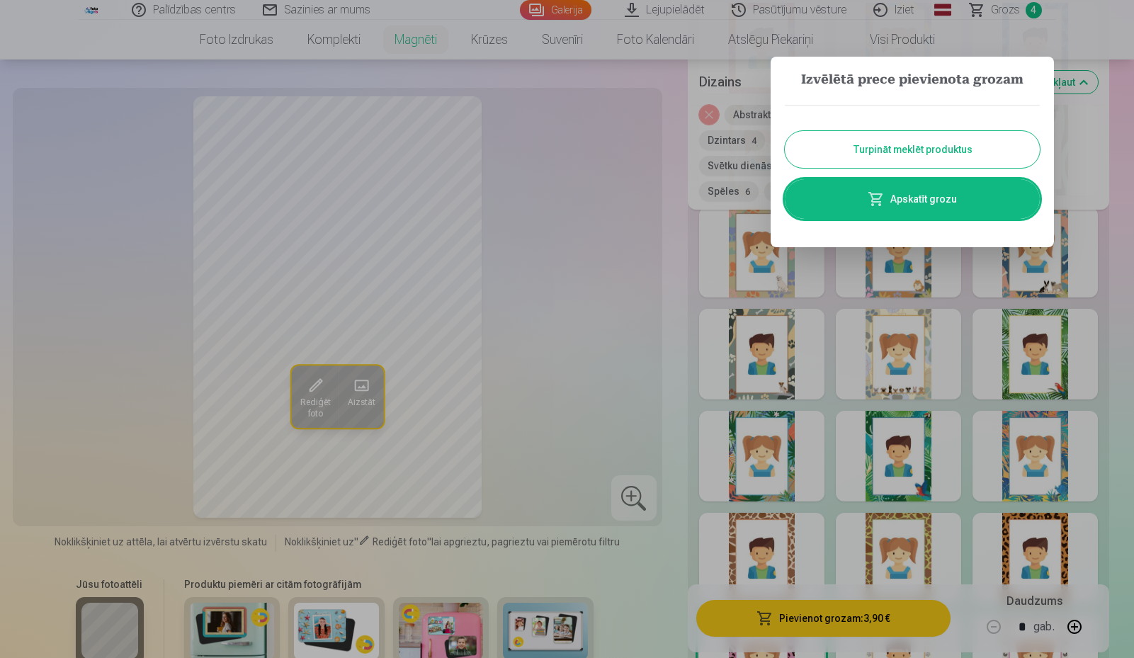
click at [822, 205] on link "Apskatīt grozu" at bounding box center [912, 199] width 255 height 40
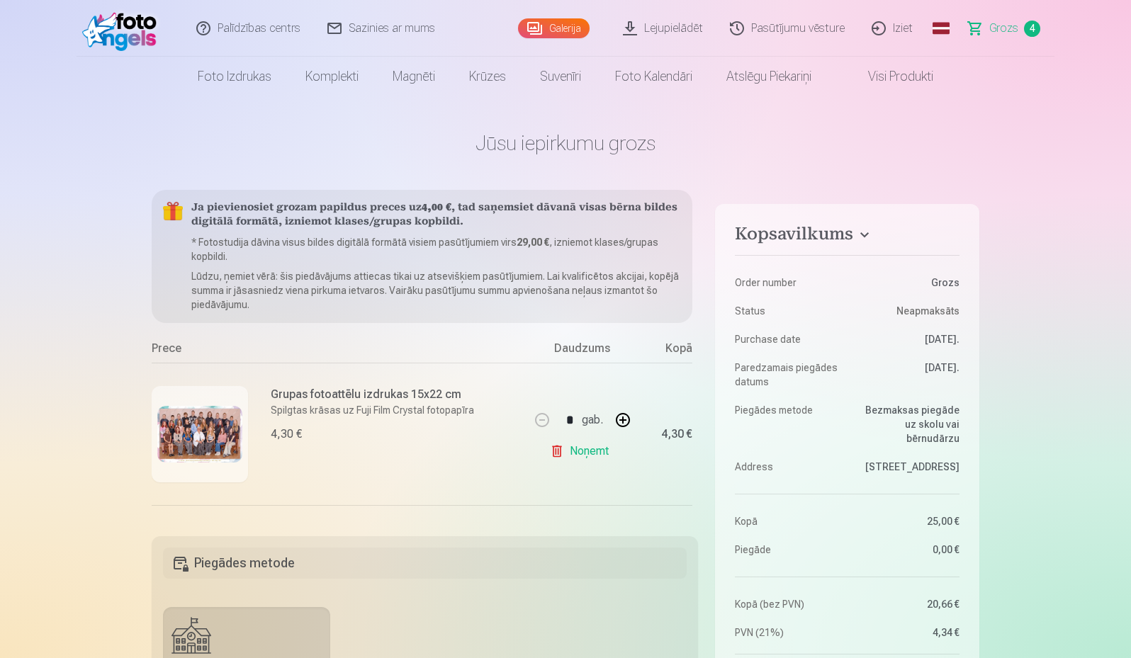
click at [552, 28] on link "Galerija" at bounding box center [554, 28] width 72 height 20
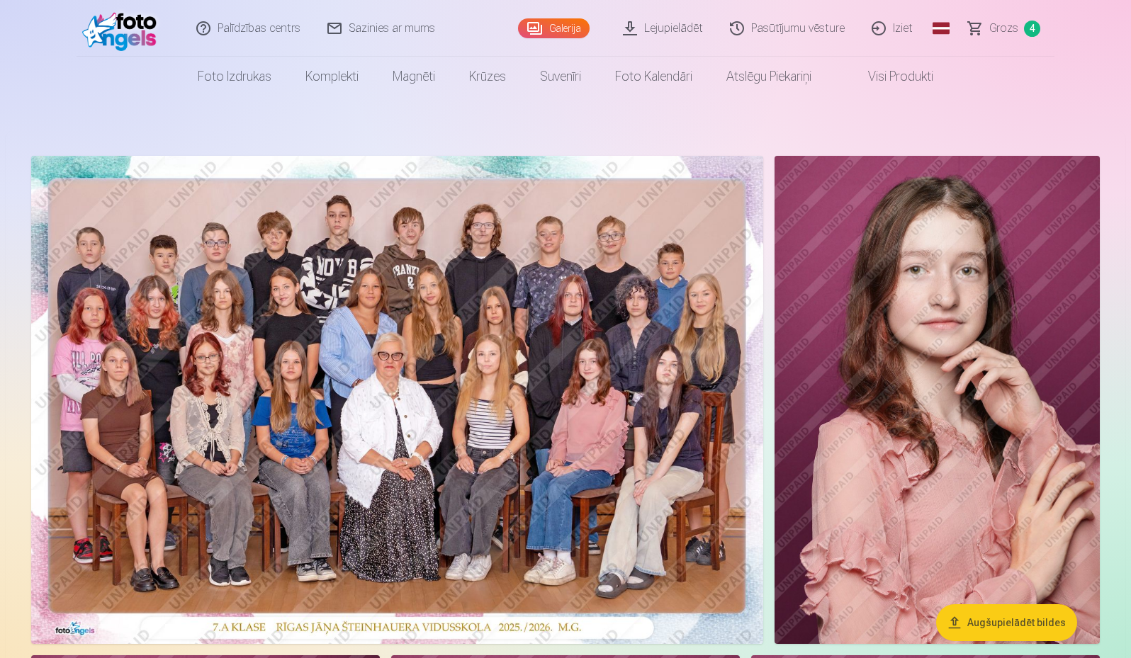
click at [1013, 43] on link "Grozs 4" at bounding box center [1004, 28] width 99 height 57
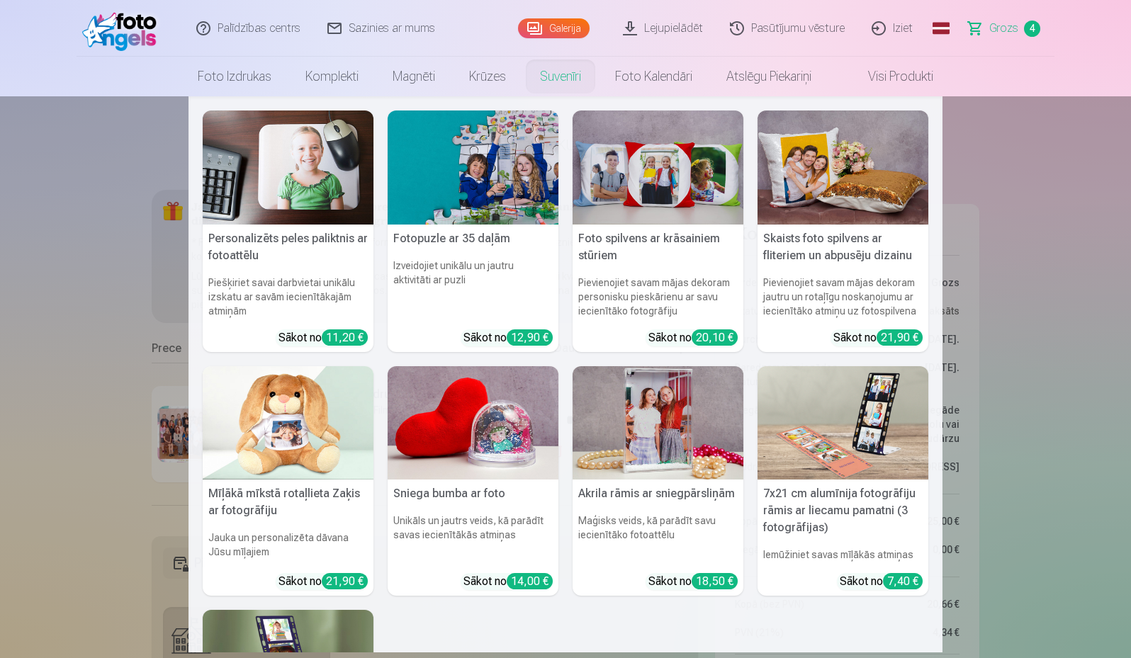
click at [88, 230] on nav "Personalizēts peles paliktnis ar fotoattēlu Piešķiriet savai darbvietai unikālu…" at bounding box center [565, 374] width 1131 height 556
